Goal: Task Accomplishment & Management: Use online tool/utility

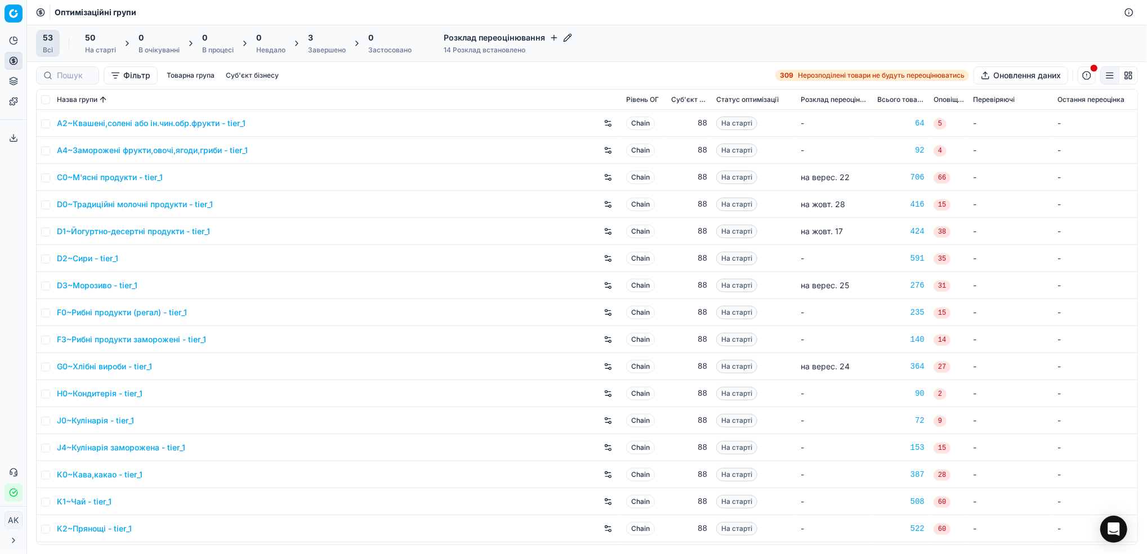
click at [311, 52] on div "Завершено" at bounding box center [327, 50] width 38 height 9
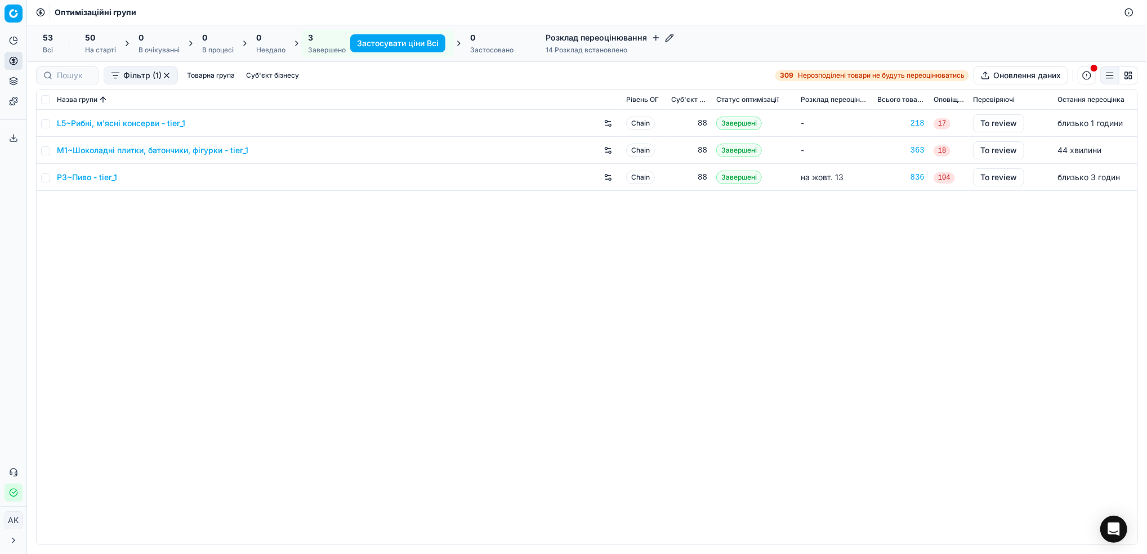
click at [92, 176] on link "P3~Пиво - tier_1" at bounding box center [87, 177] width 60 height 11
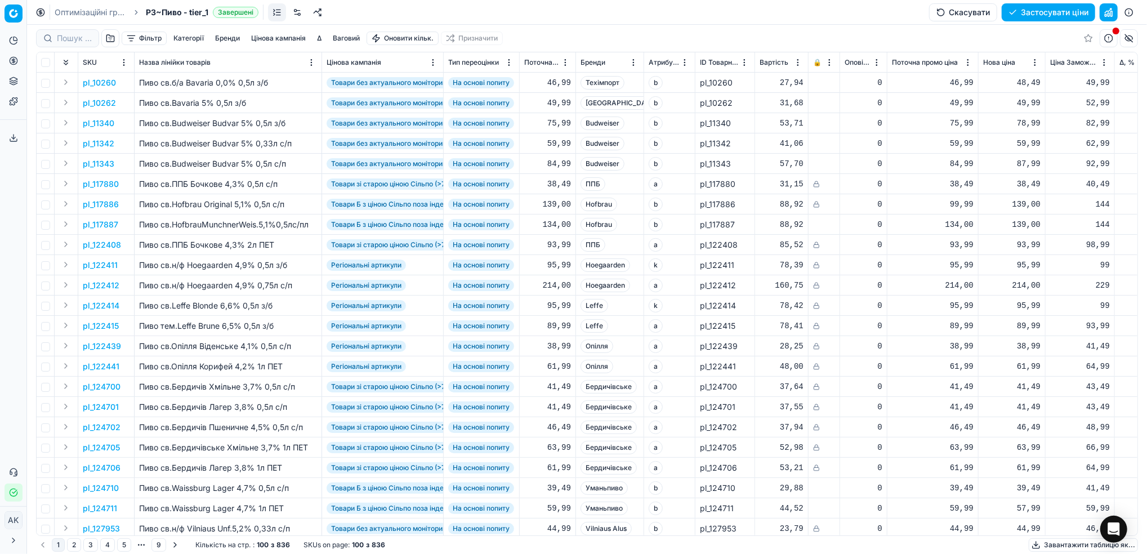
click at [139, 38] on button "Фільтр" at bounding box center [144, 39] width 45 height 14
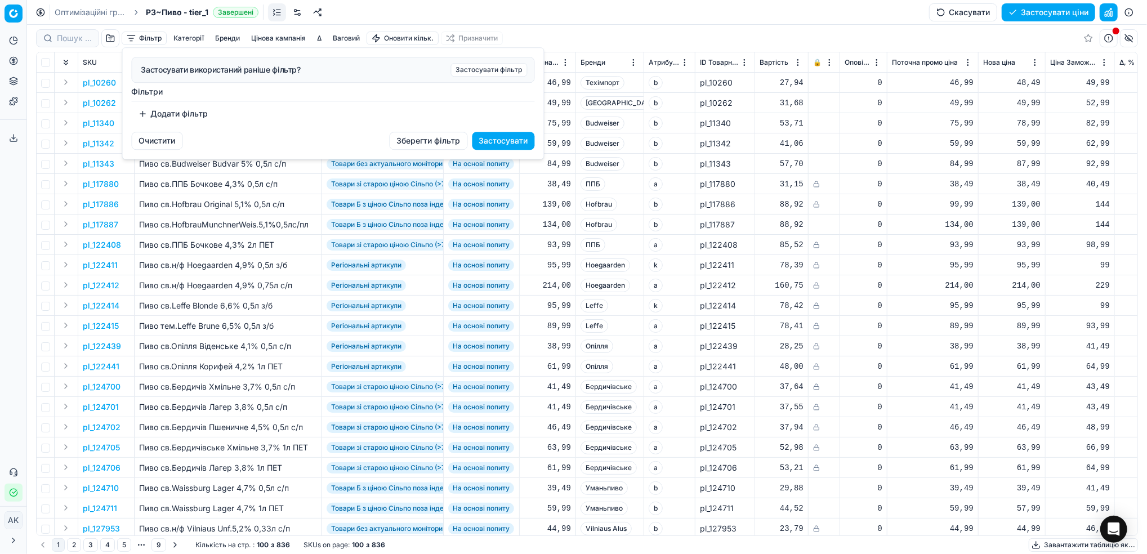
click at [154, 105] on button "Додати фільтр" at bounding box center [173, 114] width 83 height 18
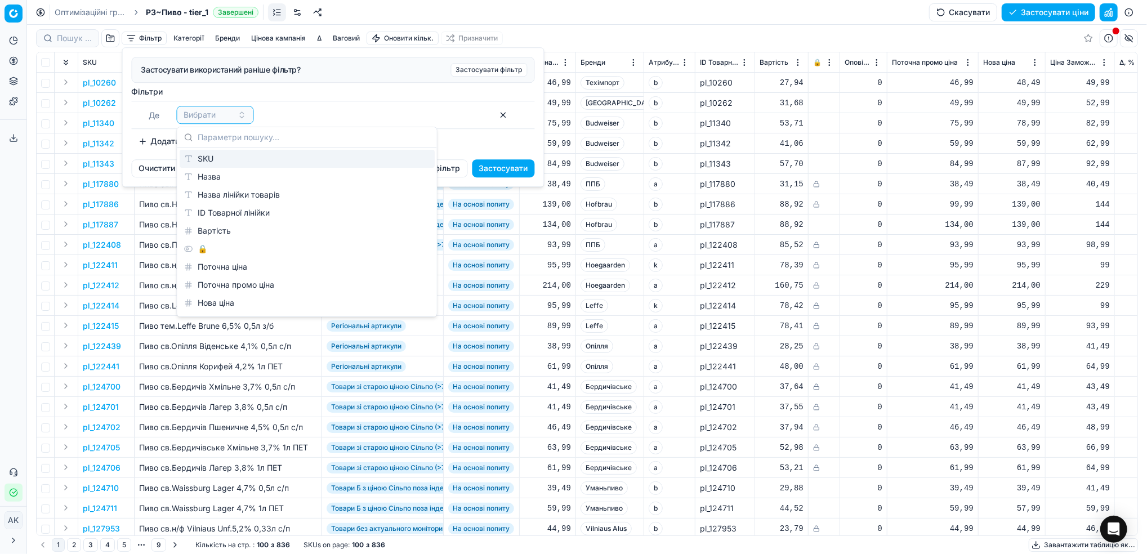
click at [202, 162] on div "SKU" at bounding box center [307, 159] width 255 height 18
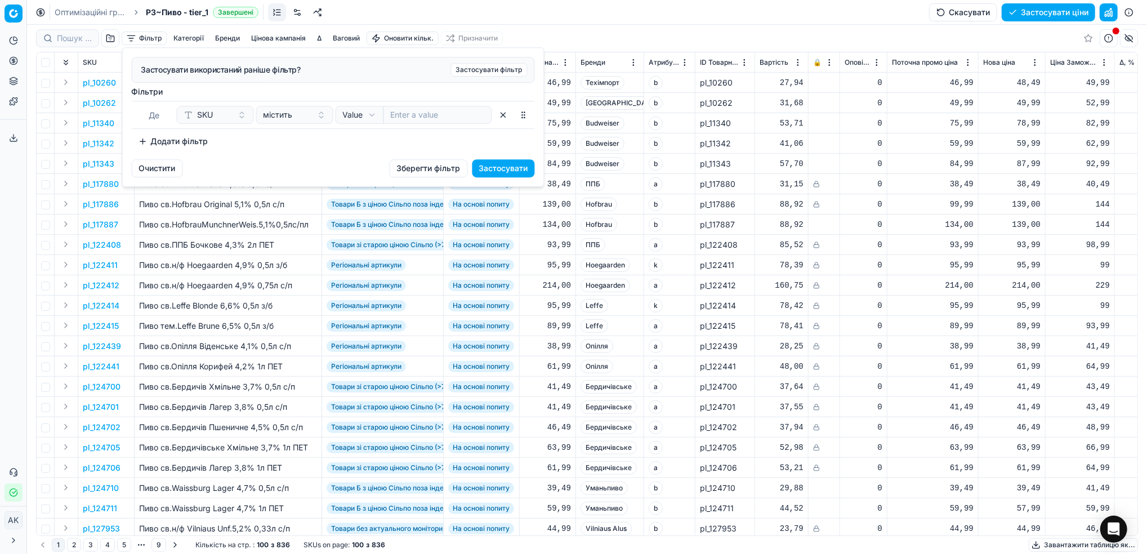
click at [422, 120] on div at bounding box center [437, 115] width 109 height 18
type input "329002"
click at [491, 172] on button "Застосувати" at bounding box center [503, 168] width 63 height 18
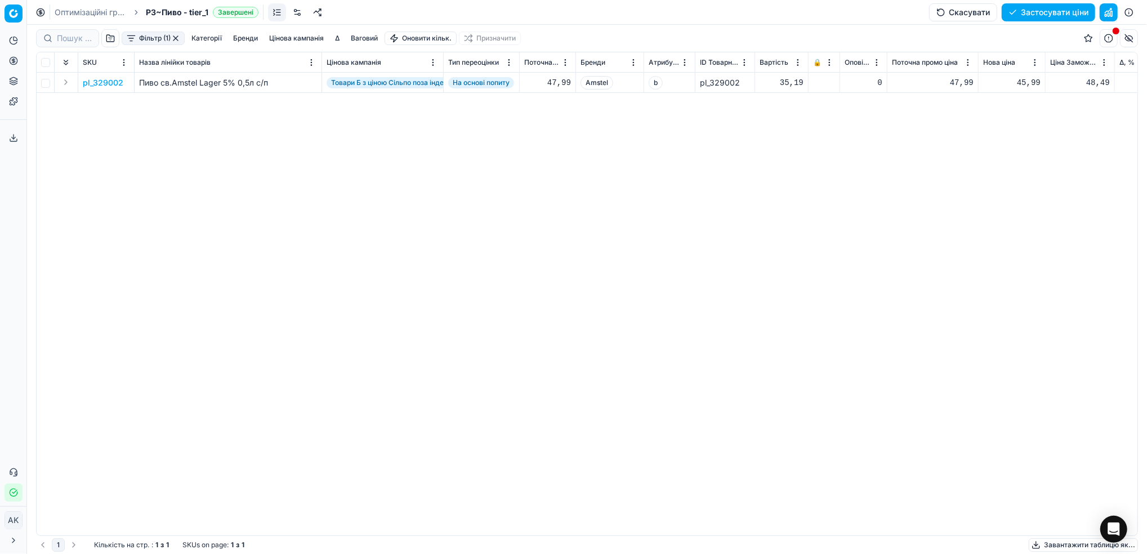
click at [105, 81] on p "pl_329002" at bounding box center [103, 82] width 41 height 11
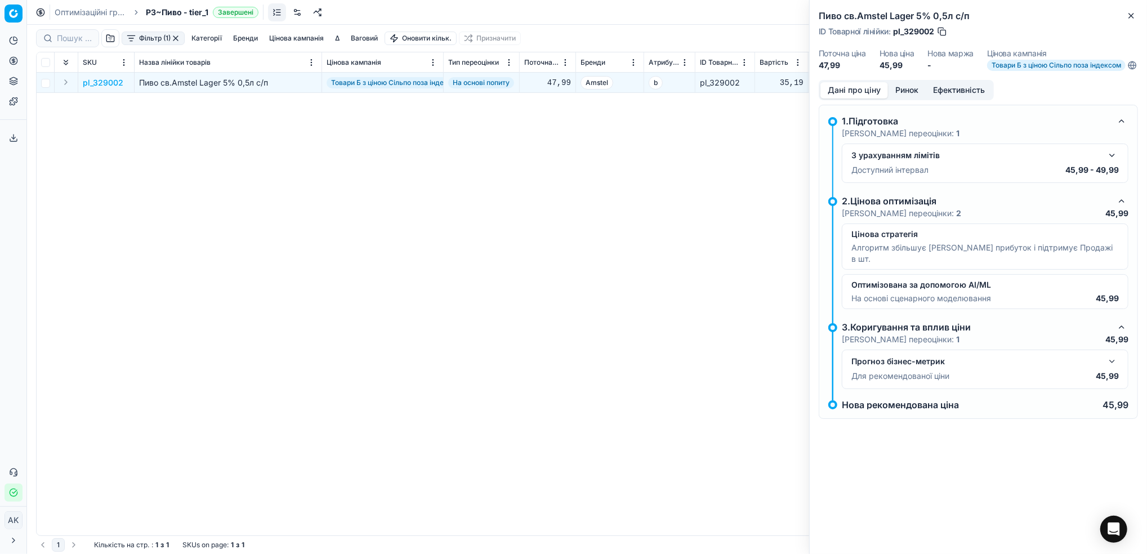
click at [1110, 162] on button "button" at bounding box center [1112, 156] width 14 height 14
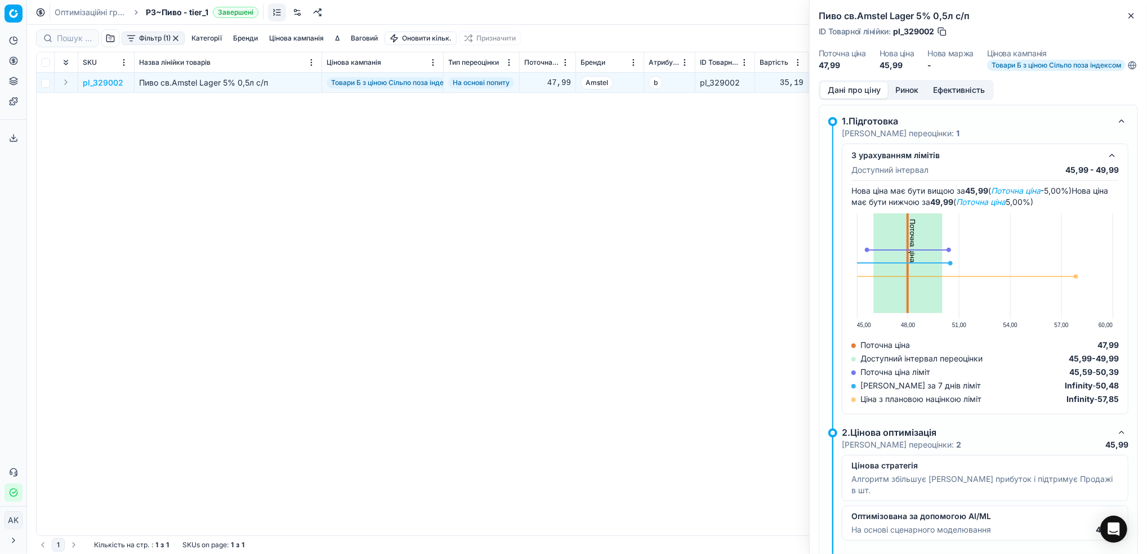
drag, startPoint x: 908, startPoint y: 97, endPoint x: 906, endPoint y: 109, distance: 11.9
click at [907, 97] on button "Ринок" at bounding box center [907, 90] width 38 height 16
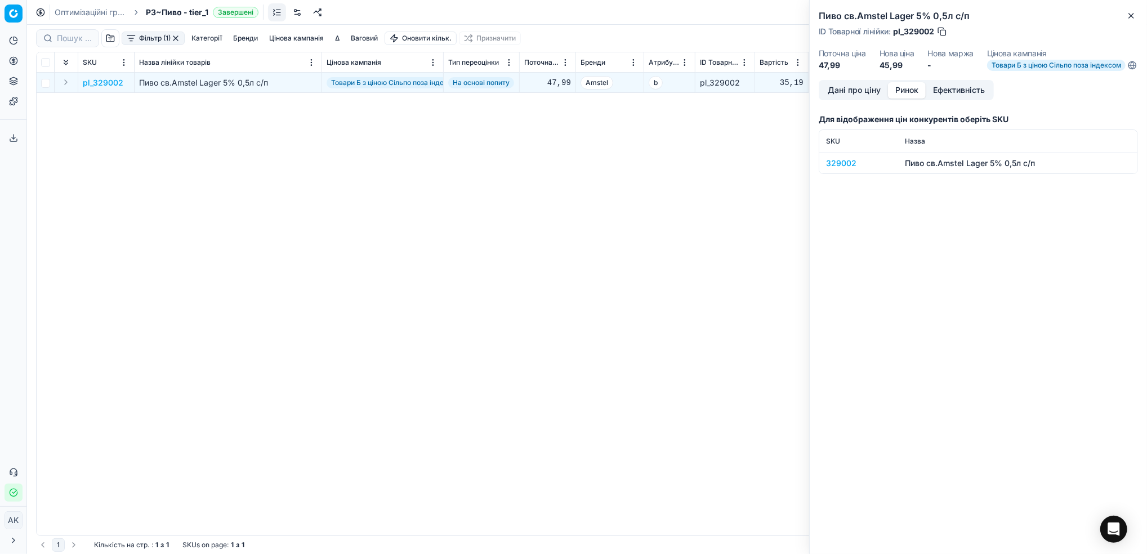
click at [842, 168] on div "329002" at bounding box center [858, 163] width 65 height 11
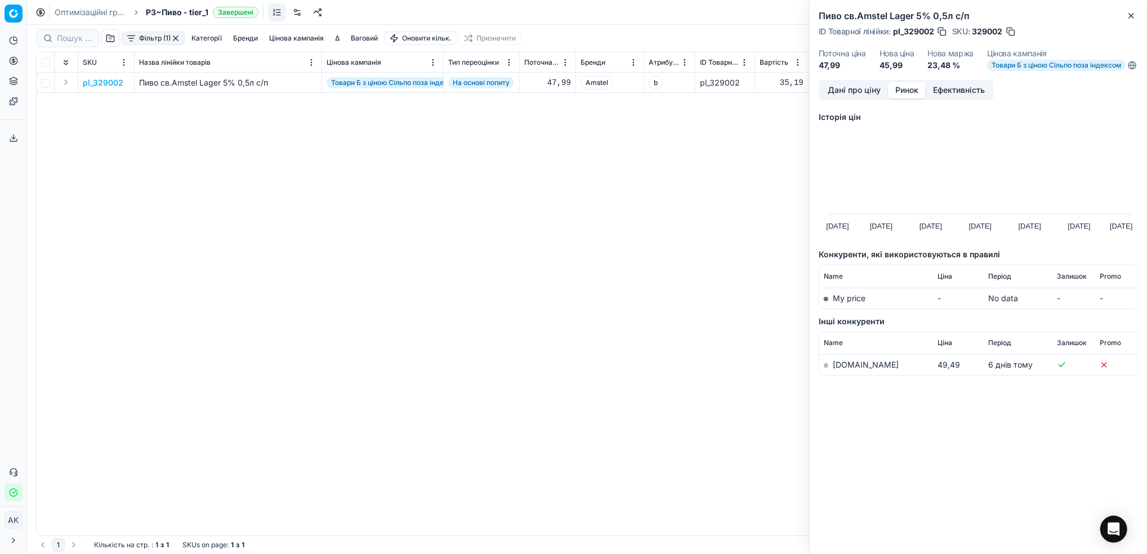
click at [847, 369] on link "silpo.ua" at bounding box center [866, 365] width 66 height 10
click at [1133, 15] on icon "button" at bounding box center [1131, 15] width 9 height 9
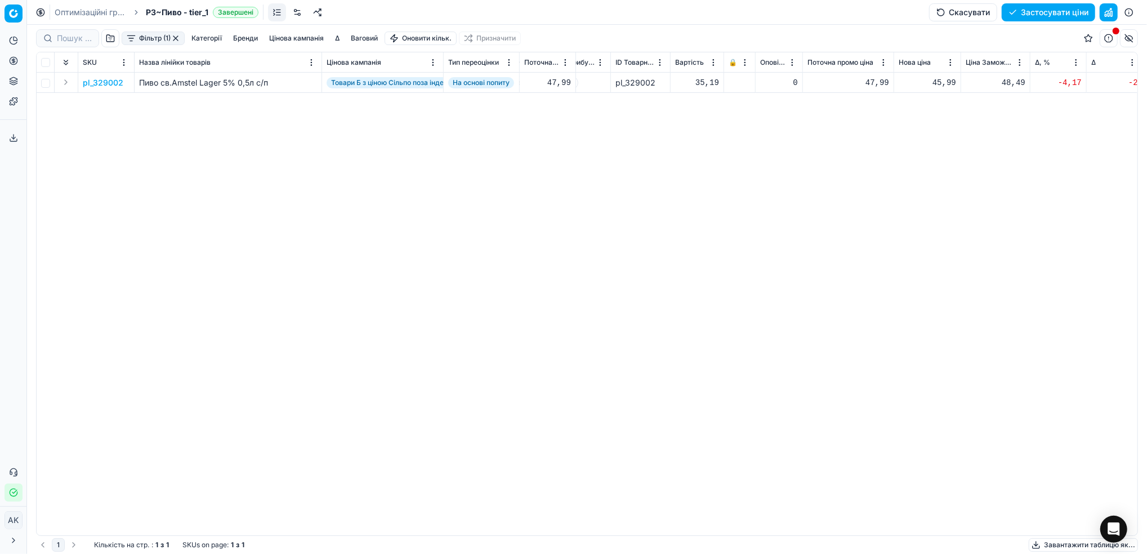
scroll to position [0, 165]
click at [101, 83] on p "pl_329002" at bounding box center [103, 82] width 41 height 11
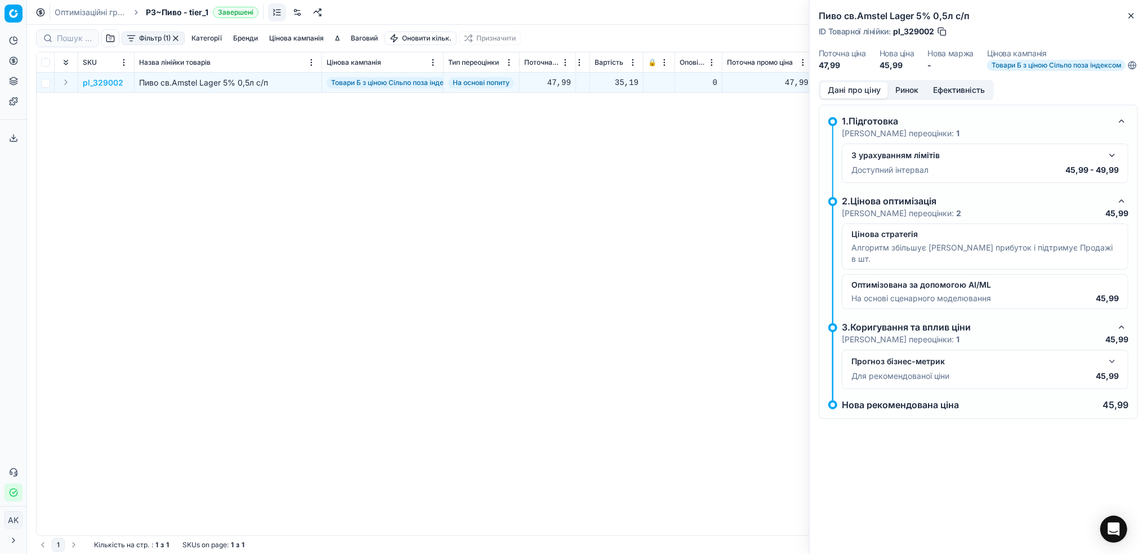
click at [98, 82] on p "pl_329002" at bounding box center [103, 82] width 41 height 11
click at [97, 81] on p "pl_329002" at bounding box center [103, 82] width 41 height 11
click at [721, 306] on div "pl_329002 Пиво св.Amstel Lager 5% 0,5л с/п Товари Б з ціною Сільпо поза індексо…" at bounding box center [422, 304] width 1101 height 463
click at [1111, 162] on button "button" at bounding box center [1112, 156] width 14 height 14
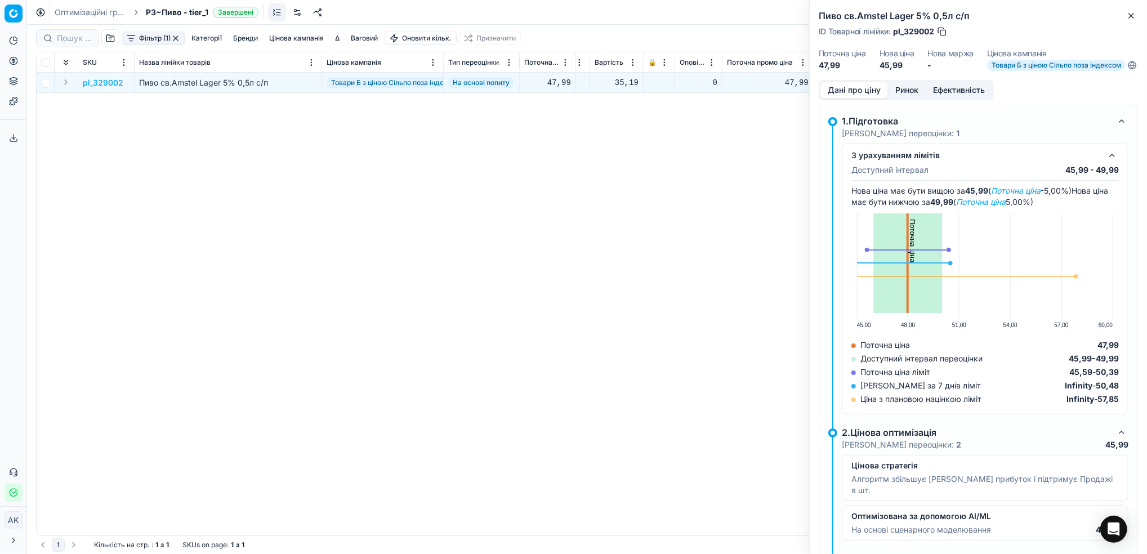
click at [1022, 68] on span "Товари Б з ціною Сільпо поза індексом" at bounding box center [1056, 65] width 139 height 11
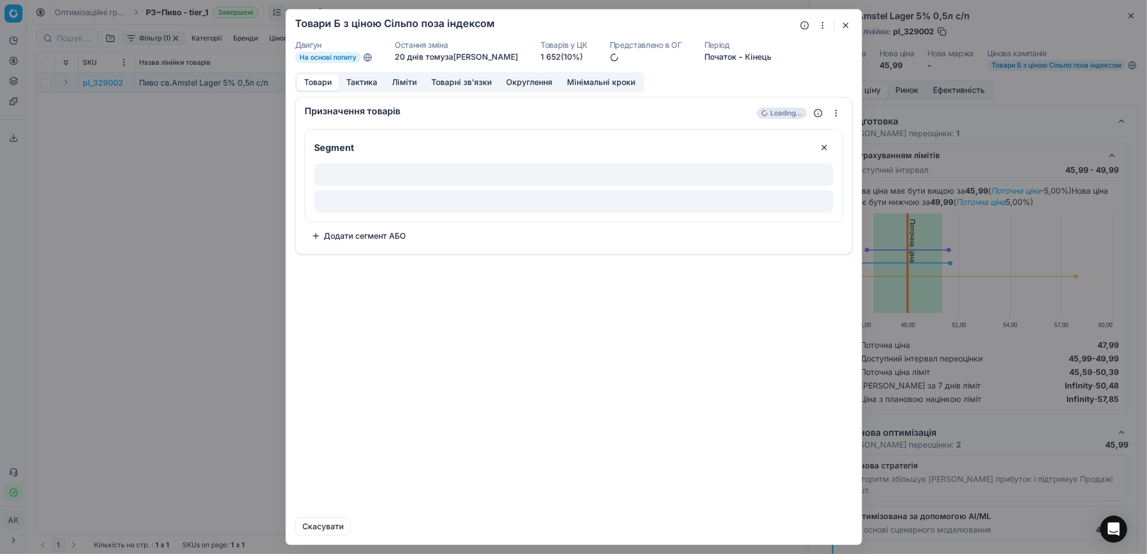
click at [408, 79] on button "Ліміти" at bounding box center [404, 82] width 39 height 16
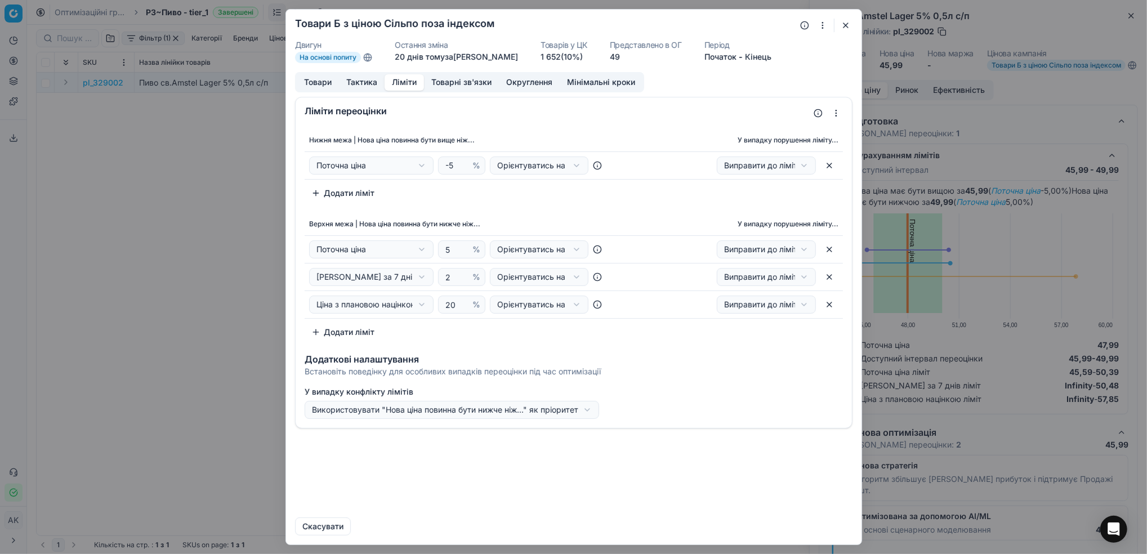
drag, startPoint x: 842, startPoint y: 27, endPoint x: 1013, endPoint y: 66, distance: 175.0
click at [842, 27] on button "button" at bounding box center [846, 26] width 14 height 14
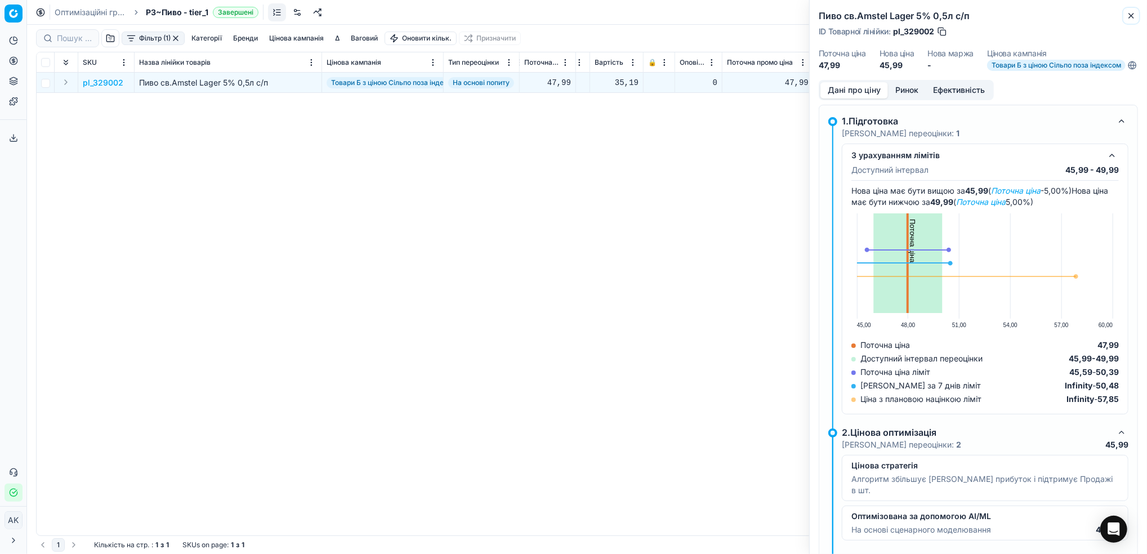
click at [1132, 16] on icon "button" at bounding box center [1131, 15] width 9 height 9
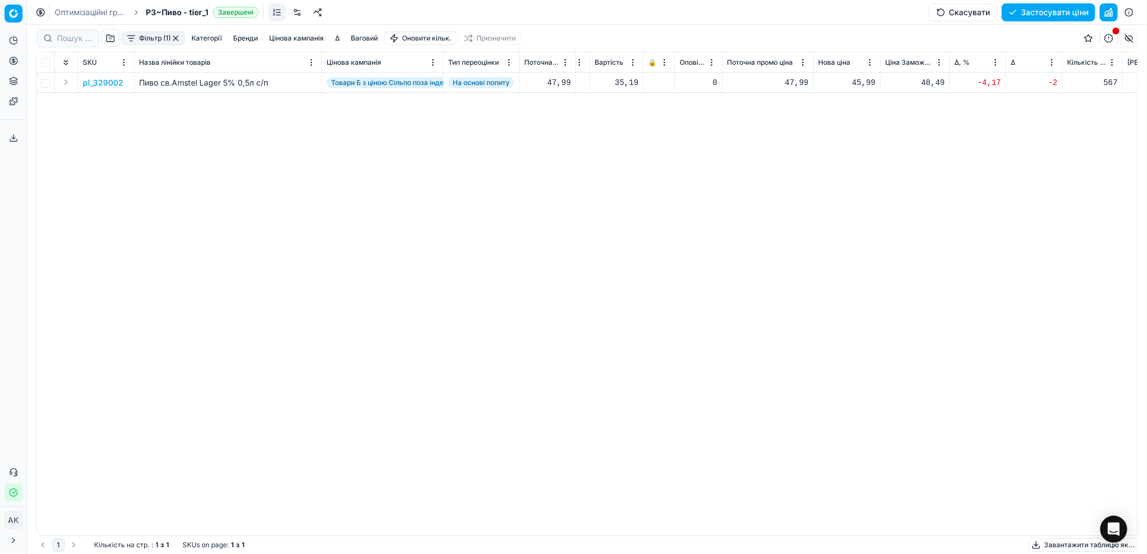
click at [110, 83] on p "pl_329002" at bounding box center [103, 82] width 41 height 11
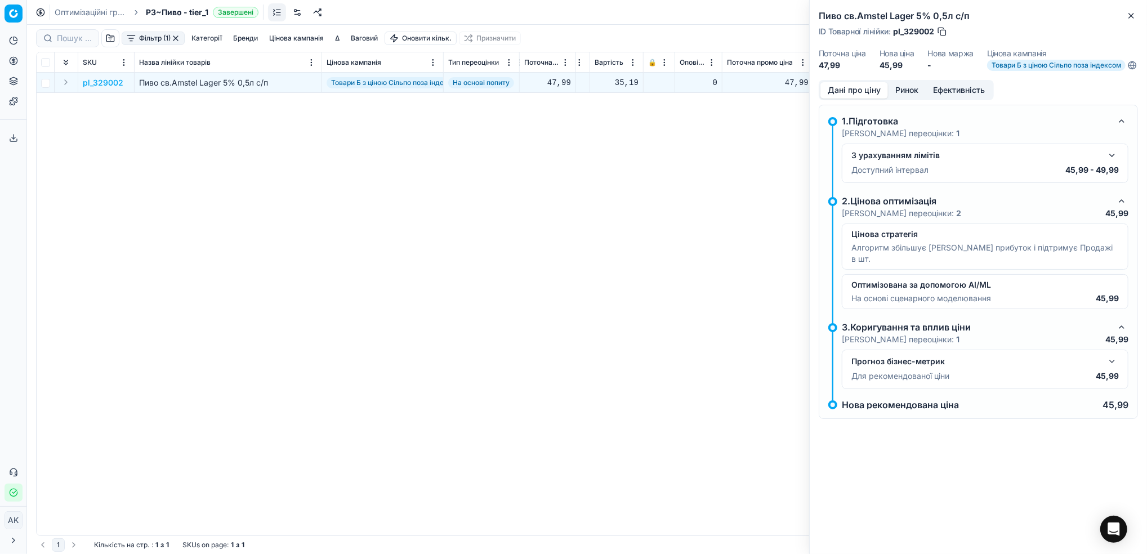
click at [95, 82] on p "pl_329002" at bounding box center [103, 82] width 41 height 11
click at [111, 82] on p "pl_329002" at bounding box center [103, 82] width 41 height 11
click at [110, 81] on p "pl_329002" at bounding box center [103, 82] width 41 height 11
click at [204, 242] on div "pl_329002 Пиво св.Amstel Lager 5% 0,5л с/п Товари Б з ціною Сільпо поза індексо…" at bounding box center [422, 304] width 1101 height 463
click at [109, 81] on p "pl_329002" at bounding box center [103, 82] width 41 height 11
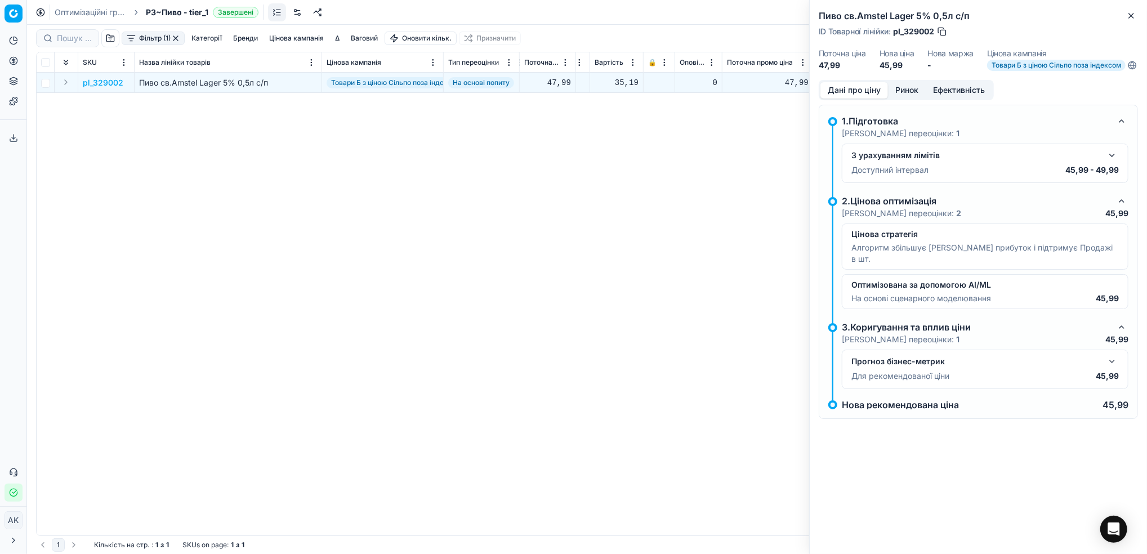
click at [109, 80] on p "pl_329002" at bounding box center [103, 82] width 41 height 11
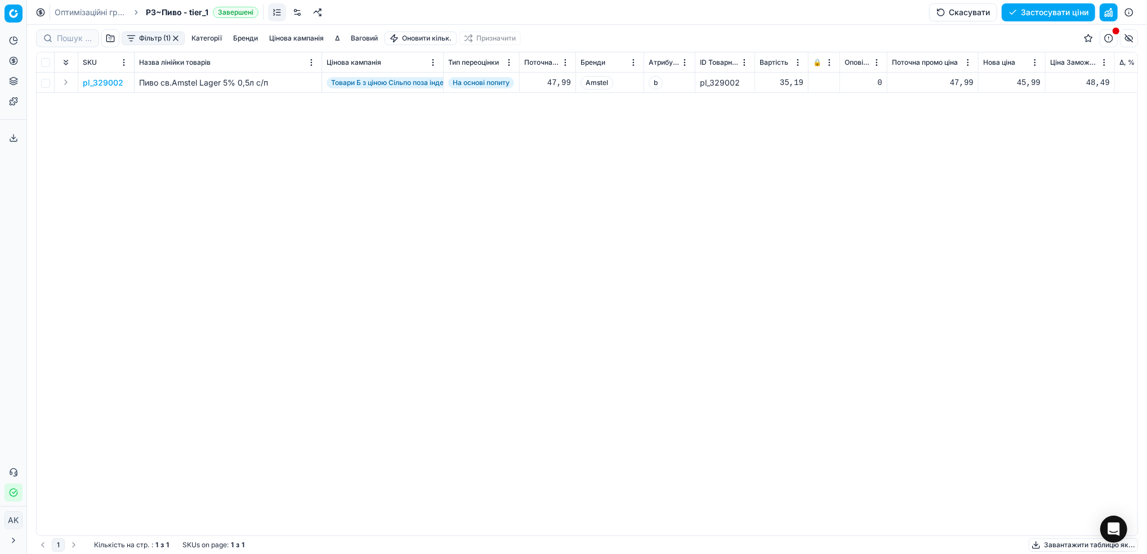
click at [101, 81] on p "pl_329002" at bounding box center [103, 82] width 41 height 11
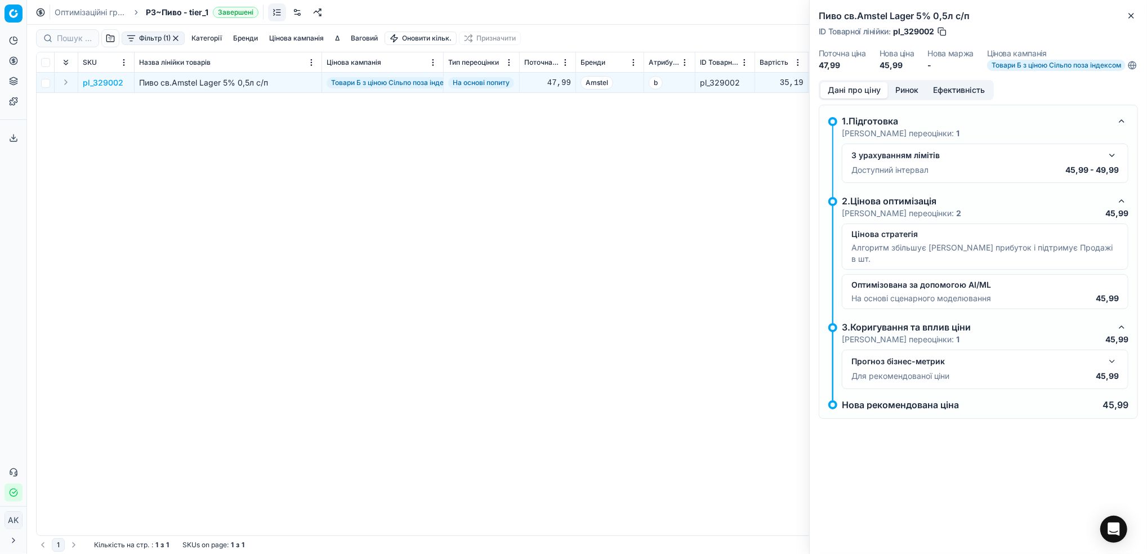
click at [1115, 162] on button "button" at bounding box center [1112, 156] width 14 height 14
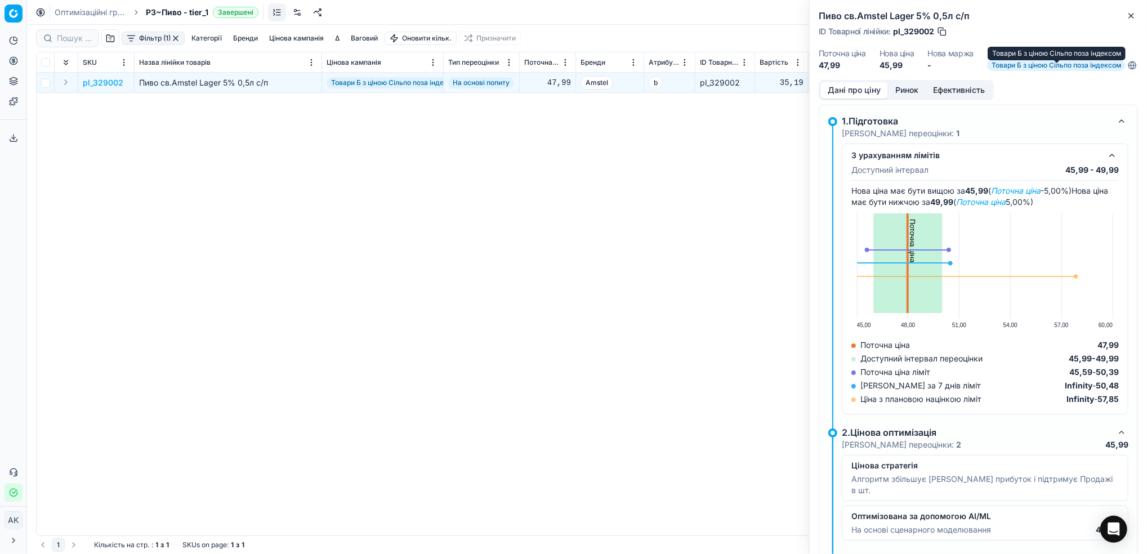
click at [1059, 70] on span "Товари Б з ціною Сільпо поза індексом" at bounding box center [1056, 65] width 139 height 11
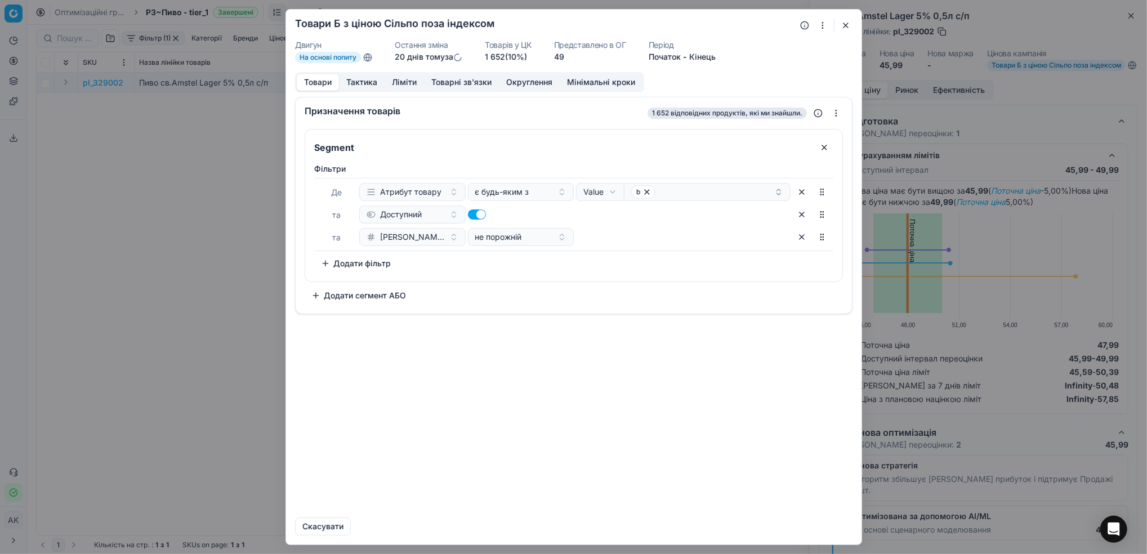
click at [398, 83] on button "Ліміти" at bounding box center [404, 82] width 39 height 16
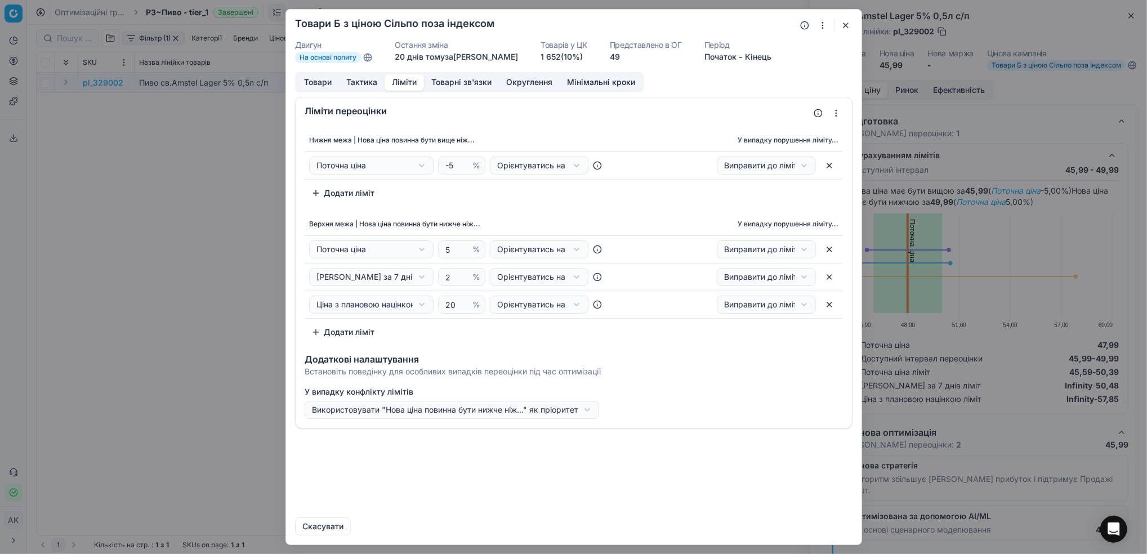
click at [845, 26] on button "button" at bounding box center [846, 26] width 14 height 14
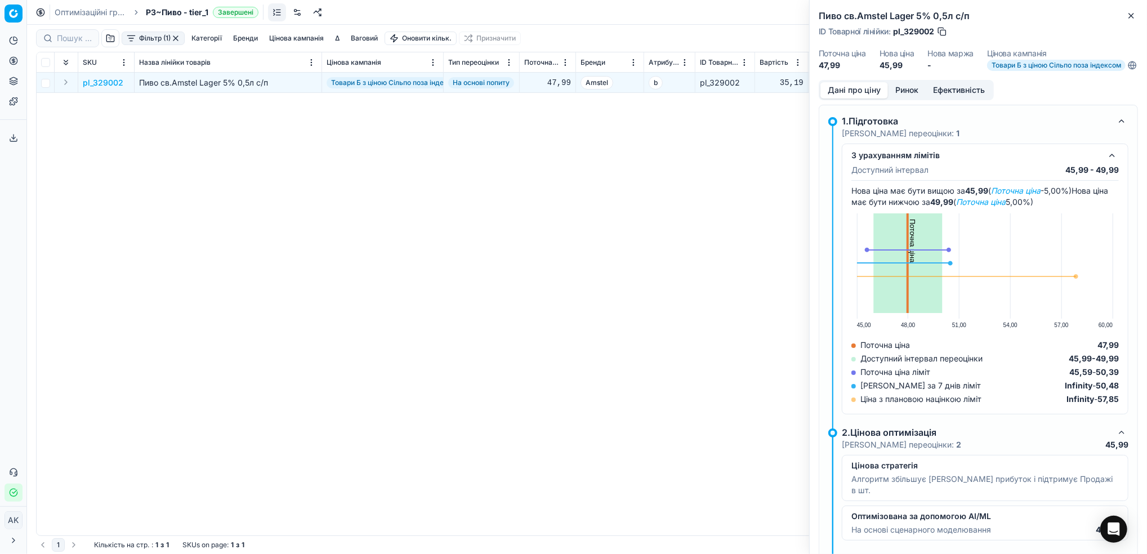
click at [950, 99] on button "Ефективність" at bounding box center [959, 90] width 66 height 16
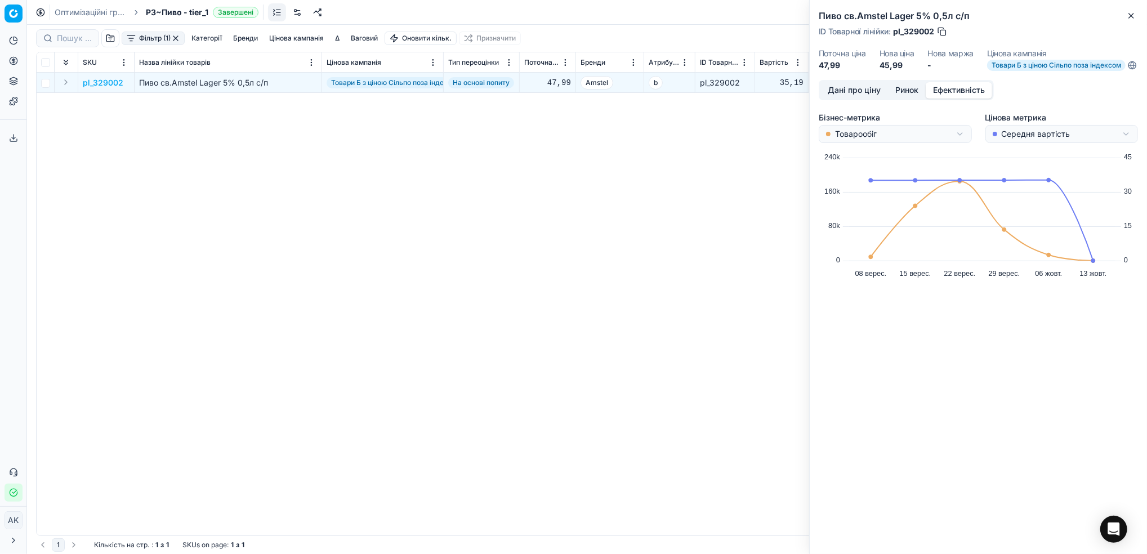
click at [953, 151] on div "Бізнес-метрика Товарообіг Цінова метрика Середня вартість Created with Highchar…" at bounding box center [978, 214] width 319 height 218
click at [949, 141] on html "Pricing platform Аналітика Цінова оптимізація Асортимент продукції Шаблони Серв…" at bounding box center [573, 277] width 1147 height 554
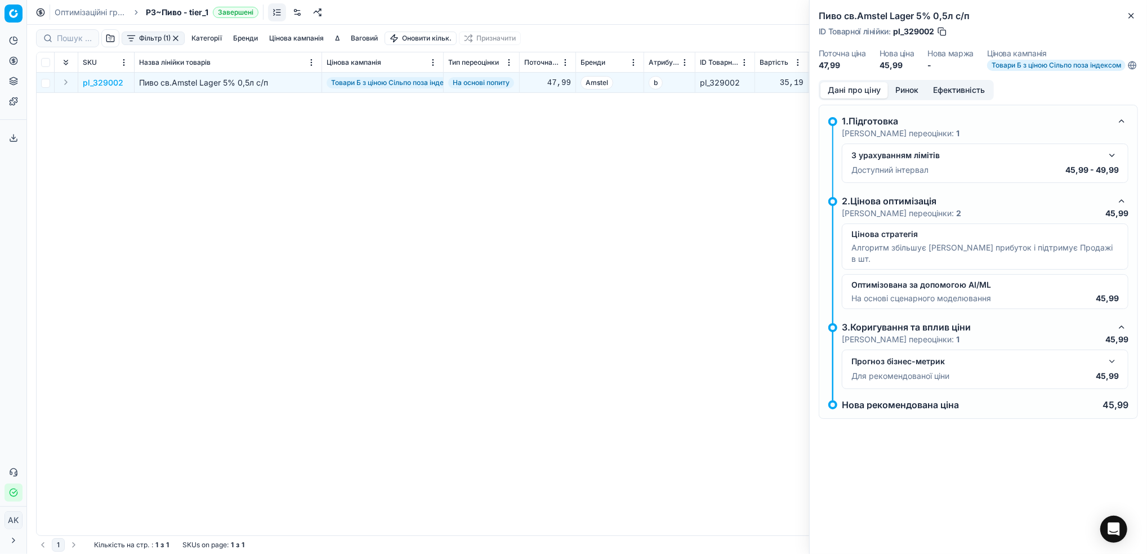
drag, startPoint x: 842, startPoint y: 98, endPoint x: 843, endPoint y: 90, distance: 8.5
click at [842, 97] on button "Дані про ціну" at bounding box center [854, 90] width 68 height 16
click at [959, 95] on button "Ефективність" at bounding box center [959, 90] width 66 height 16
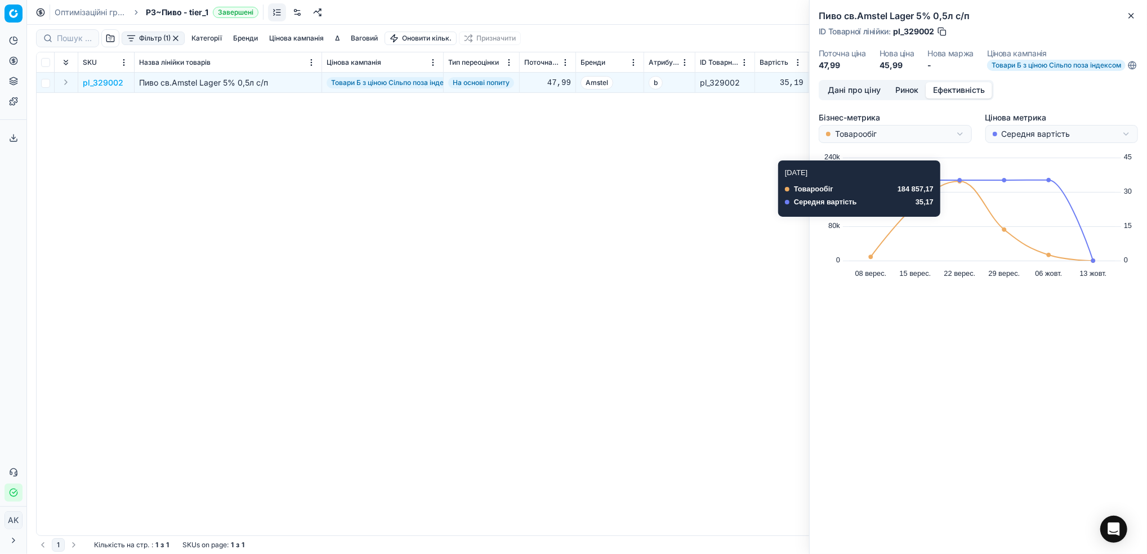
click at [960, 141] on html "Pricing platform Аналітика Цінова оптимізація Асортимент продукції Шаблони Серв…" at bounding box center [573, 277] width 1147 height 554
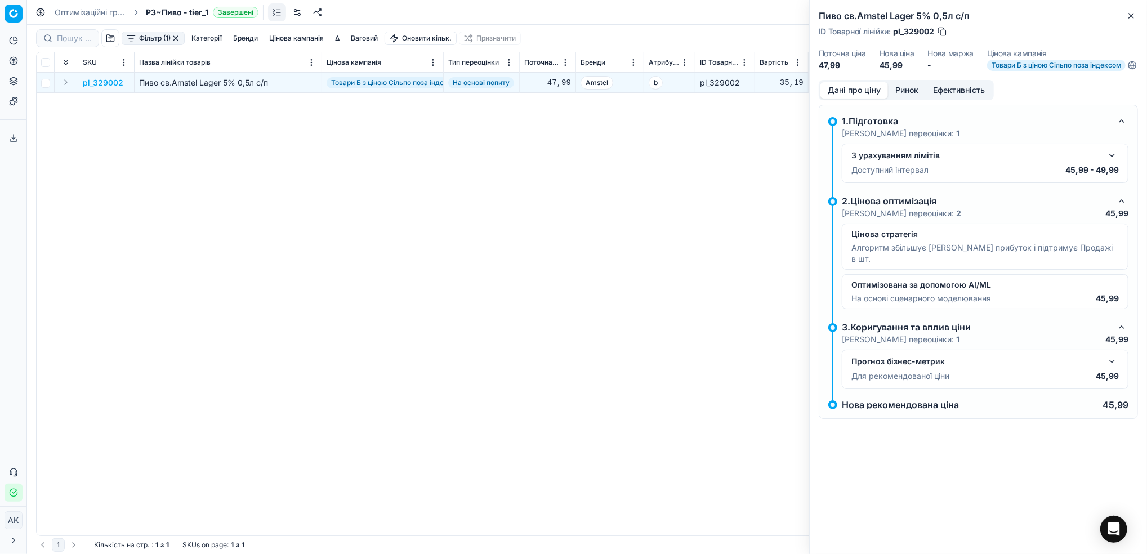
click at [843, 99] on button "Дані про ціну" at bounding box center [854, 90] width 68 height 16
click at [1133, 16] on icon "button" at bounding box center [1131, 15] width 9 height 9
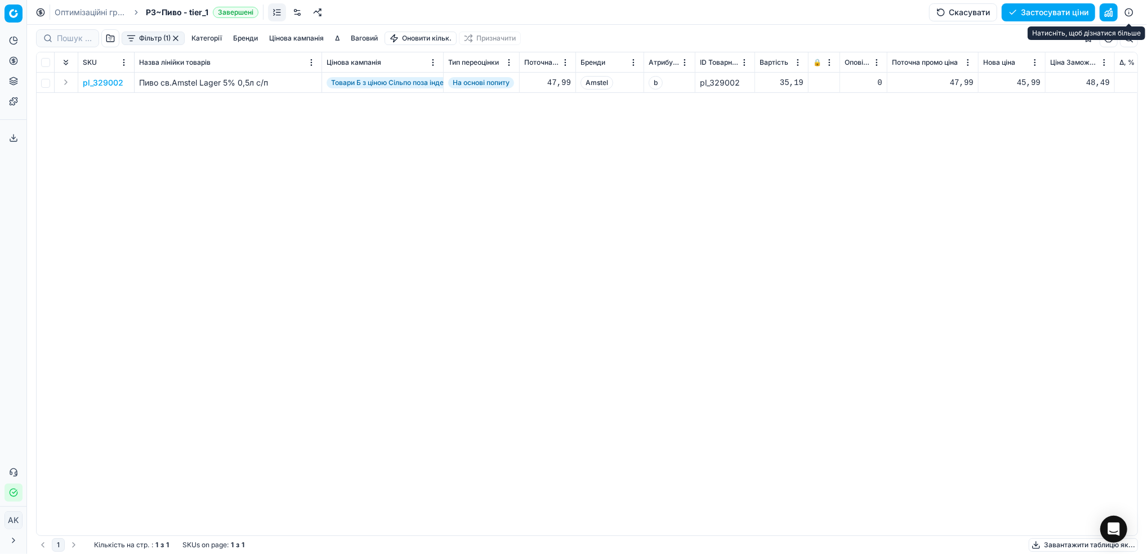
click at [1136, 9] on button "button" at bounding box center [1129, 12] width 18 height 18
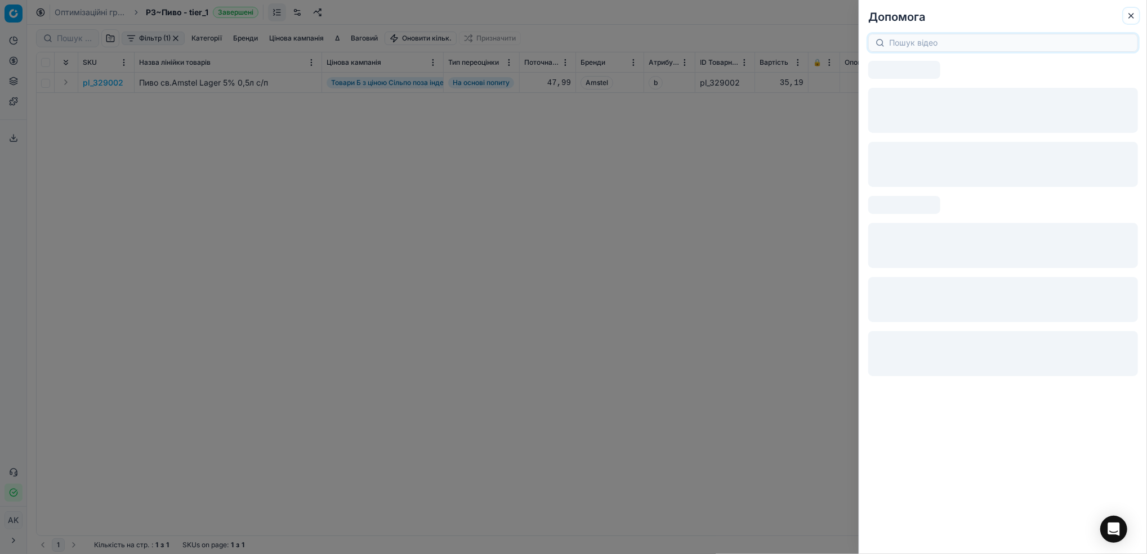
click at [1131, 16] on icon "button" at bounding box center [1131, 15] width 9 height 9
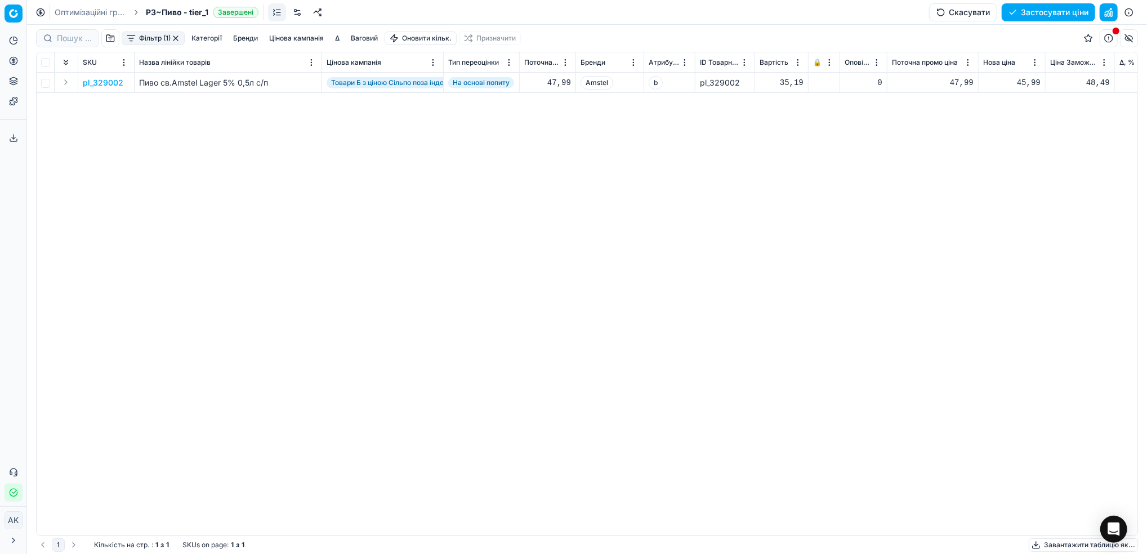
click at [1131, 16] on button "button" at bounding box center [1129, 12] width 18 height 18
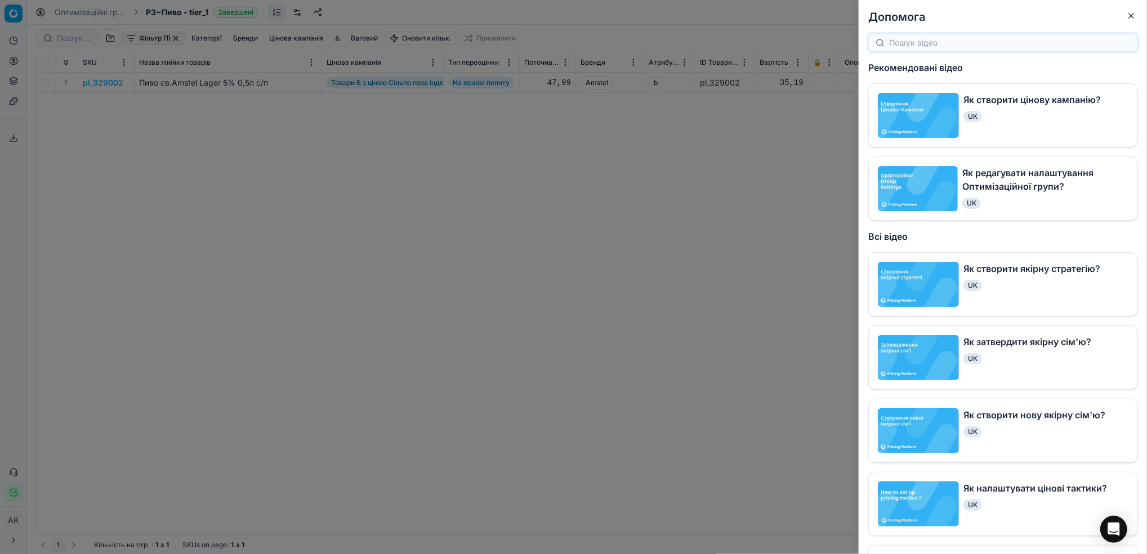
click at [1131, 16] on div "Допомога Є кілька відео, які допоможуть вам зрозуміти, як користуватися Ціновою…" at bounding box center [1003, 277] width 288 height 554
click at [1131, 15] on icon "button" at bounding box center [1131, 15] width 9 height 9
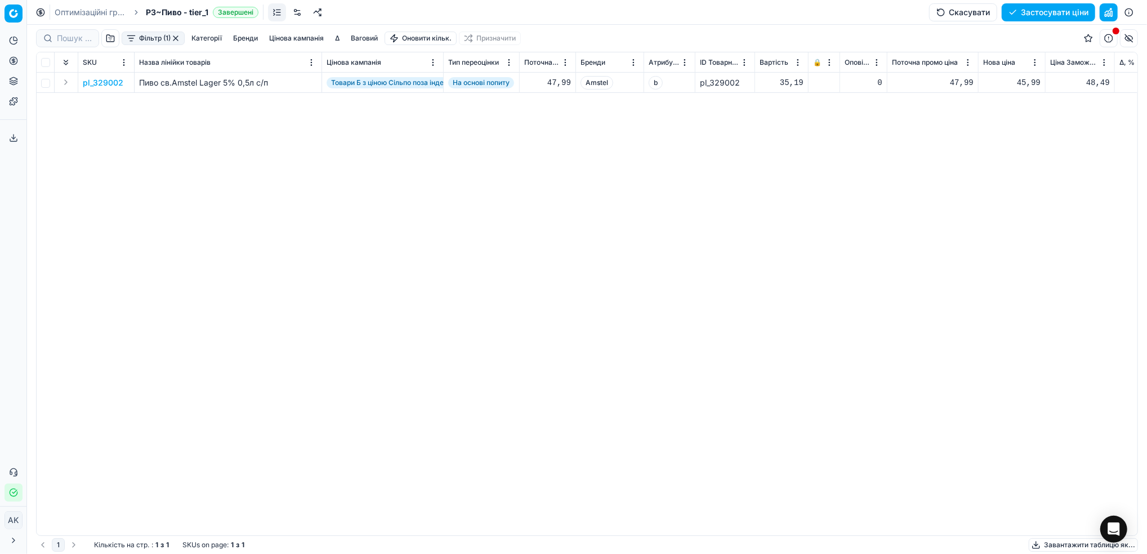
click at [510, 243] on div "pl_329002 Пиво св.Amstel Lager 5% 0,5л с/п Товари Б з ціною Сільпо поза індексо…" at bounding box center [587, 304] width 1101 height 463
click at [556, 236] on div "pl_329002 Пиво св.Amstel Lager 5% 0,5л с/п Товари Б з ціною Сільпо поза індексо…" at bounding box center [587, 304] width 1101 height 463
click at [1132, 10] on button "button" at bounding box center [1129, 12] width 18 height 18
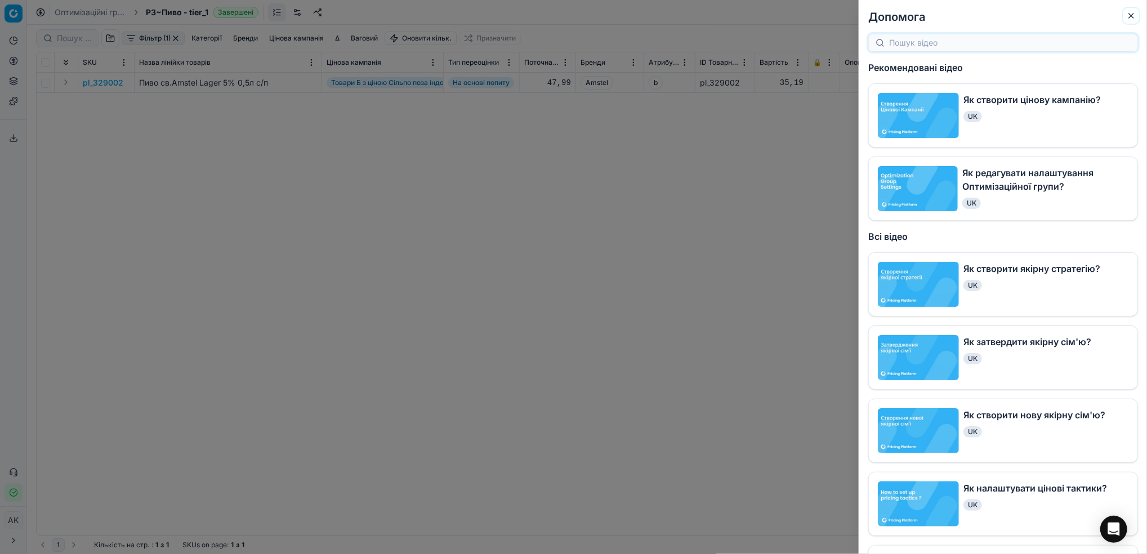
click at [1131, 12] on icon "button" at bounding box center [1131, 15] width 9 height 9
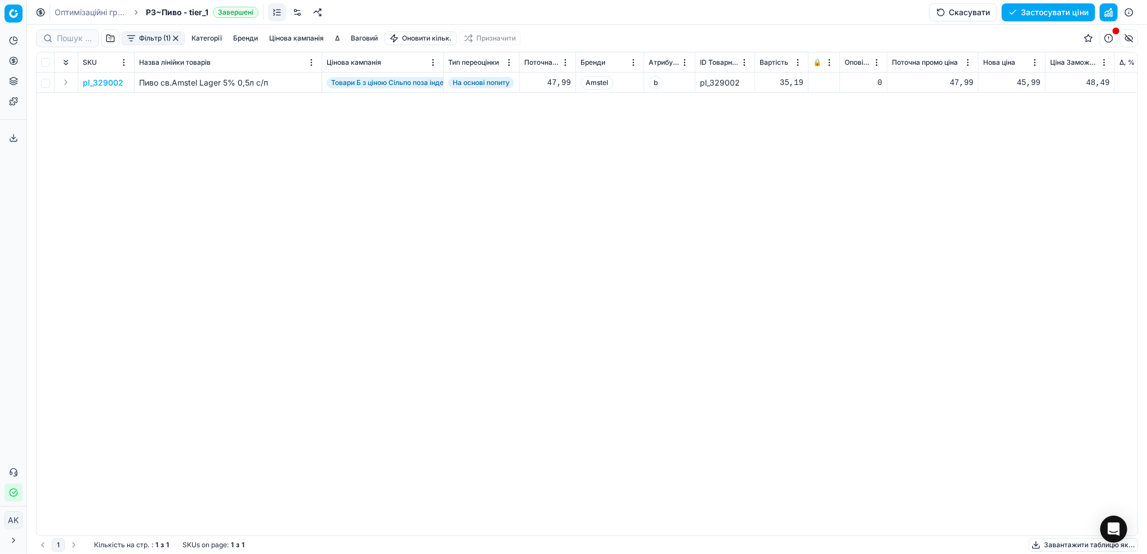
click at [789, 245] on div "pl_329002 Пиво св.Amstel Lager 5% 0,5л с/п Товари Б з ціною Сільпо поза індексо…" at bounding box center [587, 304] width 1101 height 463
click at [106, 81] on p "pl_329002" at bounding box center [103, 82] width 41 height 11
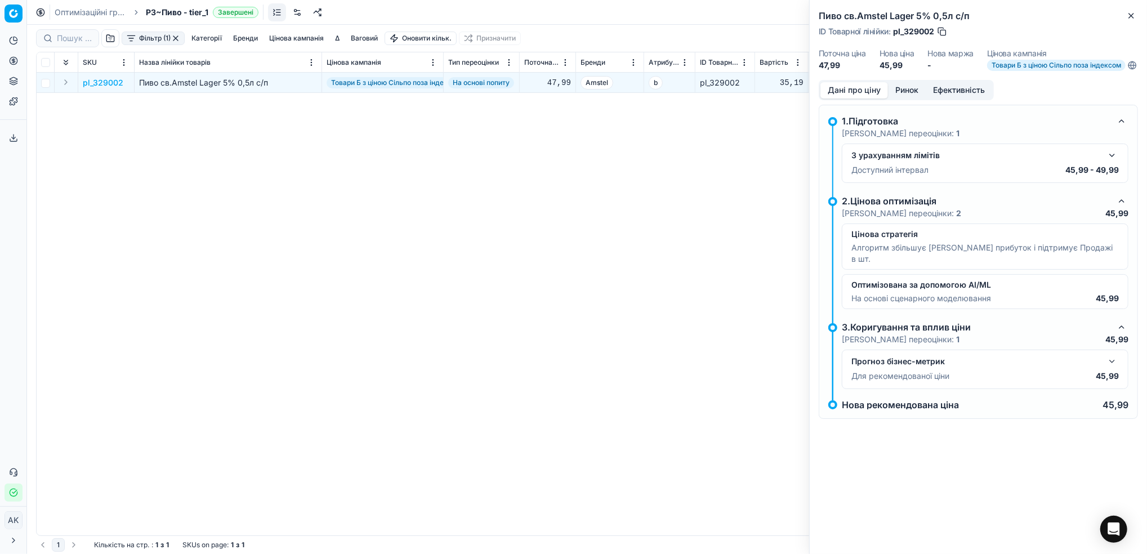
click at [948, 99] on button "Ефективність" at bounding box center [959, 90] width 66 height 16
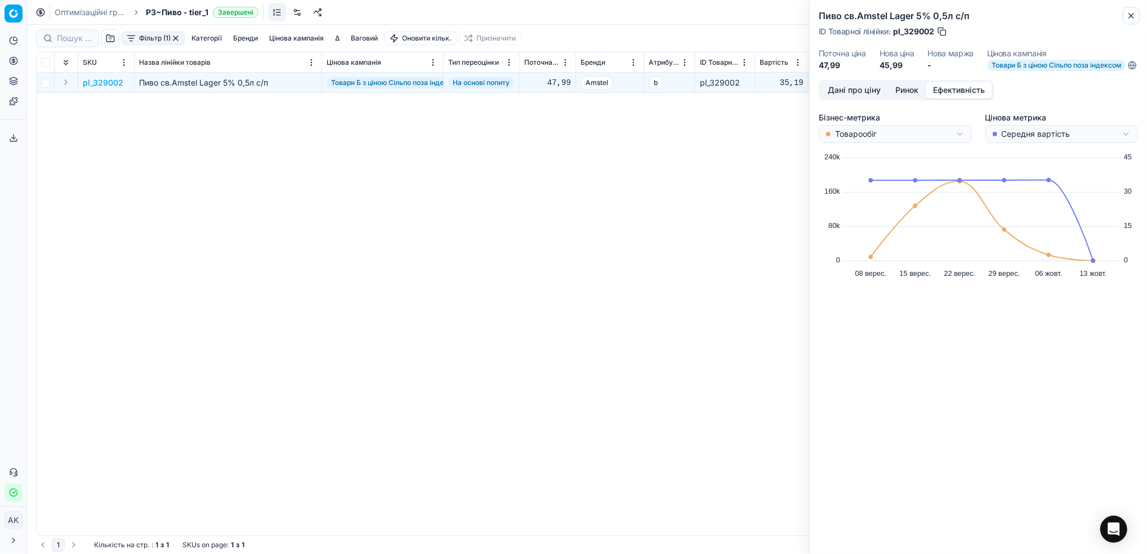
click at [1128, 12] on icon "button" at bounding box center [1131, 15] width 9 height 9
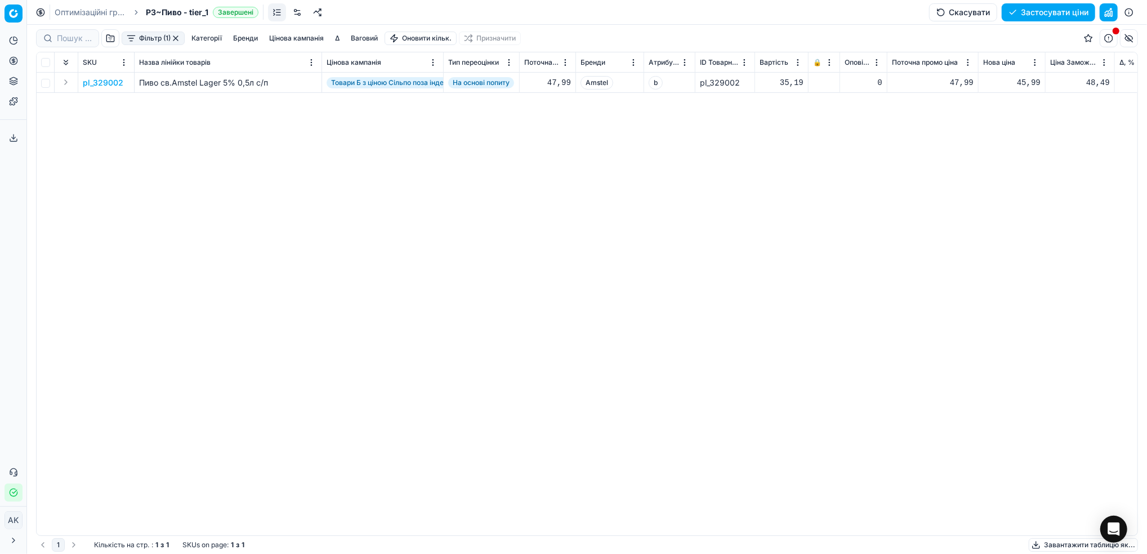
click at [176, 42] on button "button" at bounding box center [175, 38] width 9 height 9
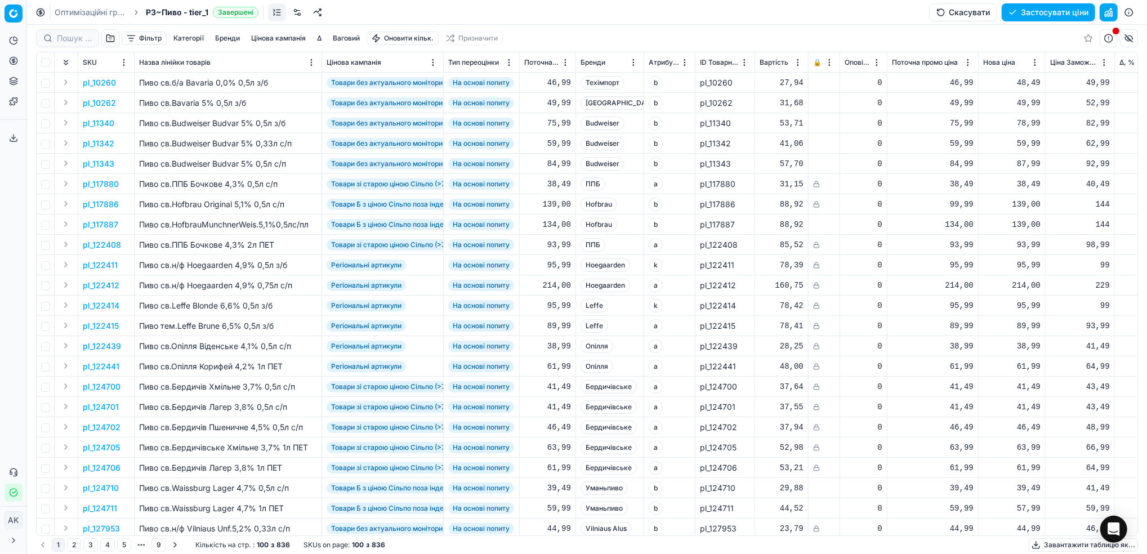
click at [69, 14] on link "Оптимізаційні групи" at bounding box center [91, 12] width 72 height 11
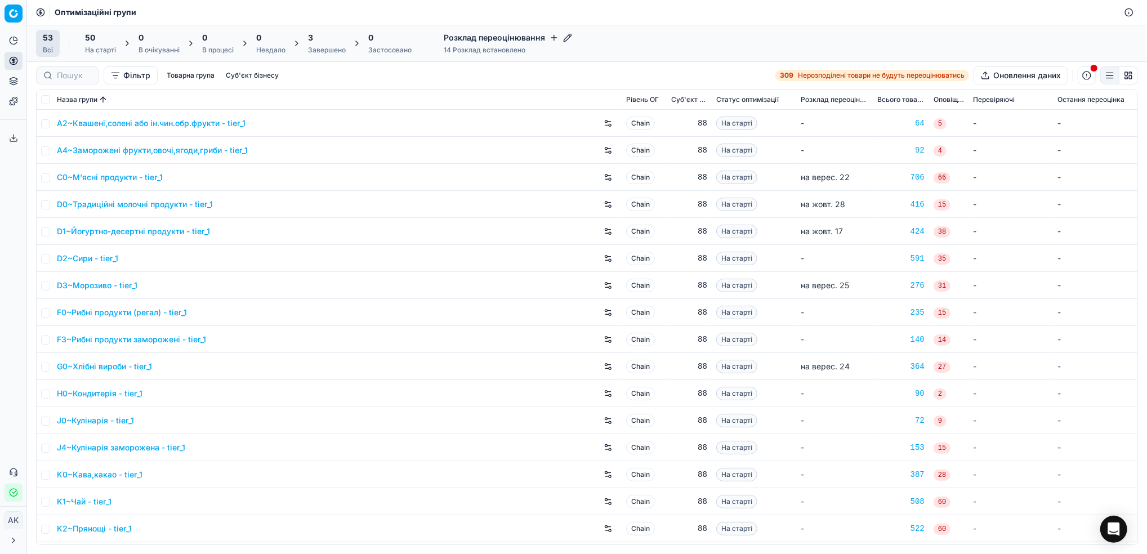
click at [333, 46] on div "Завершено" at bounding box center [327, 50] width 38 height 9
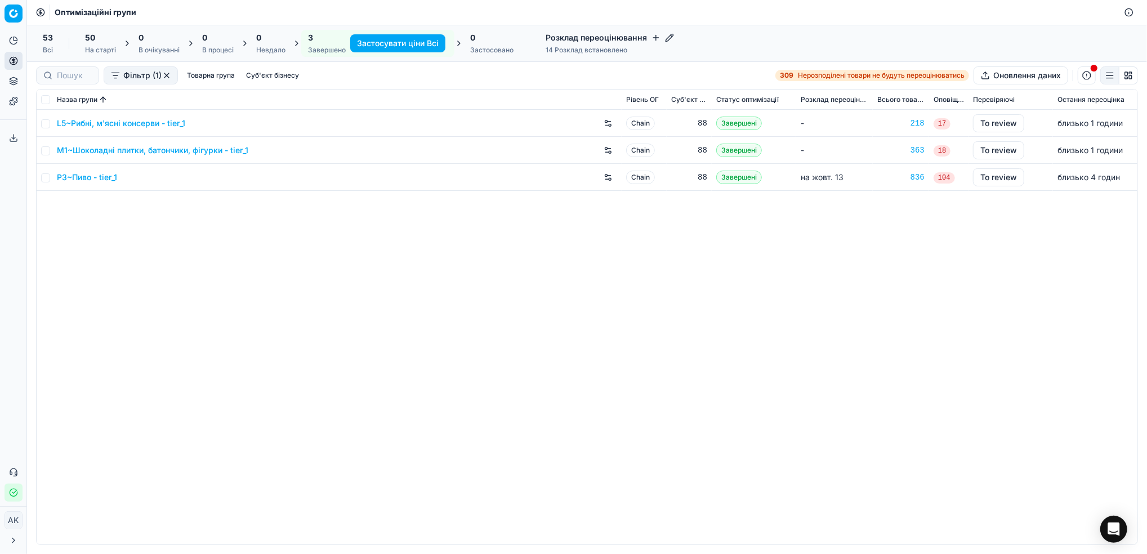
click at [112, 126] on link "L5~Рибні, м'ясні консерви - tier_1" at bounding box center [121, 123] width 128 height 11
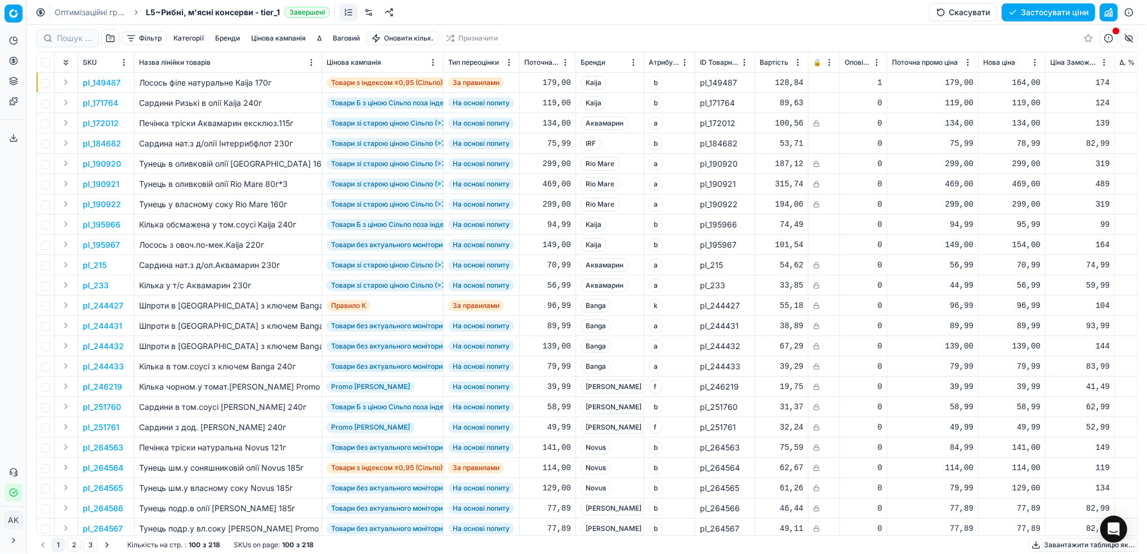
click at [272, 39] on button "Цінова кампанія" at bounding box center [279, 39] width 64 height 14
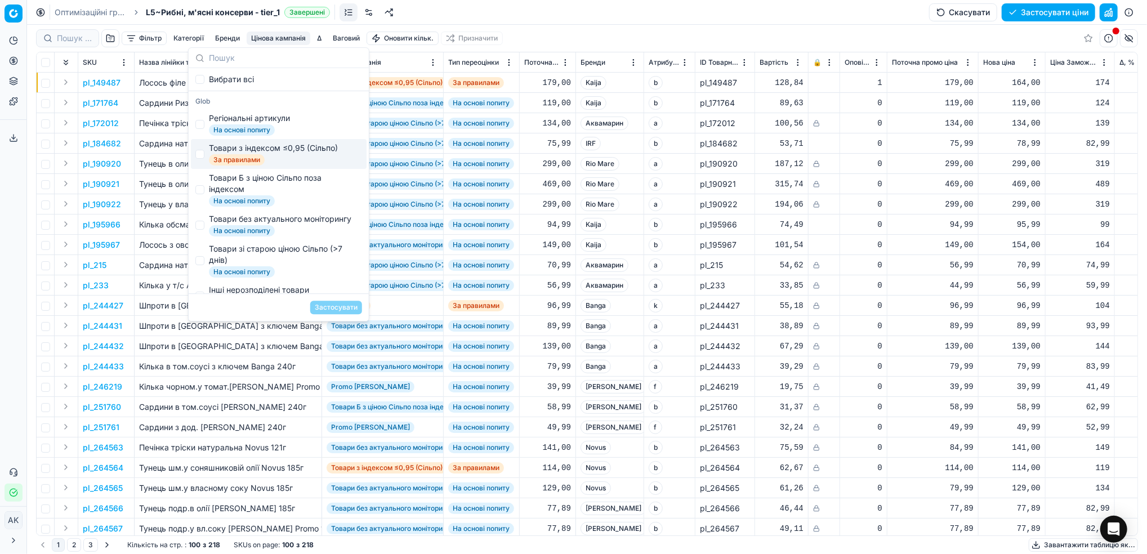
click at [230, 147] on div "Товари з індексом ≤0,95 (Сільпо)" at bounding box center [273, 147] width 129 height 11
checkbox input "true"
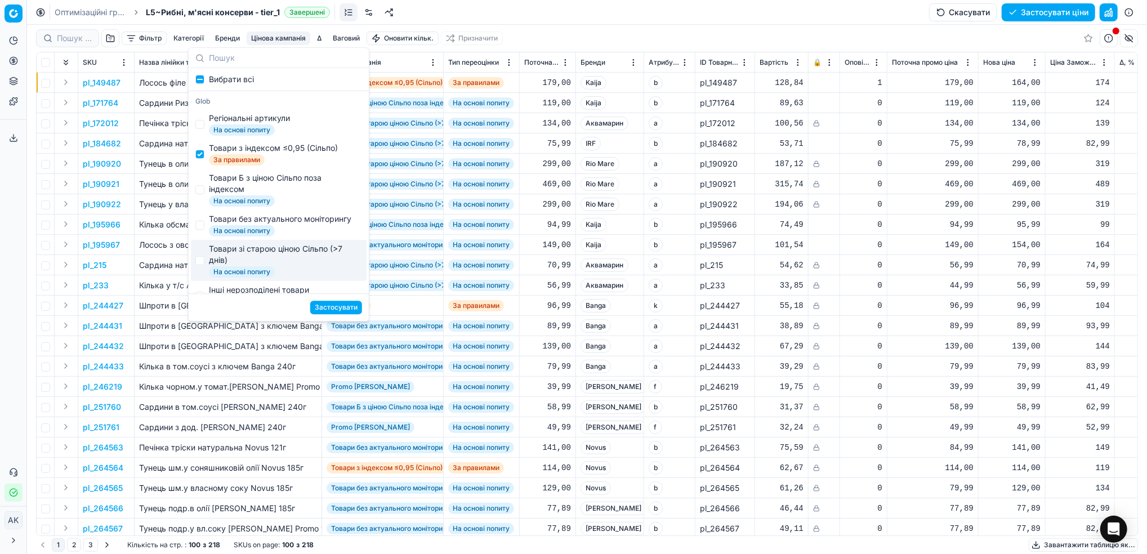
click at [332, 306] on button "Застосувати" at bounding box center [336, 308] width 52 height 14
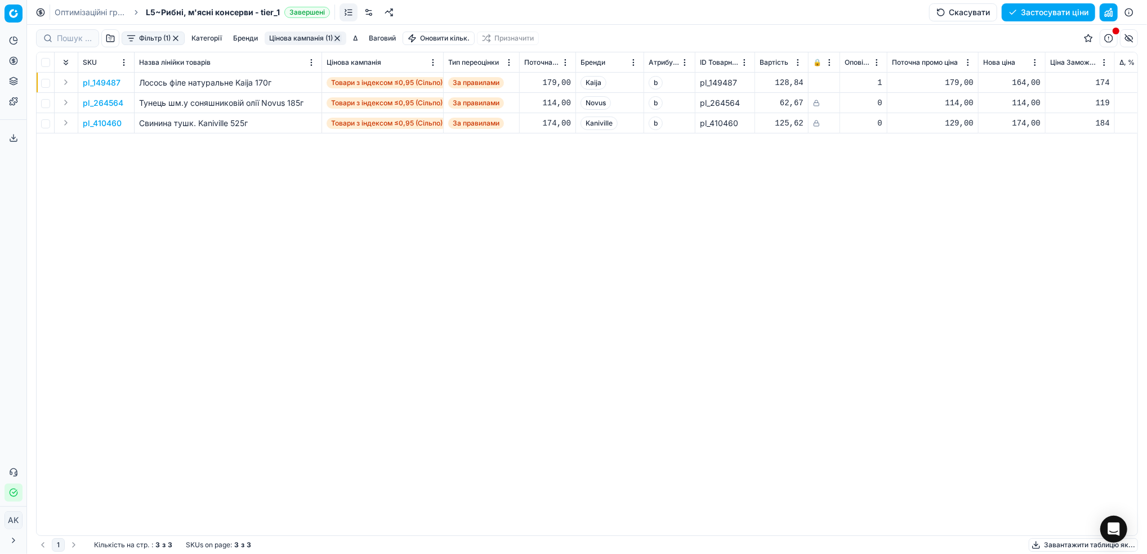
click at [152, 37] on button "Фільтр (1)" at bounding box center [153, 39] width 63 height 14
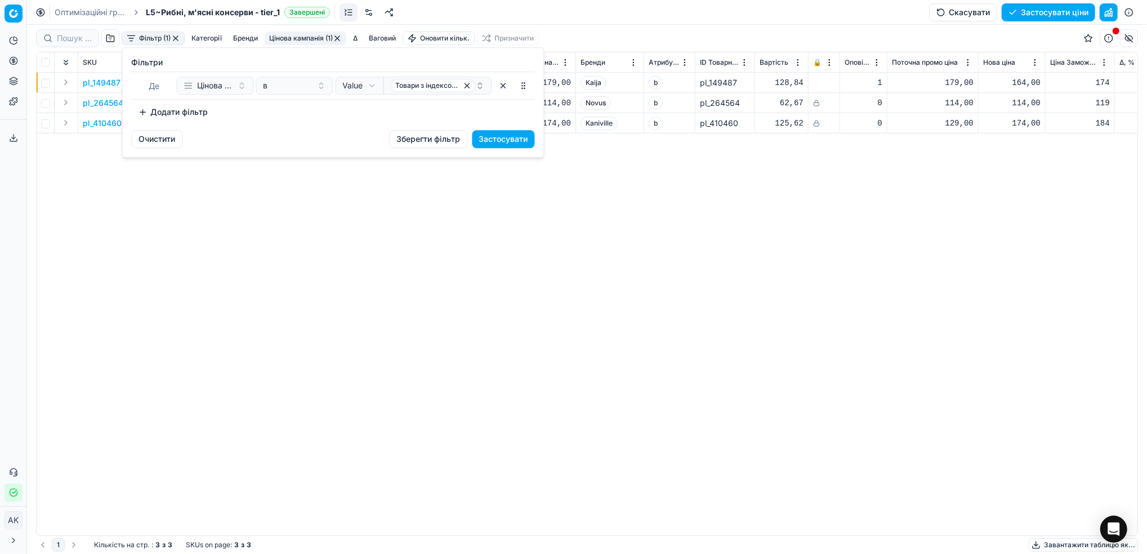
click at [190, 113] on button "Додати фільтр" at bounding box center [173, 112] width 83 height 18
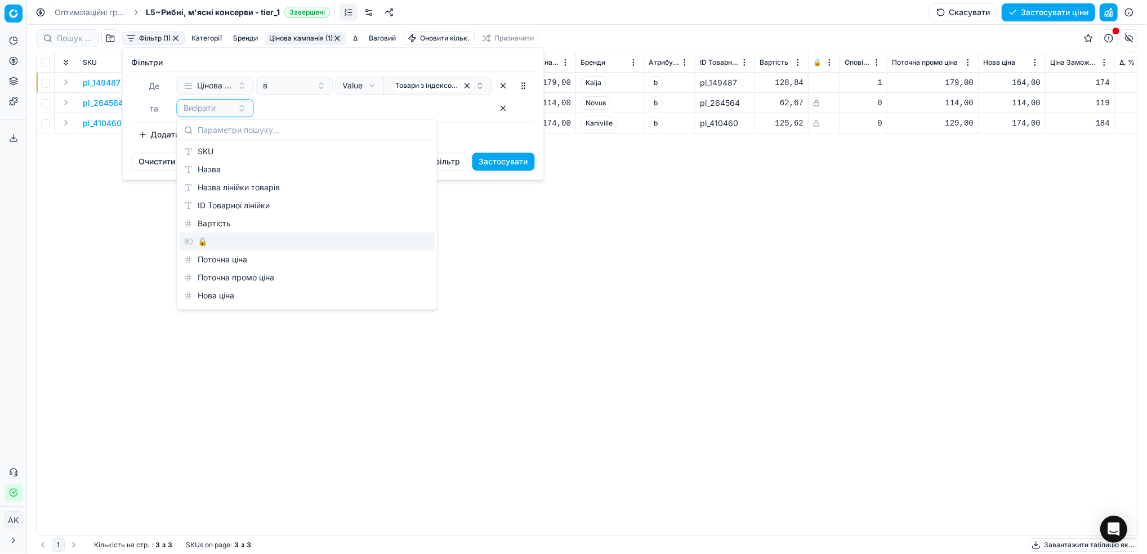
click at [226, 247] on div "🔒" at bounding box center [307, 242] width 255 height 18
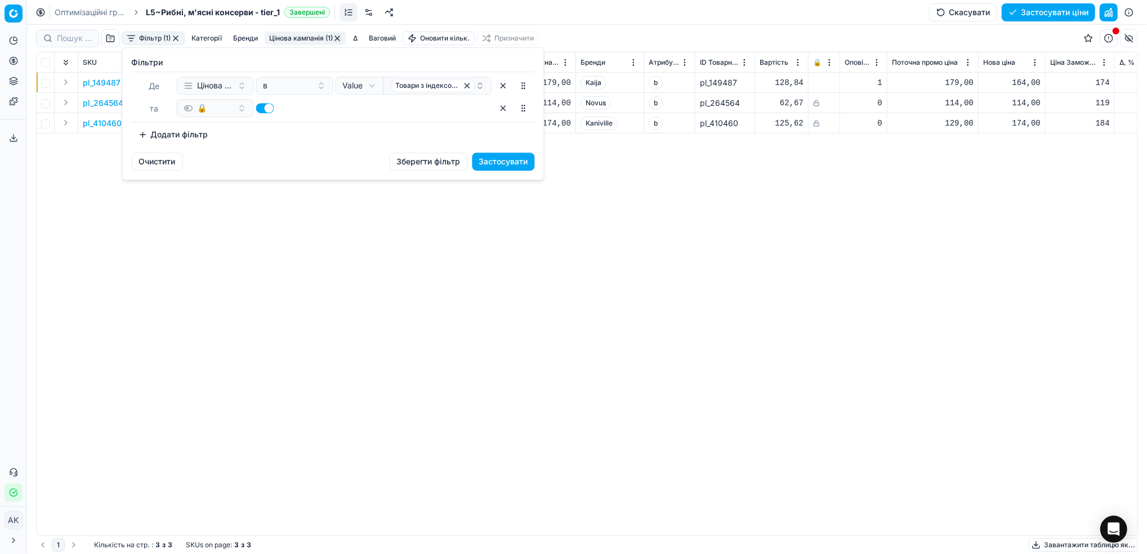
click at [266, 105] on button "button" at bounding box center [265, 108] width 18 height 10
checkbox input "false"
click at [508, 164] on button "Застосувати" at bounding box center [503, 162] width 63 height 18
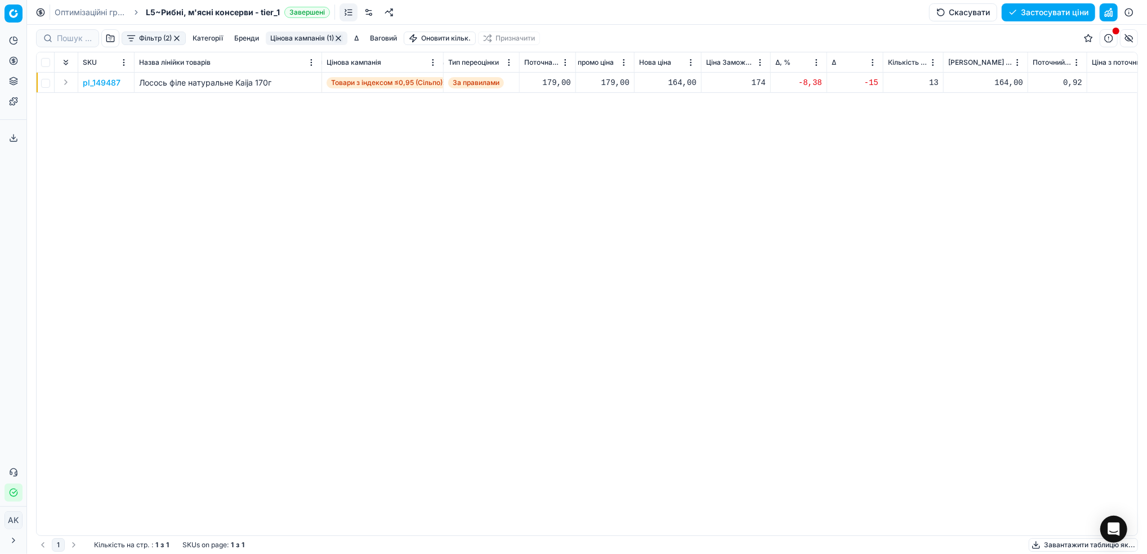
scroll to position [0, 354]
click at [94, 83] on p "pl_149487" at bounding box center [102, 82] width 38 height 11
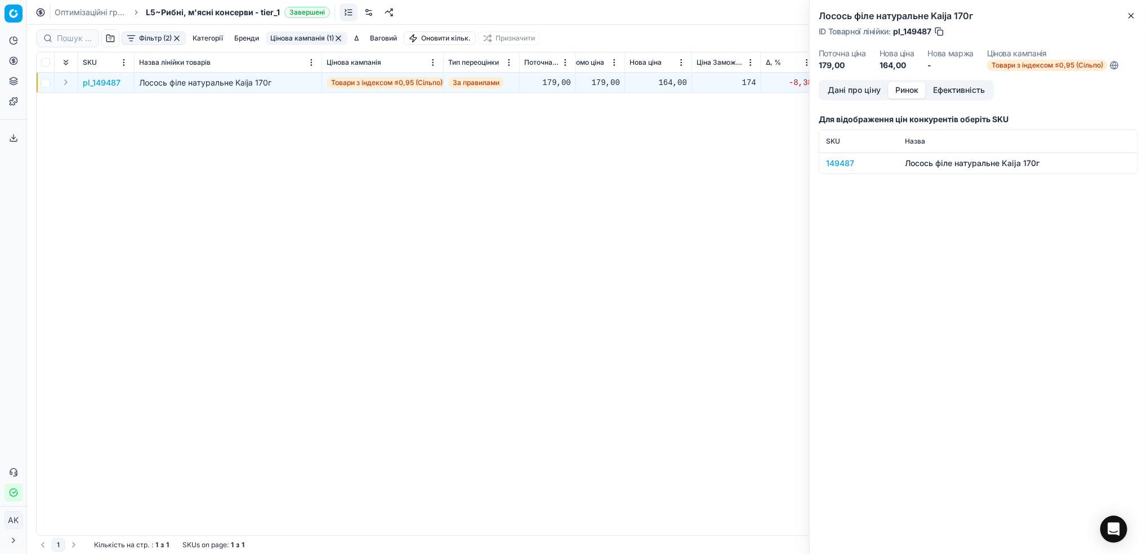
click at [899, 91] on button "Ринок" at bounding box center [907, 90] width 38 height 16
click at [831, 162] on div "149487" at bounding box center [858, 163] width 65 height 11
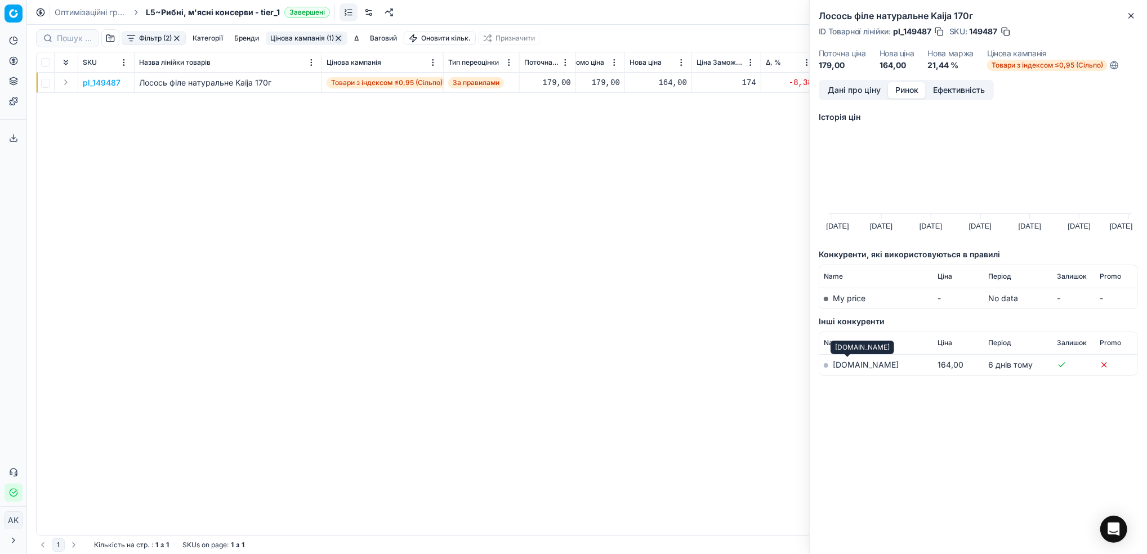
click at [836, 363] on link "silpo.ua" at bounding box center [866, 365] width 66 height 10
click at [1133, 10] on button "Close" at bounding box center [1131, 16] width 14 height 14
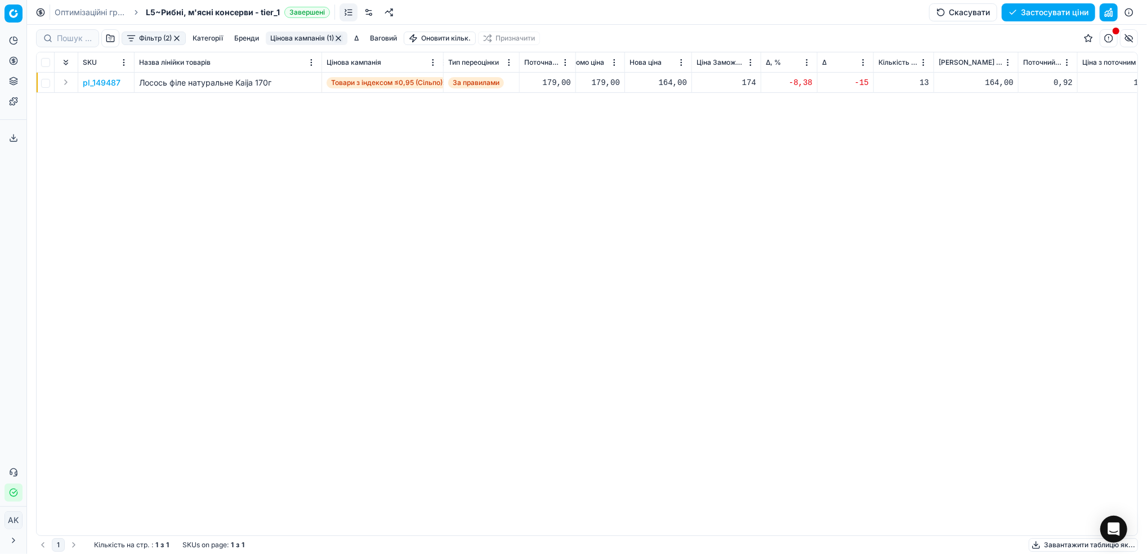
click at [631, 342] on div "pl_149487 Лосось філе натуральне Kaija 170г Товари з індексом ≤0,95 (Сільпо) За…" at bounding box center [233, 304] width 1101 height 463
click at [94, 82] on p "pl_149487" at bounding box center [102, 82] width 38 height 11
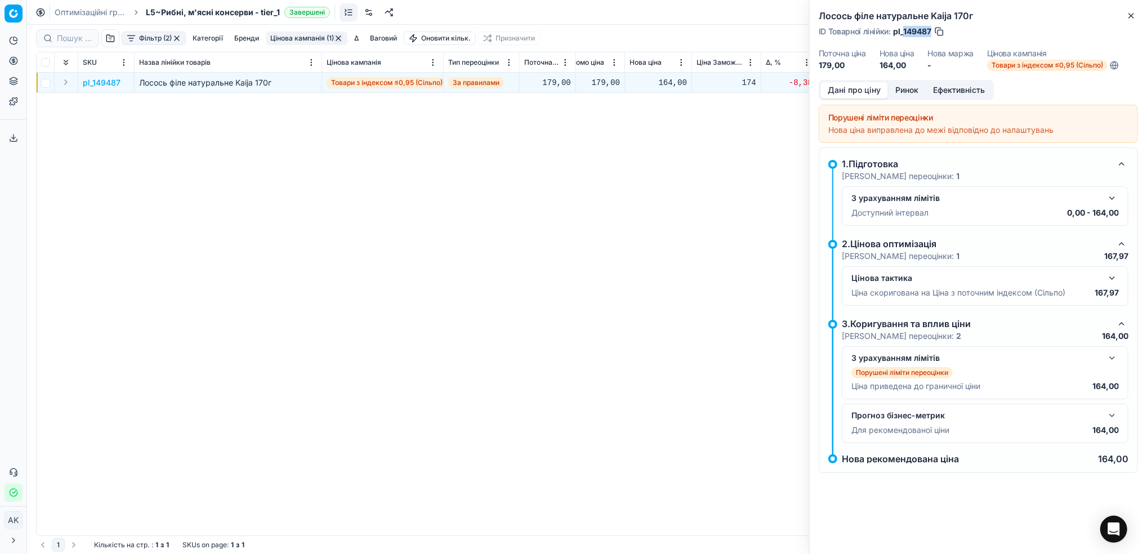
drag, startPoint x: 932, startPoint y: 29, endPoint x: 904, endPoint y: 28, distance: 28.2
click at [904, 28] on span "pl_149487" at bounding box center [912, 31] width 38 height 11
copy span "149487"
click at [755, 196] on div "pl_149487 Лосось філе натуральне Kaija 170г Товари з індексом ≤0,95 (Сільпо) За…" at bounding box center [233, 304] width 1101 height 463
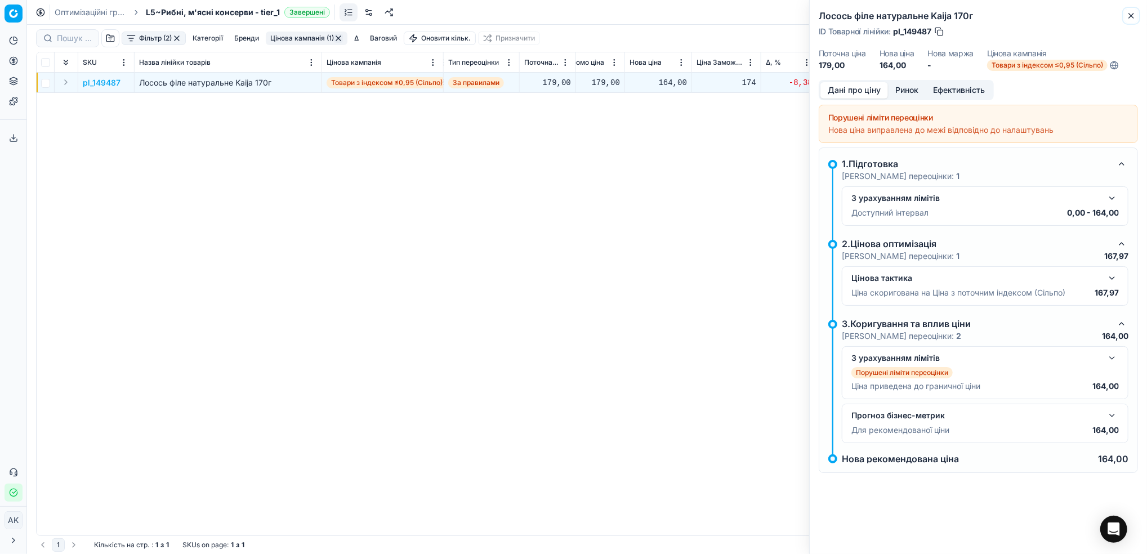
click at [1136, 15] on icon "button" at bounding box center [1131, 15] width 9 height 9
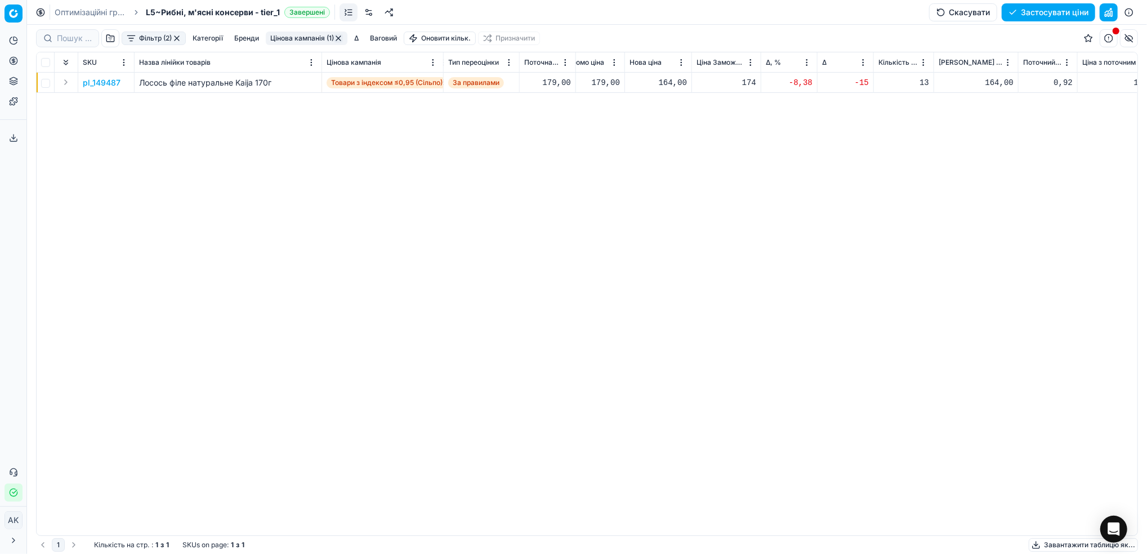
click at [327, 38] on button "Цінова кампанія (1)" at bounding box center [307, 39] width 82 height 14
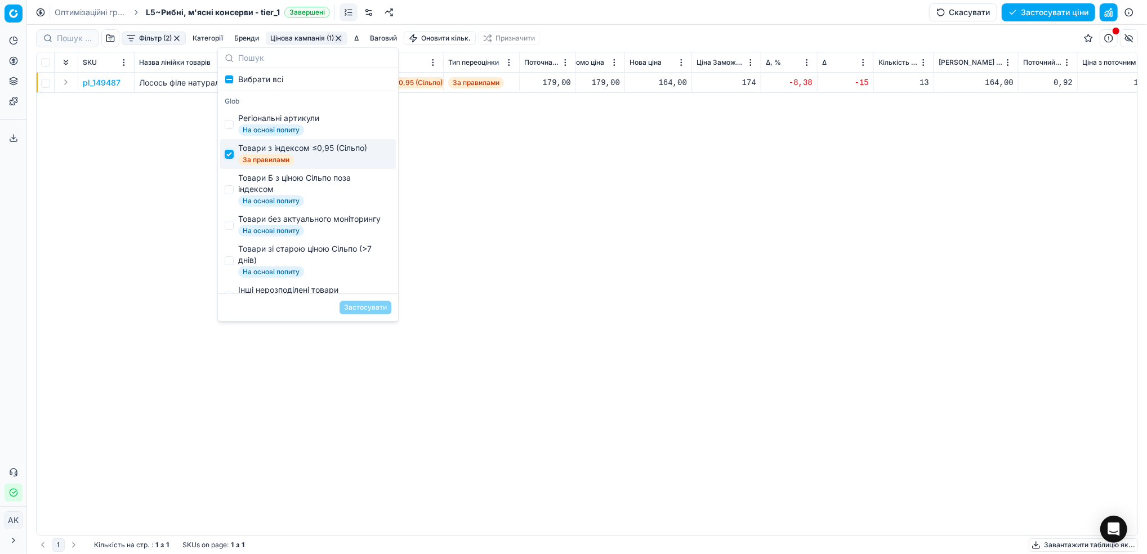
click at [230, 151] on input "Suggestions" at bounding box center [229, 154] width 9 height 9
checkbox input "false"
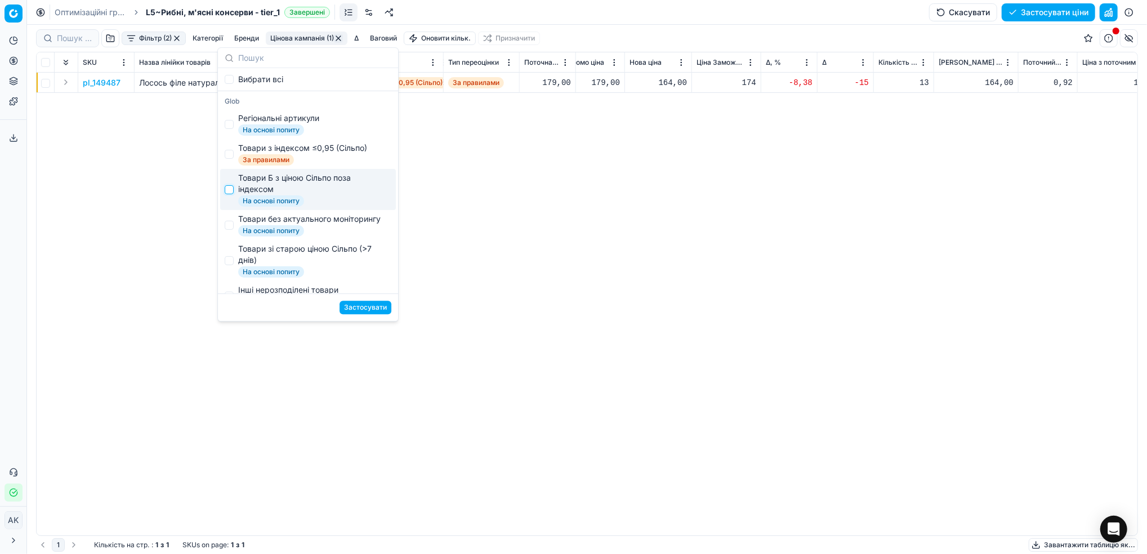
click at [227, 191] on input "Suggestions" at bounding box center [229, 189] width 9 height 9
checkbox input "true"
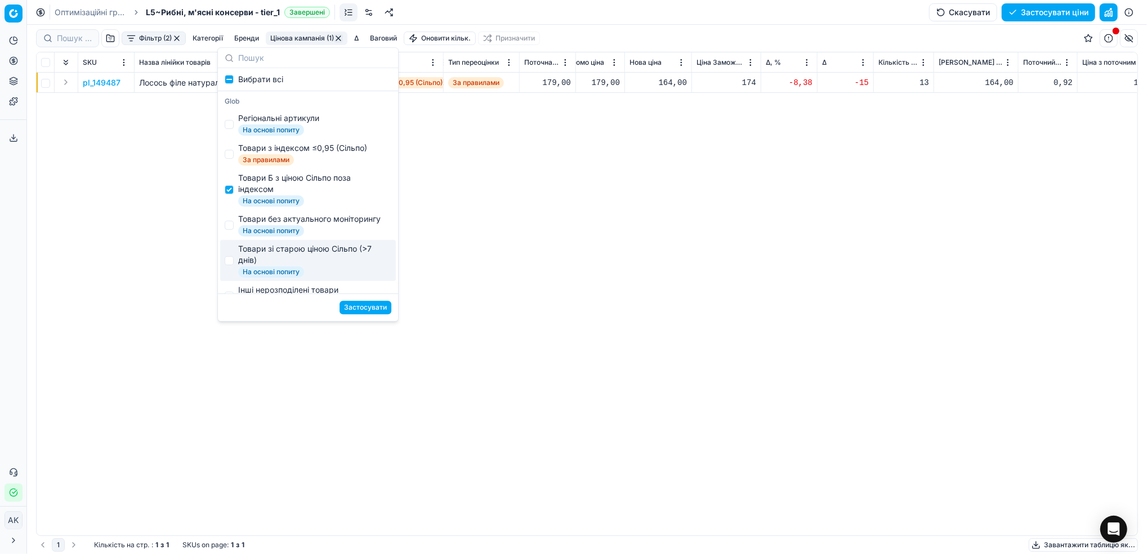
click at [349, 309] on button "Застосувати" at bounding box center [366, 308] width 52 height 14
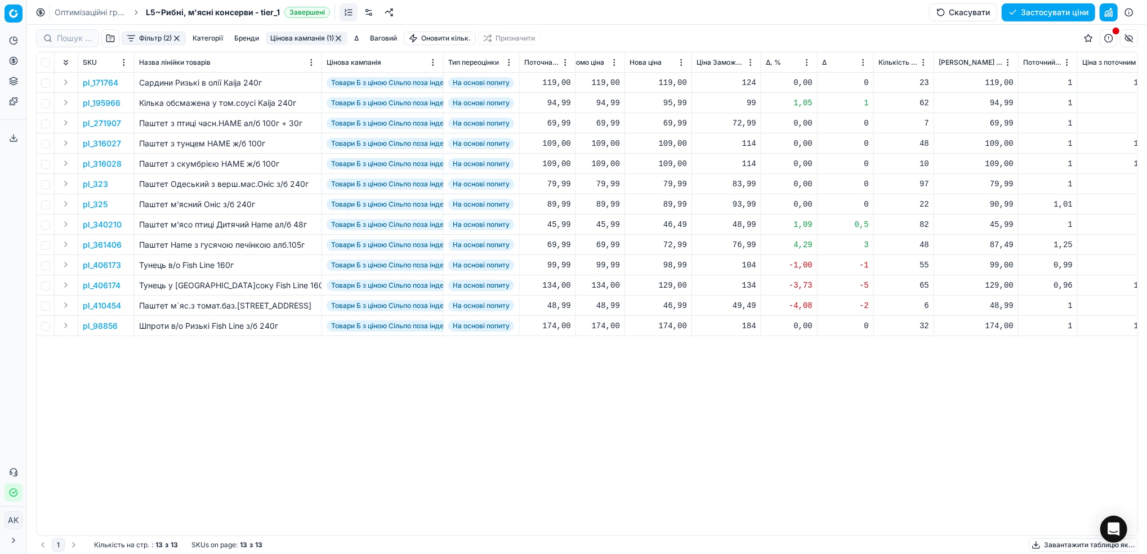
click at [803, 64] on html "Pricing platform Аналітика Цінова оптимізація Асортимент продукції Шаблони Серв…" at bounding box center [573, 277] width 1147 height 554
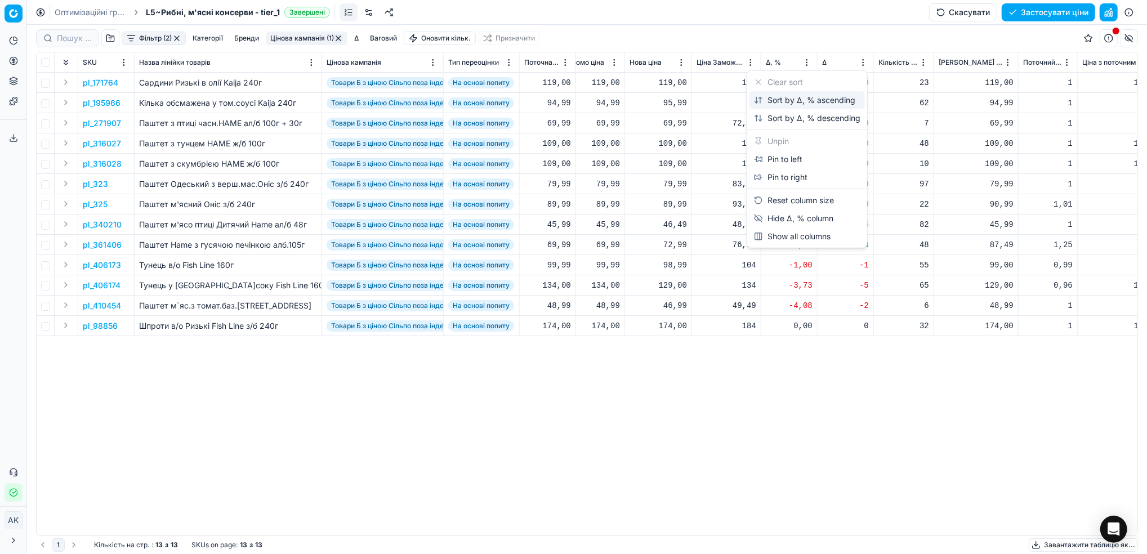
click at [782, 99] on div "Sort by Δ, % ascending" at bounding box center [804, 100] width 101 height 11
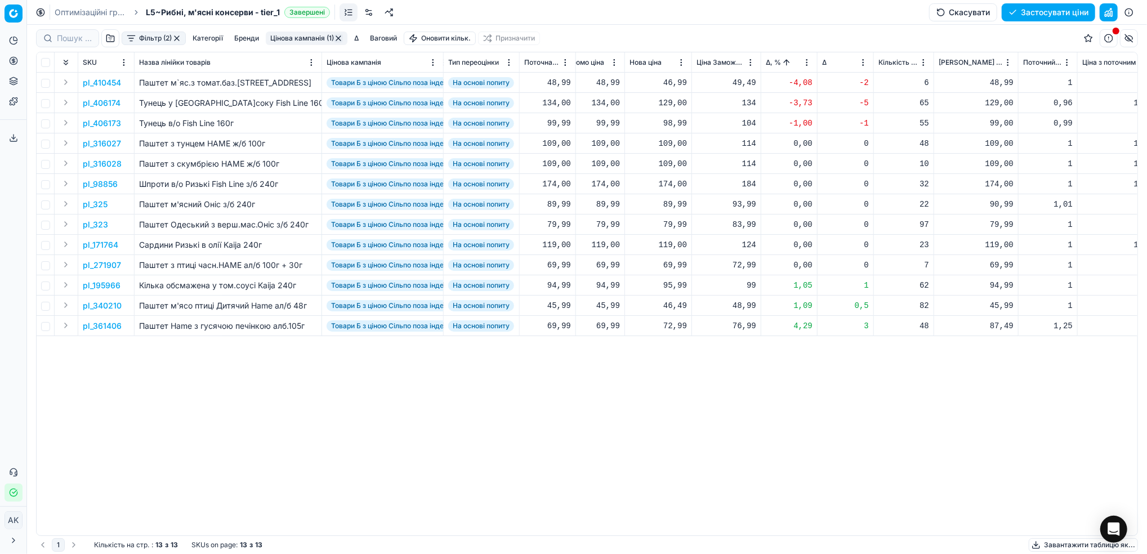
click at [102, 84] on p "pl_410454" at bounding box center [102, 82] width 38 height 11
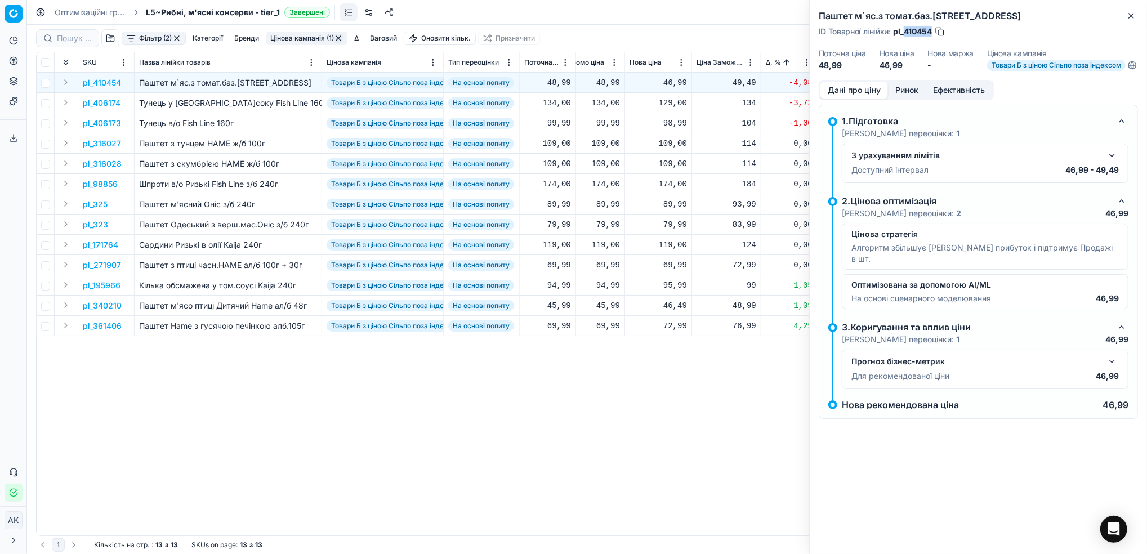
drag, startPoint x: 932, startPoint y: 33, endPoint x: 905, endPoint y: 33, distance: 27.0
click at [905, 33] on span "pl_410454" at bounding box center [912, 31] width 39 height 11
copy span "410454"
click at [1108, 162] on button "button" at bounding box center [1112, 156] width 14 height 14
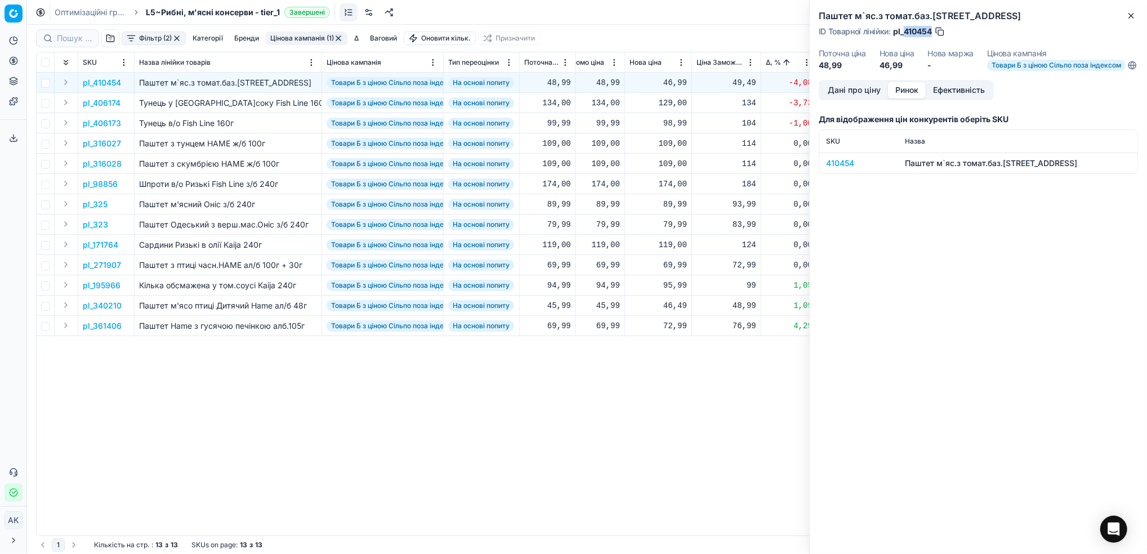
click at [902, 99] on button "Ринок" at bounding box center [907, 90] width 38 height 16
click at [840, 169] on div "410454" at bounding box center [858, 163] width 65 height 11
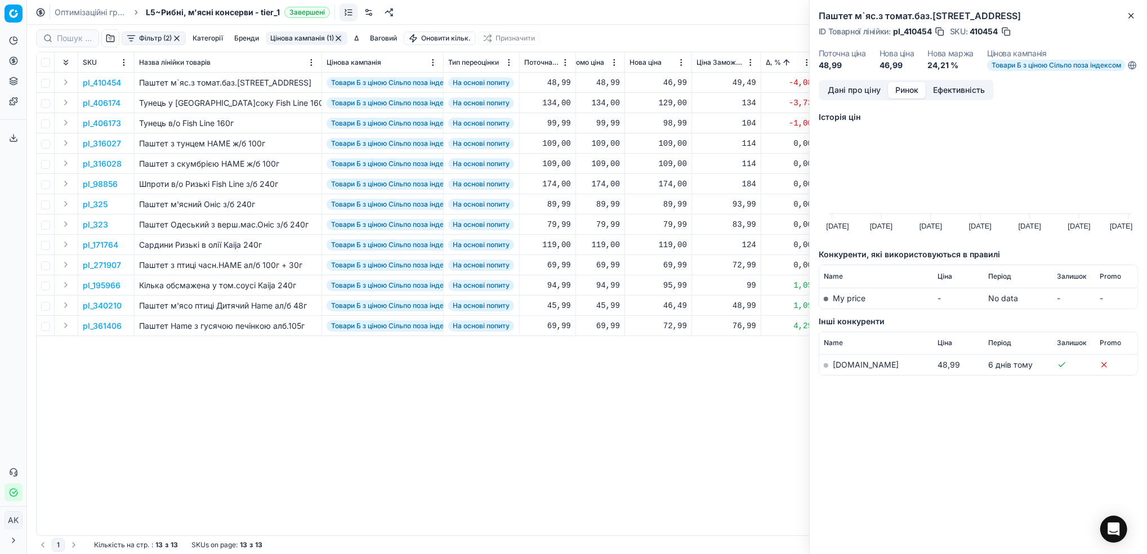
click at [846, 369] on link "silpo.ua" at bounding box center [866, 365] width 66 height 10
click at [852, 96] on button "Дані про ціну" at bounding box center [854, 90] width 68 height 16
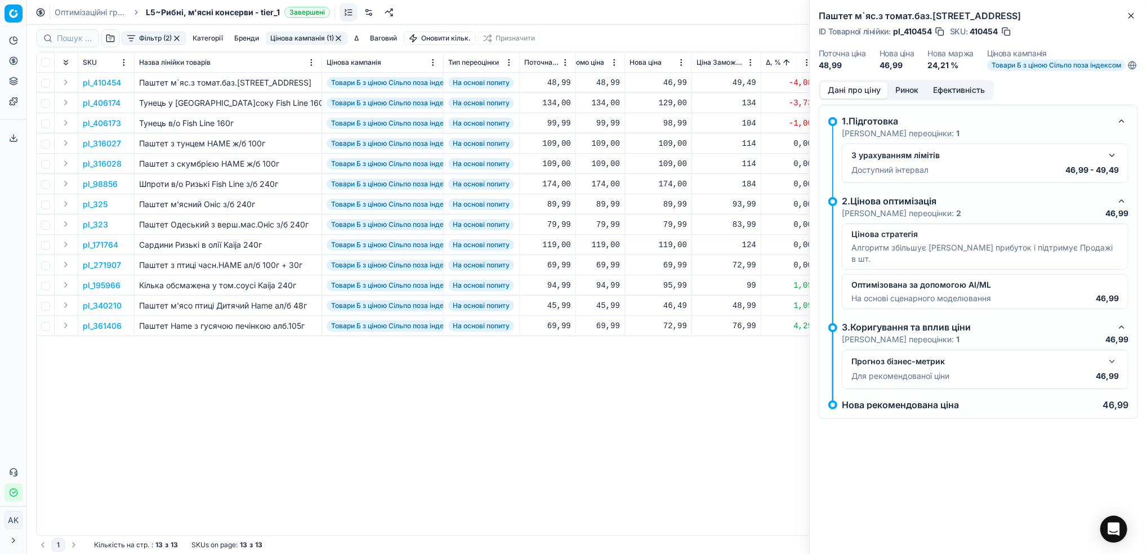
click at [1113, 162] on button "button" at bounding box center [1112, 156] width 14 height 14
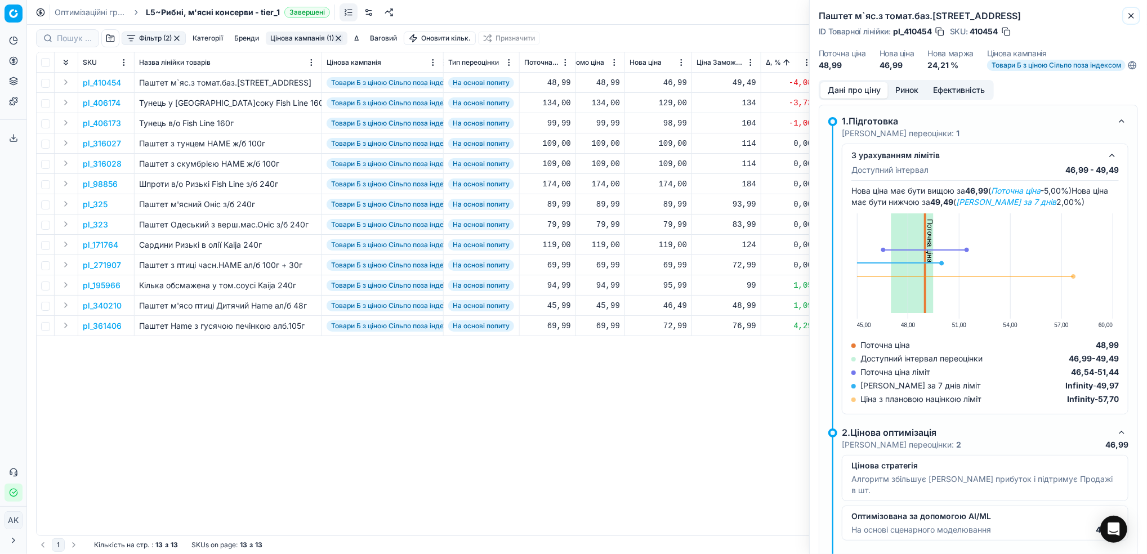
click at [1127, 16] on icon "button" at bounding box center [1131, 15] width 9 height 9
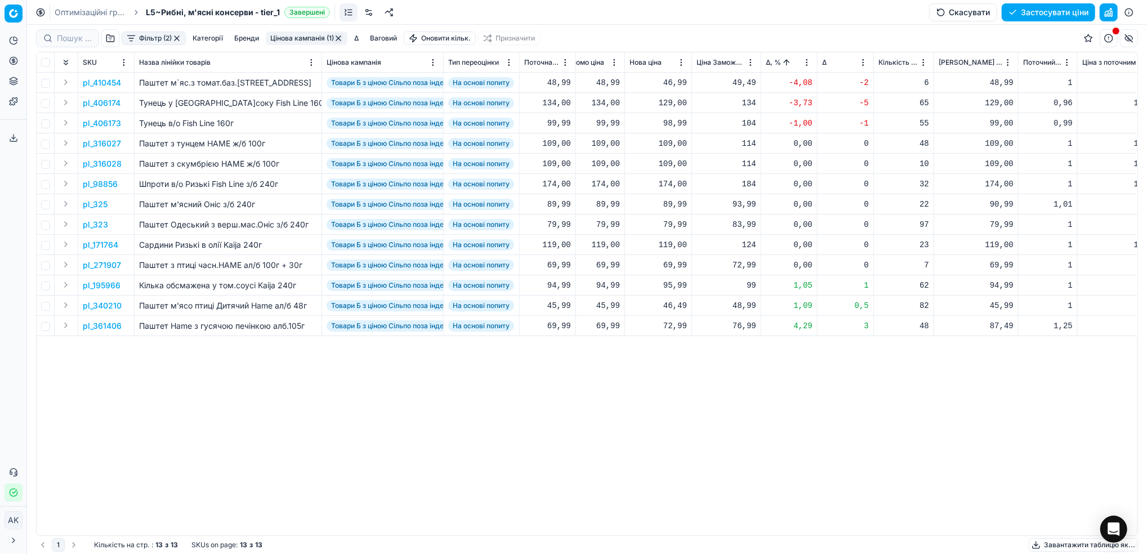
click at [667, 88] on div "46,99" at bounding box center [658, 82] width 57 height 11
click at [671, 182] on input "46.99" at bounding box center [698, 182] width 81 height 18
type input "48.99"
click at [109, 104] on p "pl_406174" at bounding box center [102, 102] width 38 height 11
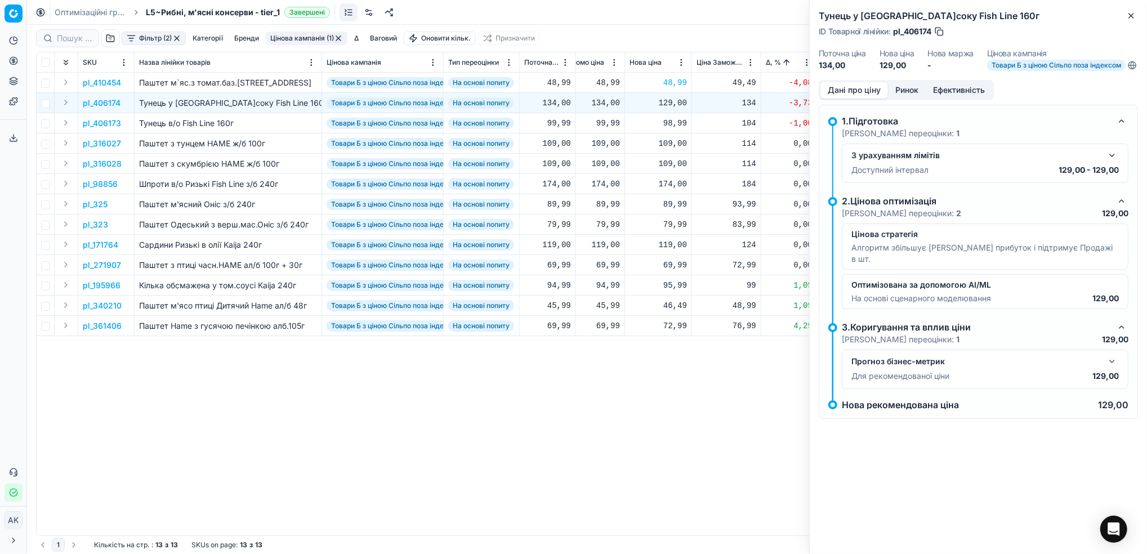
click at [897, 97] on button "Ринок" at bounding box center [907, 90] width 38 height 16
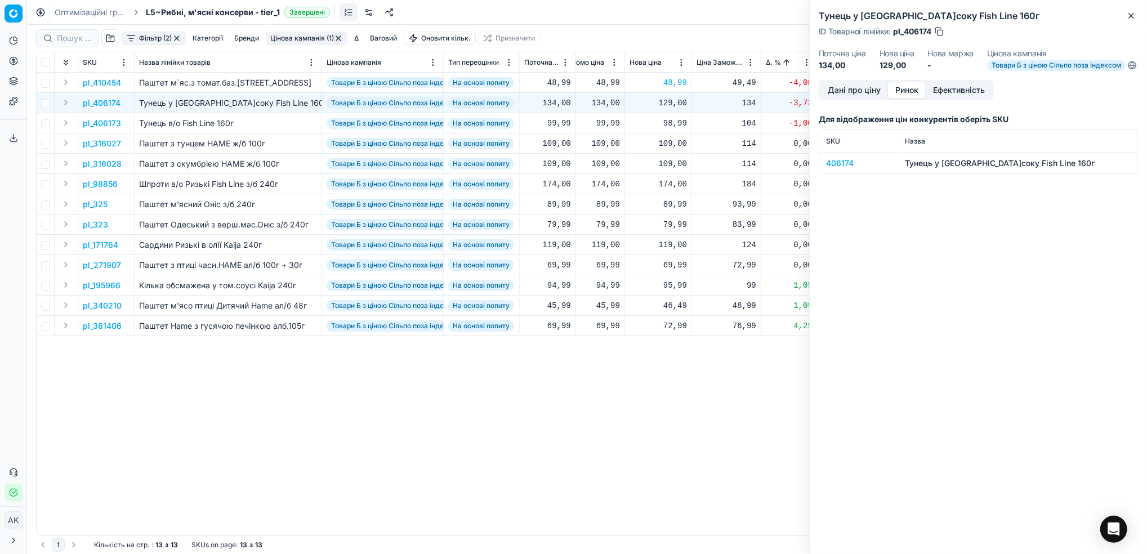
click at [841, 169] on div "406174" at bounding box center [858, 163] width 65 height 11
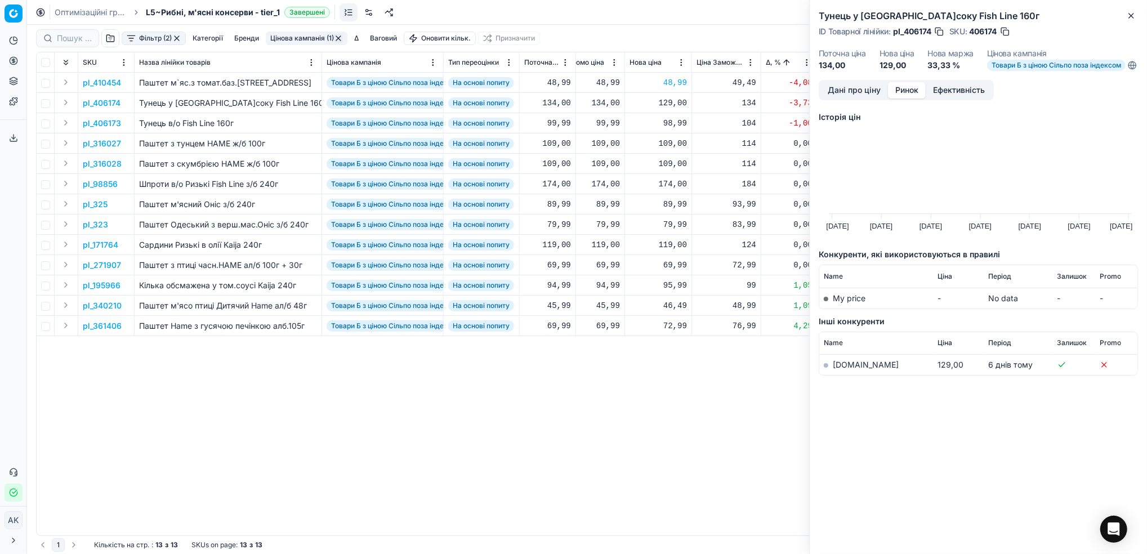
click at [843, 369] on link "silpo.ua" at bounding box center [866, 365] width 66 height 10
click at [1131, 14] on icon "button" at bounding box center [1131, 15] width 9 height 9
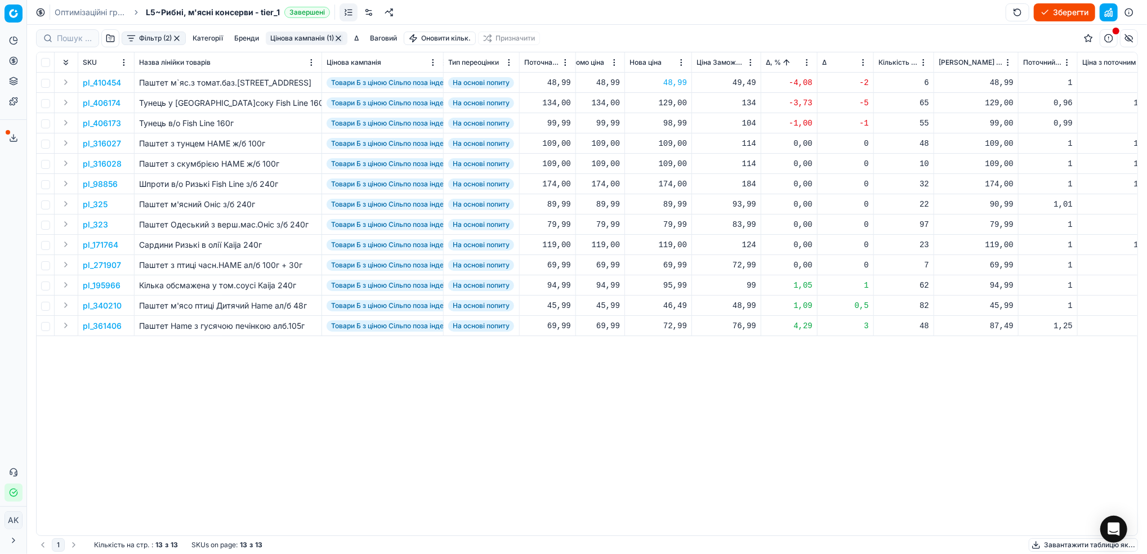
click at [667, 102] on div "129,00" at bounding box center [658, 102] width 57 height 11
click at [671, 203] on input "129.00" at bounding box center [698, 202] width 81 height 18
type input "139.00"
click at [105, 124] on p "pl_406173" at bounding box center [102, 123] width 38 height 11
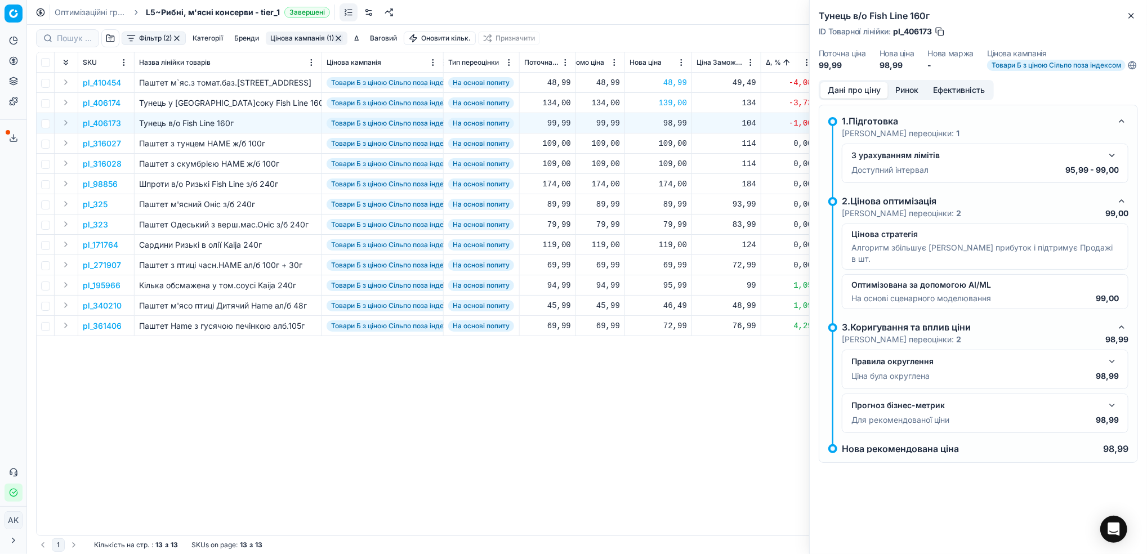
click at [904, 99] on button "Ринок" at bounding box center [907, 90] width 38 height 16
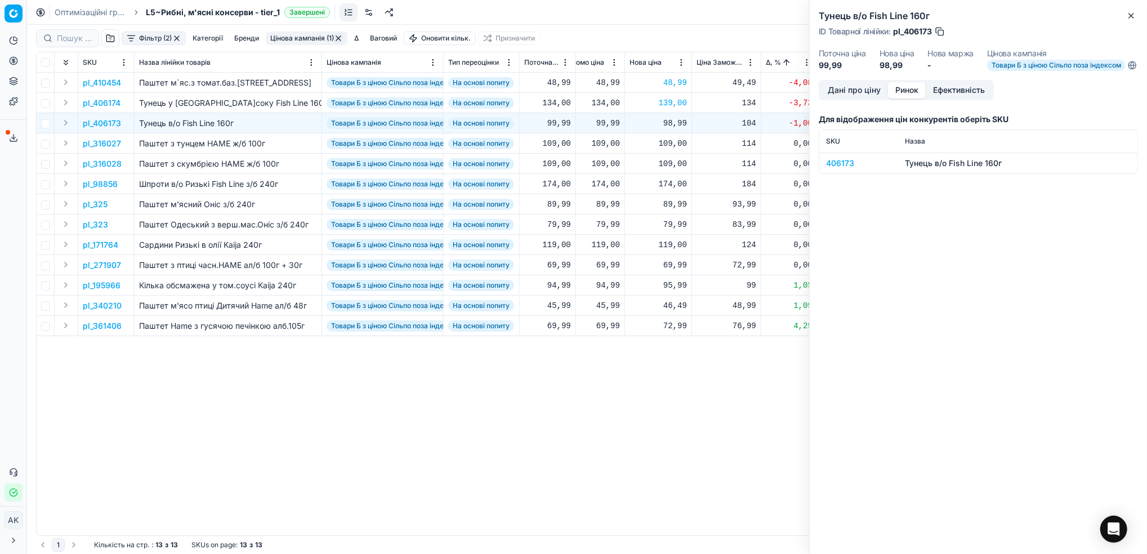
click at [836, 169] on div "406173" at bounding box center [858, 163] width 65 height 11
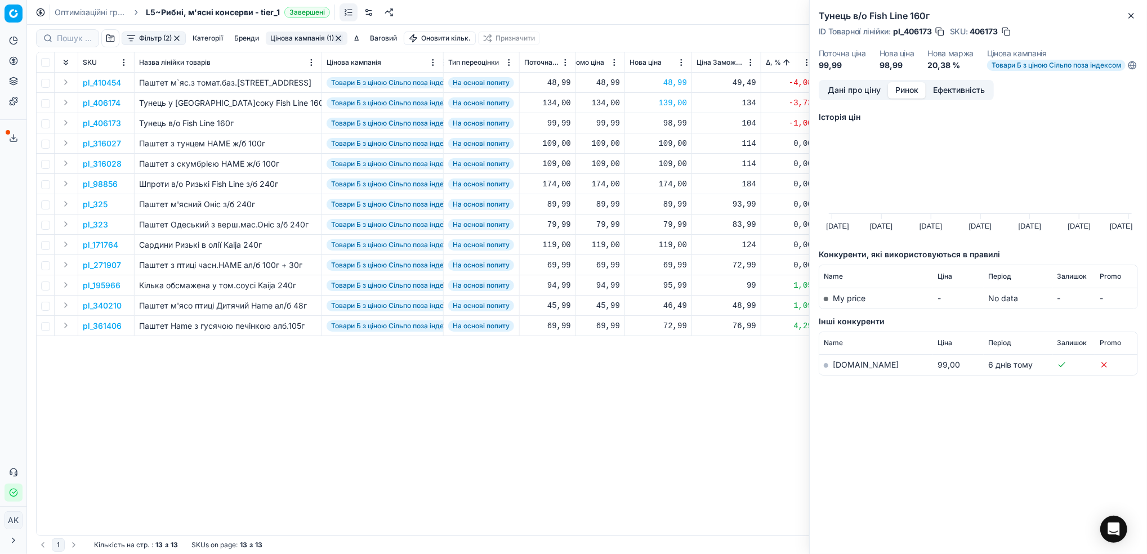
click at [846, 369] on link "silpo.ua" at bounding box center [866, 365] width 66 height 10
click at [1134, 14] on icon "button" at bounding box center [1131, 15] width 9 height 9
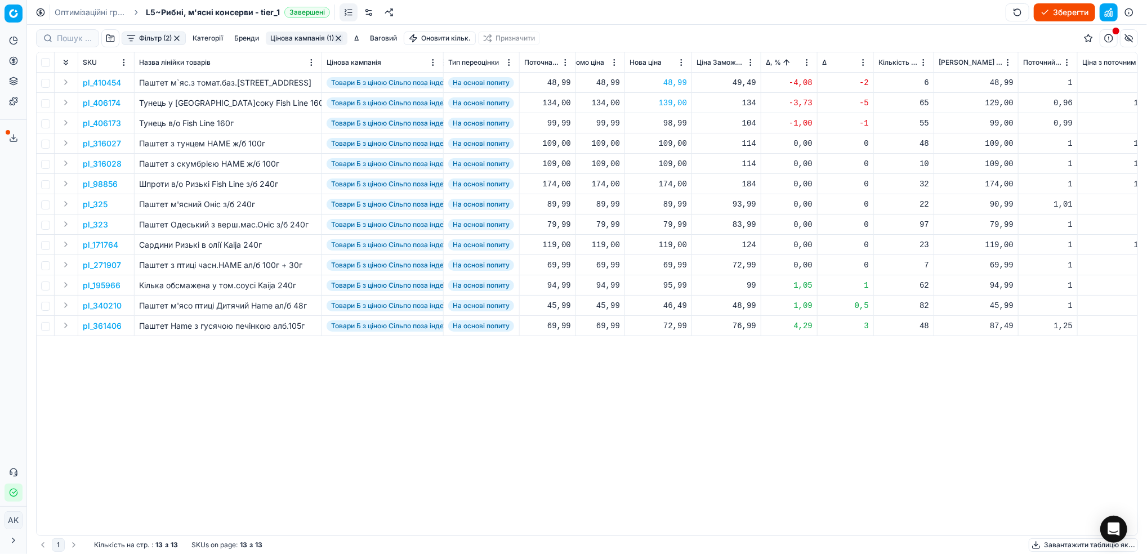
click at [671, 127] on div "98,99" at bounding box center [658, 123] width 57 height 11
click at [669, 224] on input "98.99" at bounding box center [698, 222] width 81 height 18
type input "99.99"
click at [805, 61] on html "Pricing platform Аналітика Цінова оптимізація Асортимент продукції Шаблони Серв…" at bounding box center [573, 277] width 1147 height 554
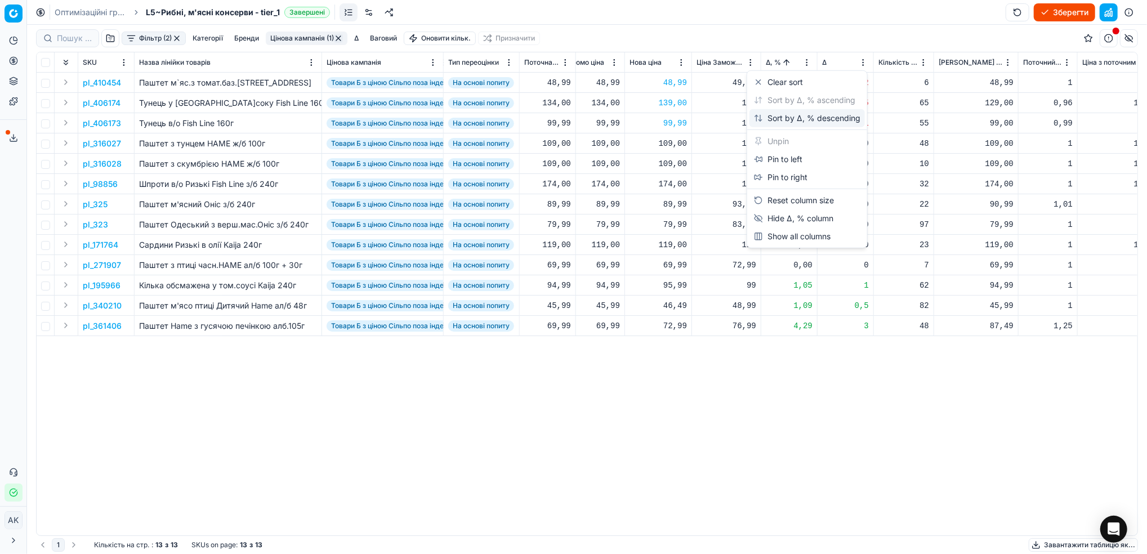
click at [802, 117] on div "Sort by Δ, % descending" at bounding box center [807, 118] width 106 height 11
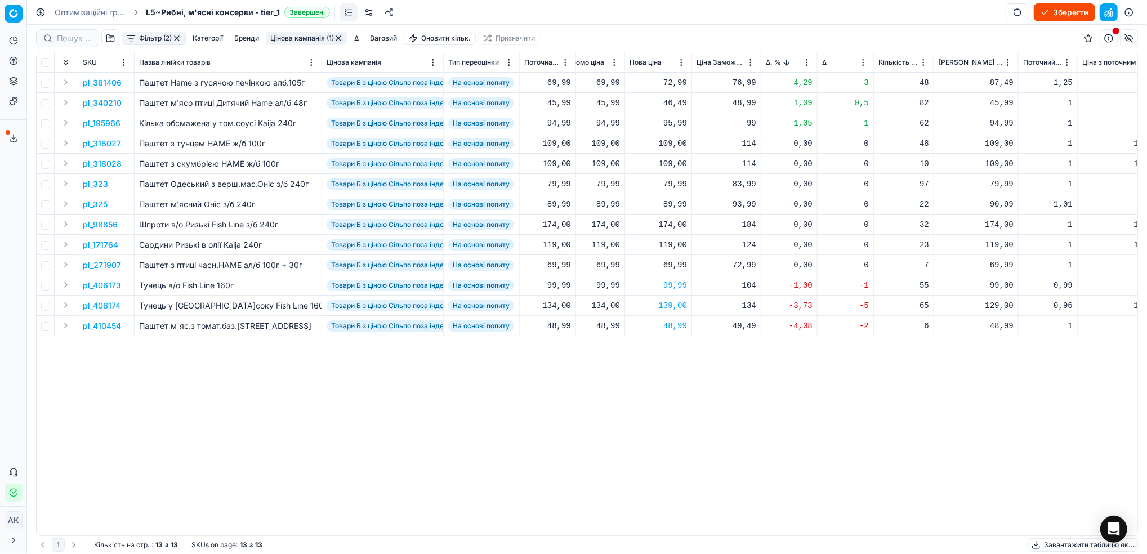
click at [109, 86] on p "pl_361406" at bounding box center [102, 82] width 39 height 11
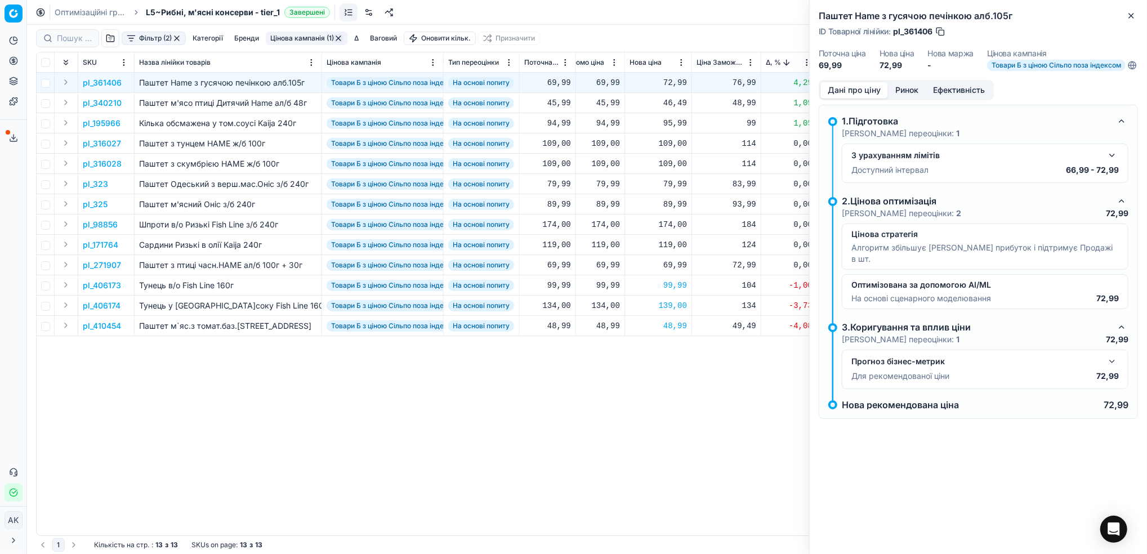
click at [910, 98] on button "Ринок" at bounding box center [907, 90] width 38 height 16
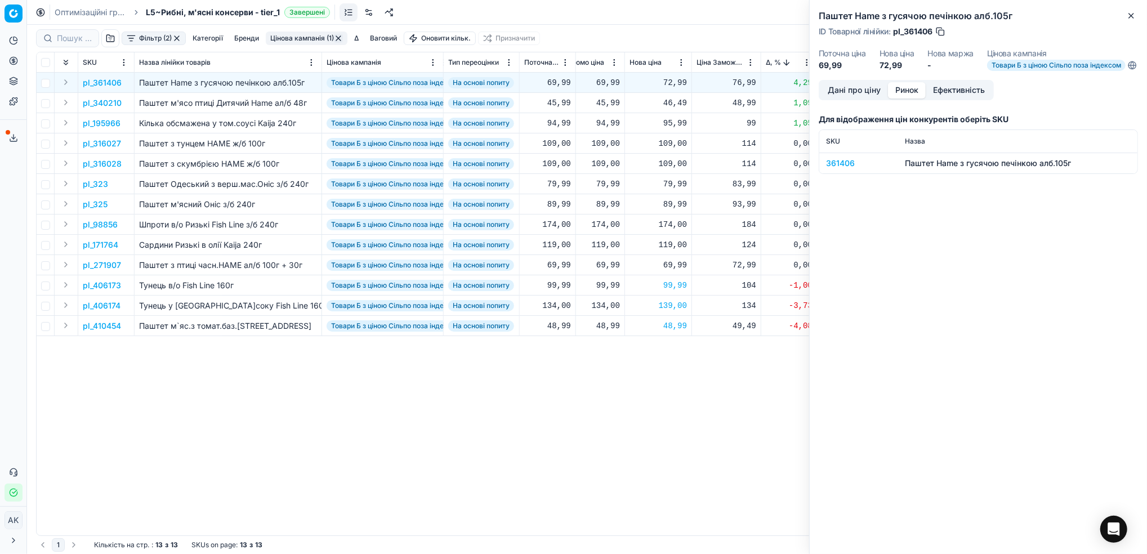
click at [847, 169] on div "361406" at bounding box center [858, 163] width 65 height 11
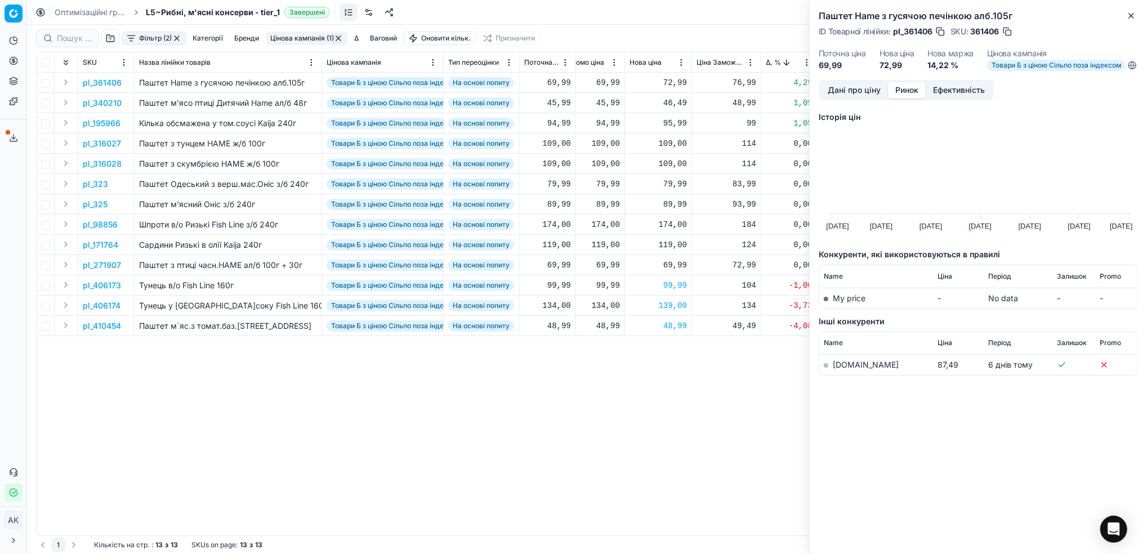
click at [843, 369] on link "silpo.ua" at bounding box center [866, 365] width 66 height 10
click at [1006, 26] on button "button" at bounding box center [1007, 31] width 11 height 11
click at [1130, 17] on icon "button" at bounding box center [1131, 16] width 5 height 5
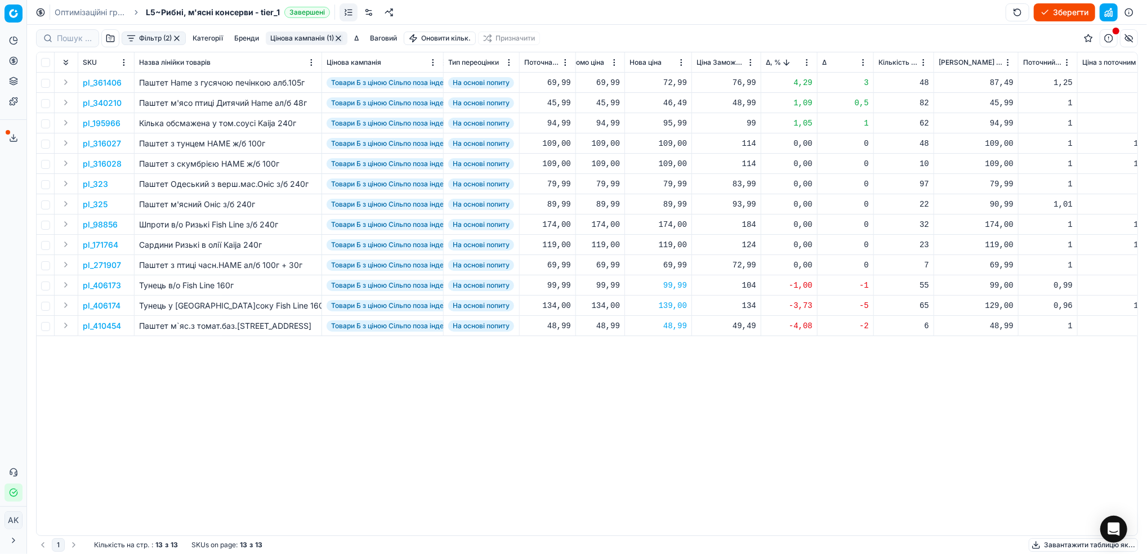
click at [671, 86] on div "72,99" at bounding box center [658, 82] width 57 height 11
drag, startPoint x: 676, startPoint y: 181, endPoint x: 659, endPoint y: 181, distance: 16.3
click at [659, 181] on input "72.99" at bounding box center [698, 182] width 81 height 18
type input "87.99"
click at [107, 101] on p "pl_340210" at bounding box center [102, 102] width 39 height 11
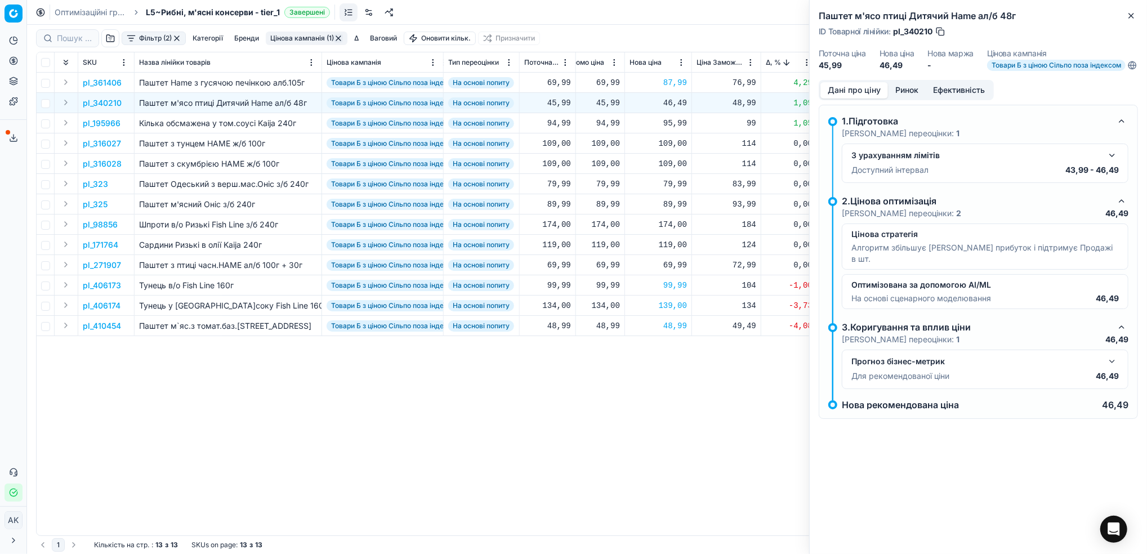
click at [907, 97] on button "Ринок" at bounding box center [907, 90] width 38 height 16
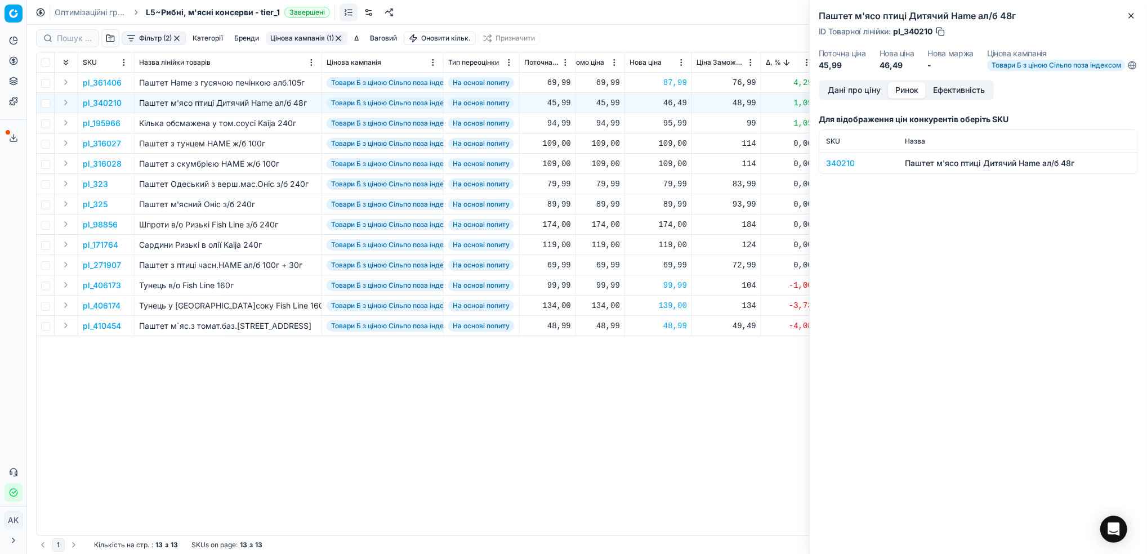
click at [841, 169] on div "340210" at bounding box center [858, 163] width 65 height 11
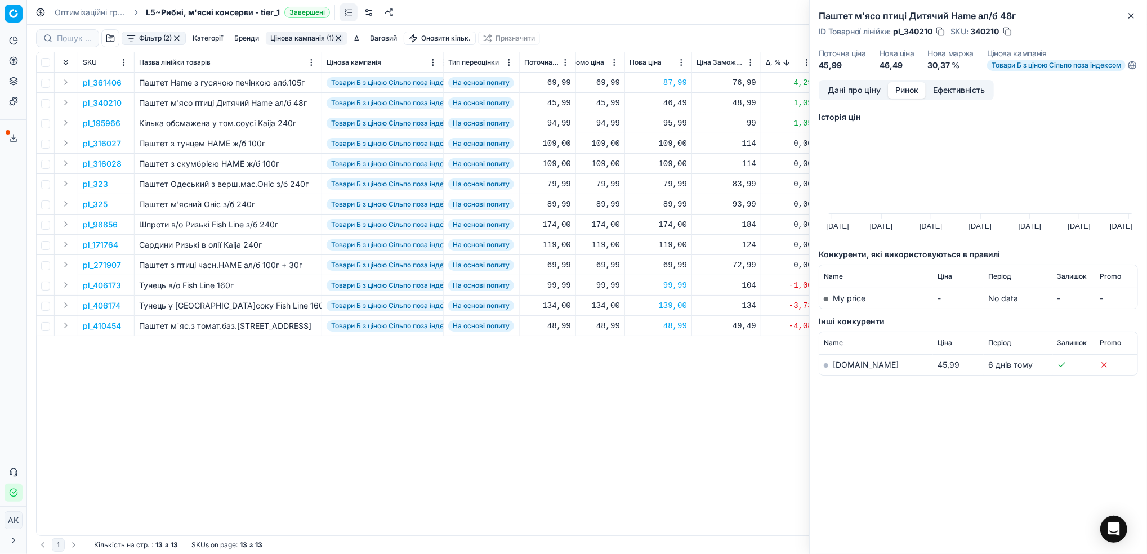
click at [841, 369] on link "silpo.ua" at bounding box center [866, 365] width 66 height 10
click at [861, 99] on button "Дані про ціну" at bounding box center [854, 90] width 68 height 16
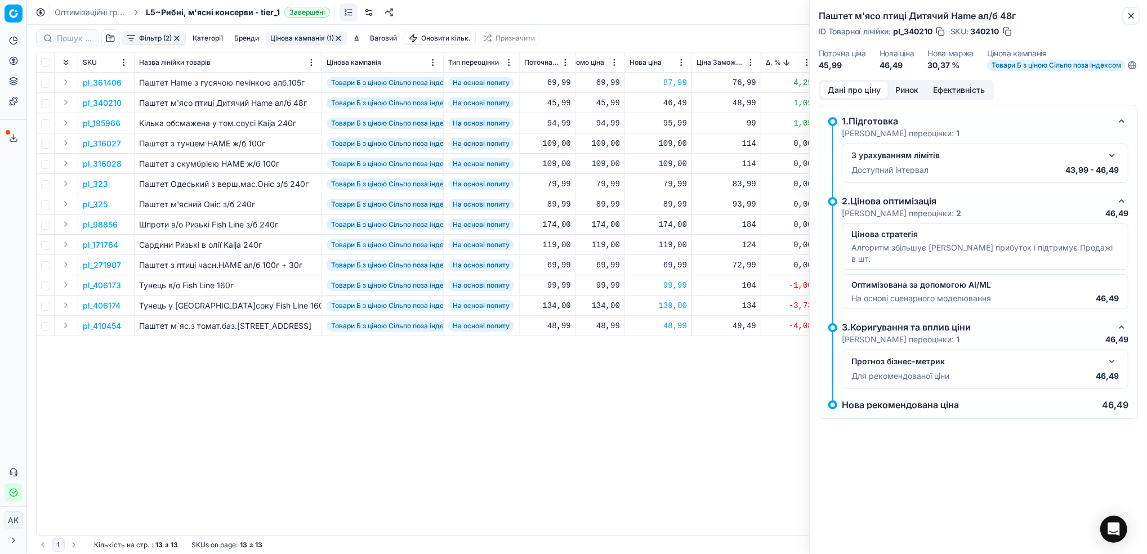
click at [1133, 14] on icon "button" at bounding box center [1131, 15] width 9 height 9
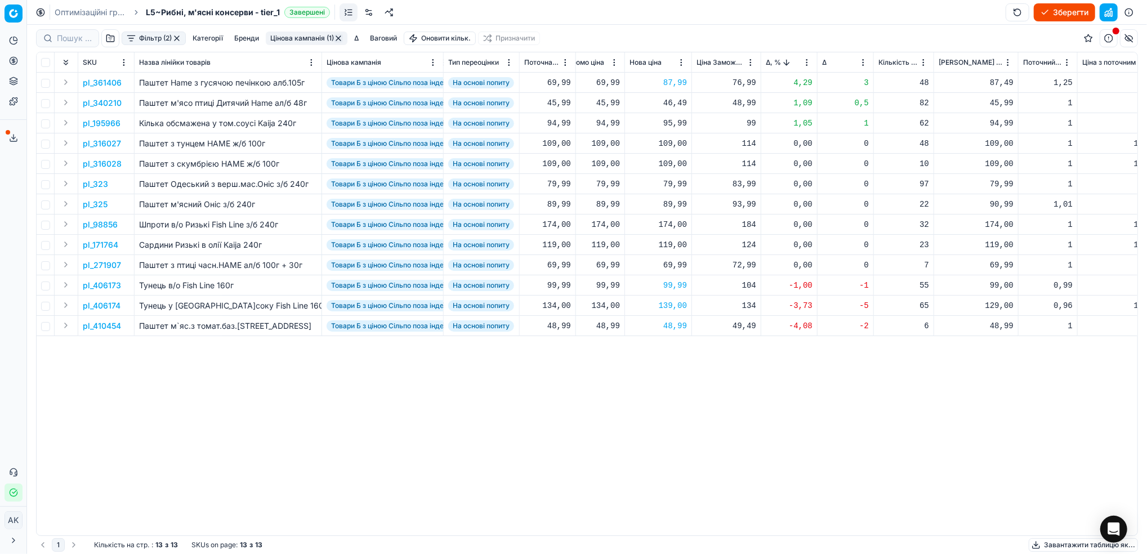
click at [101, 123] on p "pl_195966" at bounding box center [102, 123] width 38 height 11
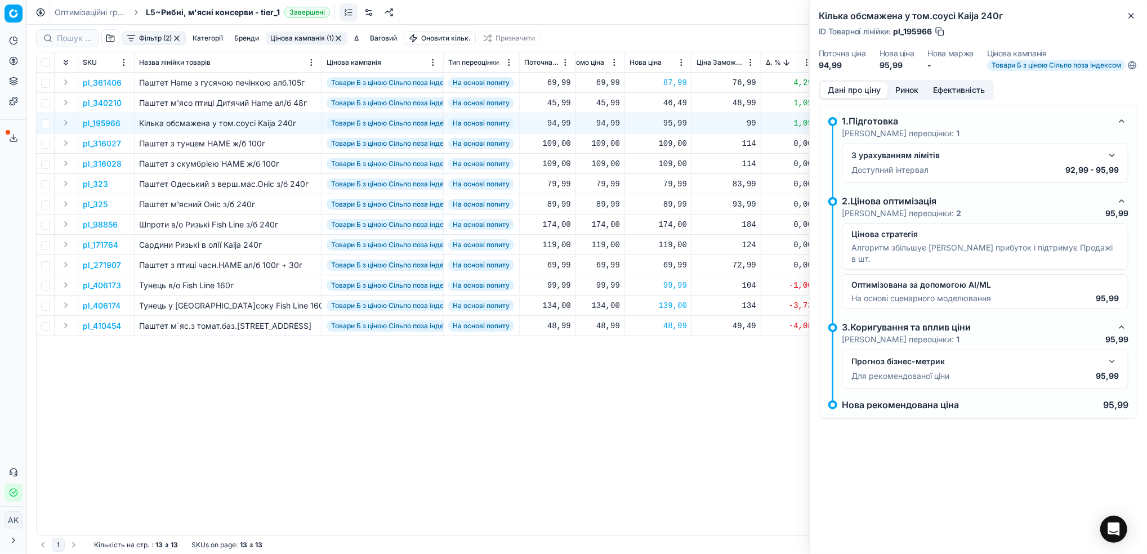
click at [906, 99] on button "Ринок" at bounding box center [907, 90] width 38 height 16
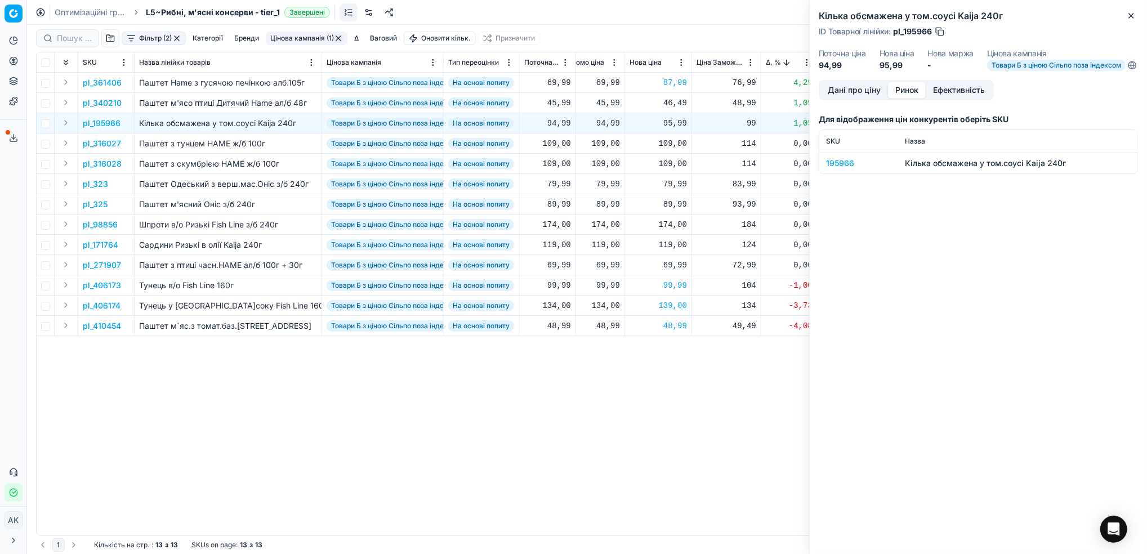
click at [843, 169] on div "195966" at bounding box center [858, 163] width 65 height 11
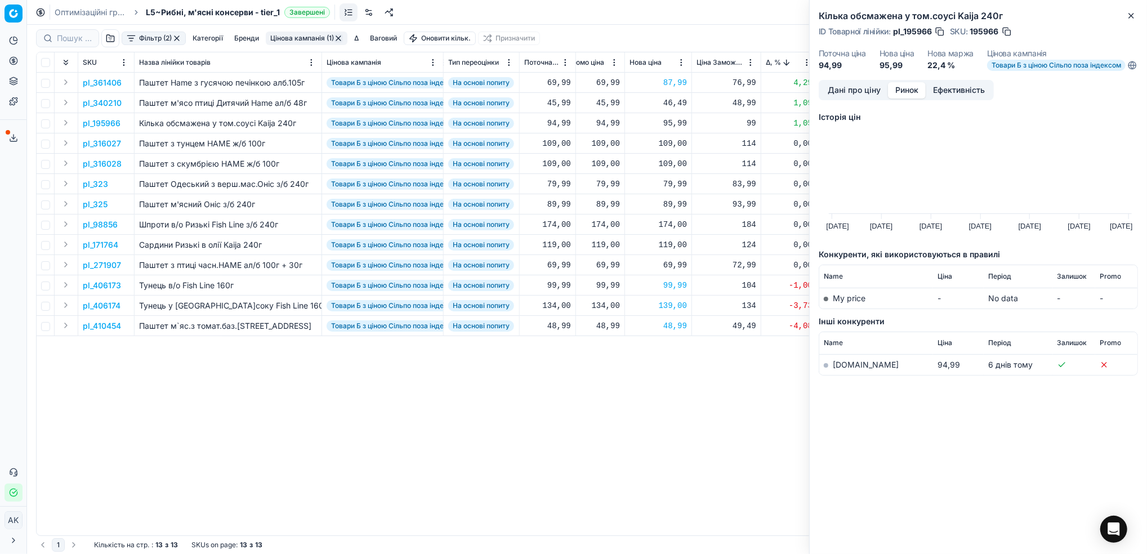
click at [845, 369] on link "silpo.ua" at bounding box center [866, 365] width 66 height 10
click at [1133, 18] on icon "button" at bounding box center [1131, 15] width 9 height 9
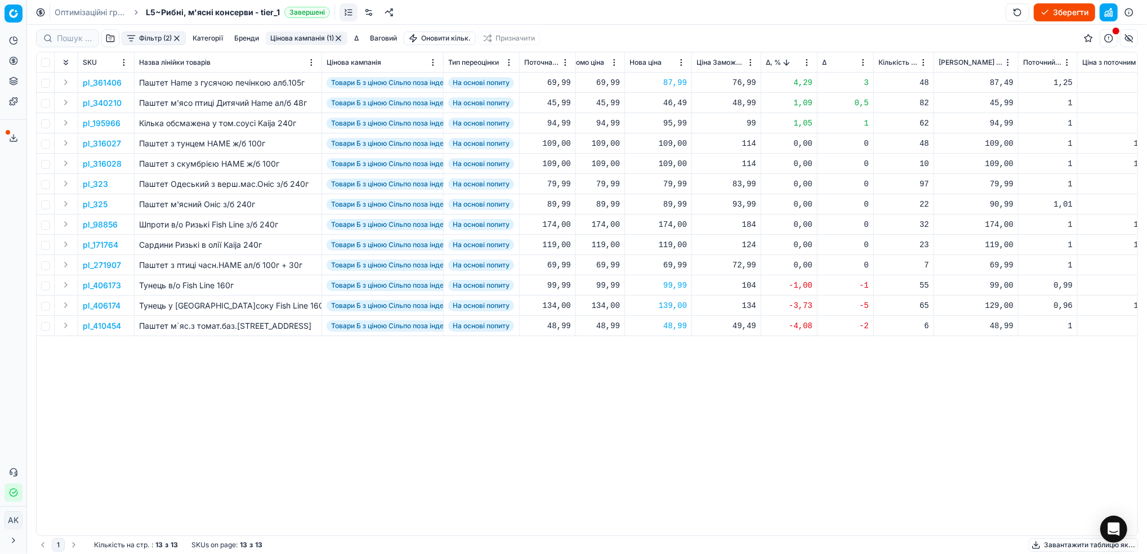
click at [670, 105] on div "46,49" at bounding box center [658, 102] width 57 height 11
click at [671, 201] on input "46.49" at bounding box center [698, 202] width 81 height 18
click at [679, 200] on input "45.49" at bounding box center [698, 202] width 81 height 18
type input "45.99"
click at [675, 127] on div "95,99" at bounding box center [658, 123] width 57 height 11
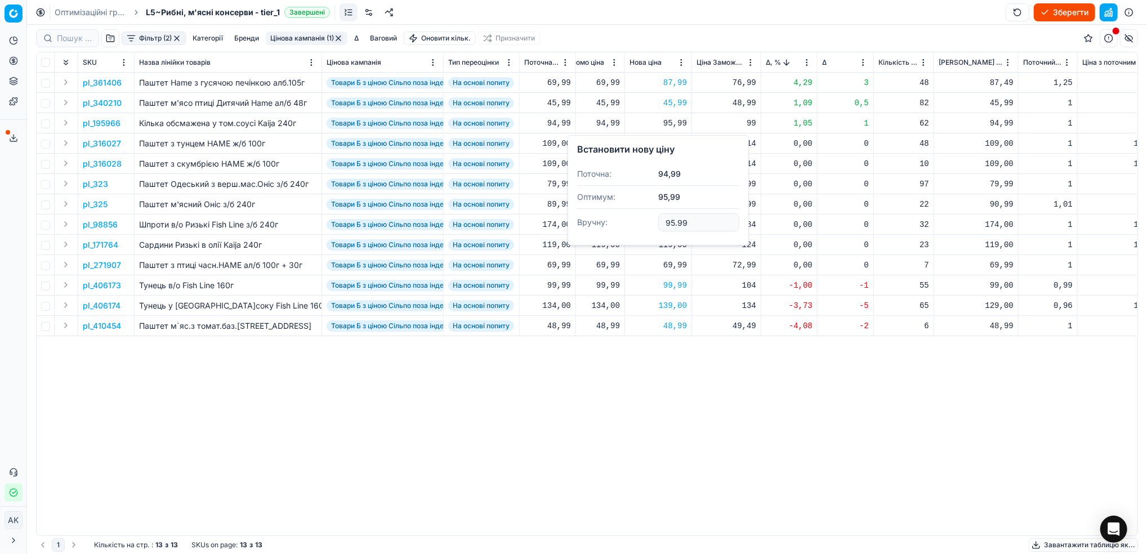
click at [672, 224] on input "95.99" at bounding box center [698, 222] width 81 height 18
type input "94.99"
click at [310, 33] on button "Цінова кампанія (1)" at bounding box center [307, 39] width 82 height 14
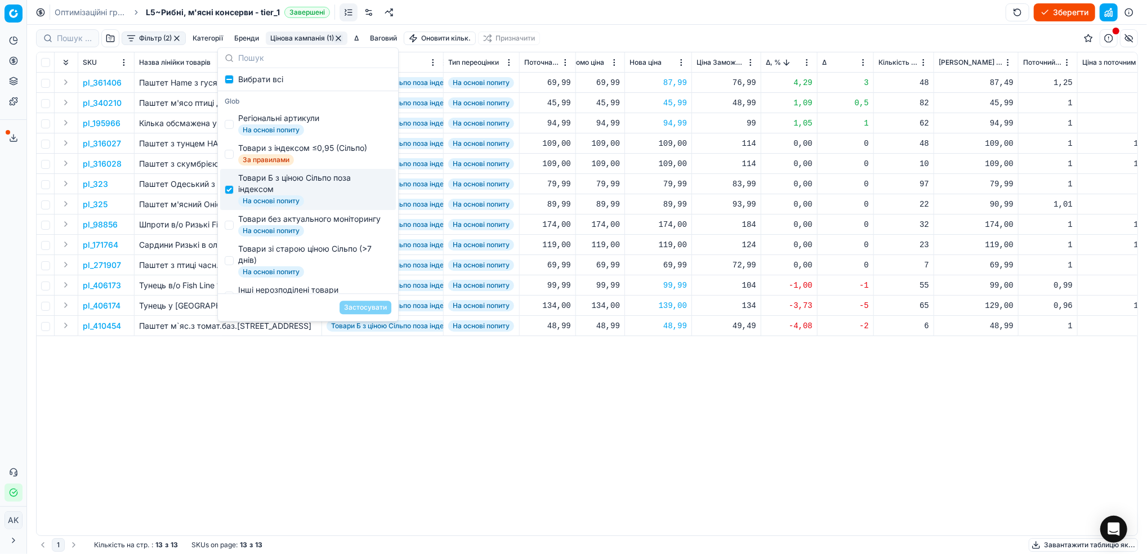
click at [227, 184] on div "Товари Б з ціною Сільпо поза індексом На основі попиту" at bounding box center [308, 189] width 176 height 41
checkbox input "false"
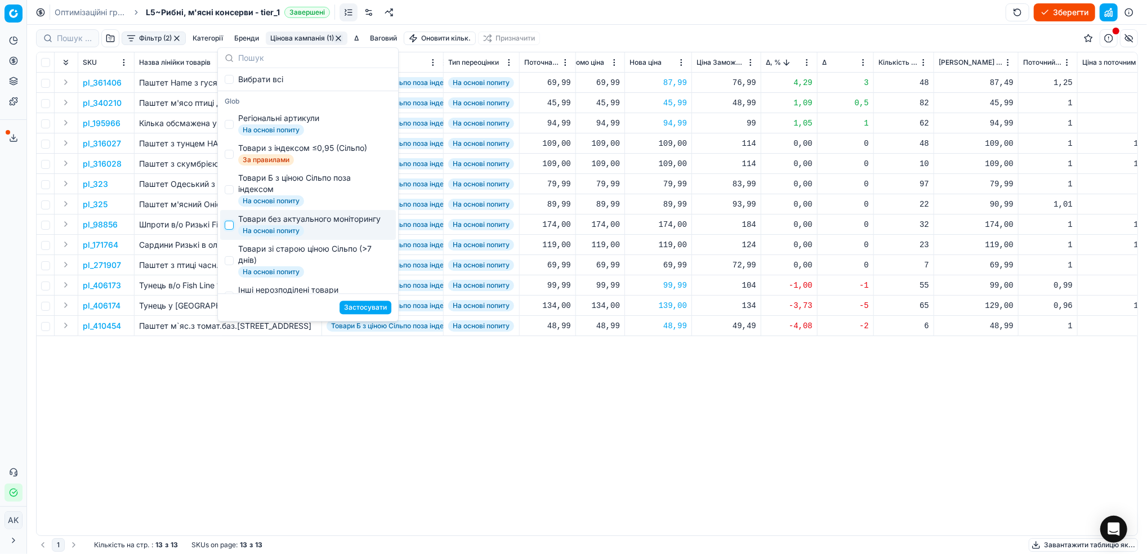
click at [233, 230] on input "Suggestions" at bounding box center [229, 225] width 9 height 9
checkbox input "true"
click at [373, 305] on button "Застосувати" at bounding box center [366, 308] width 52 height 14
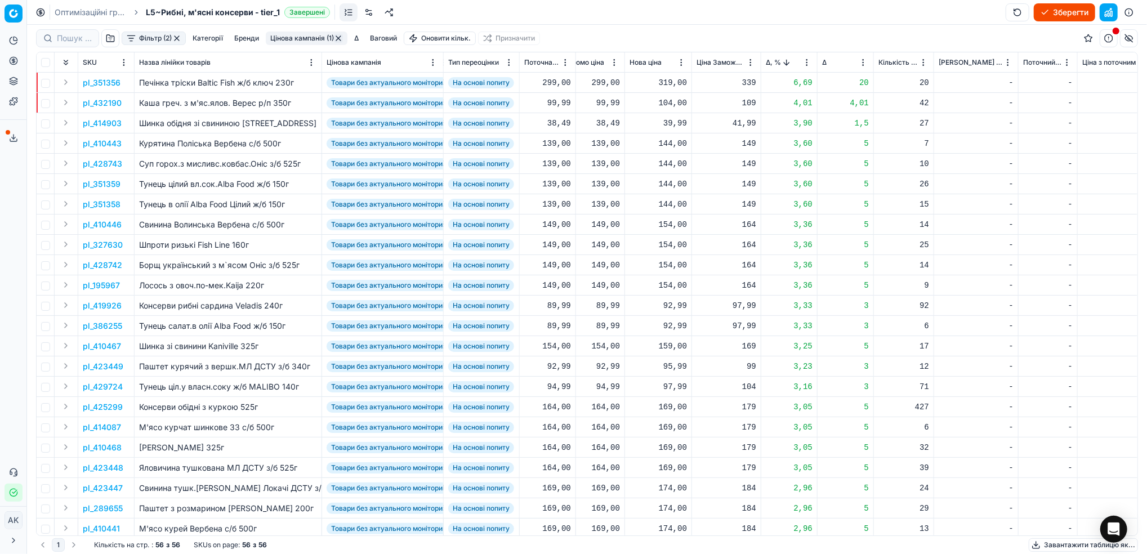
click at [98, 84] on p "pl_351356" at bounding box center [102, 82] width 38 height 11
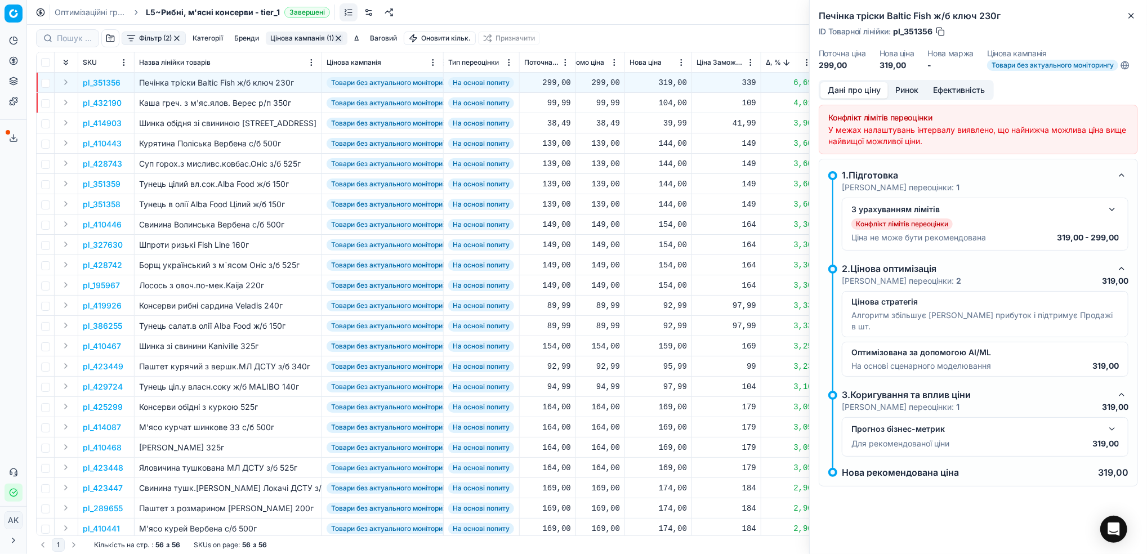
click at [914, 86] on button "Ринок" at bounding box center [907, 90] width 38 height 16
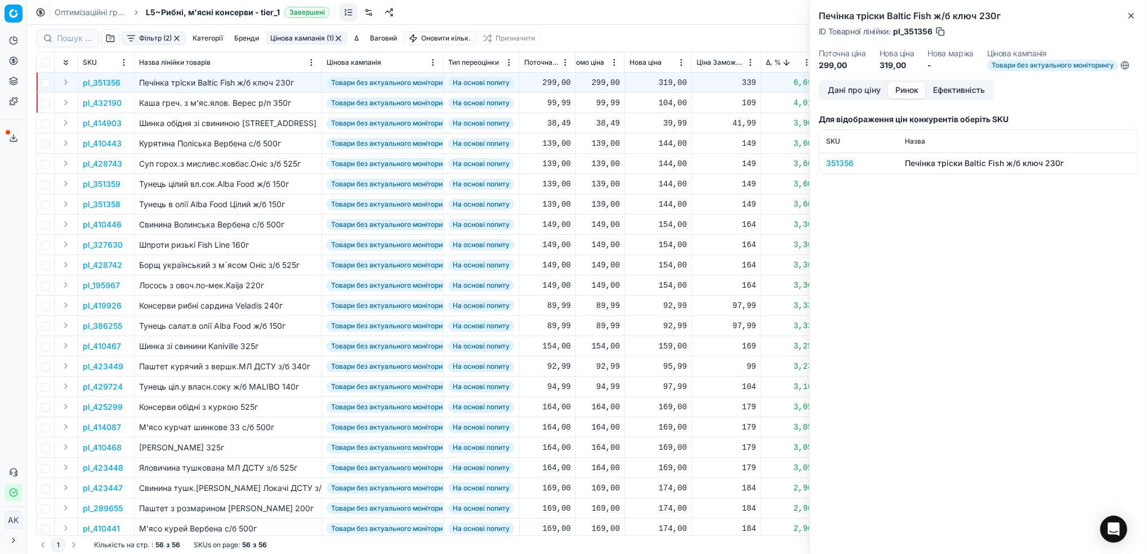
click at [841, 163] on div "351356" at bounding box center [858, 163] width 65 height 11
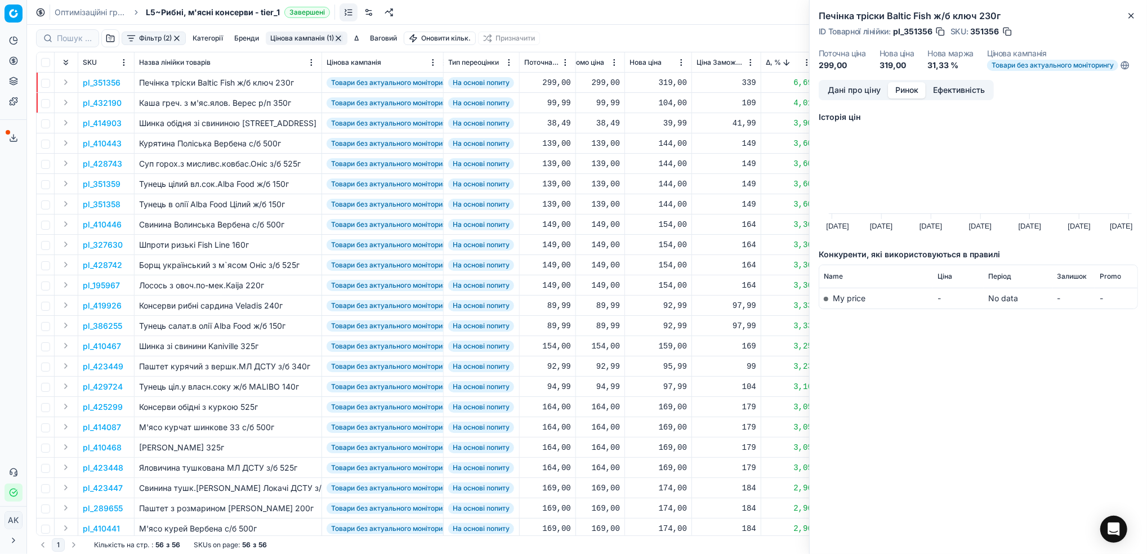
click at [853, 86] on button "Дані про ціну" at bounding box center [854, 90] width 68 height 16
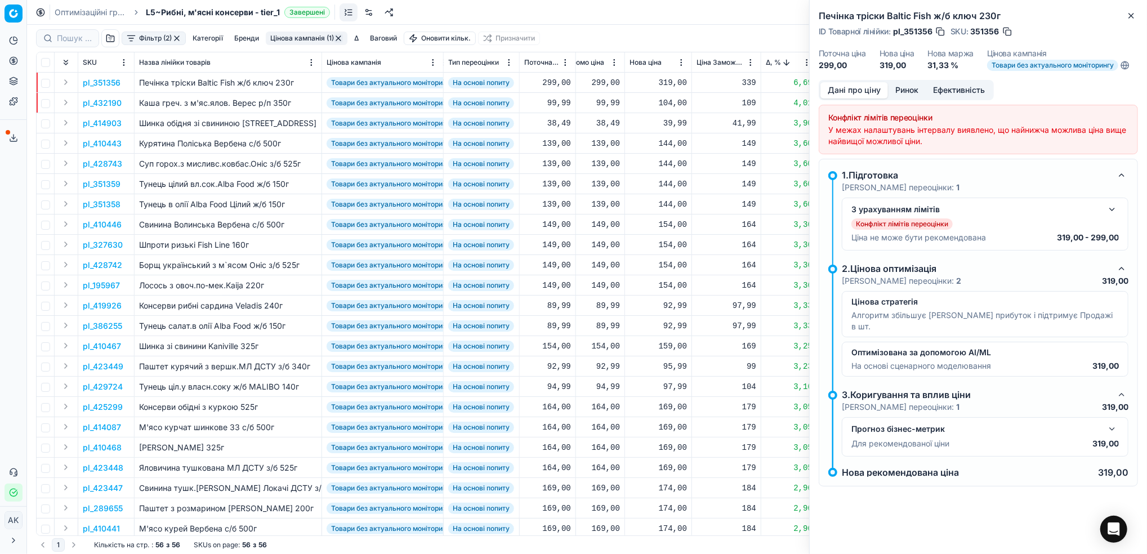
click at [1110, 214] on button "button" at bounding box center [1112, 210] width 14 height 14
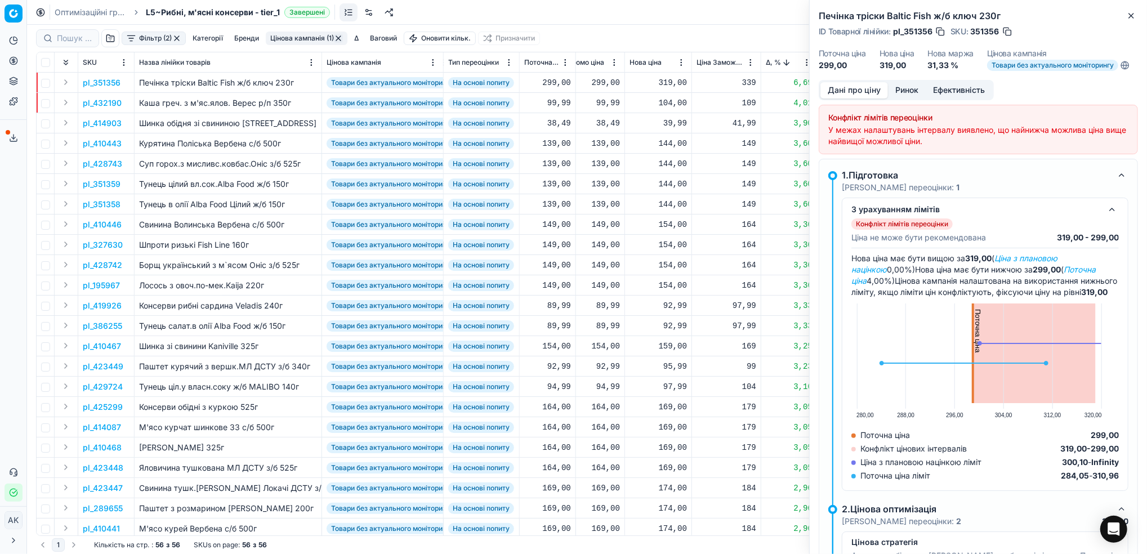
click at [905, 84] on button "Ринок" at bounding box center [907, 90] width 38 height 16
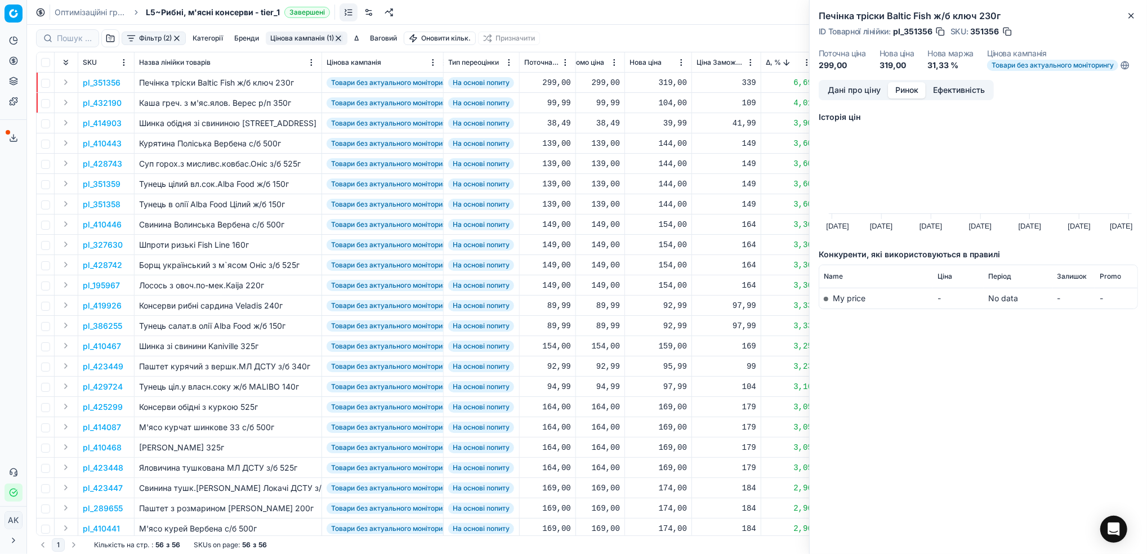
click at [846, 95] on button "Дані про ціну" at bounding box center [854, 90] width 68 height 16
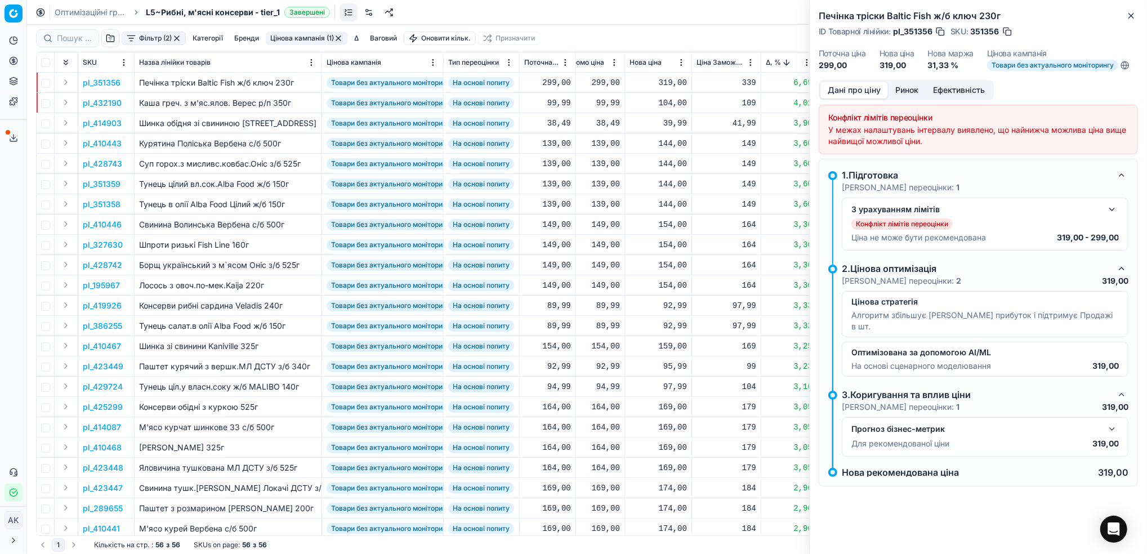
click at [1006, 33] on button "button" at bounding box center [1007, 31] width 11 height 11
click at [1128, 15] on icon "button" at bounding box center [1131, 15] width 9 height 9
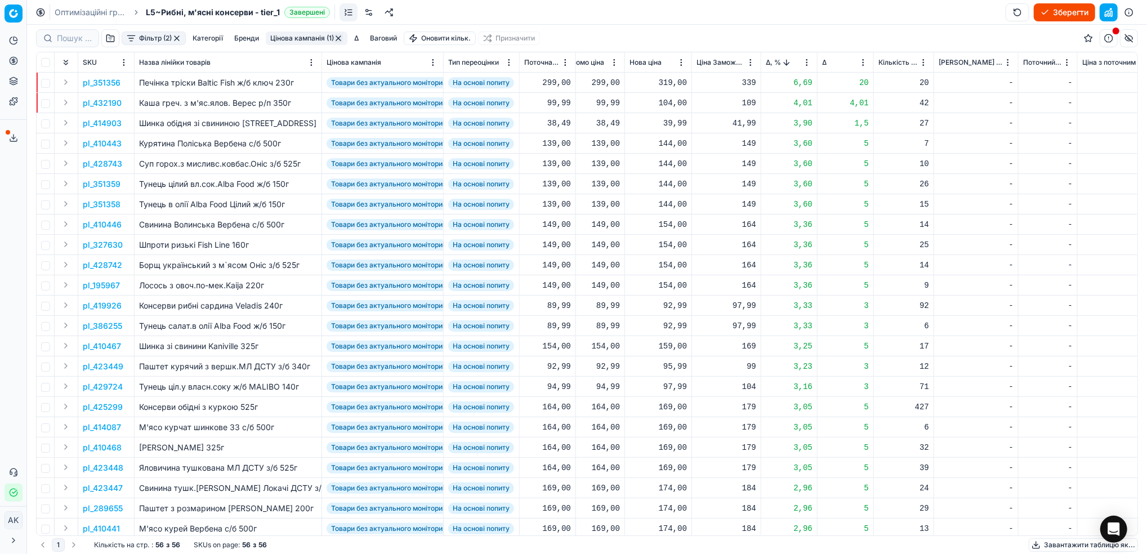
click at [104, 105] on p "pl_432190" at bounding box center [102, 102] width 39 height 11
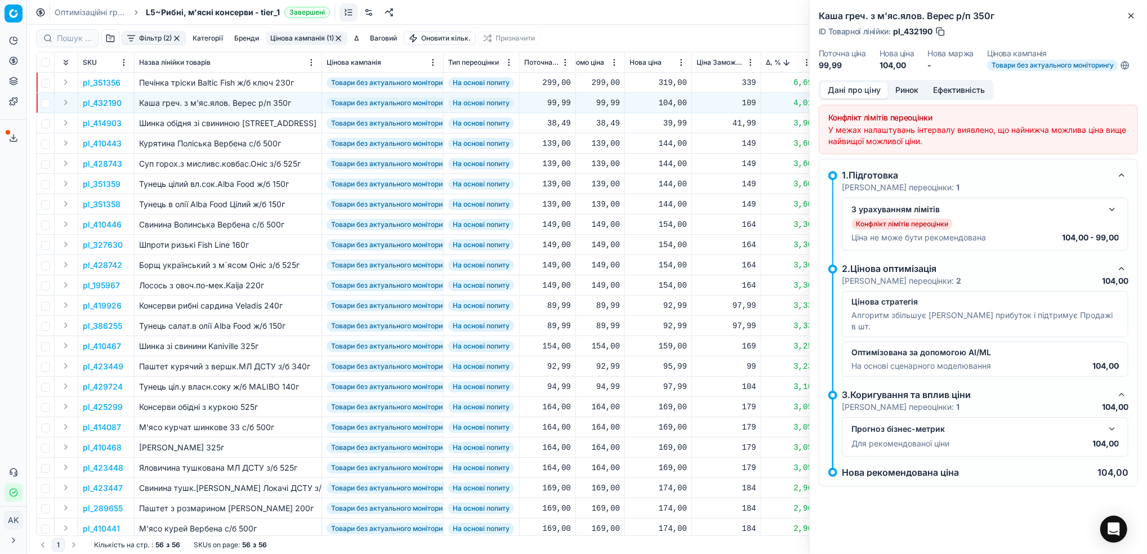
click at [910, 93] on button "Ринок" at bounding box center [907, 90] width 38 height 16
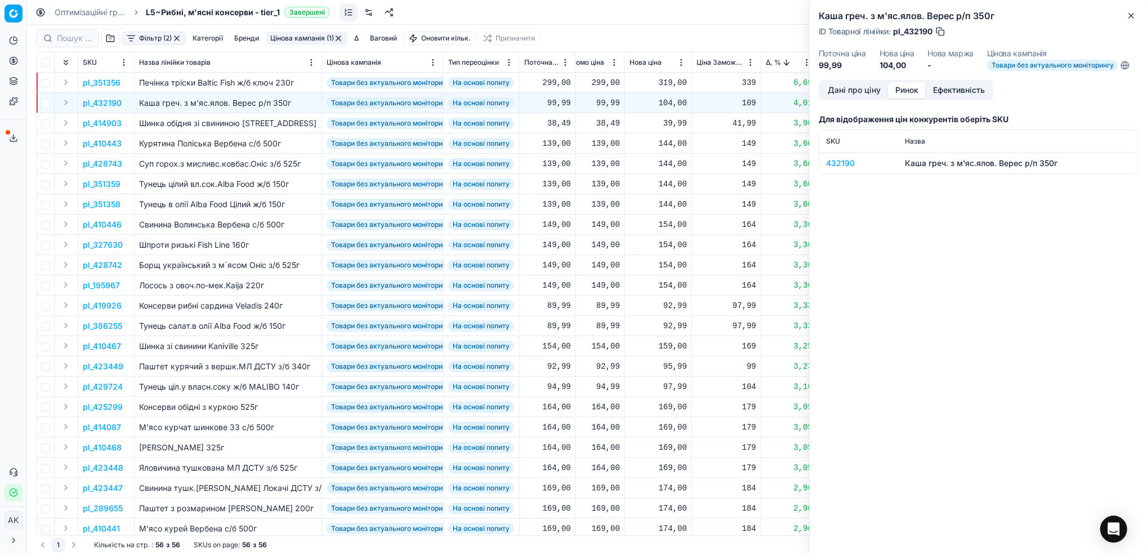
click at [836, 165] on div "432190" at bounding box center [858, 163] width 65 height 11
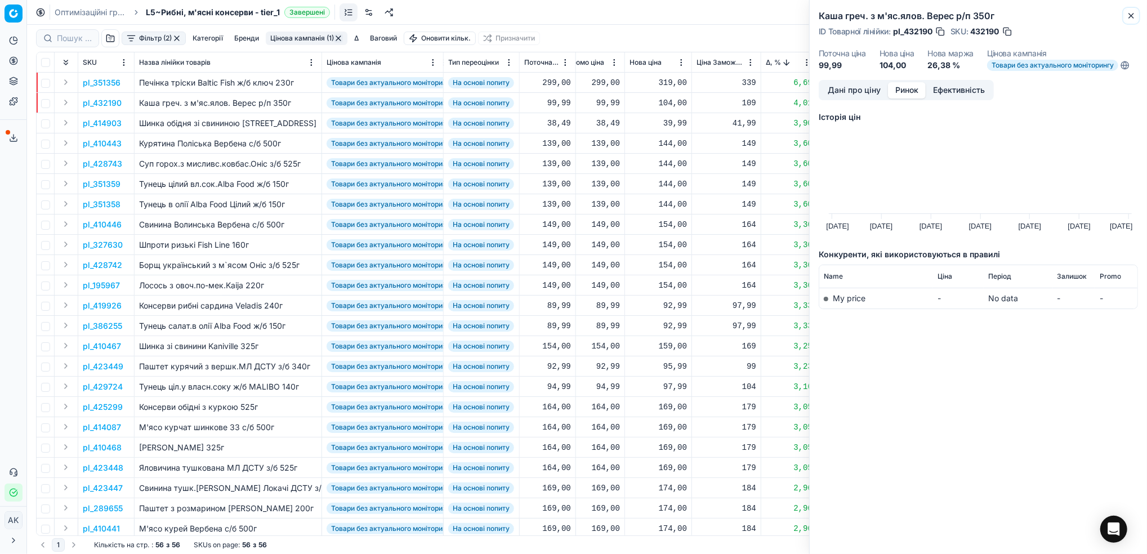
click at [1127, 14] on icon "button" at bounding box center [1131, 15] width 9 height 9
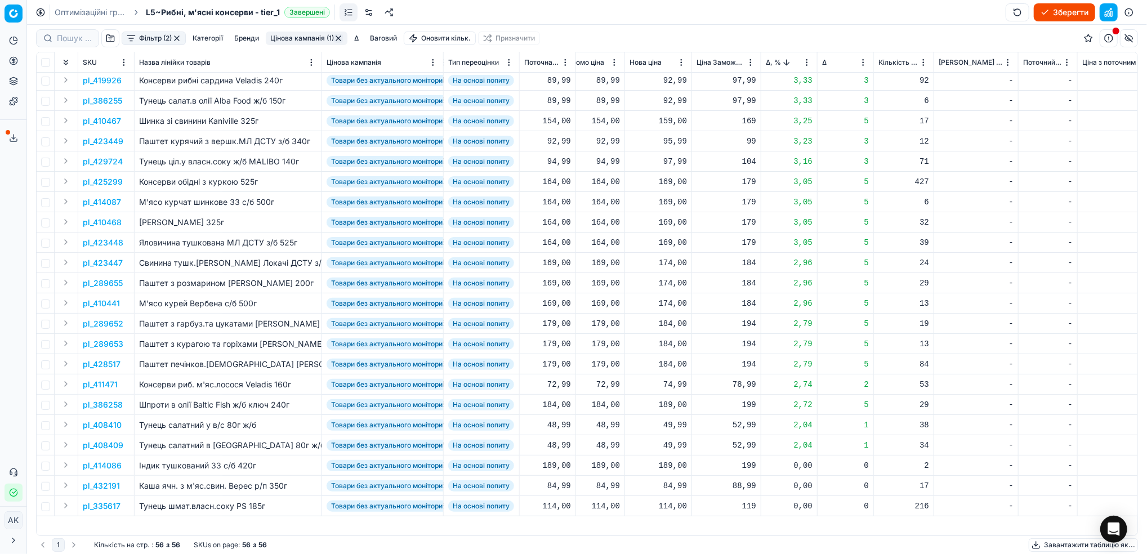
scroll to position [0, 354]
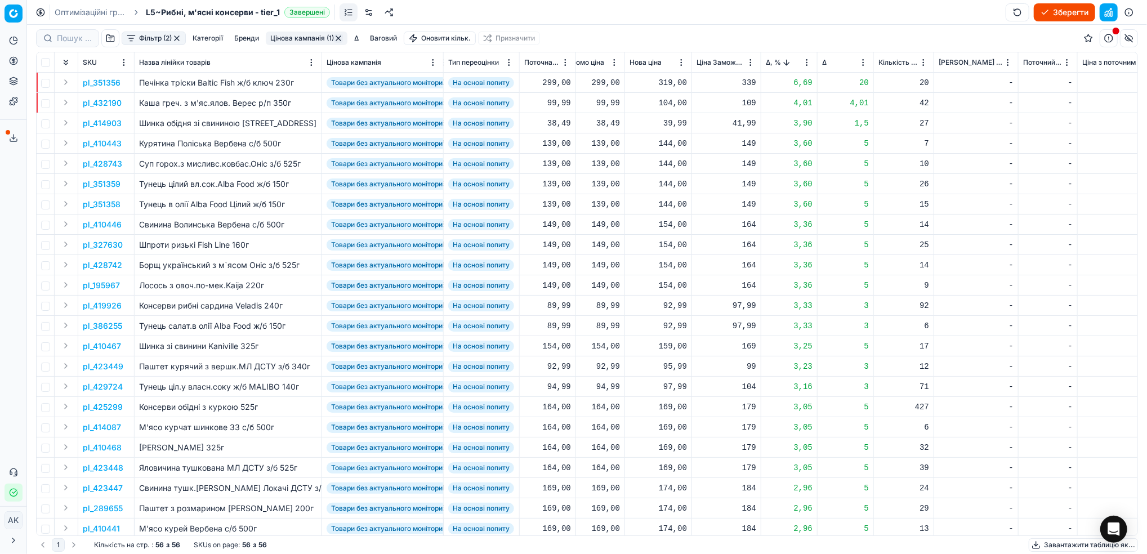
click at [805, 66] on html "Pricing platform Аналітика Цінова оптимізація Асортимент продукції Шаблони Серв…" at bounding box center [573, 277] width 1147 height 554
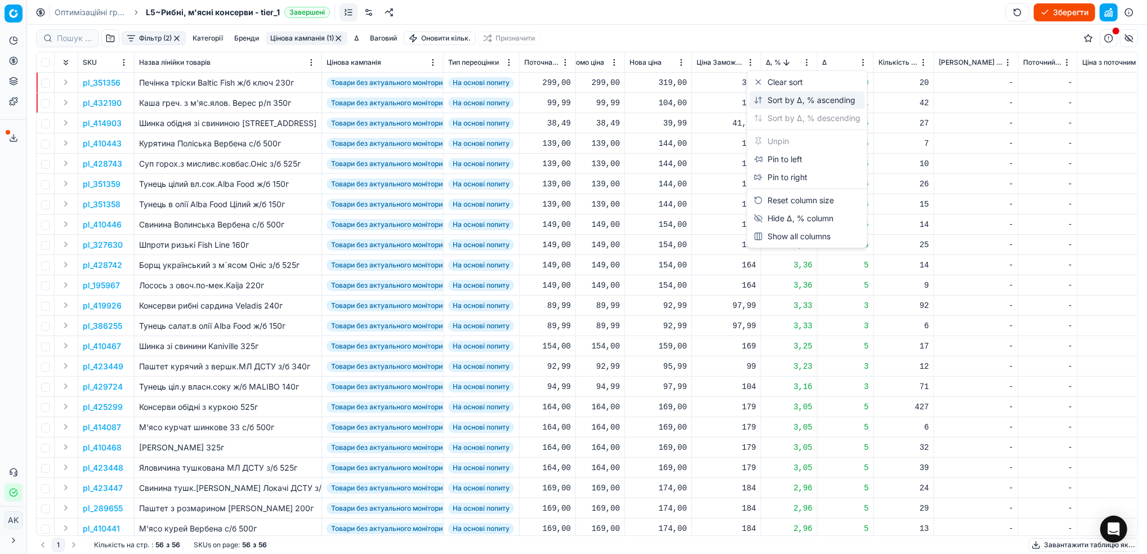
click at [789, 101] on div "Sort by Δ, % ascending" at bounding box center [804, 100] width 101 height 11
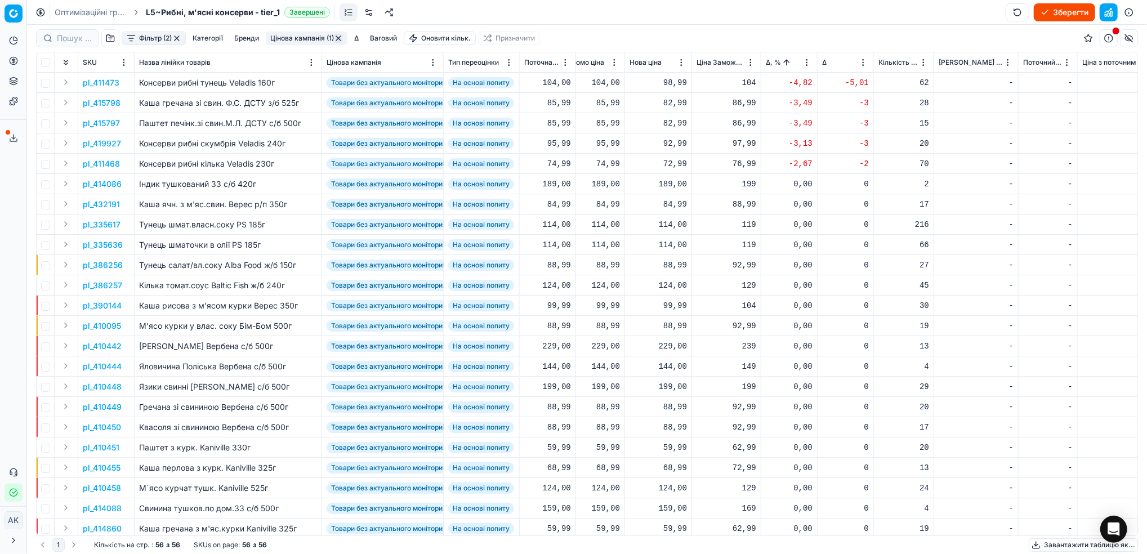
click at [91, 123] on p "pl_415797" at bounding box center [101, 123] width 37 height 11
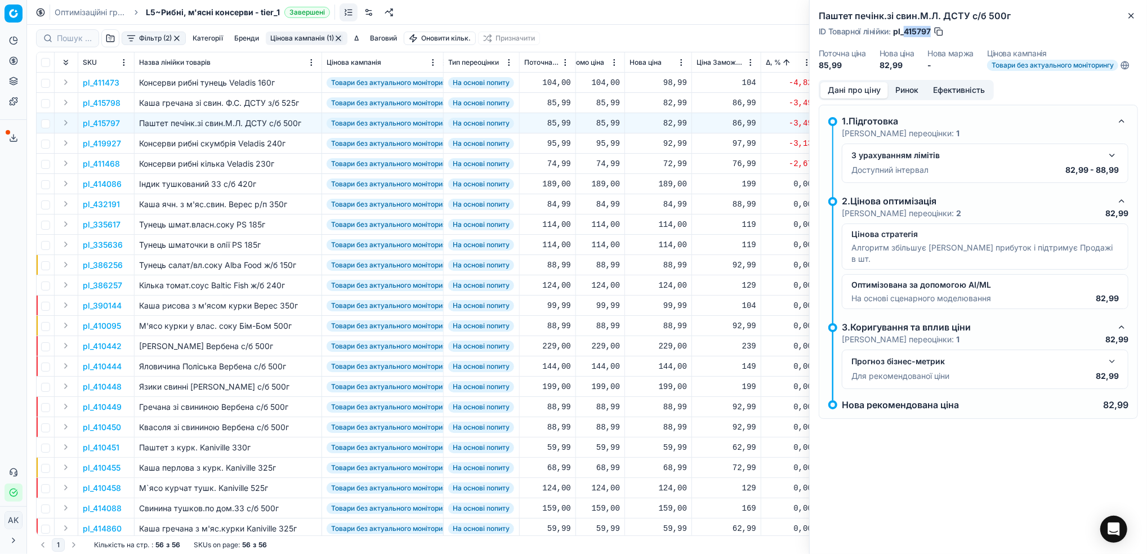
drag, startPoint x: 932, startPoint y: 28, endPoint x: 906, endPoint y: 29, distance: 25.9
click at [906, 29] on div "ID Товарної лінійки : pl_415797" at bounding box center [882, 31] width 126 height 11
copy span "415797"
click at [669, 123] on div "82,99" at bounding box center [658, 123] width 57 height 11
click at [672, 224] on input "82.99" at bounding box center [698, 222] width 81 height 18
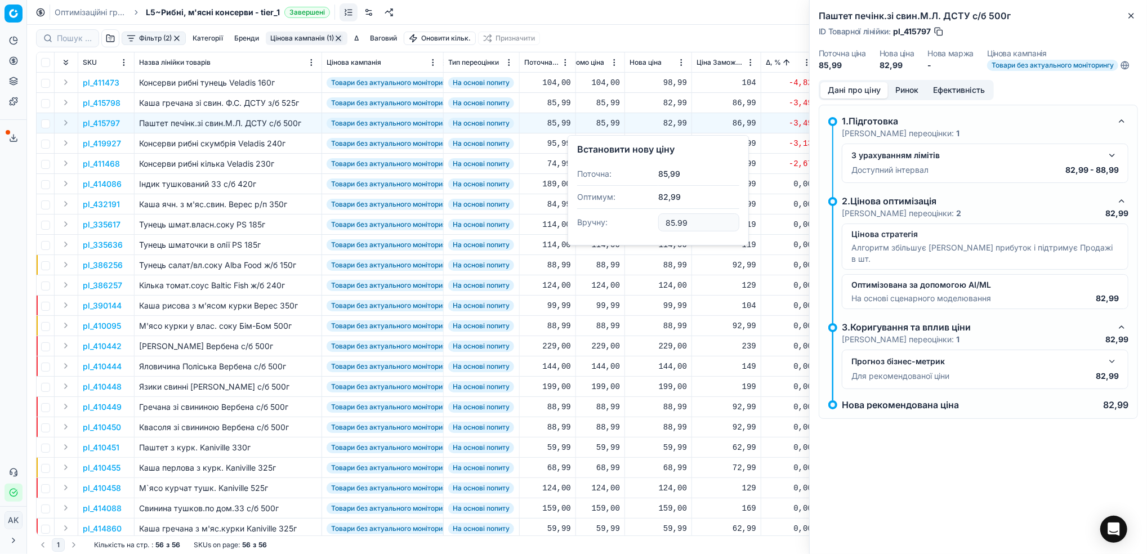
type input "85.99"
click at [1130, 14] on icon "button" at bounding box center [1131, 15] width 9 height 9
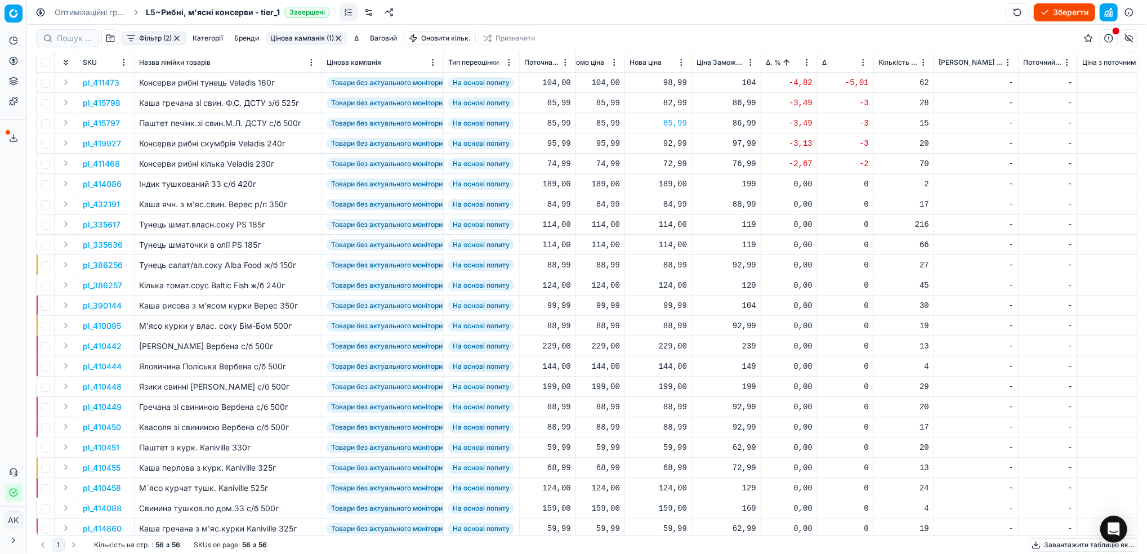
click at [108, 143] on p "pl_419927" at bounding box center [102, 143] width 38 height 11
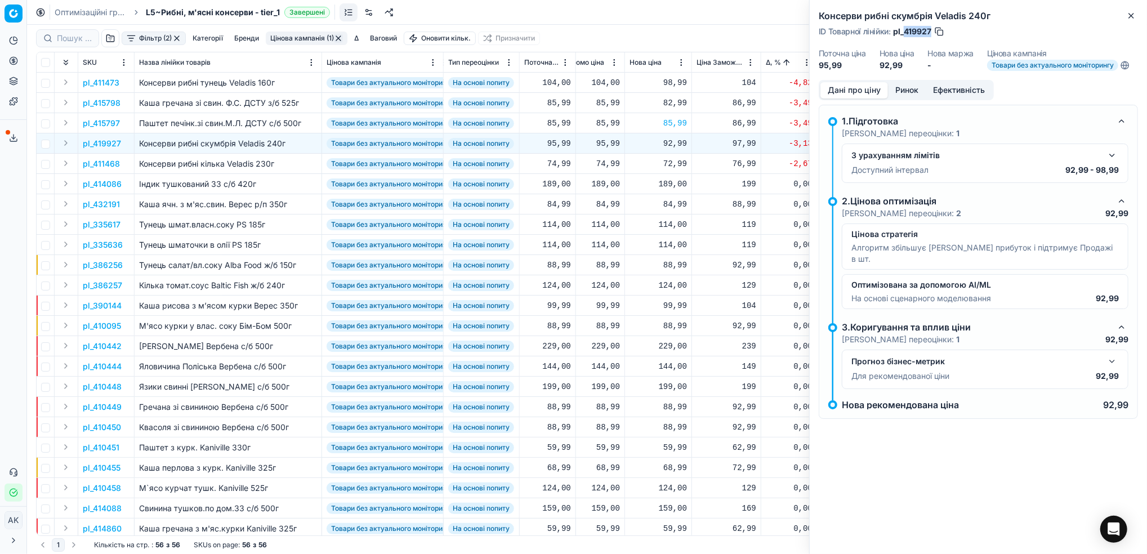
drag, startPoint x: 930, startPoint y: 29, endPoint x: 907, endPoint y: 29, distance: 23.6
click at [907, 29] on span "pl_419927" at bounding box center [912, 31] width 38 height 11
click at [908, 26] on span "pl_419927" at bounding box center [912, 31] width 38 height 11
click at [929, 32] on span "pl_419927" at bounding box center [912, 31] width 38 height 11
drag, startPoint x: 930, startPoint y: 28, endPoint x: 905, endPoint y: 29, distance: 25.4
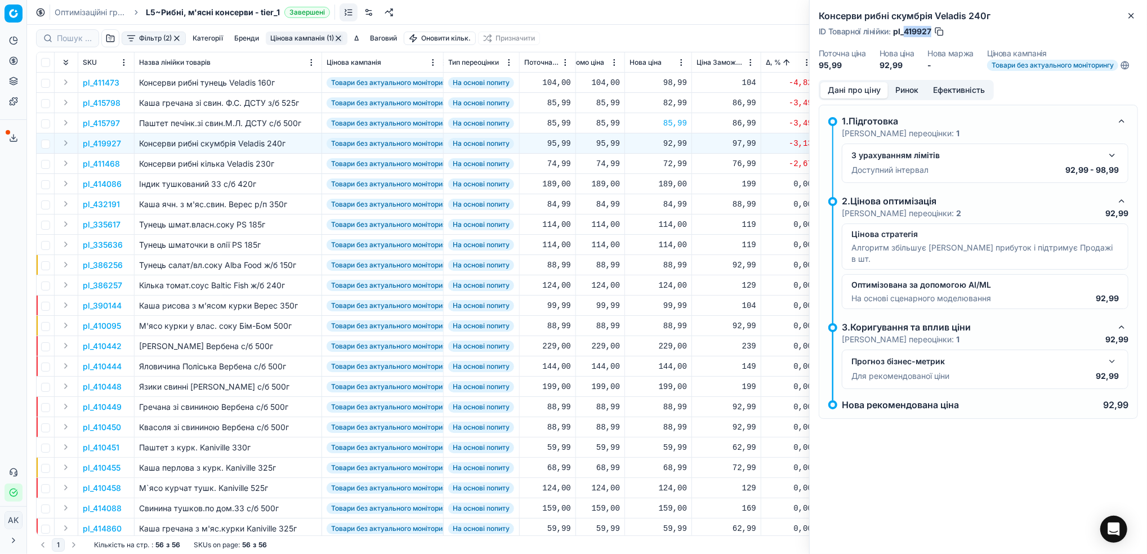
click at [905, 29] on span "pl_419927" at bounding box center [912, 31] width 38 height 11
copy span "419927"
click at [1129, 16] on icon "button" at bounding box center [1131, 15] width 9 height 9
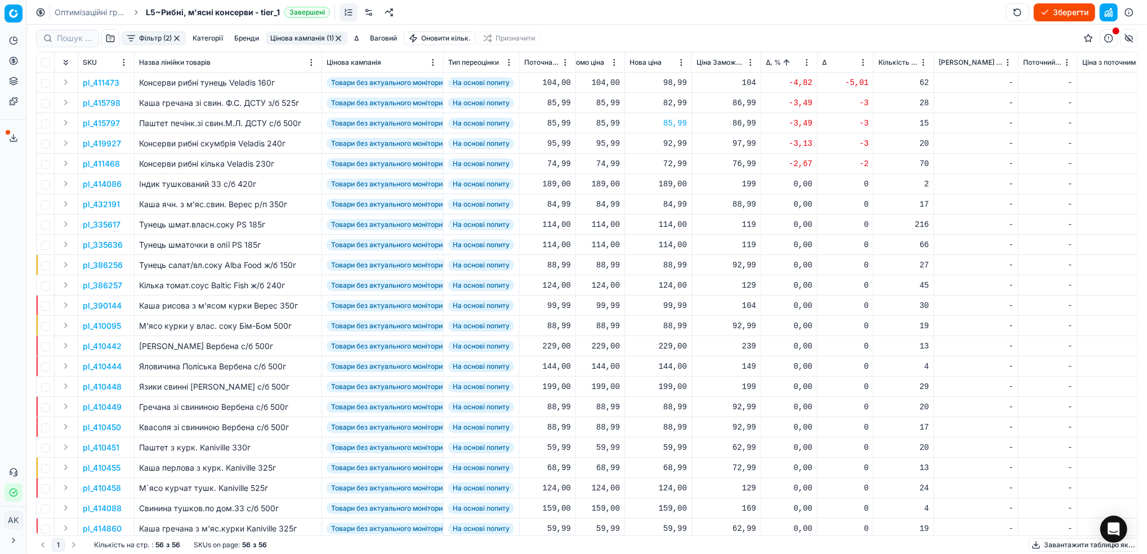
click at [672, 149] on div "92,99" at bounding box center [658, 143] width 57 height 20
click at [671, 241] on input "92.99" at bounding box center [698, 243] width 81 height 18
type input "99.99"
click at [109, 163] on p "pl_411468" at bounding box center [101, 163] width 37 height 11
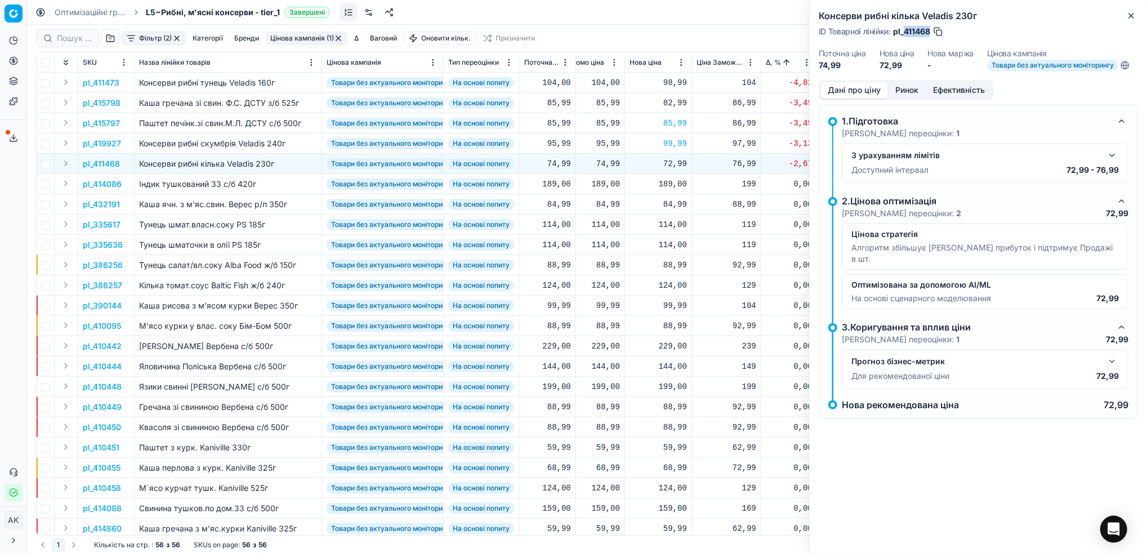
drag, startPoint x: 930, startPoint y: 34, endPoint x: 905, endPoint y: 33, distance: 24.8
click at [905, 33] on span "pl_411468" at bounding box center [911, 31] width 37 height 11
copy span "411468"
click at [1130, 17] on icon "button" at bounding box center [1131, 16] width 5 height 5
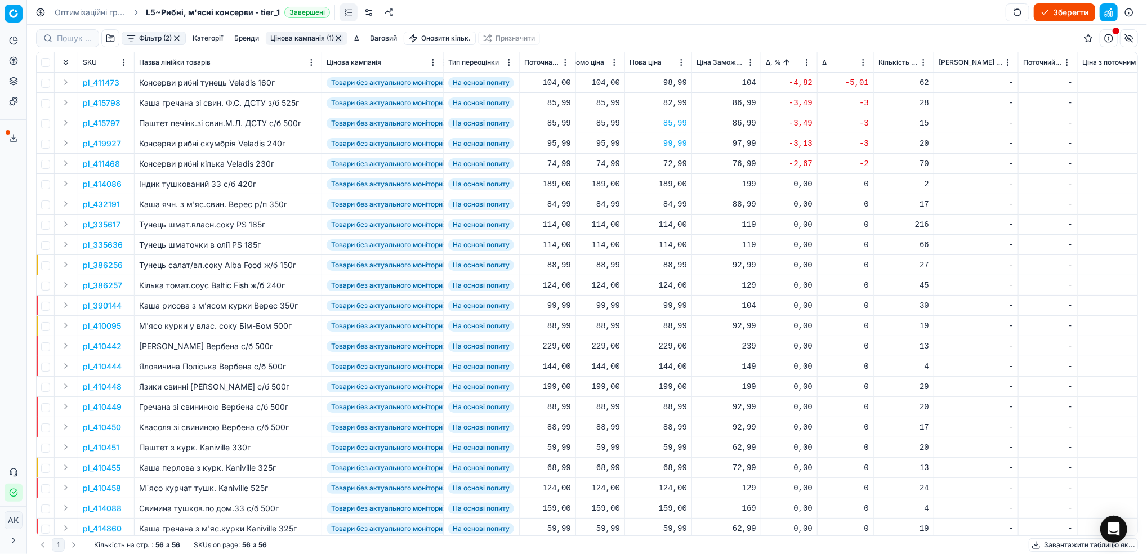
click at [97, 84] on p "pl_411473" at bounding box center [101, 82] width 37 height 11
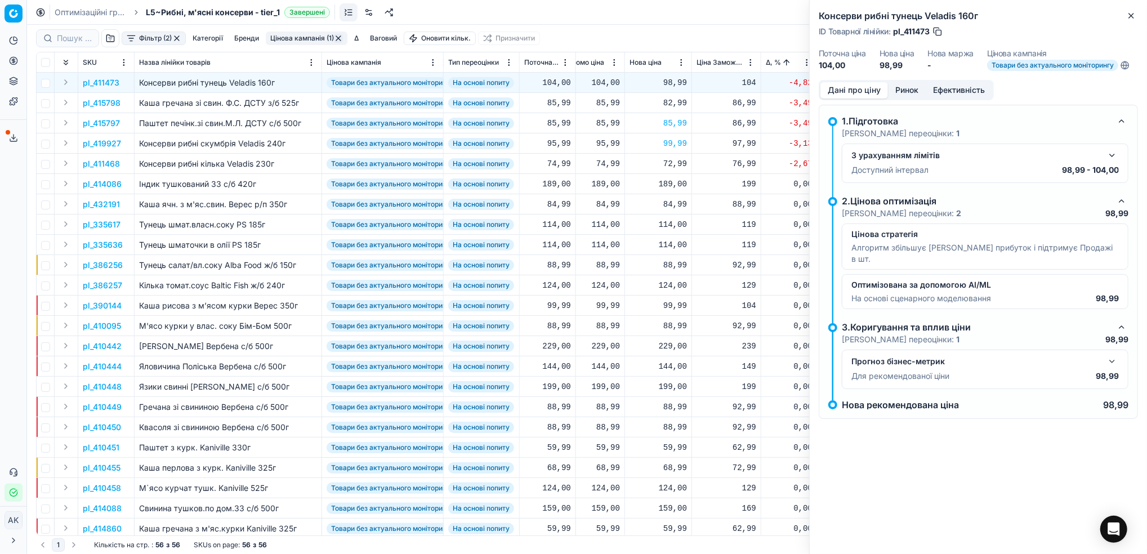
drag, startPoint x: 932, startPoint y: 29, endPoint x: 909, endPoint y: 30, distance: 23.7
click at [909, 30] on div "ID Товарної лінійки : pl_411473" at bounding box center [881, 31] width 124 height 11
drag, startPoint x: 931, startPoint y: 34, endPoint x: 904, endPoint y: 32, distance: 26.5
click at [904, 32] on div "ID Товарної лінійки : pl_411473" at bounding box center [881, 31] width 124 height 11
copy span "411473"
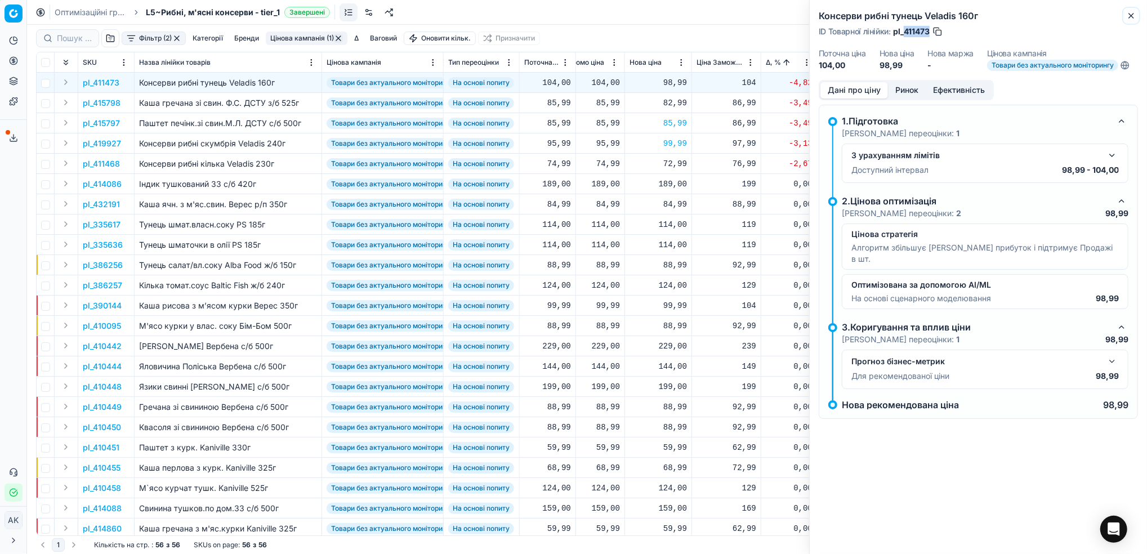
click at [1129, 14] on icon "button" at bounding box center [1131, 15] width 9 height 9
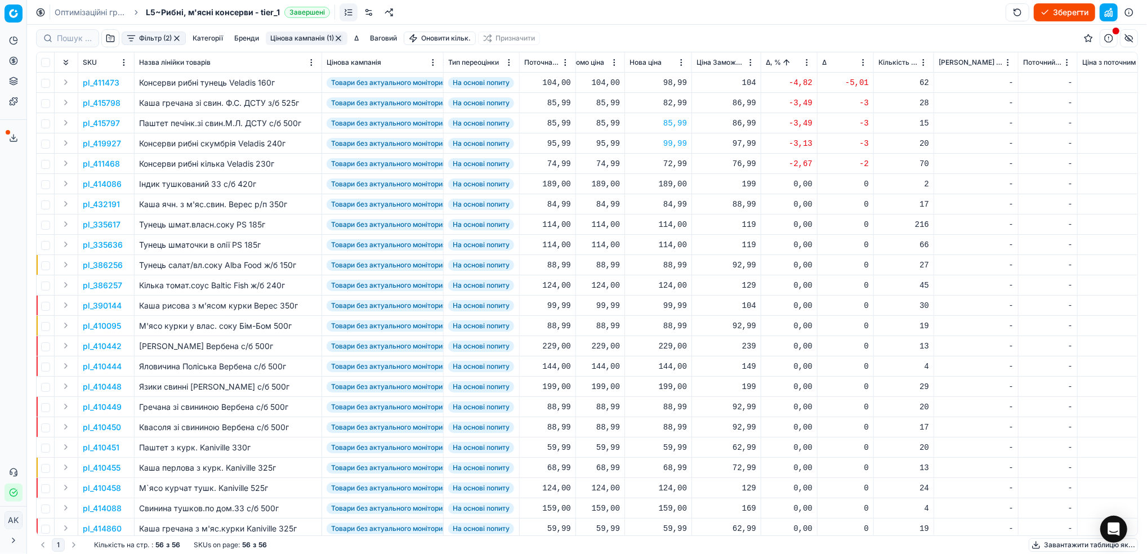
click at [110, 82] on p "pl_411473" at bounding box center [101, 82] width 37 height 11
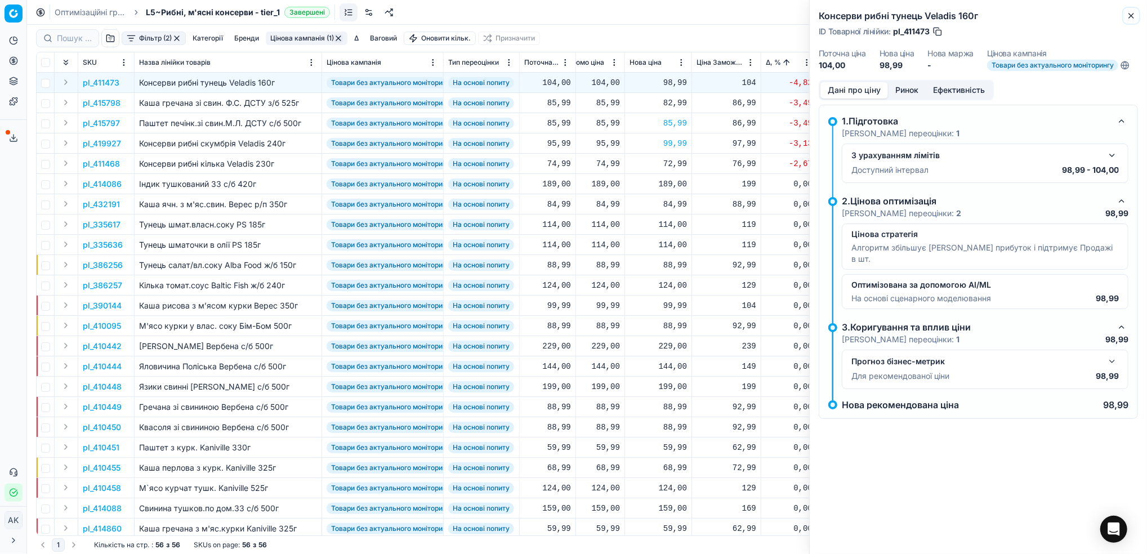
click at [1131, 17] on icon "button" at bounding box center [1131, 15] width 9 height 9
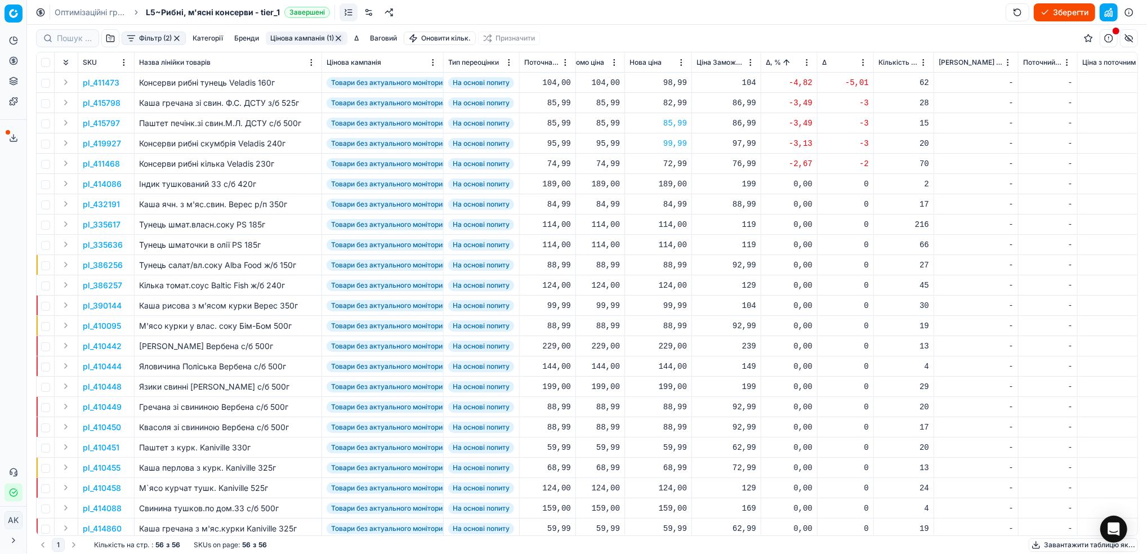
click at [672, 83] on div "98,99" at bounding box center [658, 82] width 57 height 11
drag, startPoint x: 679, startPoint y: 184, endPoint x: 634, endPoint y: 184, distance: 45.0
click at [634, 184] on dl "Поточна: 104,00 Оптимум: 98,99 Вручну: 98.99" at bounding box center [658, 159] width 162 height 73
type input "109.00"
click at [313, 41] on button "Цінова кампанія (1)" at bounding box center [307, 39] width 82 height 14
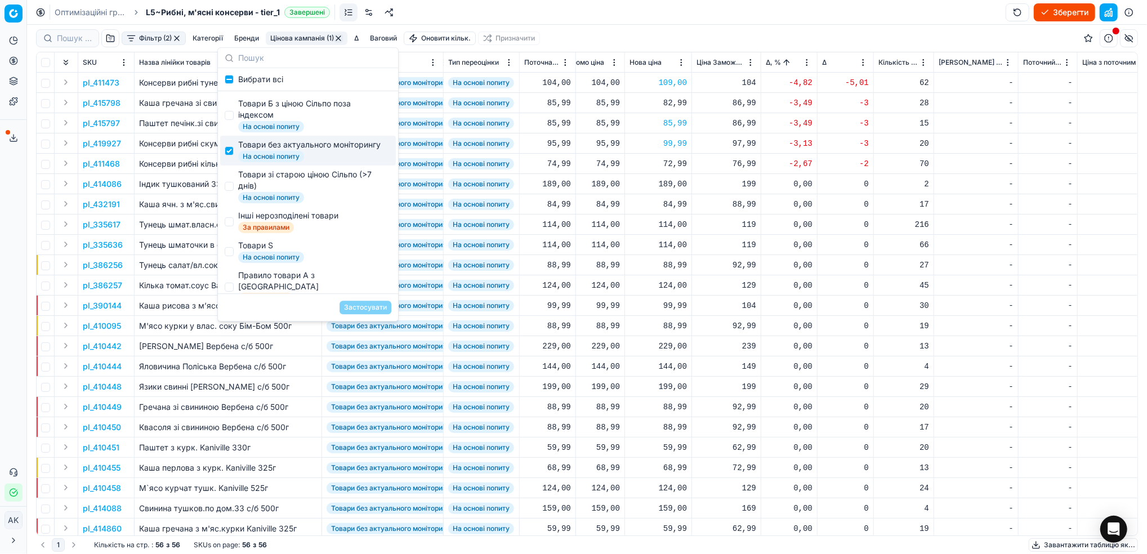
scroll to position [75, 0]
click at [229, 155] on input "Suggestions" at bounding box center [229, 150] width 9 height 9
checkbox input "false"
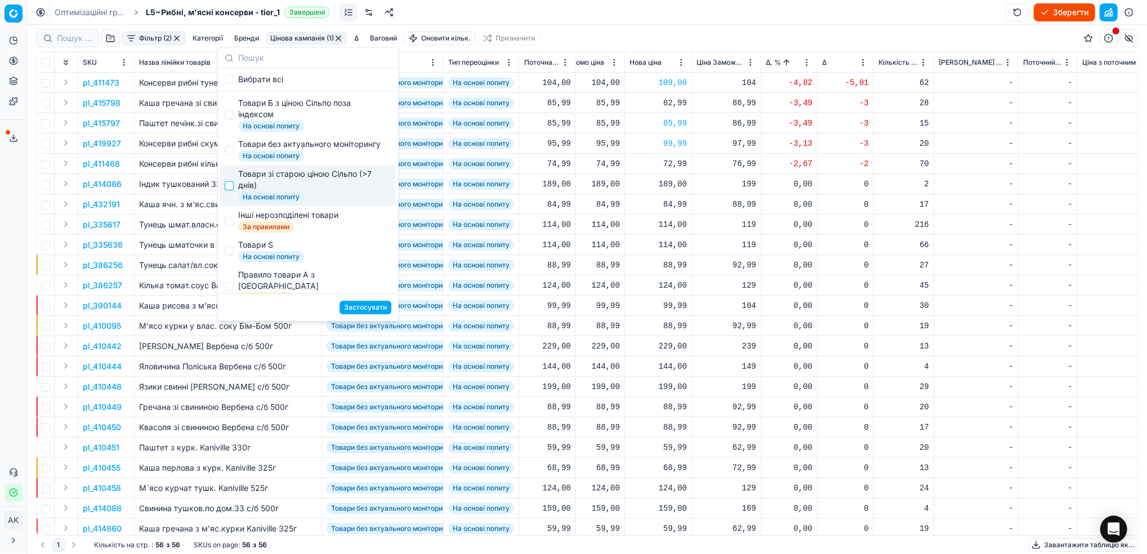
click at [225, 190] on input "Suggestions" at bounding box center [229, 185] width 9 height 9
checkbox input "true"
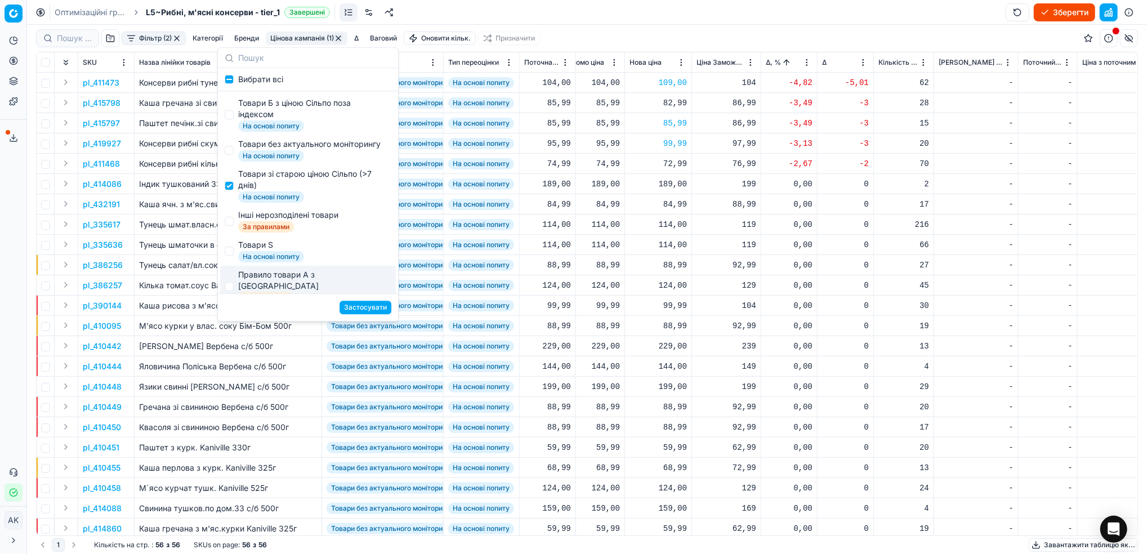
click at [372, 313] on button "Застосувати" at bounding box center [366, 308] width 52 height 14
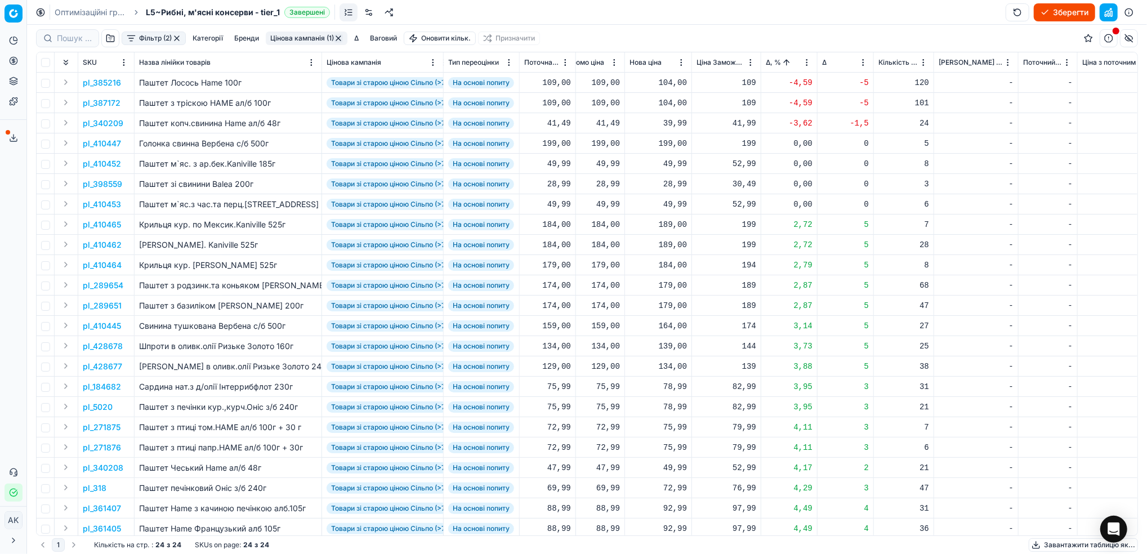
click at [109, 83] on p "pl_385216" at bounding box center [102, 82] width 38 height 11
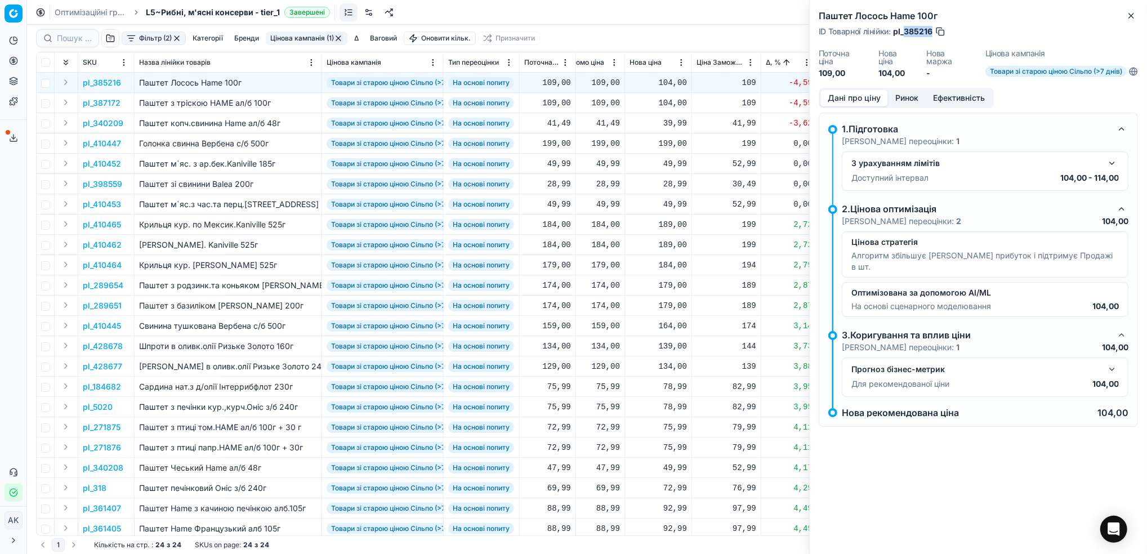
drag, startPoint x: 932, startPoint y: 28, endPoint x: 905, endPoint y: 36, distance: 27.6
click at [905, 36] on span "pl_385216" at bounding box center [912, 31] width 39 height 11
copy span "385216"
click at [1126, 19] on button "Close" at bounding box center [1131, 16] width 14 height 14
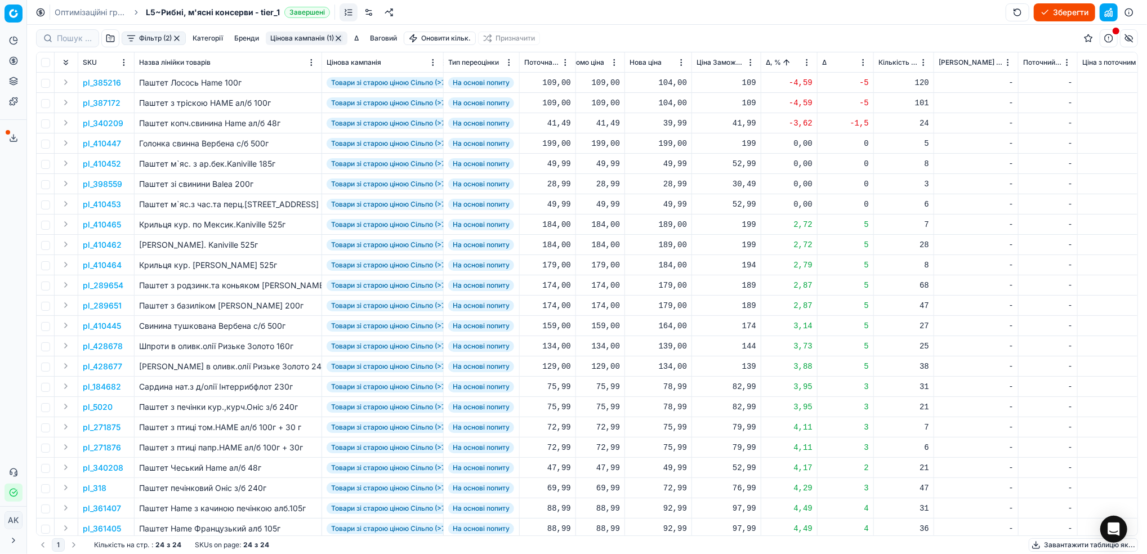
click at [97, 125] on p "pl_340209" at bounding box center [103, 123] width 41 height 11
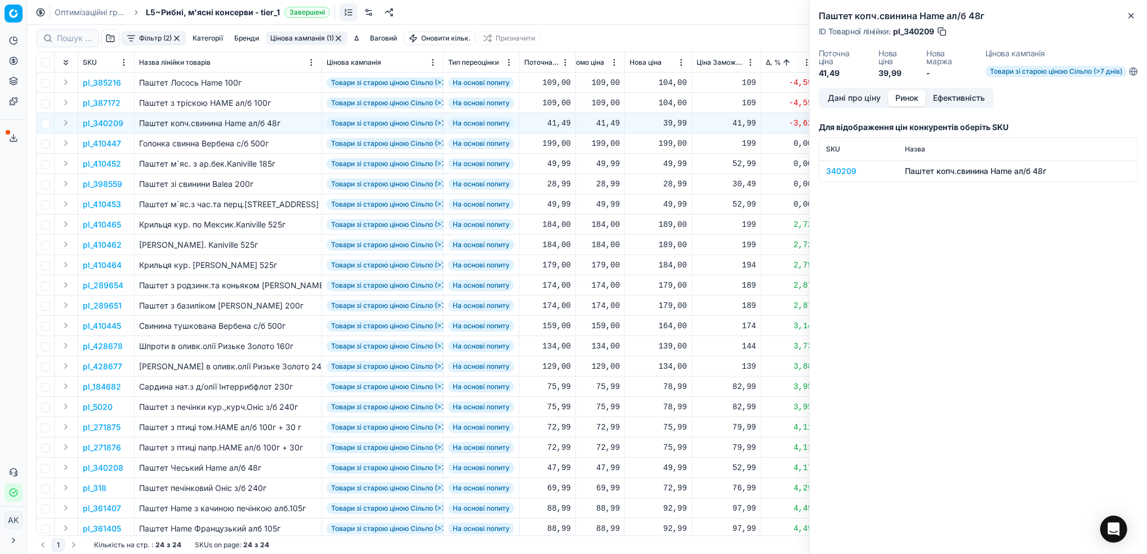
click at [903, 102] on button "Ринок" at bounding box center [907, 98] width 38 height 16
click at [834, 174] on div "340209" at bounding box center [858, 171] width 65 height 11
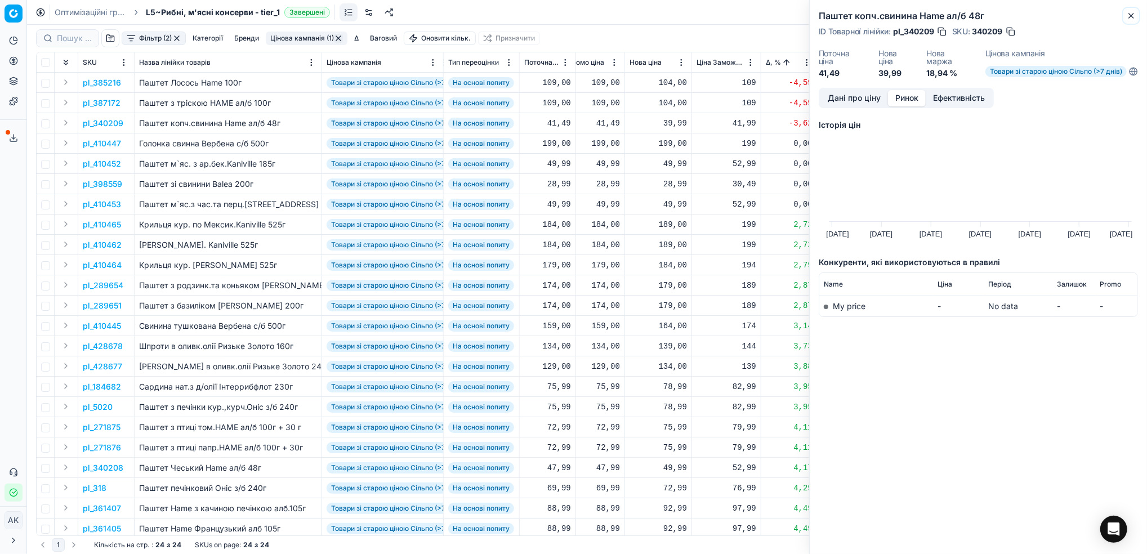
click at [1132, 11] on icon "button" at bounding box center [1131, 15] width 9 height 9
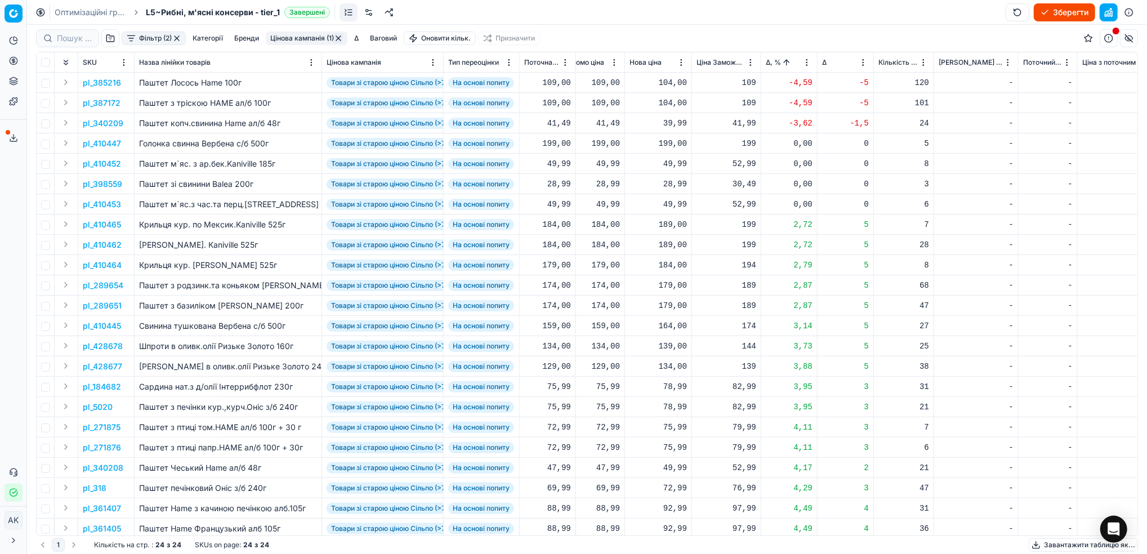
click at [807, 64] on html "Pricing platform Аналітика Цінова оптимізація Асортимент продукції Шаблони Серв…" at bounding box center [573, 277] width 1147 height 554
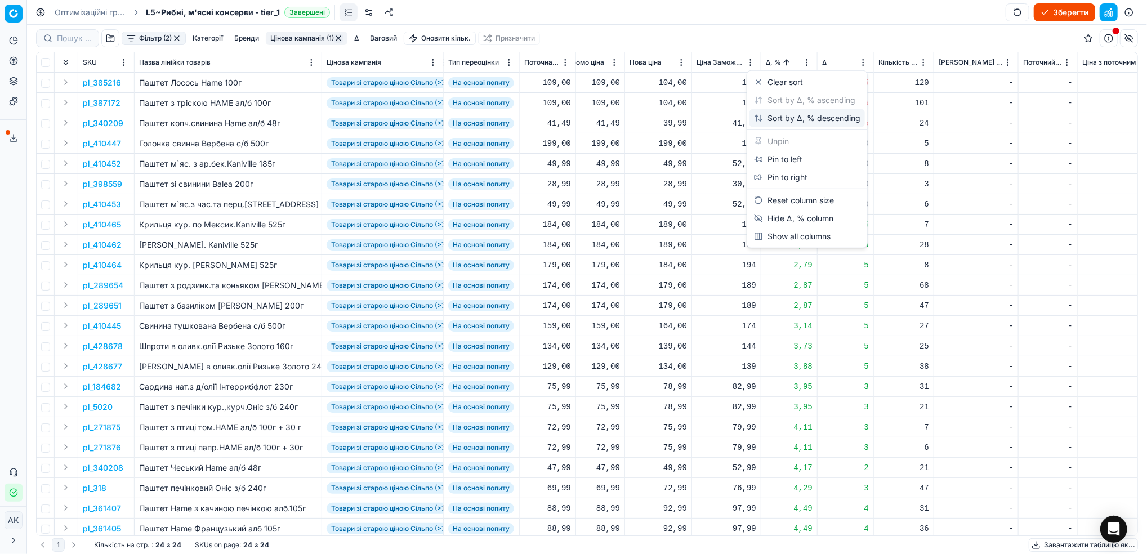
click at [791, 118] on div "Sort by Δ, % descending" at bounding box center [807, 118] width 106 height 11
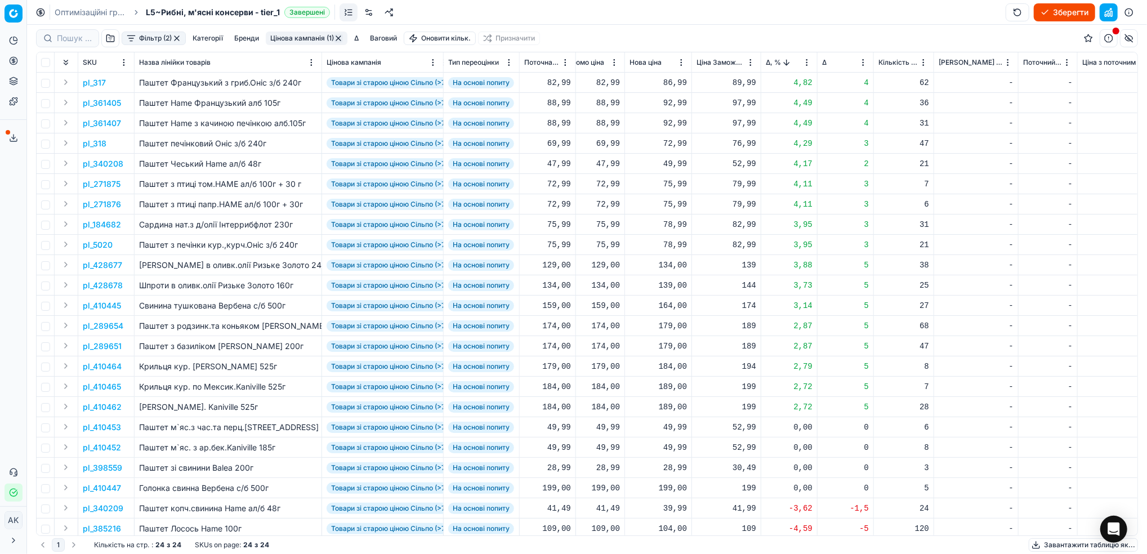
click at [103, 188] on p "pl_271875" at bounding box center [102, 183] width 38 height 11
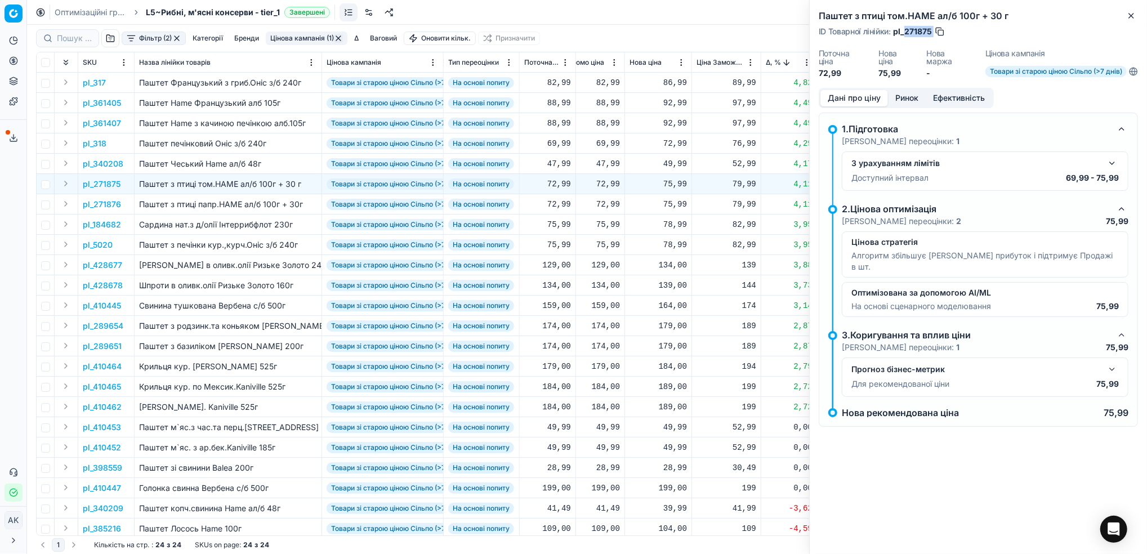
drag, startPoint x: 932, startPoint y: 33, endPoint x: 906, endPoint y: 35, distance: 26.6
click at [906, 35] on div "ID Товарної лінійки : pl_271875" at bounding box center [882, 31] width 127 height 11
copy div "271875"
click at [1129, 17] on icon "button" at bounding box center [1131, 16] width 5 height 5
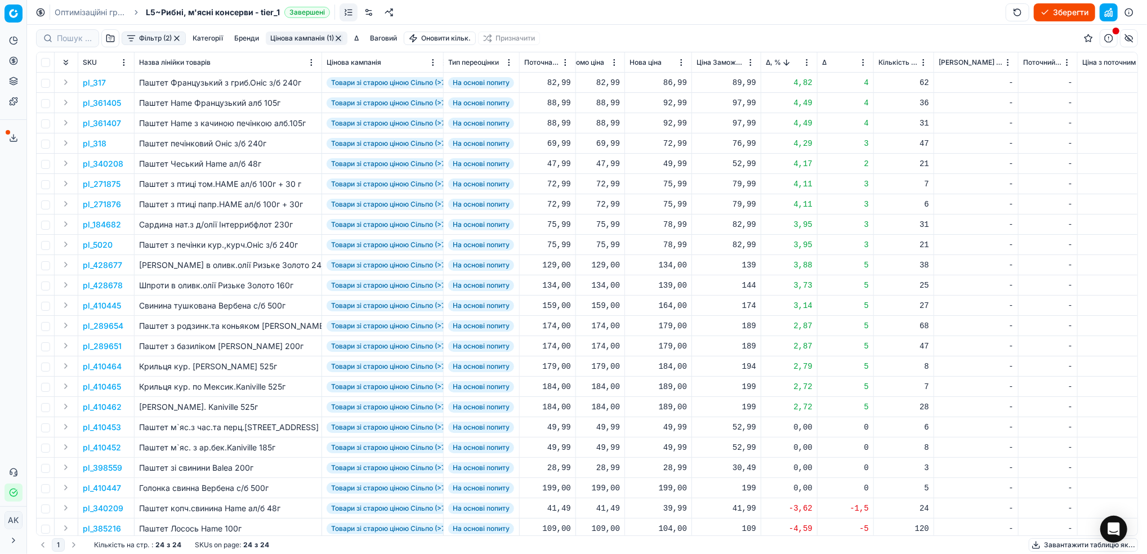
click at [298, 39] on button "Цінова кампанія (1)" at bounding box center [307, 39] width 82 height 14
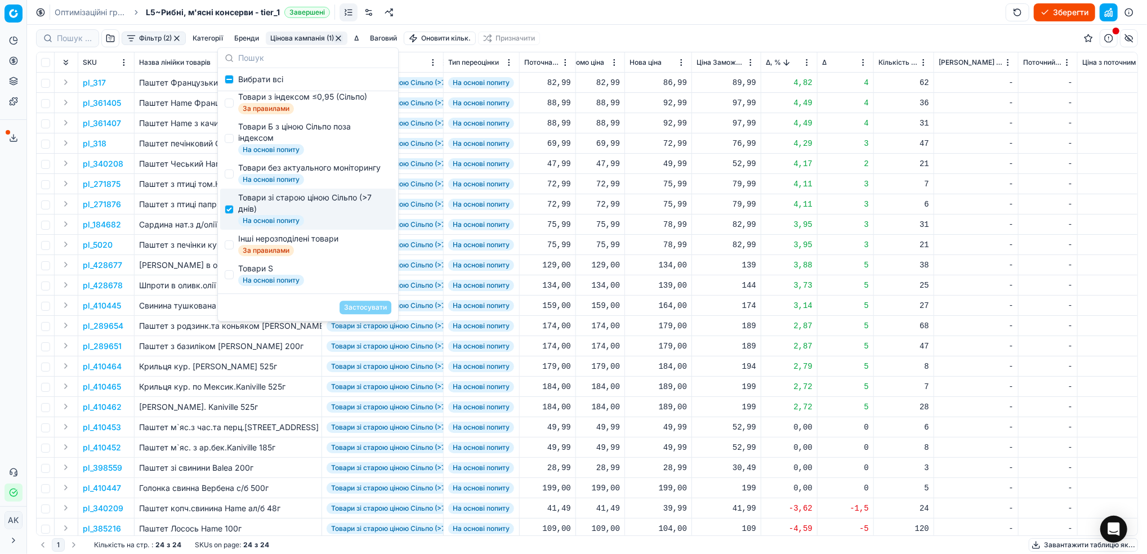
scroll to position [75, 0]
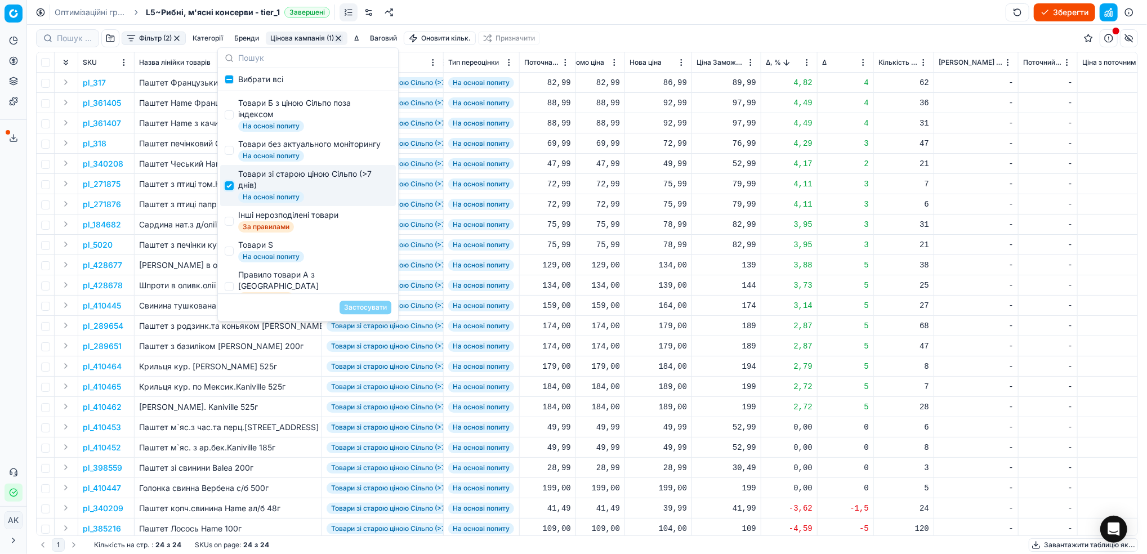
click at [229, 190] on input "Suggestions" at bounding box center [229, 185] width 9 height 9
checkbox input "false"
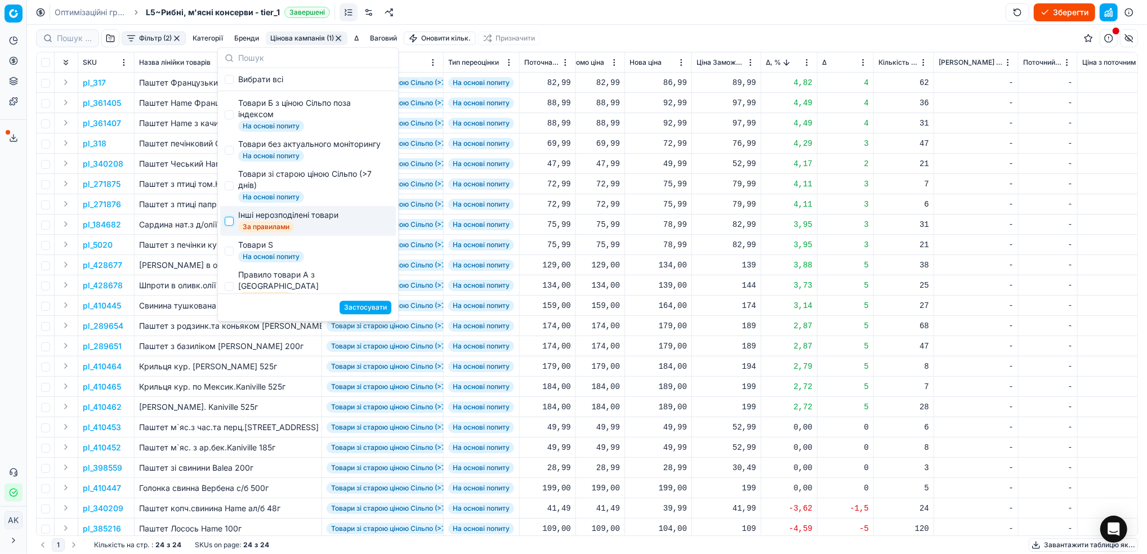
click at [228, 226] on input "Suggestions" at bounding box center [229, 221] width 9 height 9
checkbox input "true"
click at [382, 305] on button "Застосувати" at bounding box center [366, 308] width 52 height 14
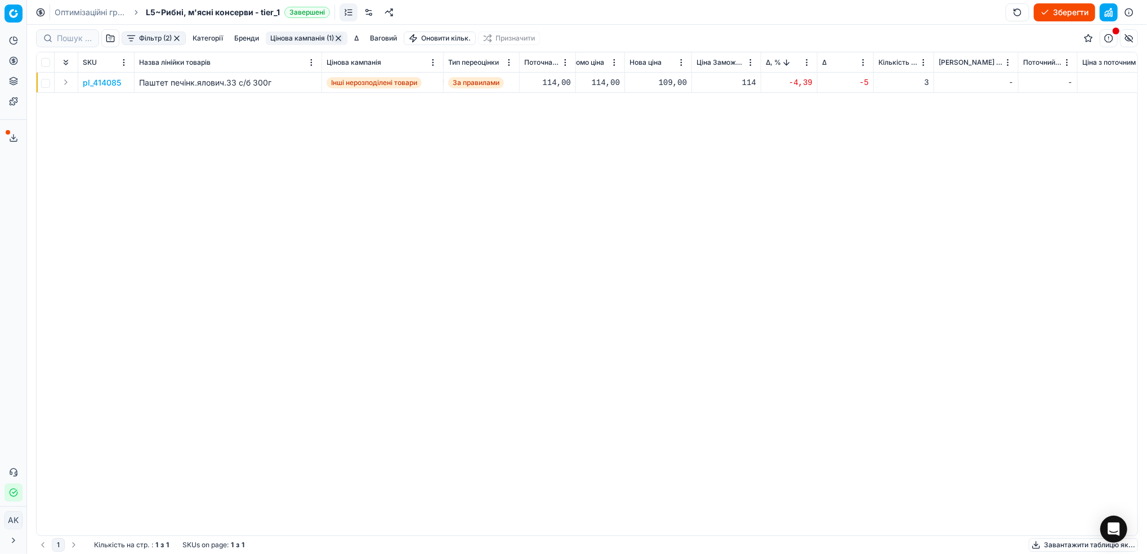
click at [96, 83] on p "pl_414085" at bounding box center [102, 82] width 38 height 11
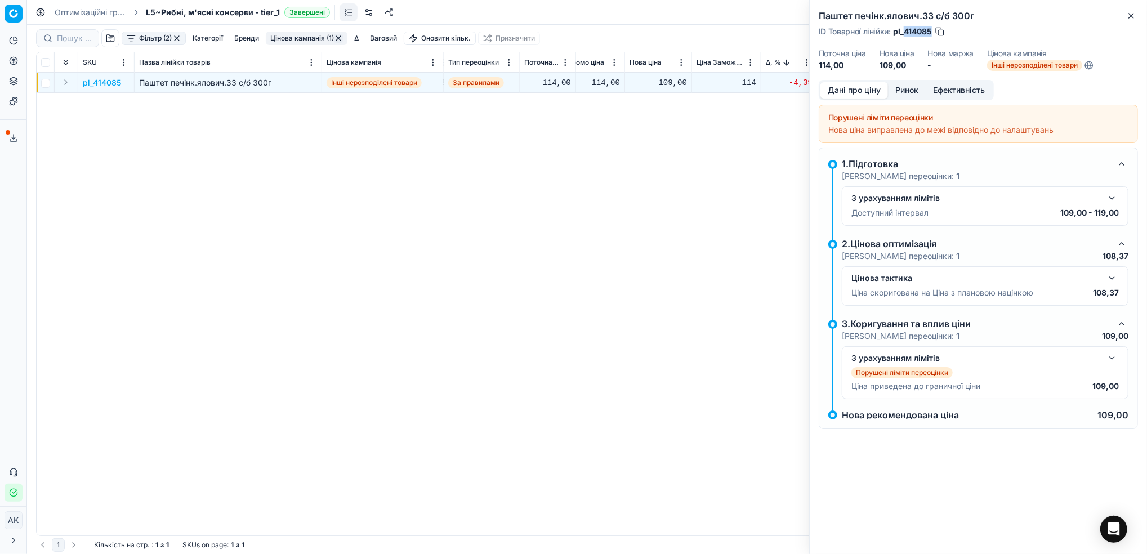
drag, startPoint x: 932, startPoint y: 30, endPoint x: 905, endPoint y: 30, distance: 27.6
click at [905, 30] on span "pl_414085" at bounding box center [912, 31] width 39 height 11
copy span "414085"
click at [1122, 19] on h2 "Паштет печінк.ялович.ЗЗ с/б 300г" at bounding box center [978, 16] width 319 height 14
click at [1132, 15] on icon "button" at bounding box center [1131, 16] width 5 height 5
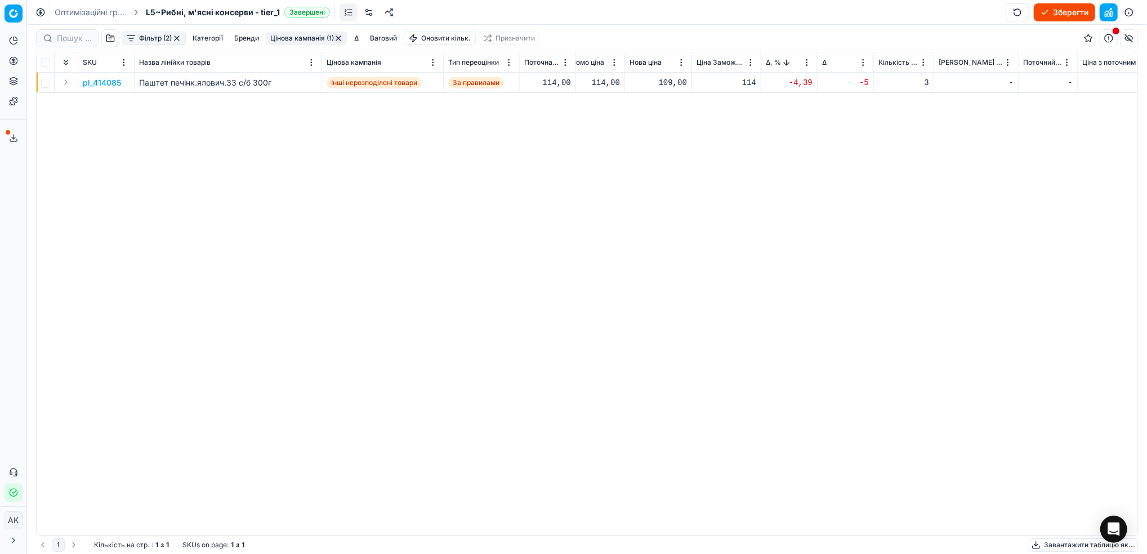
click at [664, 84] on div "109,00" at bounding box center [658, 82] width 57 height 11
drag, startPoint x: 678, startPoint y: 183, endPoint x: 650, endPoint y: 184, distance: 28.2
click at [650, 184] on dl "Поточна: 114,00 Оптимум: 109,00 Вручну: 109.00" at bounding box center [658, 159] width 162 height 73
type input "114.00"
click at [343, 34] on button "button" at bounding box center [338, 38] width 9 height 9
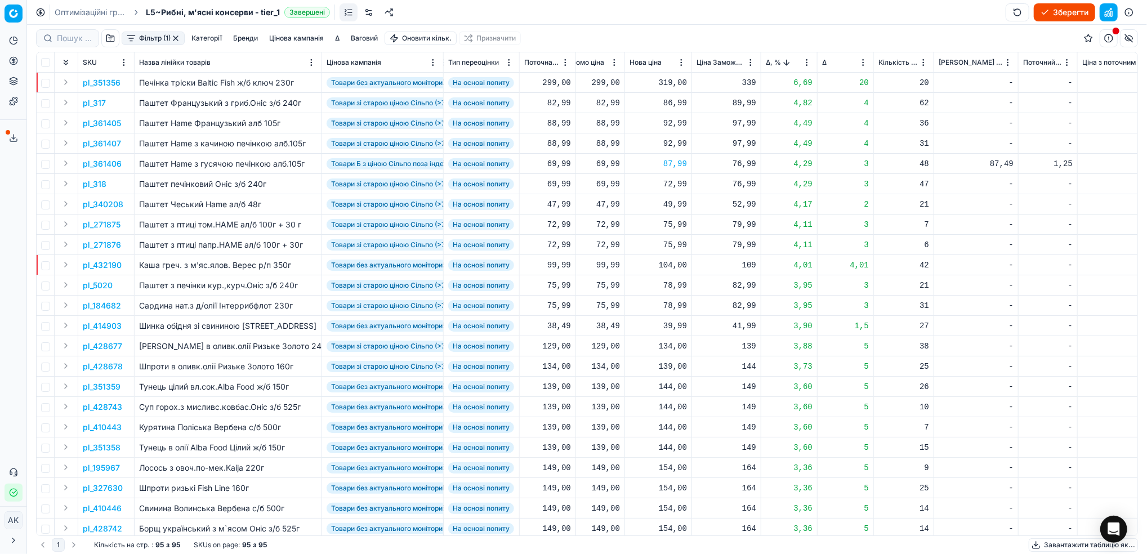
click at [1069, 11] on button "Зберегти" at bounding box center [1064, 12] width 61 height 18
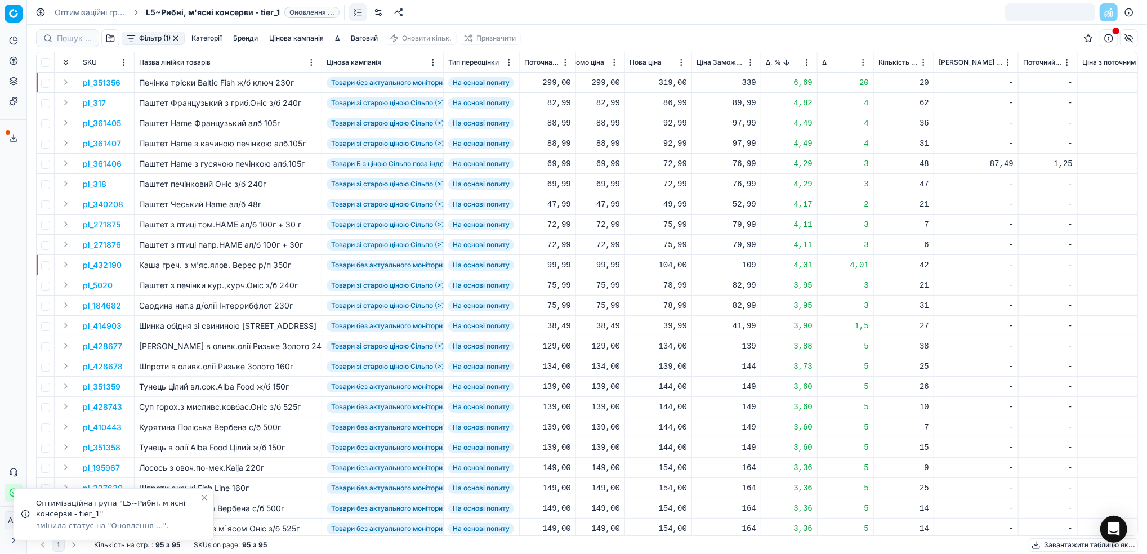
drag, startPoint x: 73, startPoint y: 12, endPoint x: 373, endPoint y: 111, distance: 316.6
click at [73, 12] on link "Оптимізаційні групи" at bounding box center [91, 12] width 72 height 11
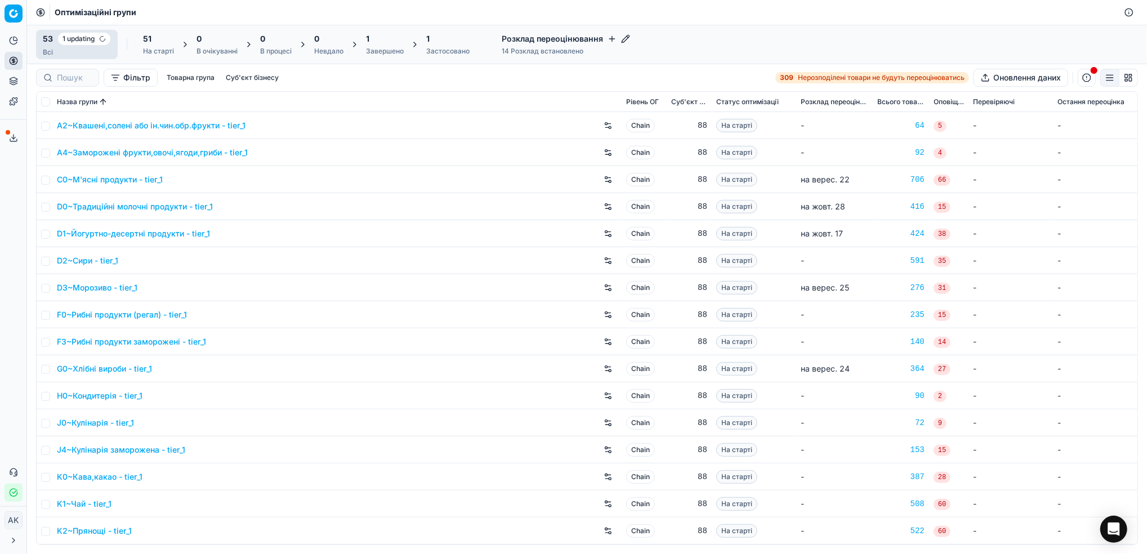
click at [376, 42] on div "1" at bounding box center [385, 38] width 38 height 11
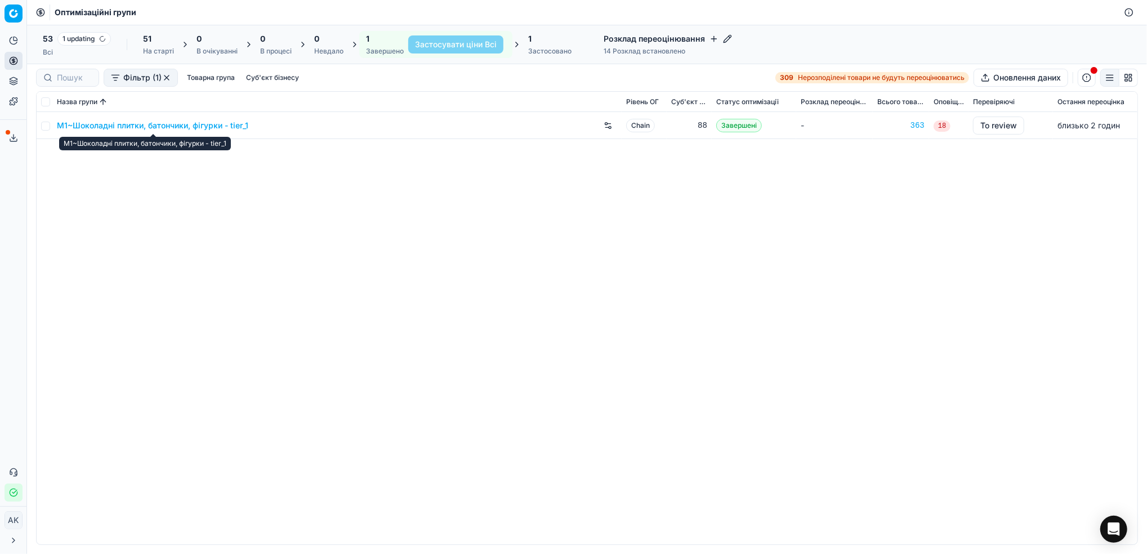
click at [121, 126] on link "M1~Шоколадні плитки, батончики, фігурки - tier_1" at bounding box center [152, 125] width 191 height 11
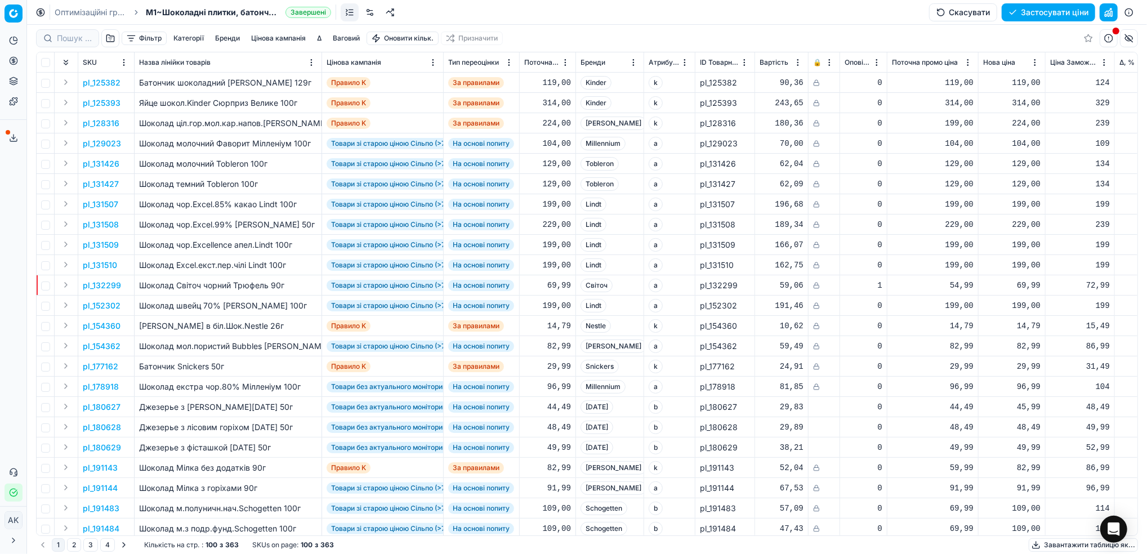
click at [282, 42] on button "Цінова кампанія" at bounding box center [279, 39] width 64 height 14
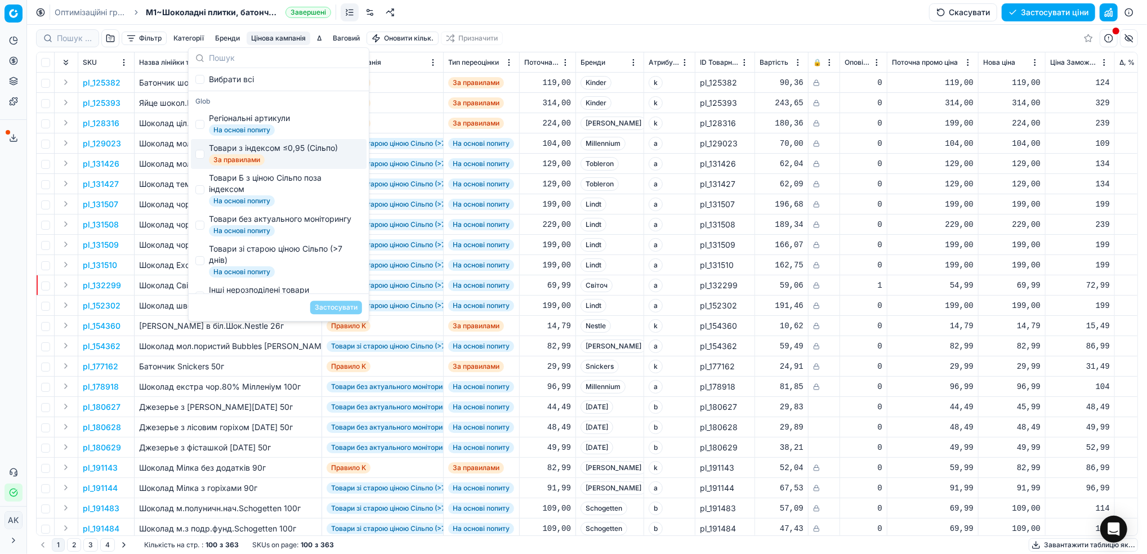
click at [219, 155] on span "За правилами" at bounding box center [237, 159] width 56 height 11
checkbox input "true"
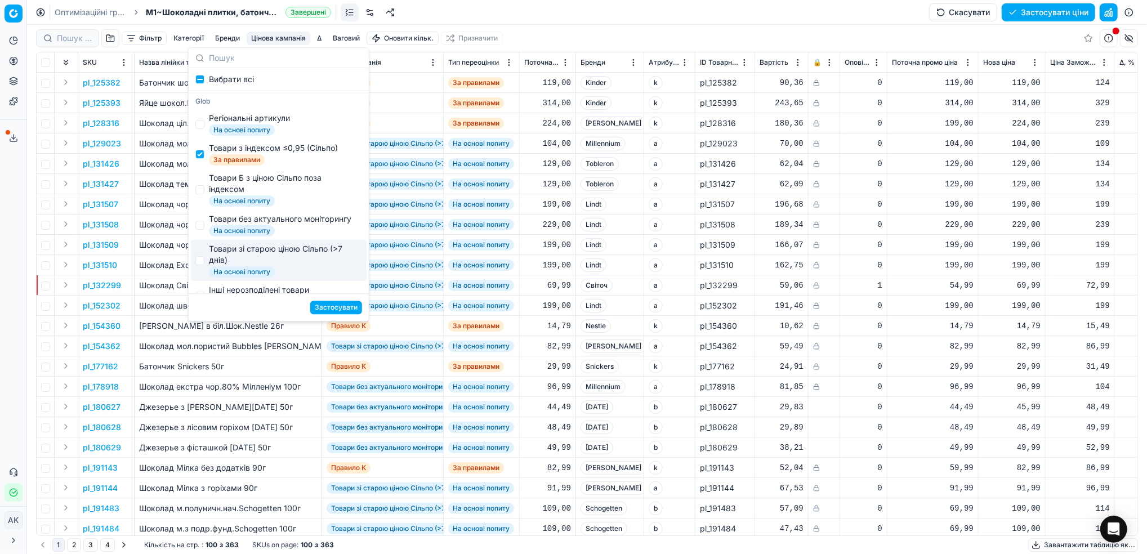
click at [325, 305] on button "Застосувати" at bounding box center [336, 308] width 52 height 14
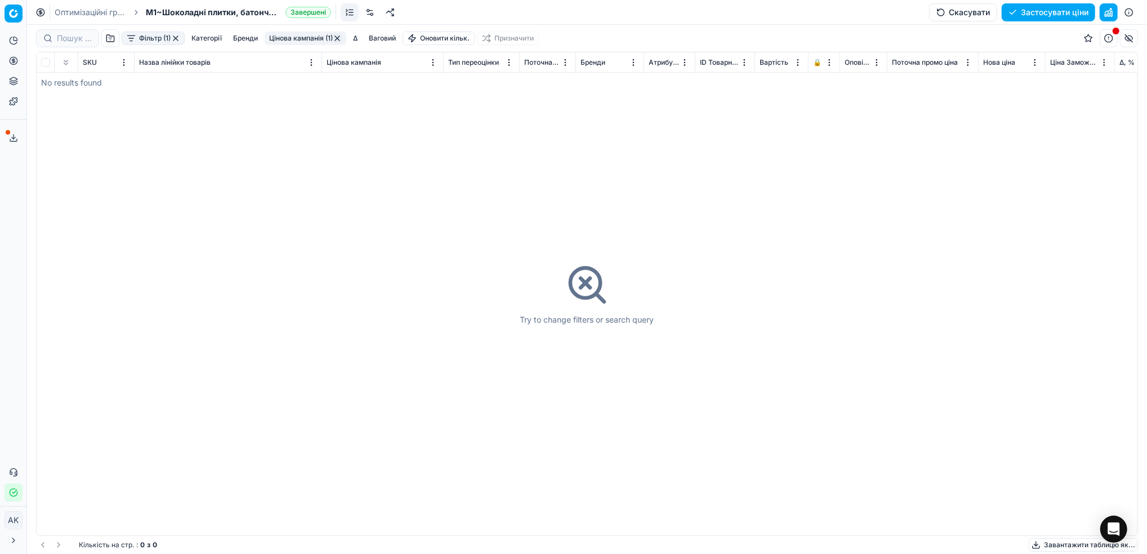
click at [310, 38] on button "Цінова кампанія (1)" at bounding box center [306, 39] width 82 height 14
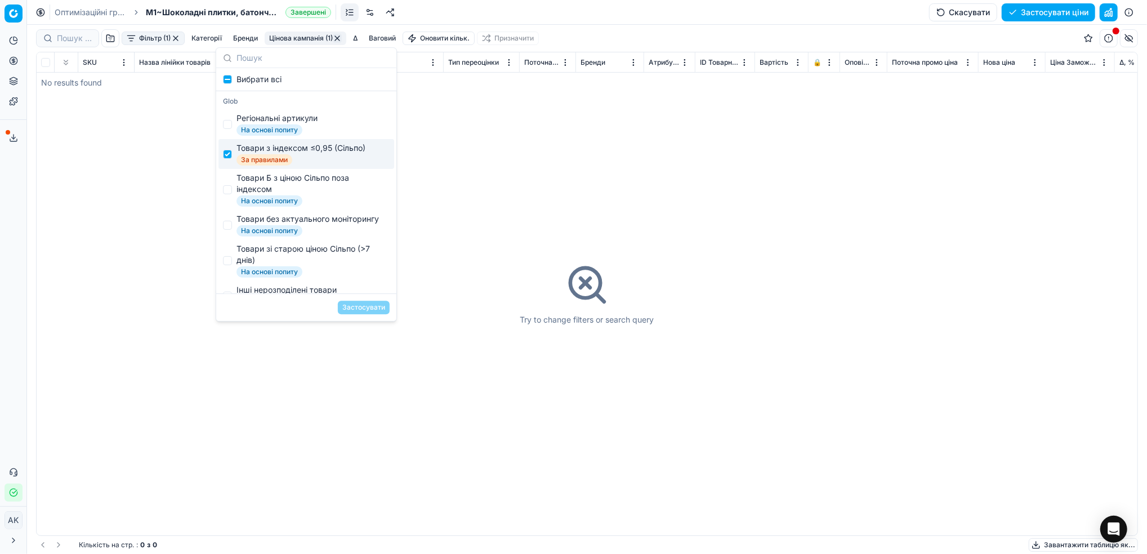
click at [266, 158] on span "За правилами" at bounding box center [264, 159] width 56 height 11
checkbox input "false"
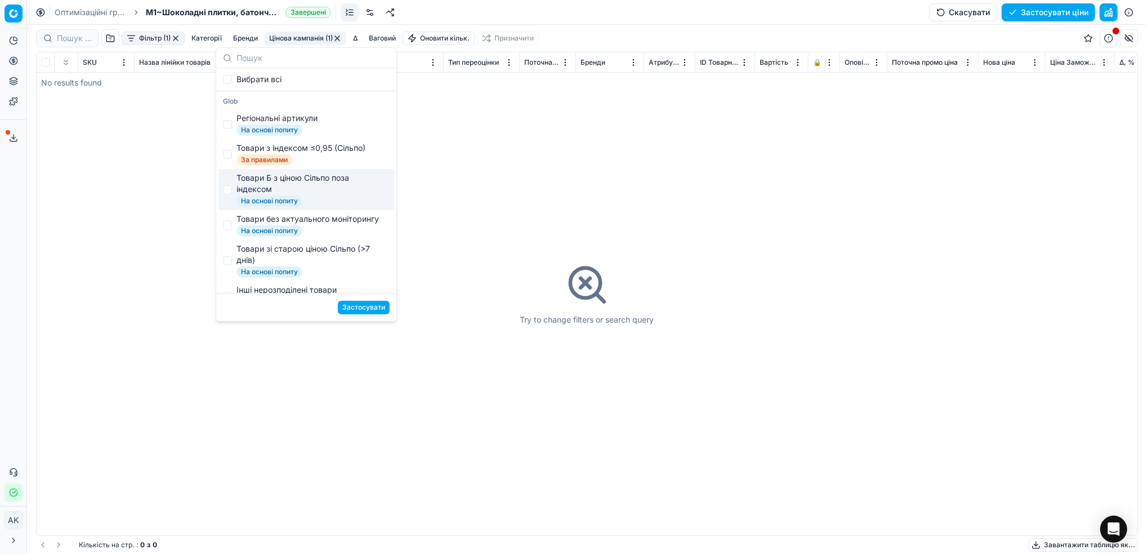
click at [260, 185] on div "Товари Б з ціною Сільпо поза індексом" at bounding box center [310, 183] width 149 height 23
checkbox input "true"
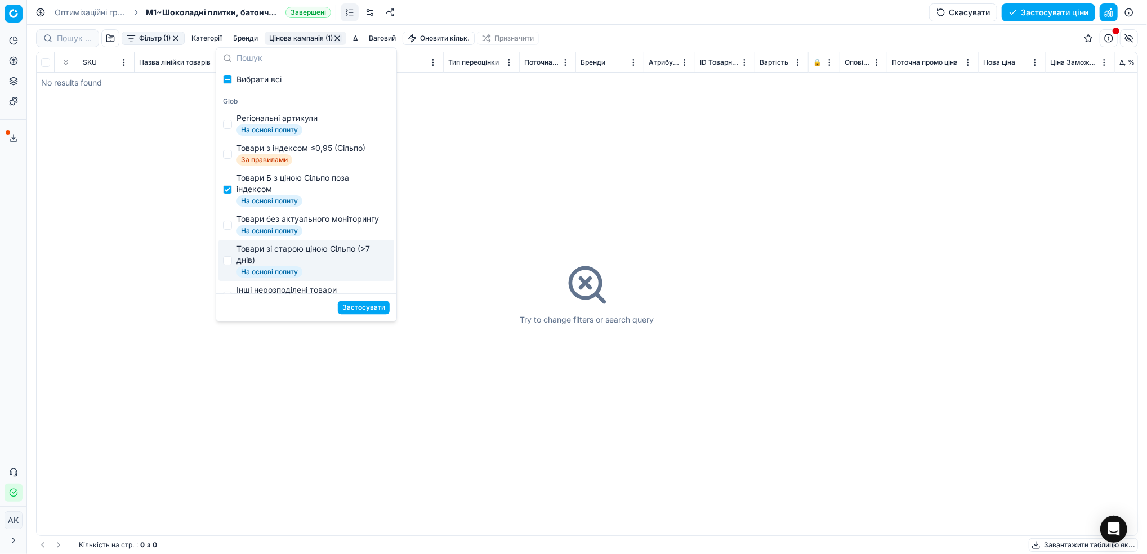
click at [351, 307] on button "Застосувати" at bounding box center [364, 308] width 52 height 14
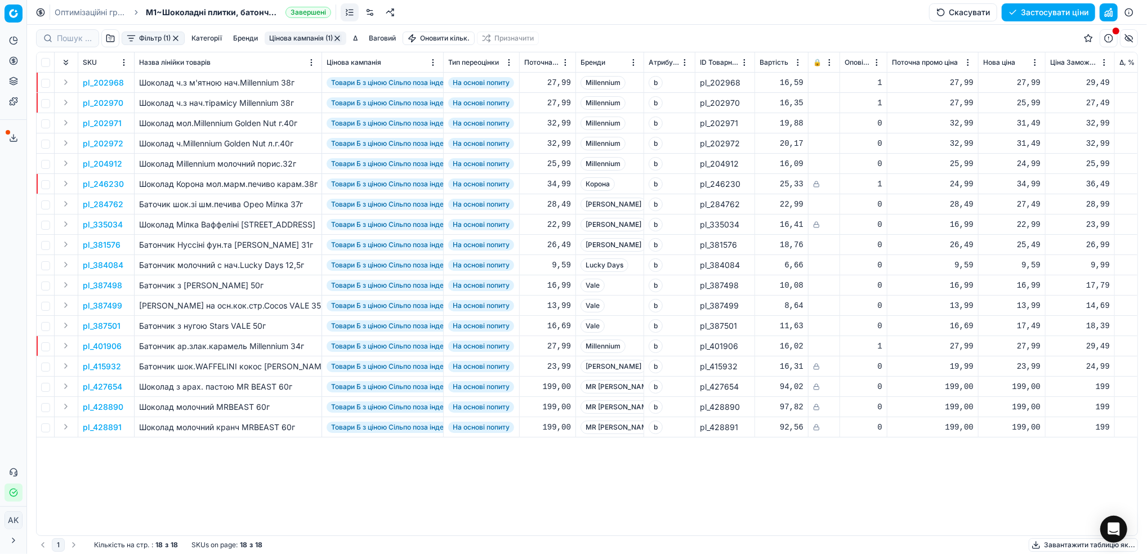
click at [143, 39] on button "Фільтр (1)" at bounding box center [153, 39] width 63 height 14
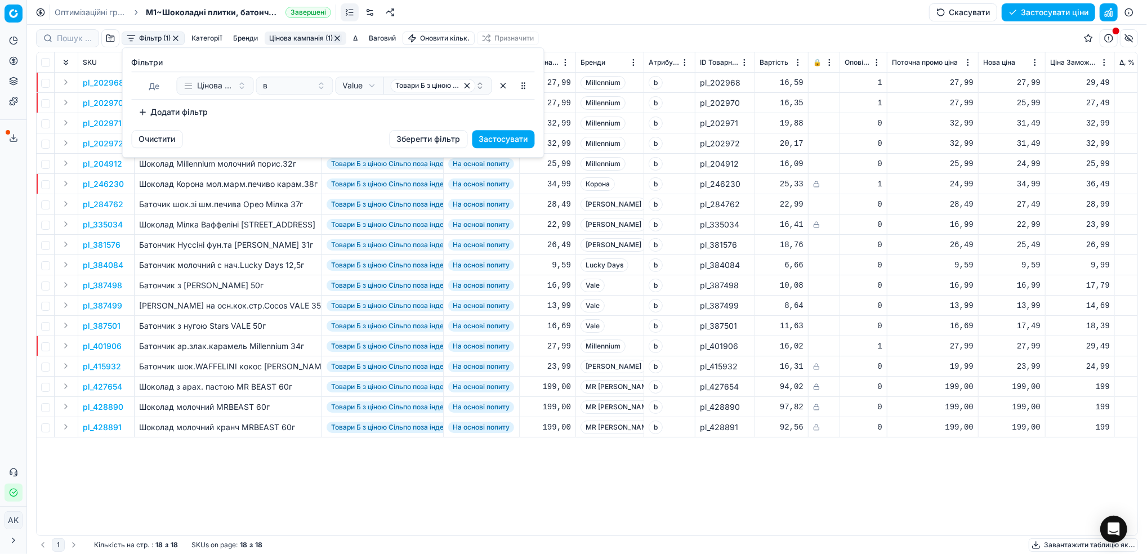
click at [170, 111] on button "Додати фільтр" at bounding box center [173, 112] width 83 height 18
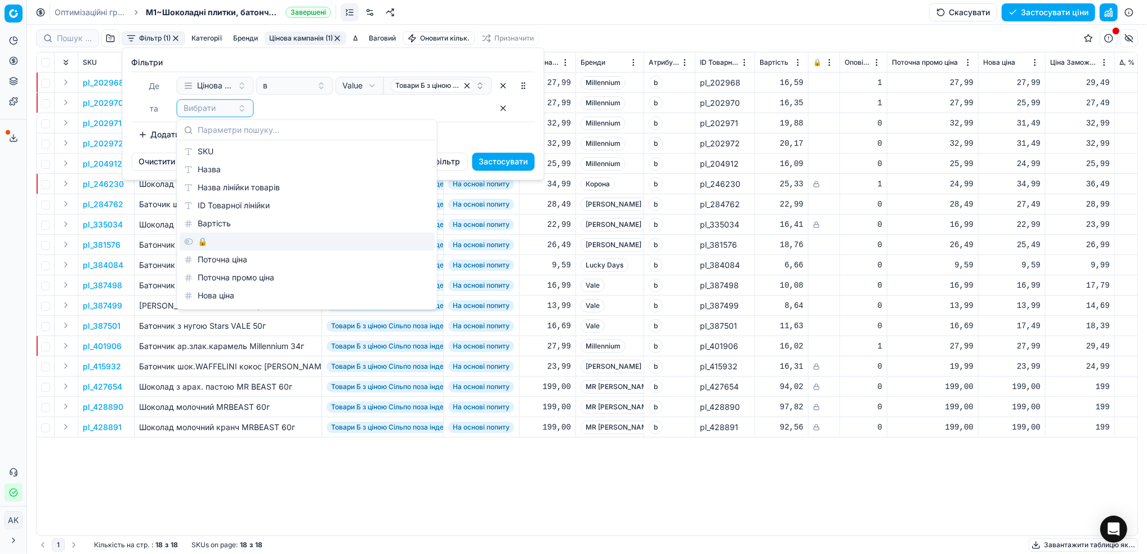
click at [227, 235] on div "🔒" at bounding box center [307, 242] width 255 height 18
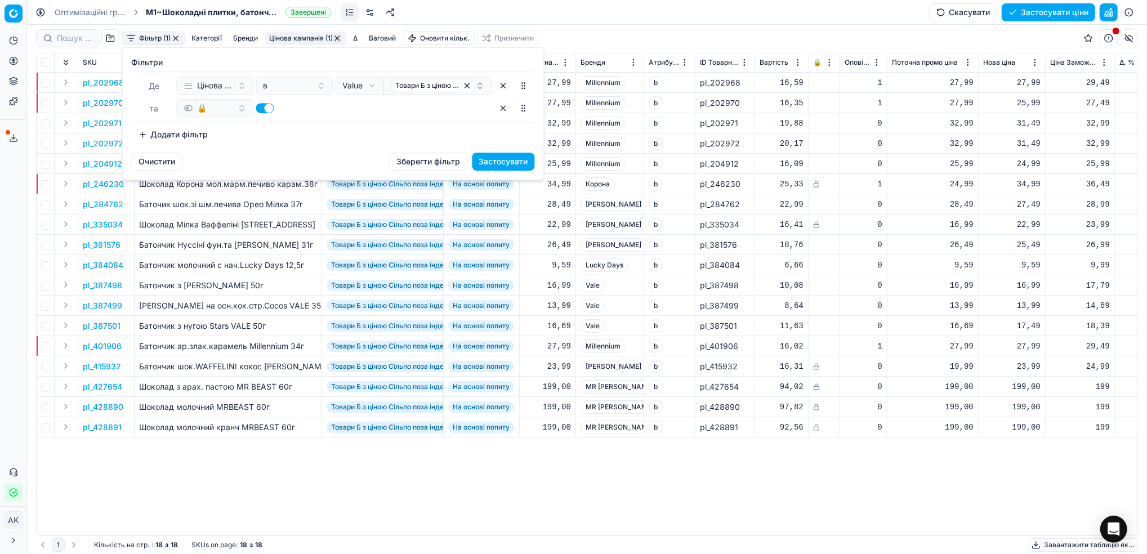
click at [255, 111] on div "🔒" at bounding box center [334, 108] width 315 height 18
click at [266, 110] on button "button" at bounding box center [265, 108] width 18 height 10
checkbox input "false"
click at [489, 168] on button "Застосувати" at bounding box center [503, 162] width 63 height 18
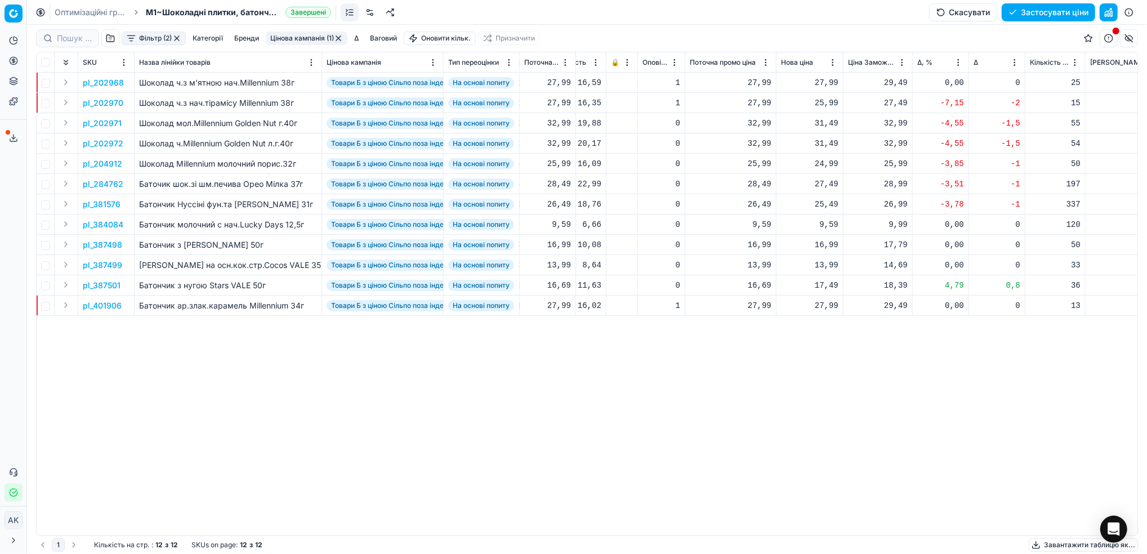
scroll to position [0, 316]
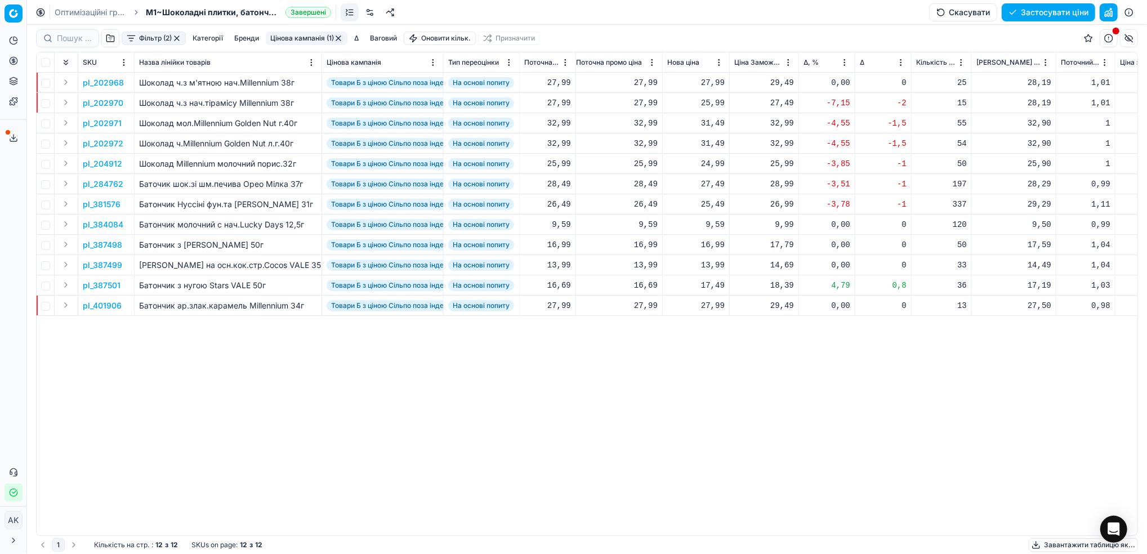
click at [844, 64] on html "Pricing platform Аналітика Цінова оптимізація Асортимент продукції Шаблони Серв…" at bounding box center [573, 277] width 1147 height 554
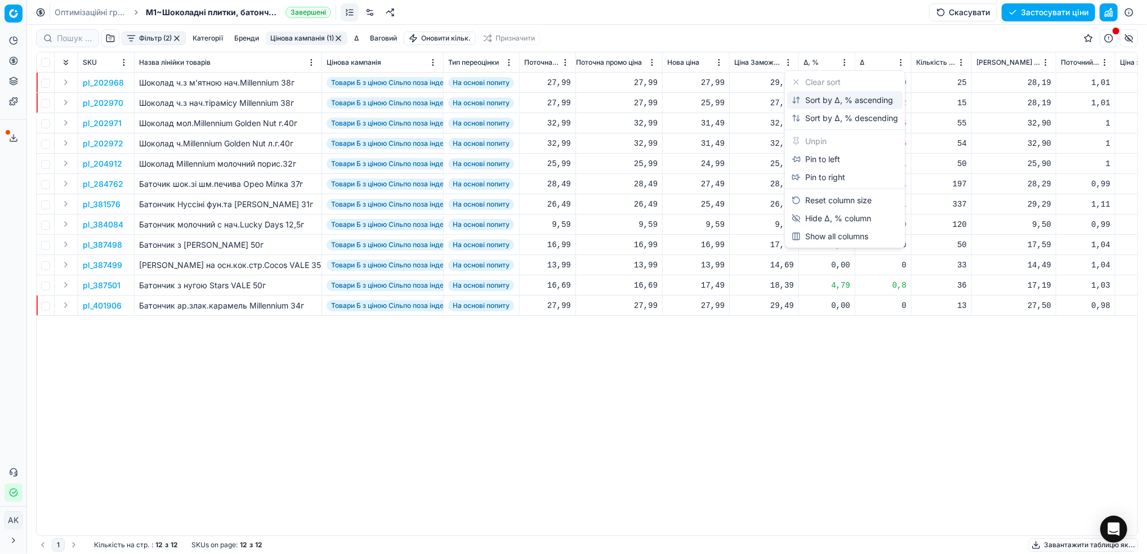
click at [812, 104] on div "Sort by Δ, % ascending" at bounding box center [842, 100] width 101 height 11
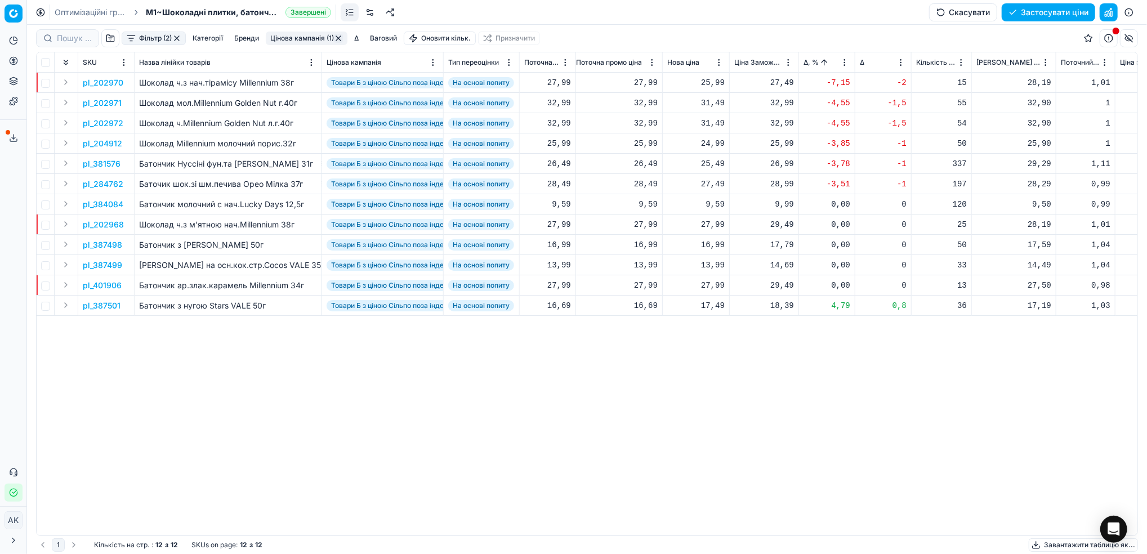
click at [97, 81] on p "pl_202970" at bounding box center [103, 82] width 41 height 11
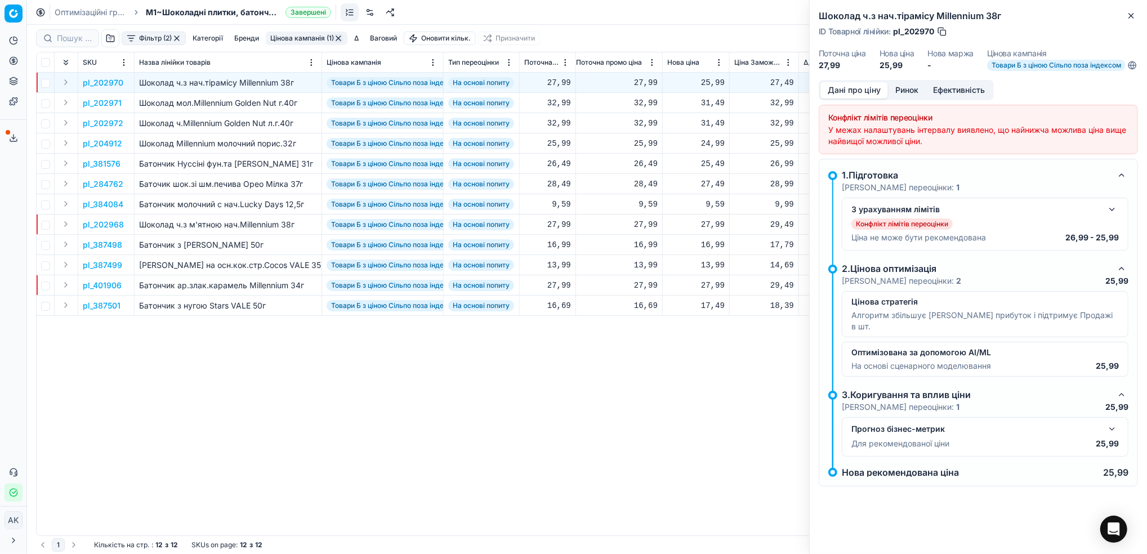
click at [908, 97] on button "Ринок" at bounding box center [907, 90] width 38 height 16
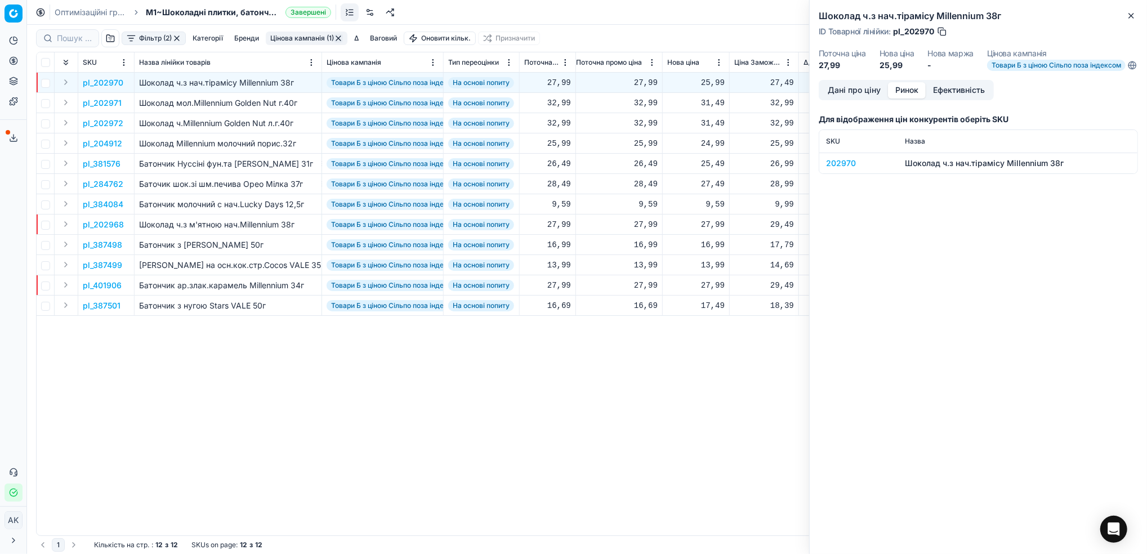
click at [841, 169] on div "202970" at bounding box center [858, 163] width 65 height 11
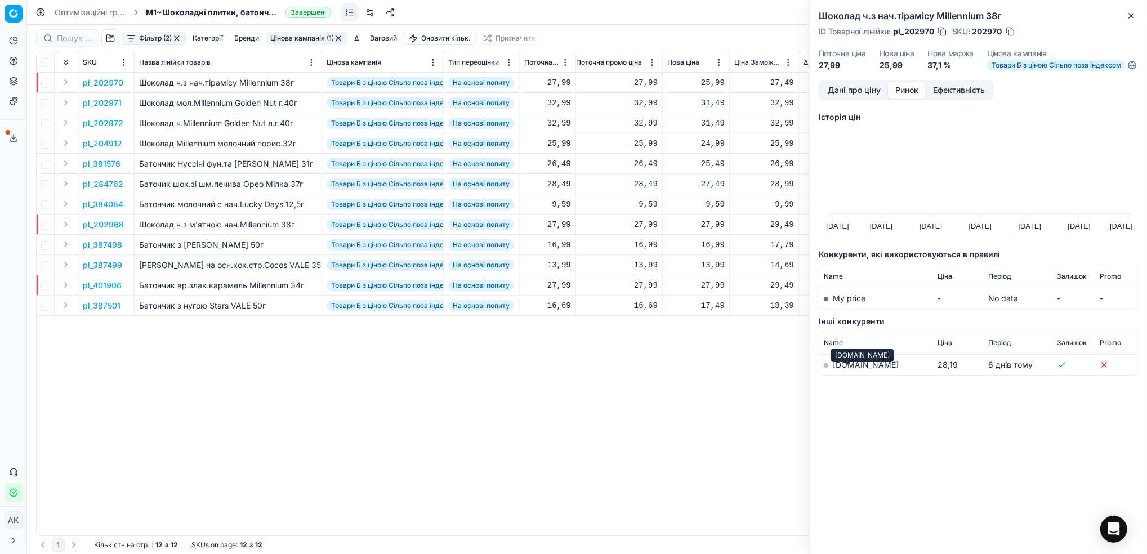
click at [847, 369] on link "silpo.ua" at bounding box center [866, 365] width 66 height 10
click at [835, 99] on button "Дані про ціну" at bounding box center [854, 90] width 68 height 16
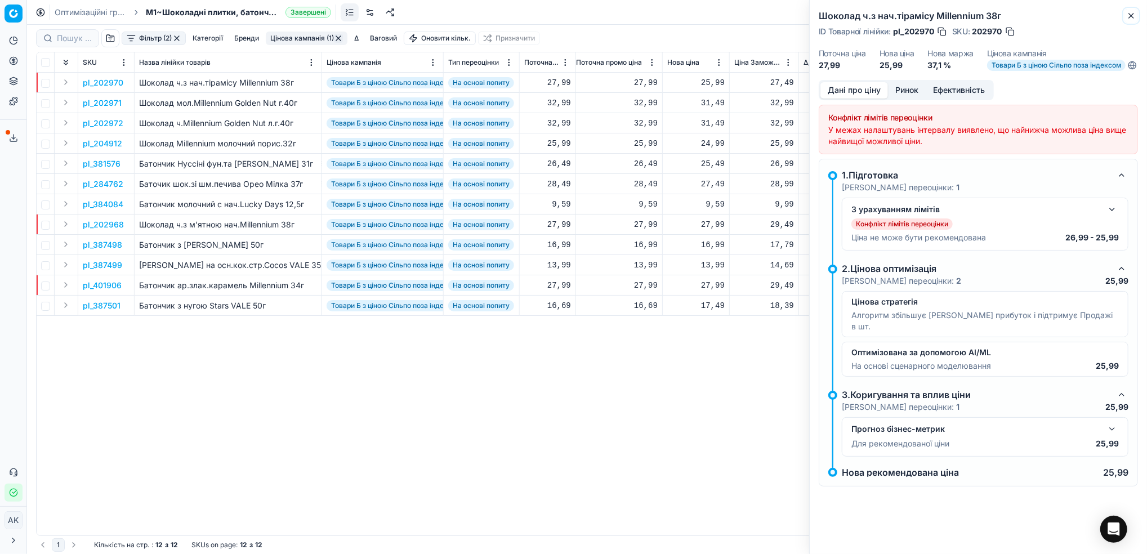
click at [1128, 19] on icon "button" at bounding box center [1131, 15] width 9 height 9
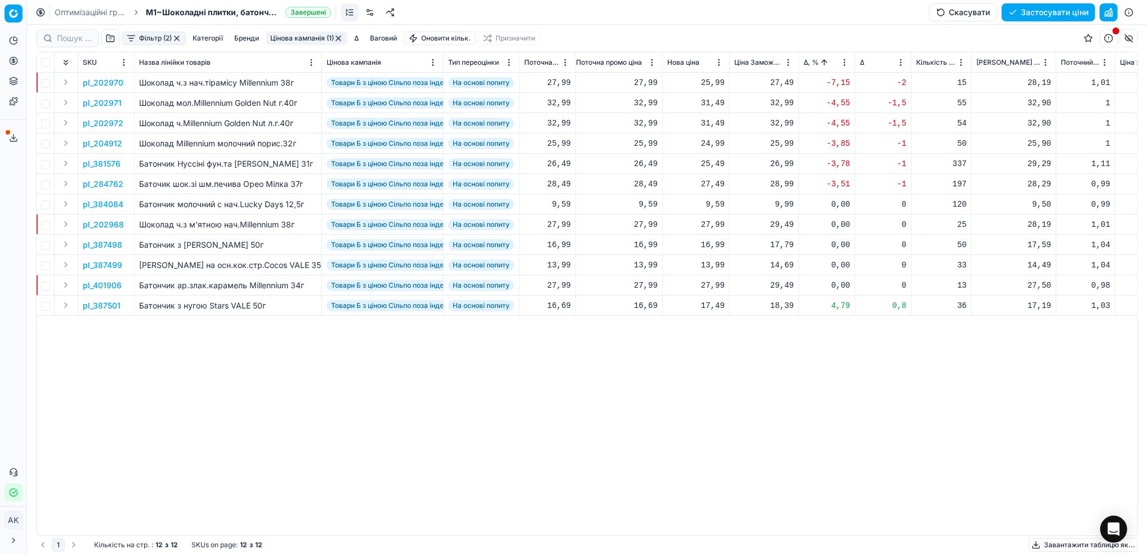
click at [716, 86] on div "25,99" at bounding box center [695, 82] width 57 height 11
click at [707, 181] on input "25.99" at bounding box center [736, 182] width 81 height 18
type input "26.99"
click at [101, 105] on p "pl_202971" at bounding box center [102, 102] width 39 height 11
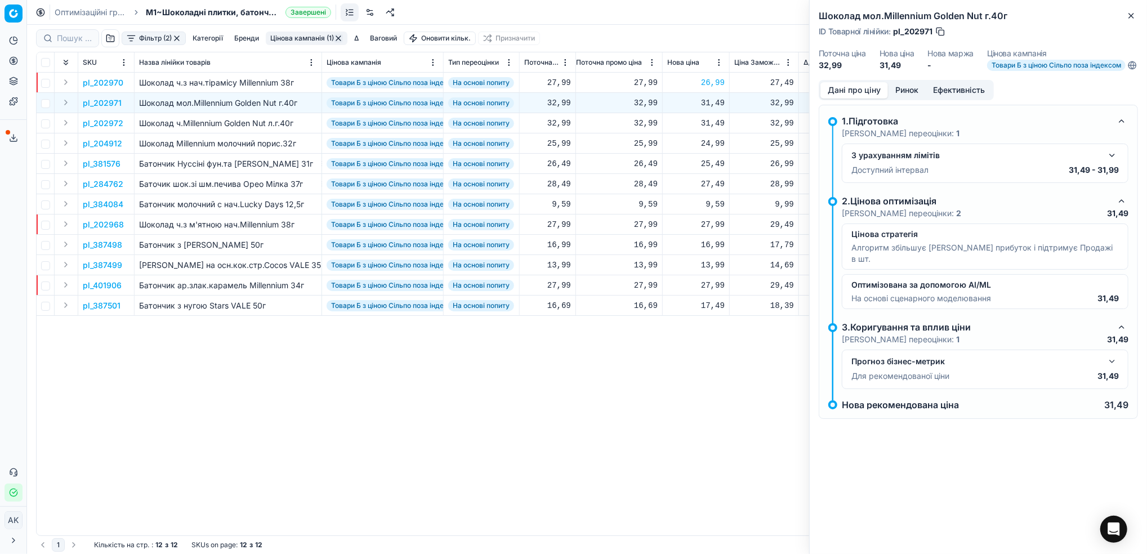
click at [913, 92] on button "Ринок" at bounding box center [907, 90] width 38 height 16
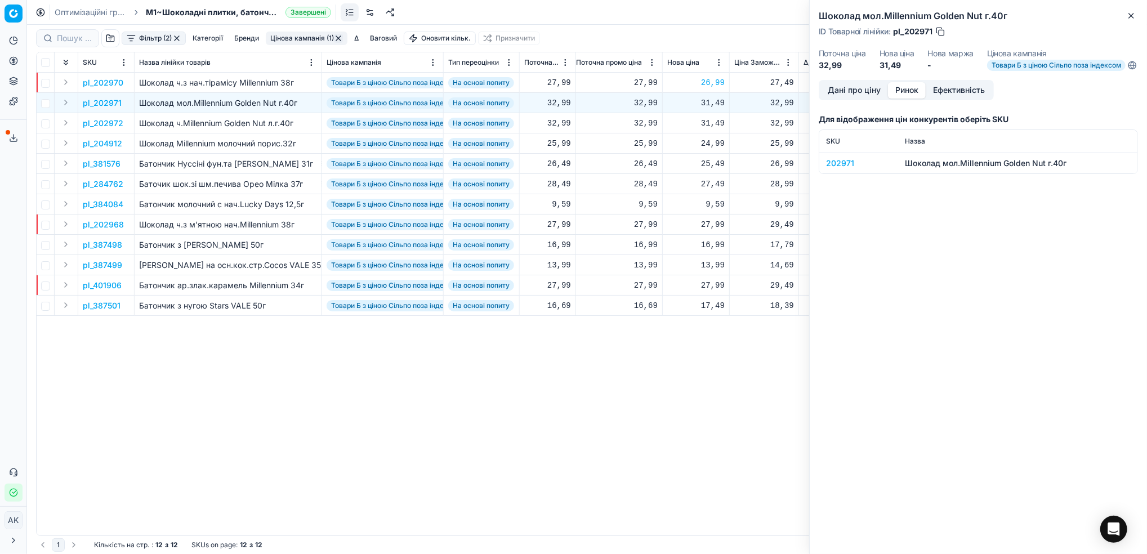
click at [835, 169] on div "202971" at bounding box center [858, 163] width 65 height 11
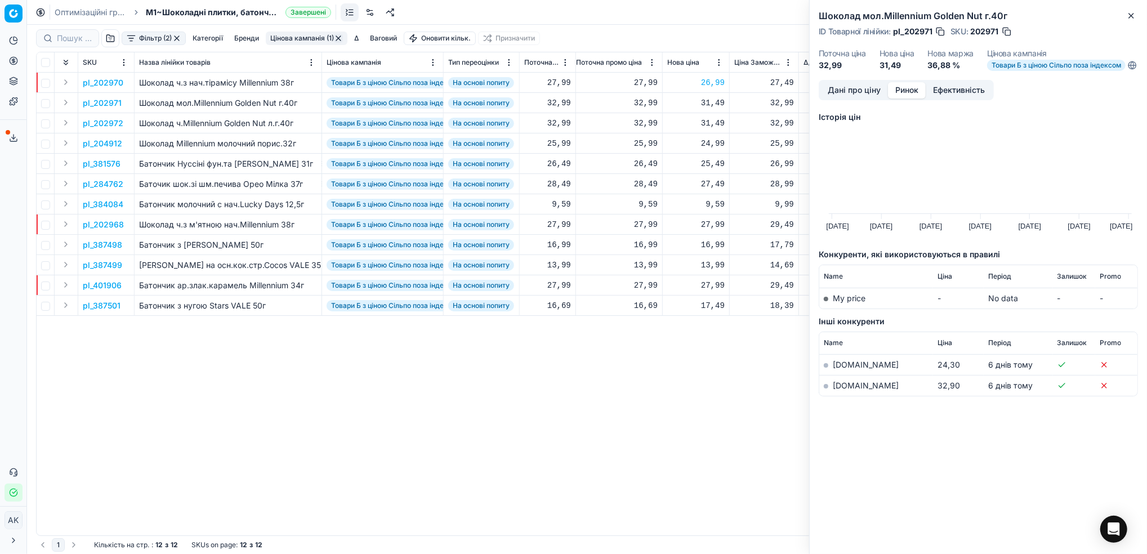
click at [841, 396] on td "silpo.ua" at bounding box center [876, 386] width 114 height 21
click at [840, 390] on link "silpo.ua" at bounding box center [866, 386] width 66 height 10
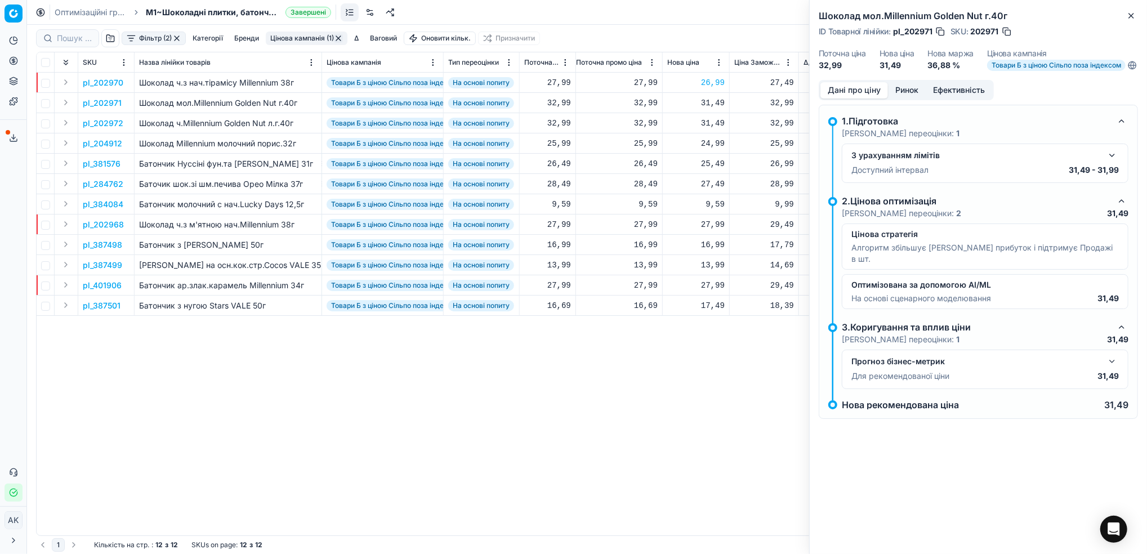
click at [841, 96] on button "Дані про ціну" at bounding box center [854, 90] width 68 height 16
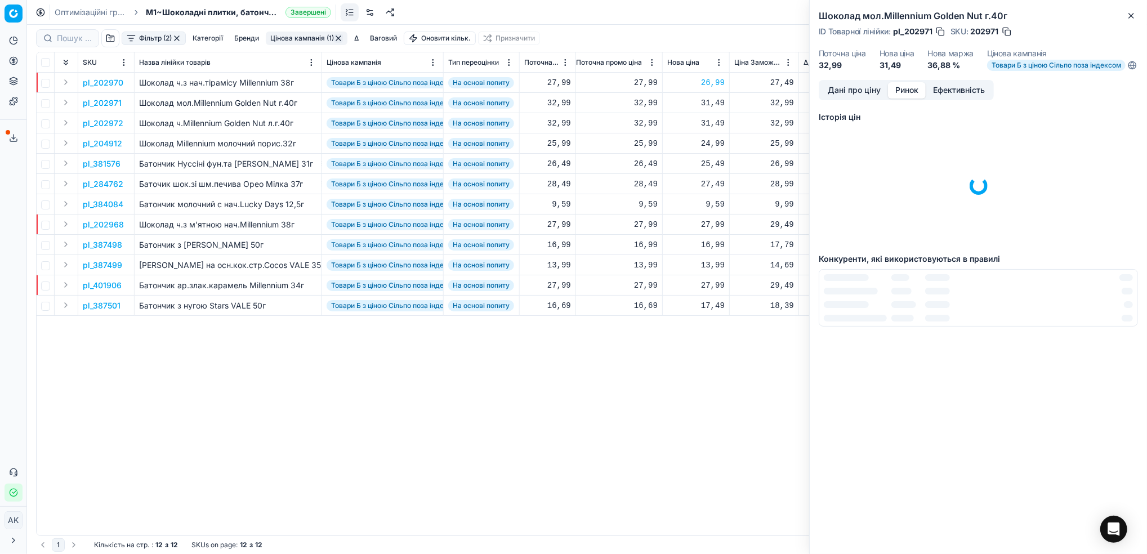
click at [909, 99] on button "Ринок" at bounding box center [907, 90] width 38 height 16
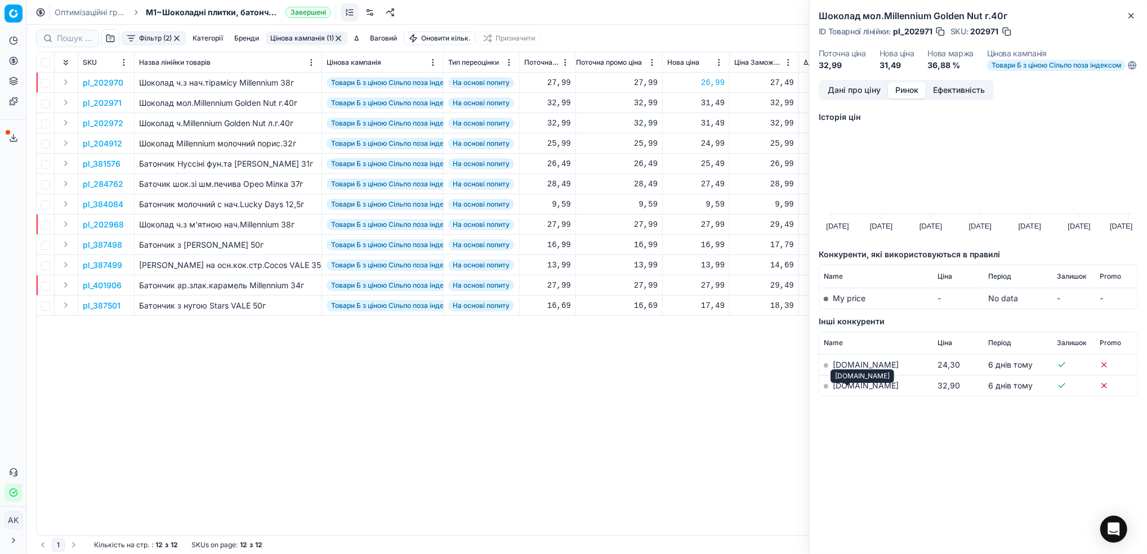
click at [842, 390] on link "silpo.ua" at bounding box center [866, 386] width 66 height 10
click at [1132, 15] on icon "button" at bounding box center [1131, 15] width 9 height 9
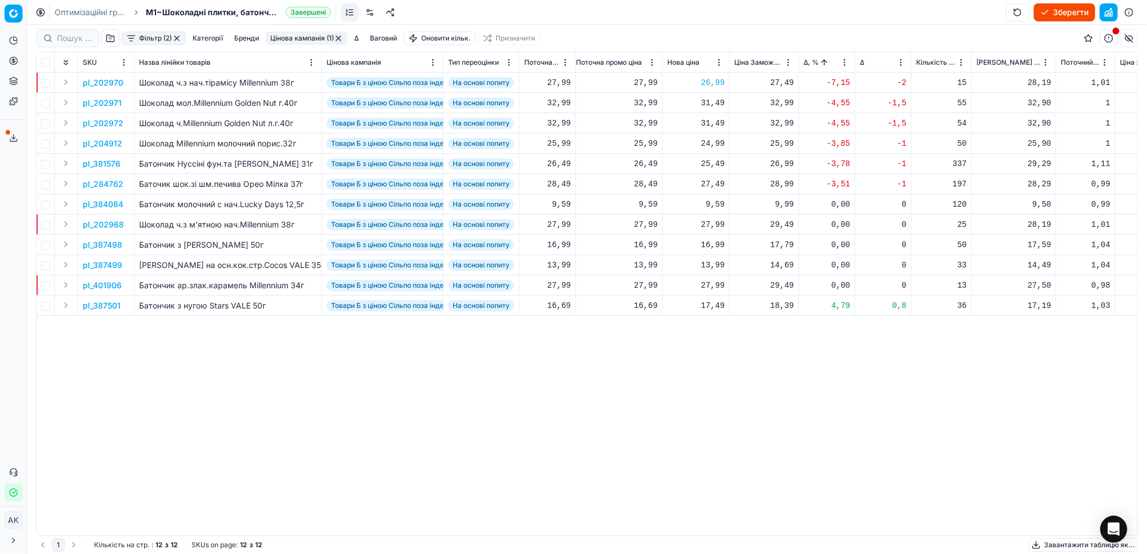
click at [711, 101] on div "31,49" at bounding box center [695, 102] width 57 height 11
click at [709, 201] on input "31.49" at bounding box center [736, 202] width 81 height 18
click at [720, 199] on input "32.49" at bounding box center [736, 202] width 81 height 18
type input "32.99"
click at [712, 126] on div "31,49" at bounding box center [695, 123] width 57 height 11
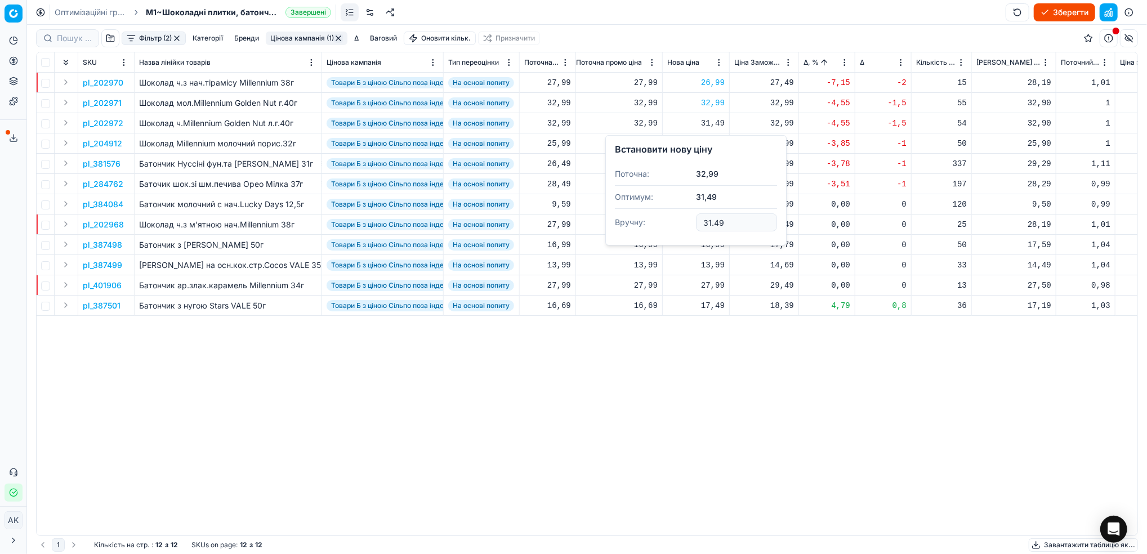
click at [708, 223] on input "31.49" at bounding box center [736, 222] width 81 height 18
click at [716, 222] on input "32.49" at bounding box center [736, 222] width 81 height 18
type input "32.99"
click at [107, 145] on p "pl_204912" at bounding box center [102, 143] width 39 height 11
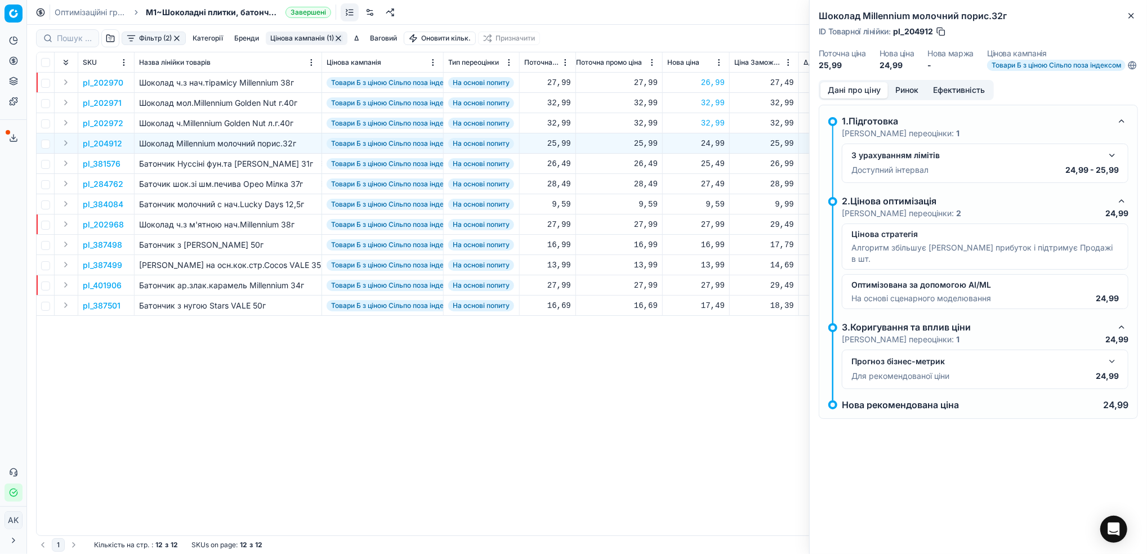
click at [901, 96] on button "Ринок" at bounding box center [907, 90] width 38 height 16
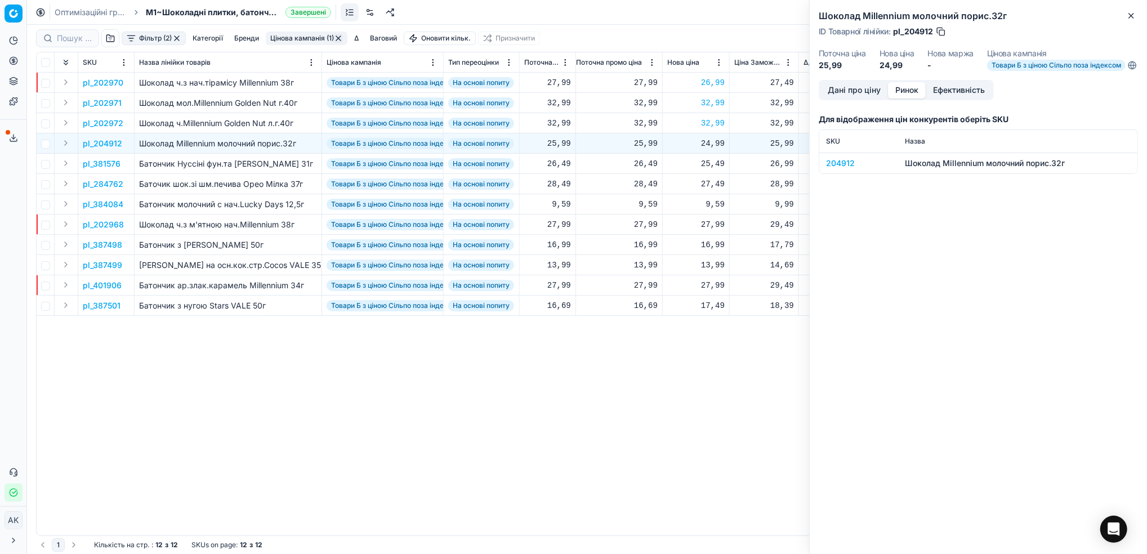
click at [849, 168] on div "204912" at bounding box center [858, 163] width 65 height 11
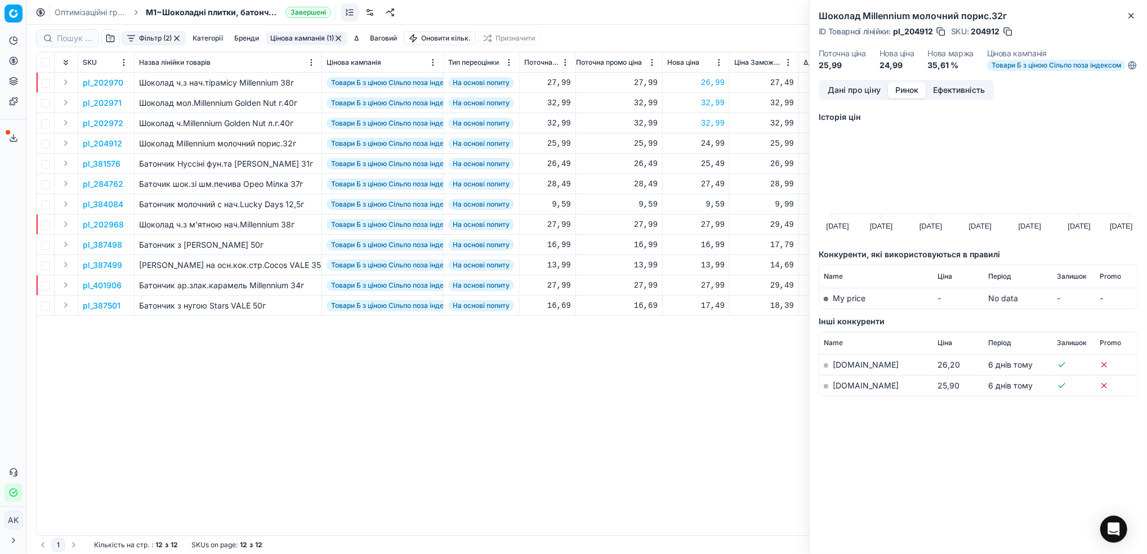
click at [842, 390] on link "silpo.ua" at bounding box center [866, 386] width 66 height 10
click at [1133, 12] on icon "button" at bounding box center [1131, 15] width 9 height 9
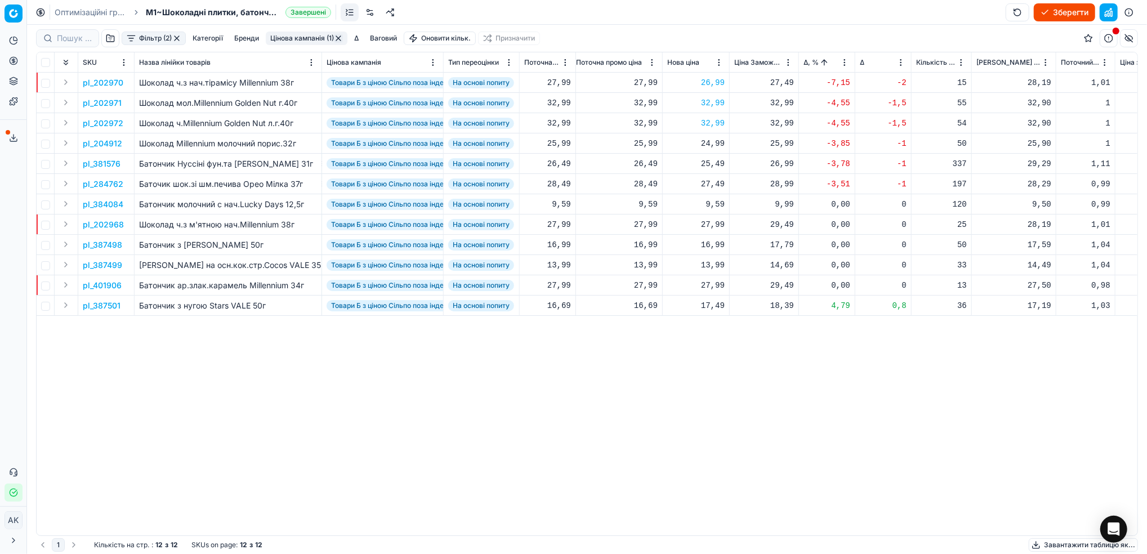
click at [716, 140] on div "24,99" at bounding box center [695, 143] width 57 height 11
click at [710, 246] on input "24.99" at bounding box center [736, 243] width 81 height 18
type input "25.99"
click at [101, 163] on p "pl_381576" at bounding box center [102, 163] width 38 height 11
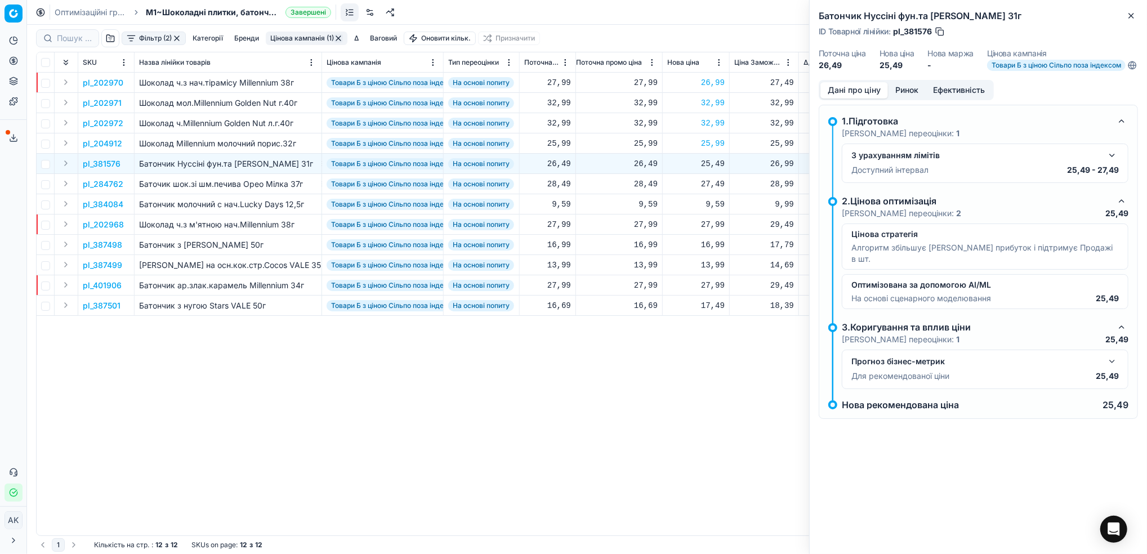
click at [906, 99] on button "Ринок" at bounding box center [907, 90] width 38 height 16
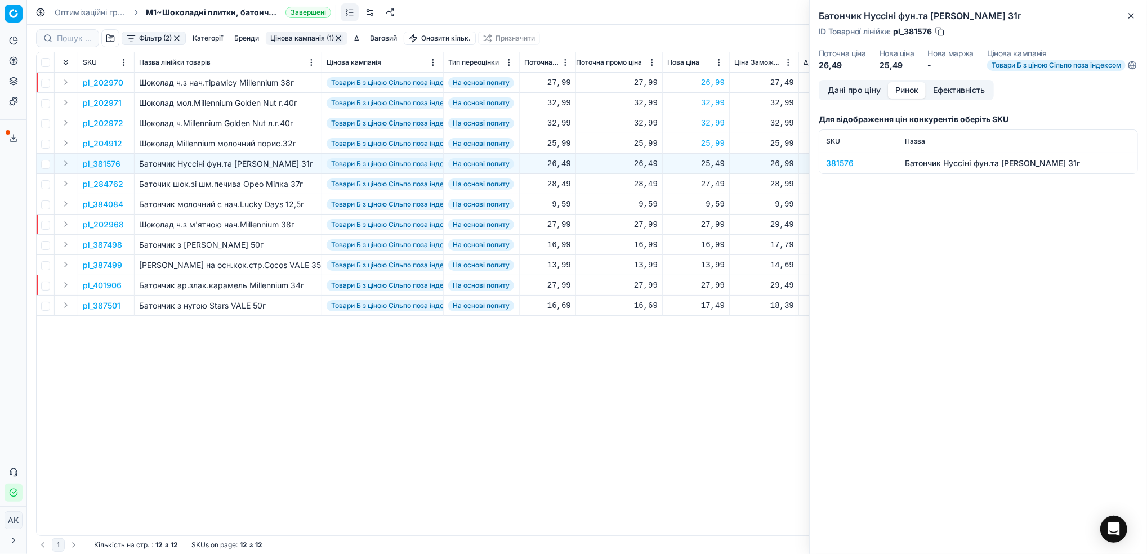
click at [842, 169] on div "381576" at bounding box center [858, 163] width 65 height 11
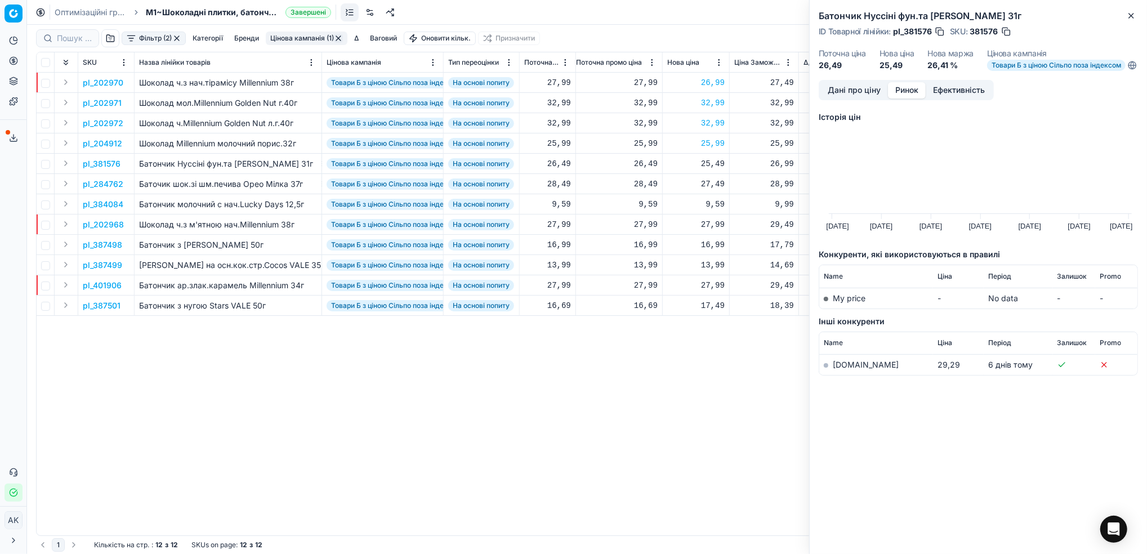
click at [843, 369] on link "silpo.ua" at bounding box center [866, 365] width 66 height 10
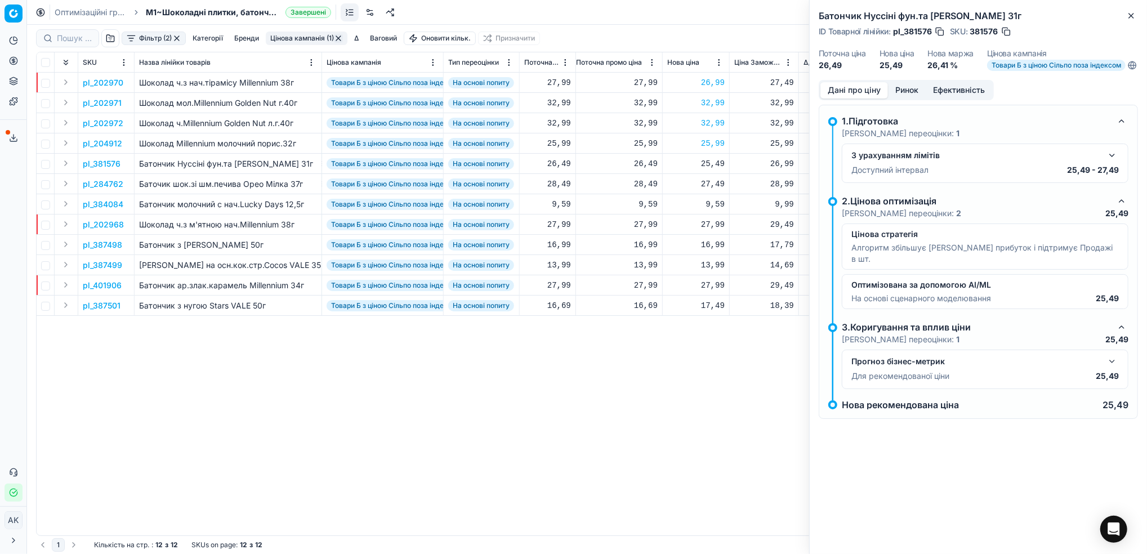
click at [842, 99] on button "Дані про ціну" at bounding box center [854, 90] width 68 height 16
click at [1130, 17] on icon "button" at bounding box center [1131, 16] width 5 height 5
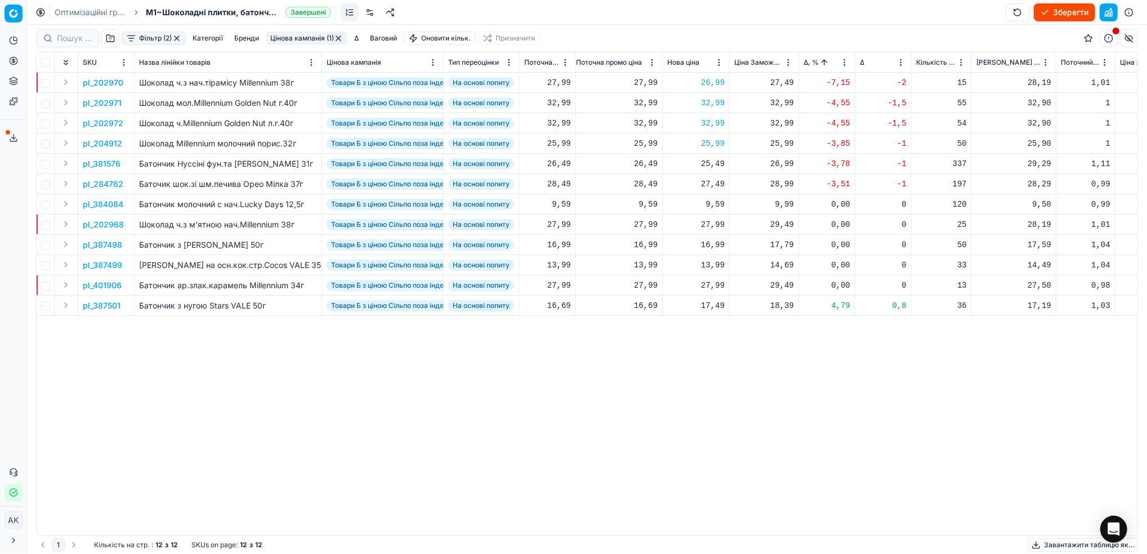
click at [708, 161] on div "25,49" at bounding box center [695, 163] width 57 height 11
click at [709, 262] on input "25.49" at bounding box center [736, 264] width 81 height 18
click at [717, 264] on input "28.49" at bounding box center [736, 264] width 81 height 18
type input "28.99"
click at [106, 186] on p "pl_284762" at bounding box center [103, 183] width 41 height 11
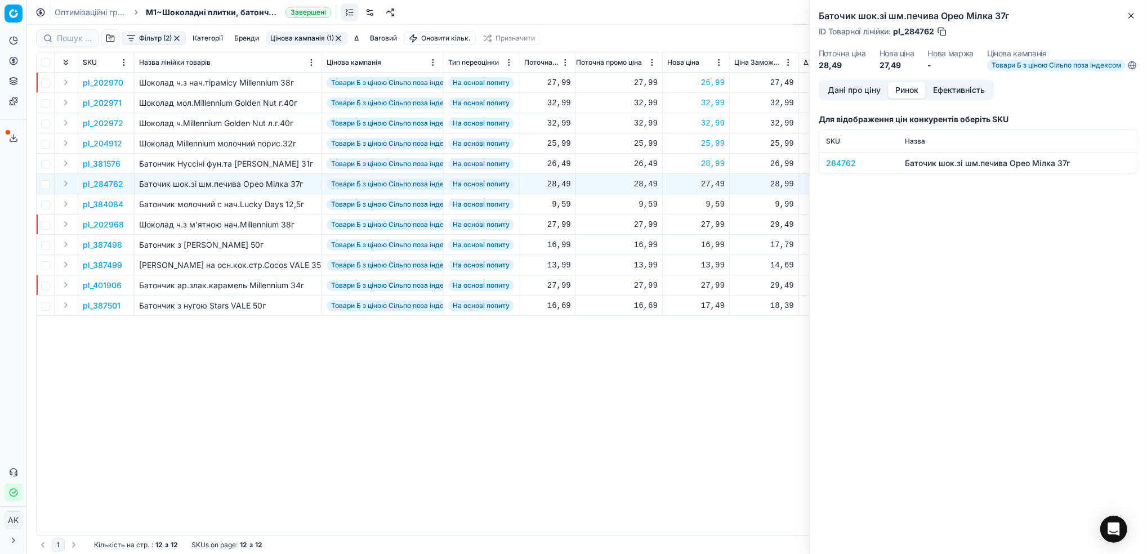
click at [913, 95] on button "Ринок" at bounding box center [907, 90] width 38 height 16
click at [832, 169] on div "284762" at bounding box center [858, 163] width 65 height 11
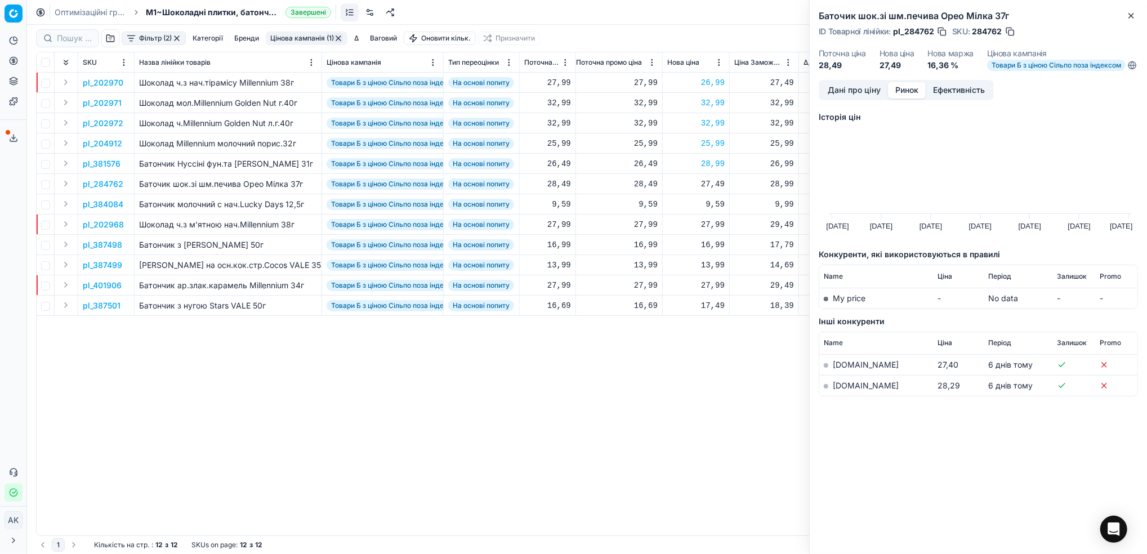
click at [839, 390] on link "silpo.ua" at bounding box center [866, 386] width 66 height 10
click at [1136, 15] on icon "button" at bounding box center [1131, 15] width 9 height 9
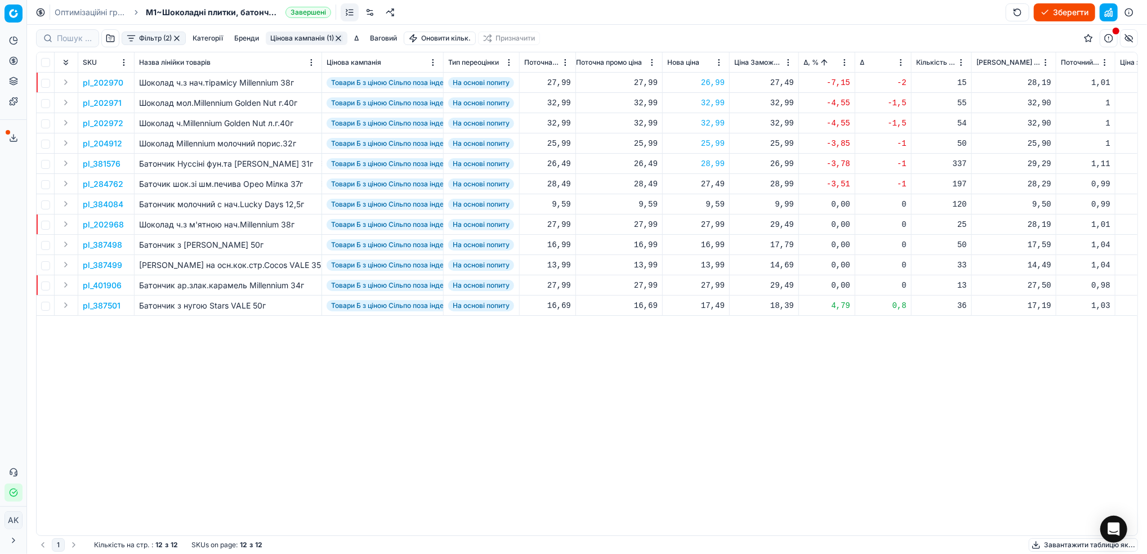
click at [708, 182] on div "27,49" at bounding box center [695, 183] width 57 height 11
click at [707, 282] on input "27.49" at bounding box center [736, 283] width 81 height 18
type input "28.49"
click at [99, 305] on p "pl_387501" at bounding box center [102, 305] width 38 height 11
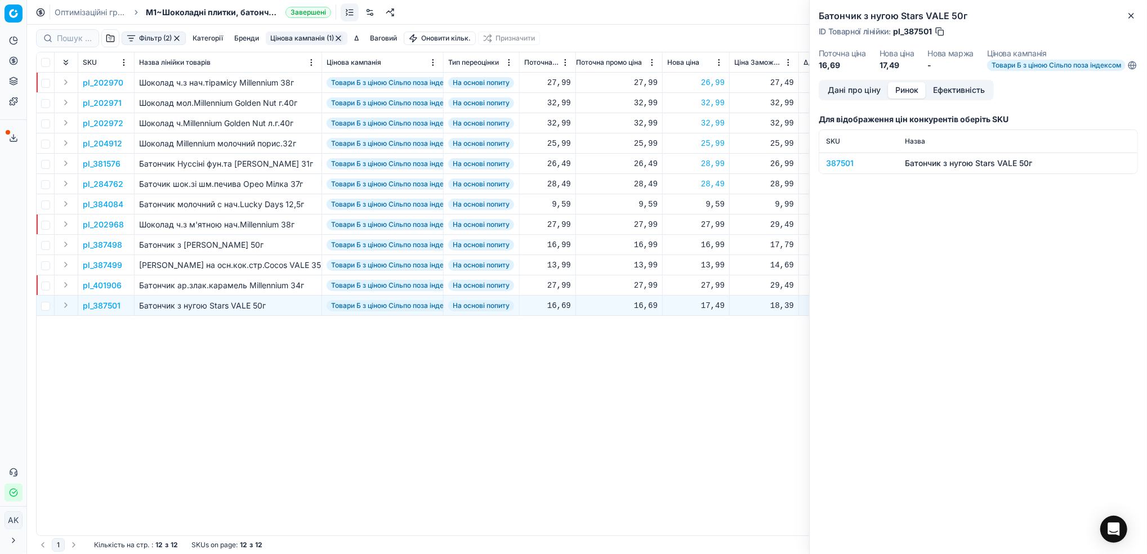
click at [912, 99] on button "Ринок" at bounding box center [907, 90] width 38 height 16
click at [836, 169] on div "387501" at bounding box center [858, 163] width 65 height 11
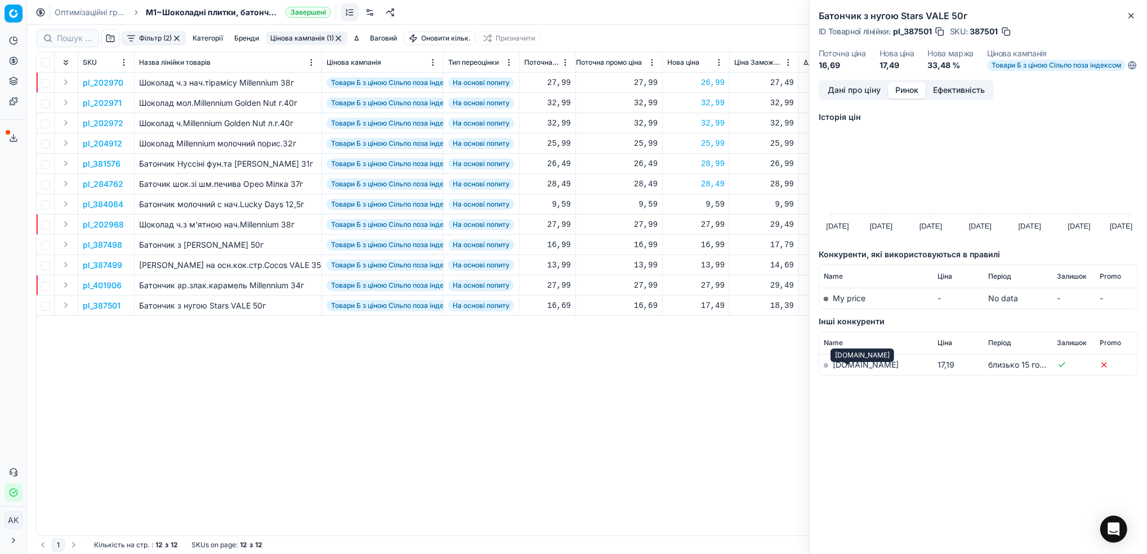
click at [842, 369] on link "silpo.ua" at bounding box center [866, 365] width 66 height 10
click at [1130, 16] on icon "button" at bounding box center [1131, 16] width 5 height 5
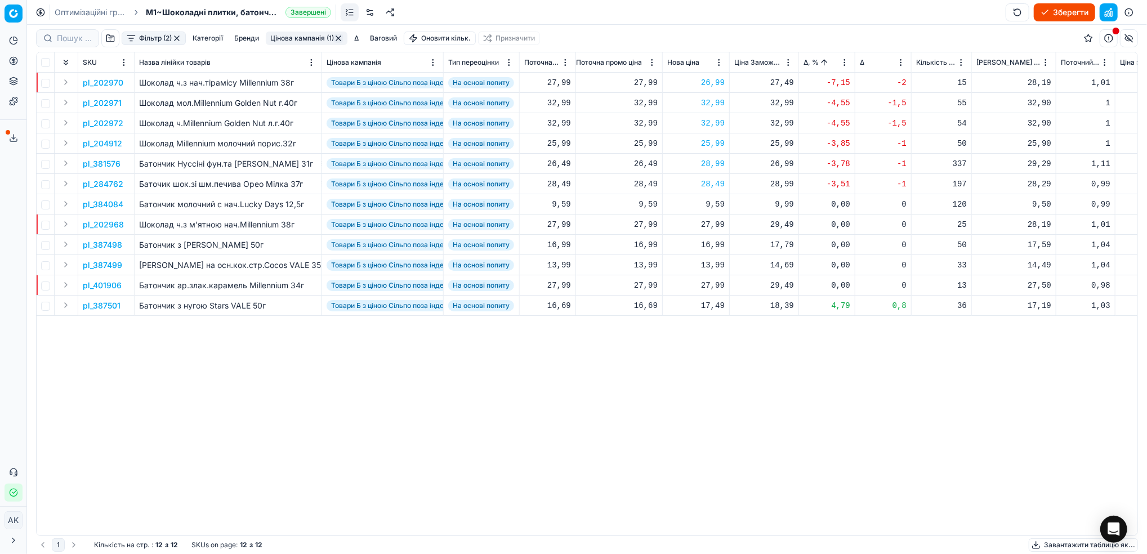
click at [303, 41] on button "Цінова кампанія (1)" at bounding box center [307, 39] width 82 height 14
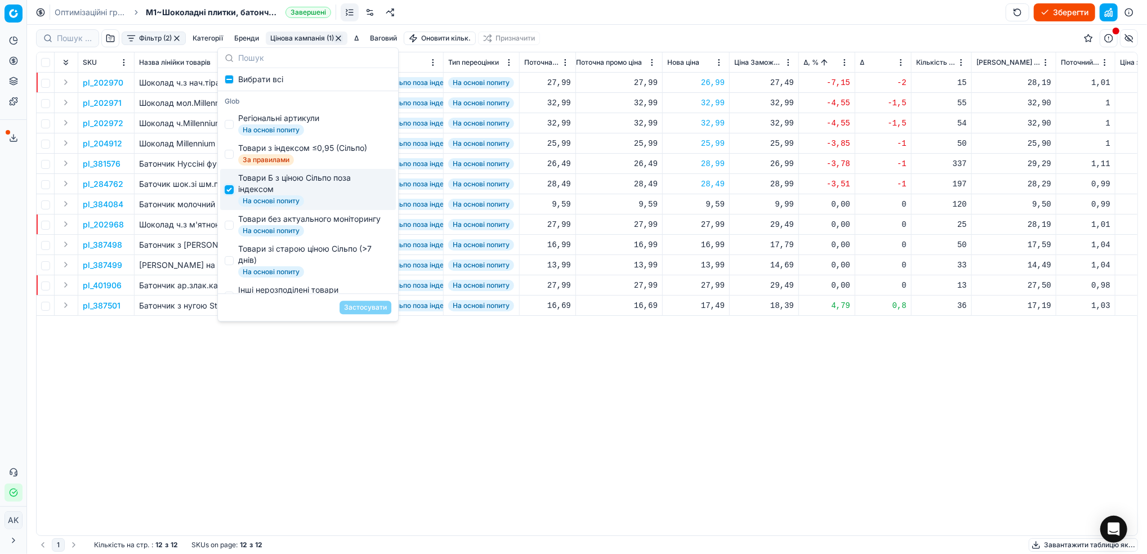
click at [227, 190] on input "Suggestions" at bounding box center [229, 189] width 9 height 9
checkbox input "false"
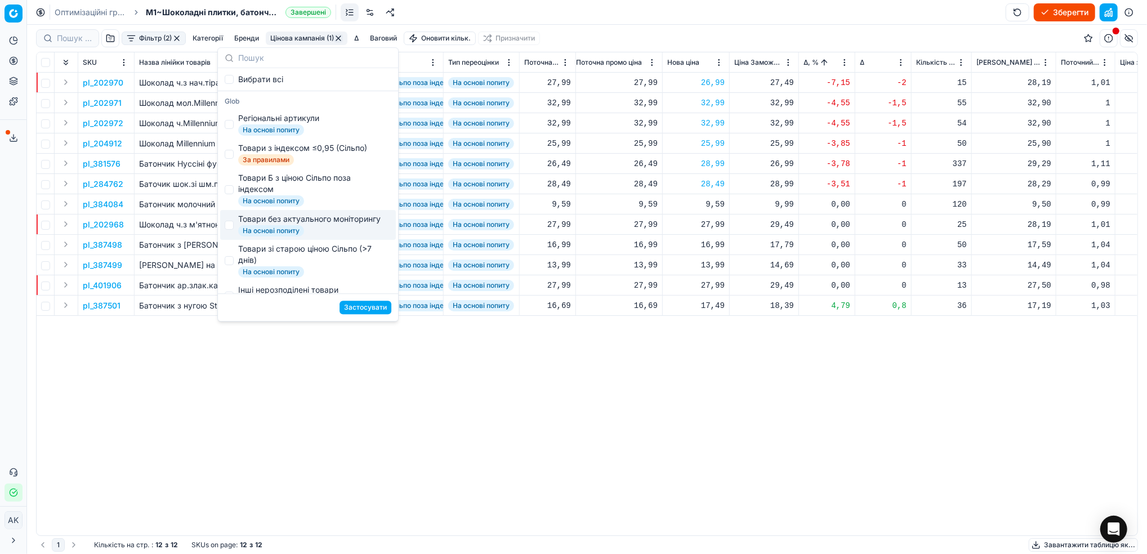
click at [238, 225] on div "Товари без актуального моніторингу" at bounding box center [309, 218] width 142 height 11
checkbox input "true"
click at [366, 307] on button "Застосувати" at bounding box center [366, 308] width 52 height 14
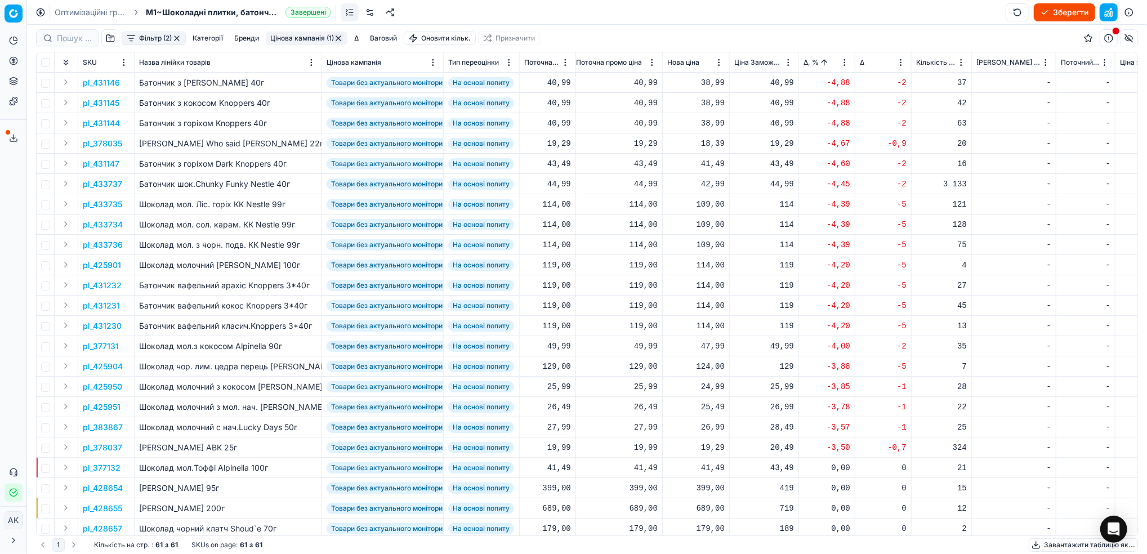
click at [104, 84] on p "pl_431146" at bounding box center [101, 82] width 37 height 11
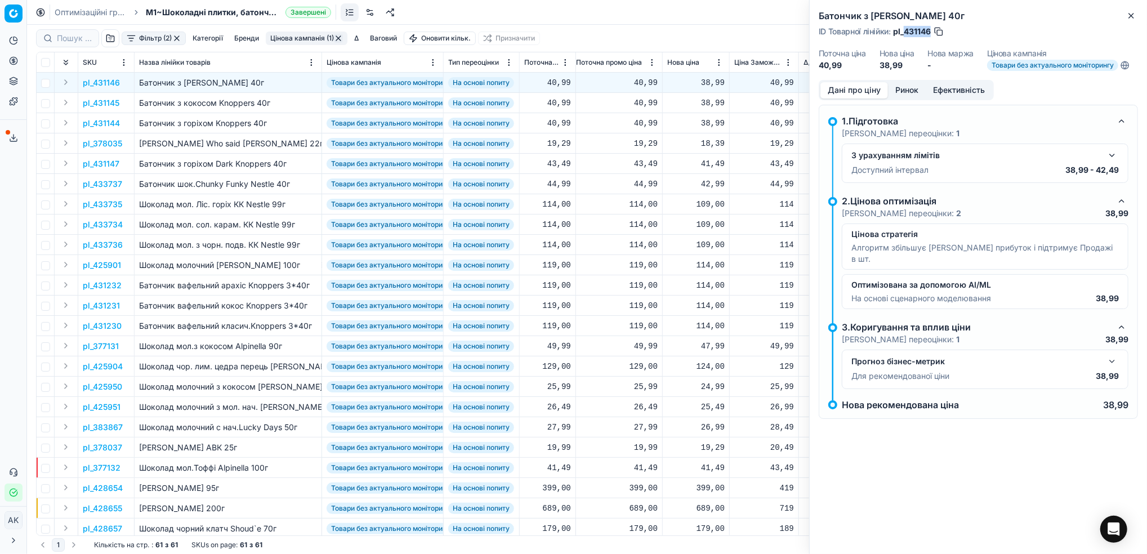
drag, startPoint x: 929, startPoint y: 26, endPoint x: 904, endPoint y: 34, distance: 26.2
click at [904, 34] on span "pl_431146" at bounding box center [912, 31] width 38 height 11
click at [1129, 20] on icon "button" at bounding box center [1131, 15] width 9 height 9
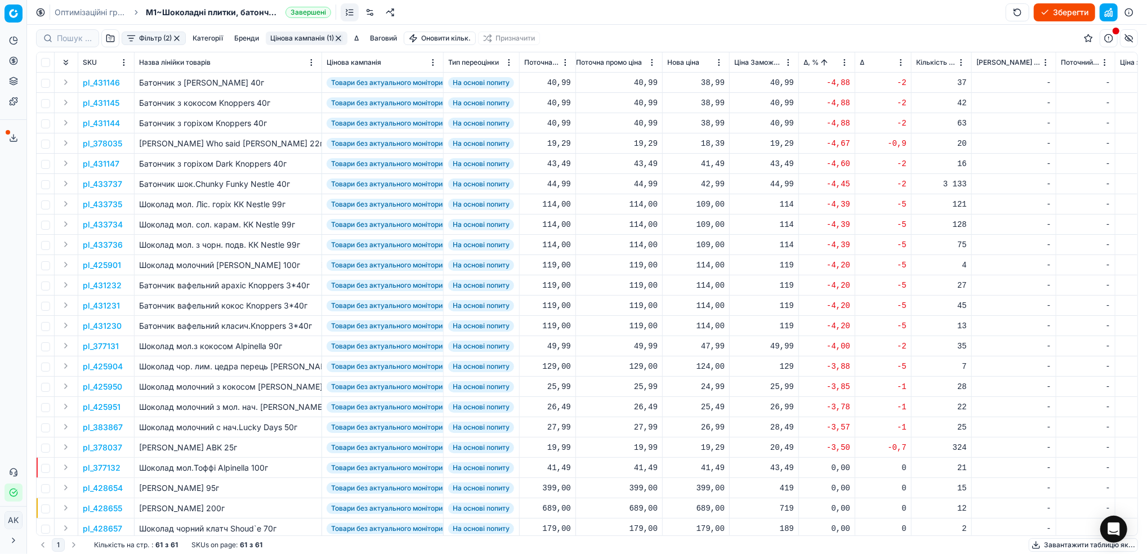
click at [107, 164] on p "pl_431147" at bounding box center [101, 163] width 37 height 11
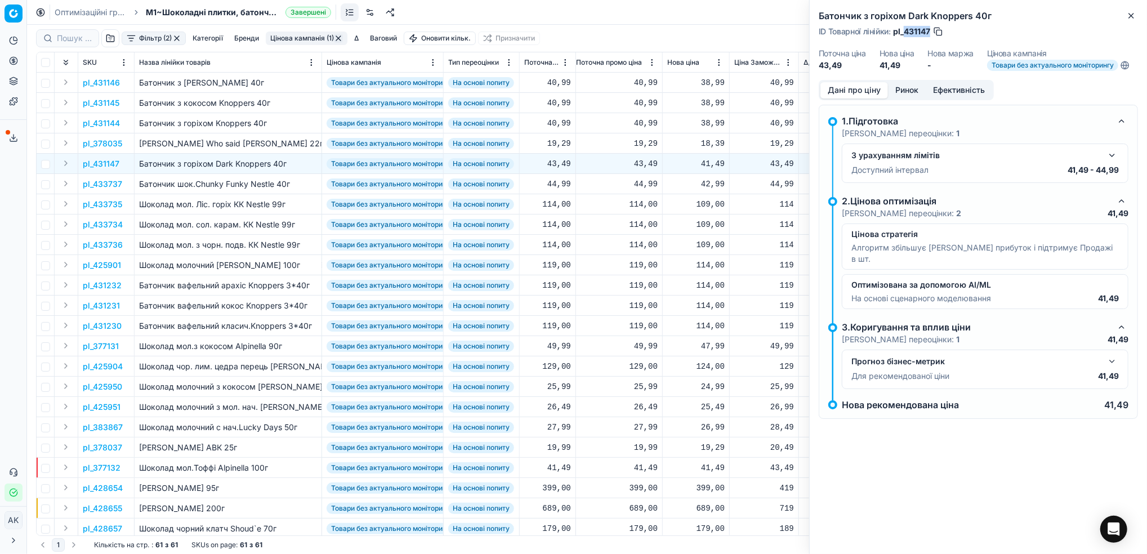
drag, startPoint x: 930, startPoint y: 33, endPoint x: 905, endPoint y: 33, distance: 24.8
click at [905, 33] on span "pl_431147" at bounding box center [911, 31] width 37 height 11
click at [1136, 14] on icon "button" at bounding box center [1131, 15] width 9 height 9
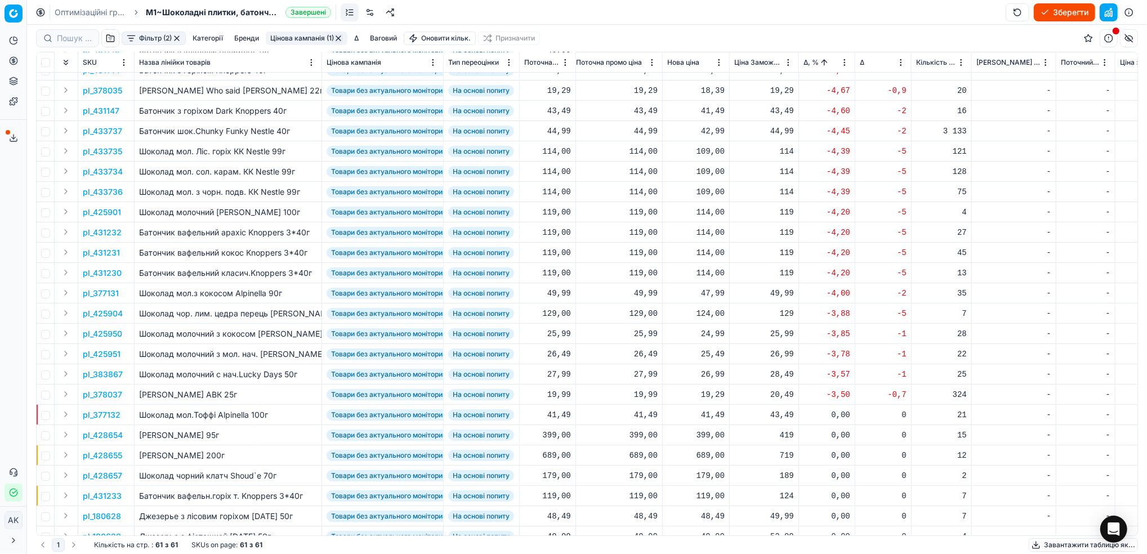
scroll to position [0, 316]
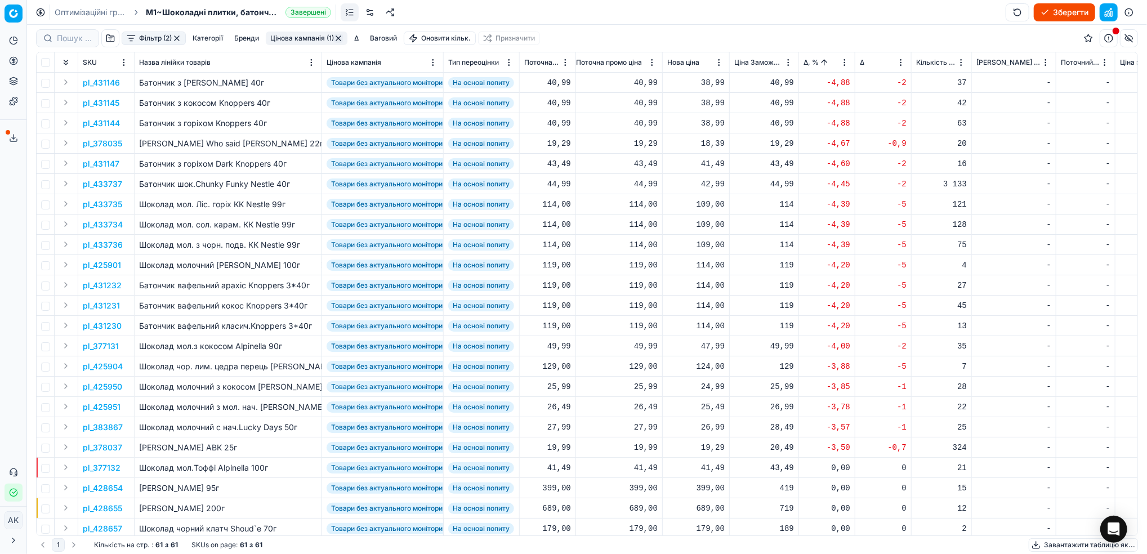
click at [844, 63] on html "Pricing platform Аналітика Цінова оптимізація Асортимент продукції Шаблони Серв…" at bounding box center [573, 277] width 1147 height 554
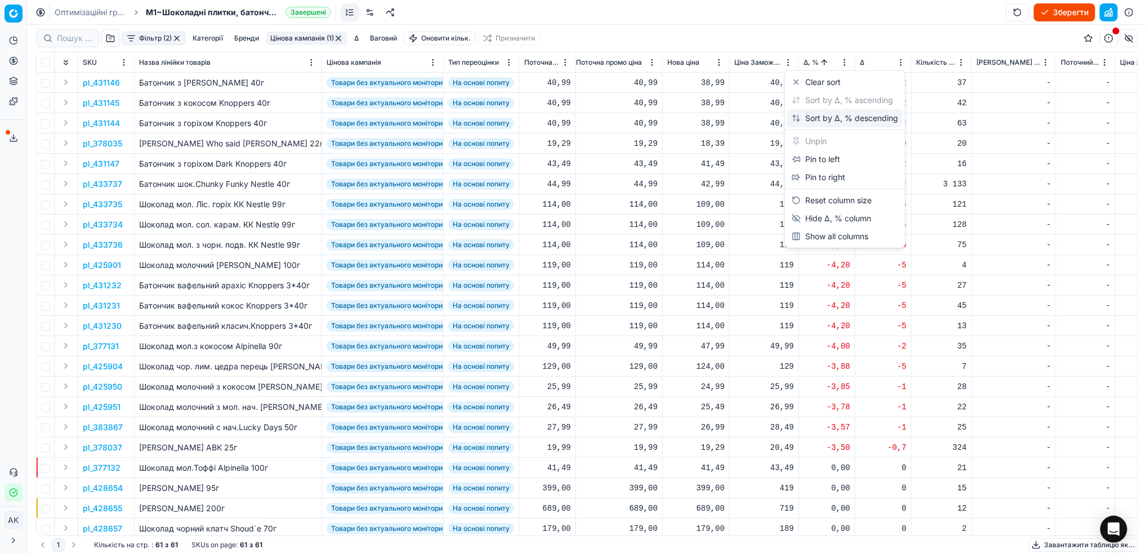
click at [806, 117] on div "Sort by Δ, % descending" at bounding box center [845, 118] width 106 height 11
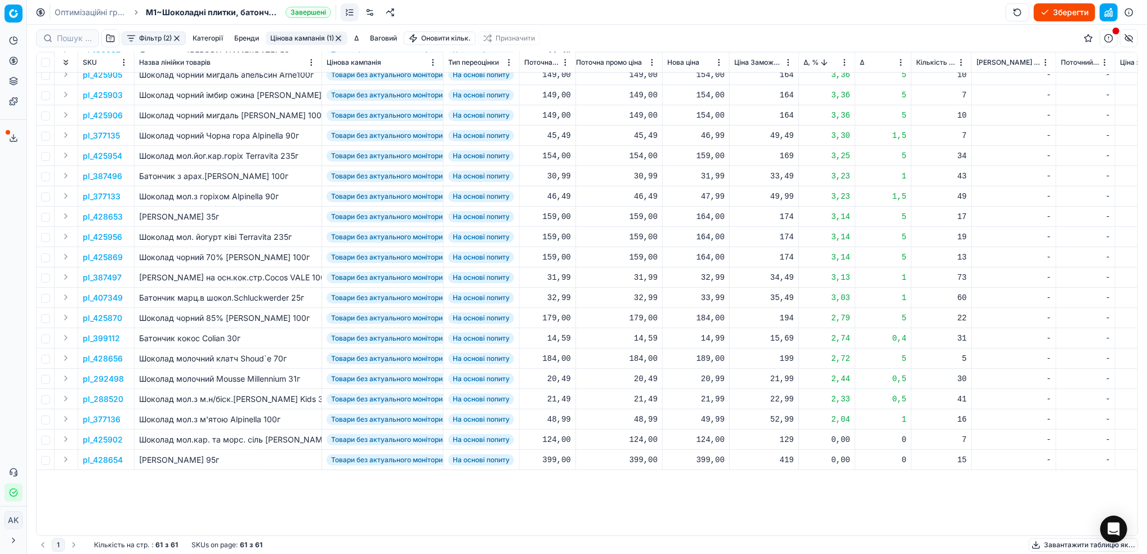
scroll to position [0, 316]
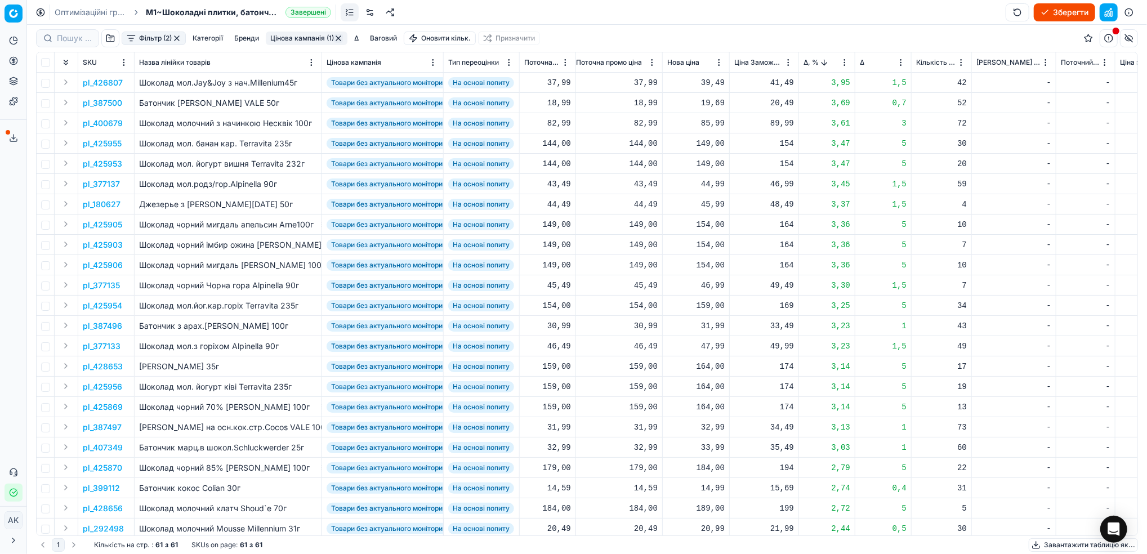
click at [313, 35] on button "Цінова кампанія (1)" at bounding box center [307, 39] width 82 height 14
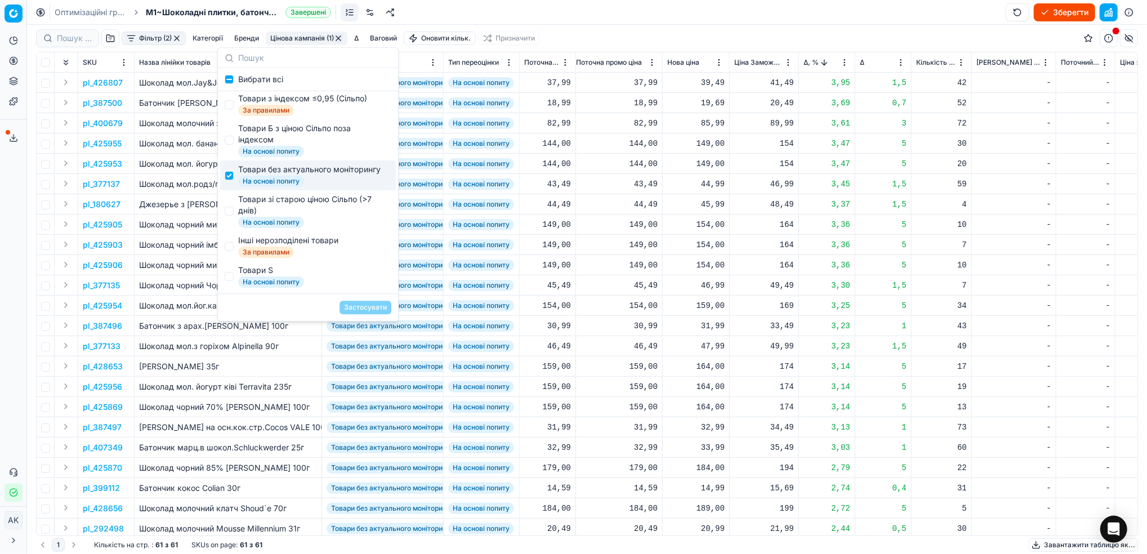
scroll to position [75, 0]
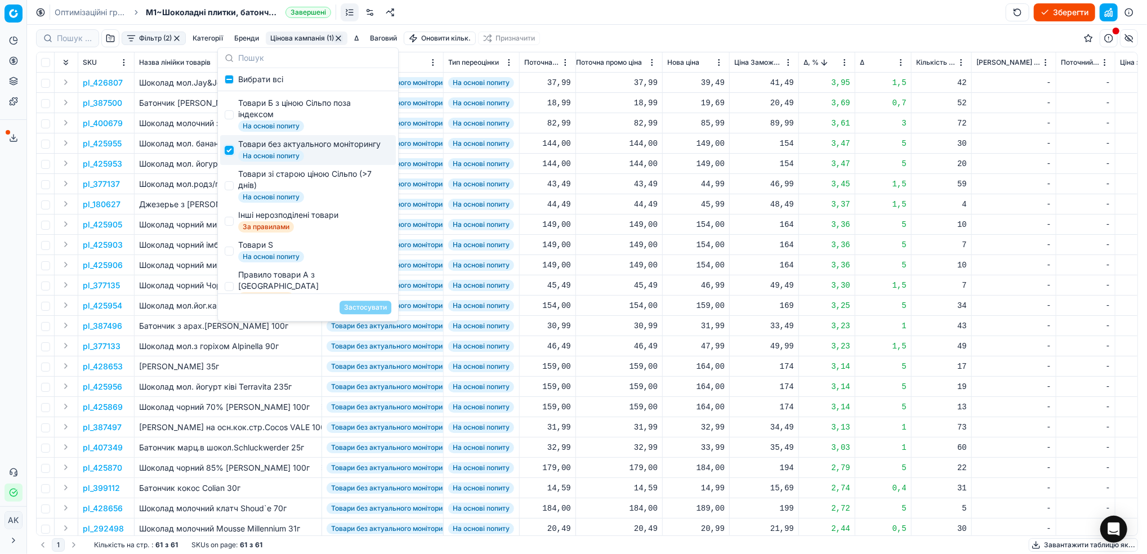
click at [229, 153] on input "Suggestions" at bounding box center [229, 150] width 9 height 9
checkbox input "false"
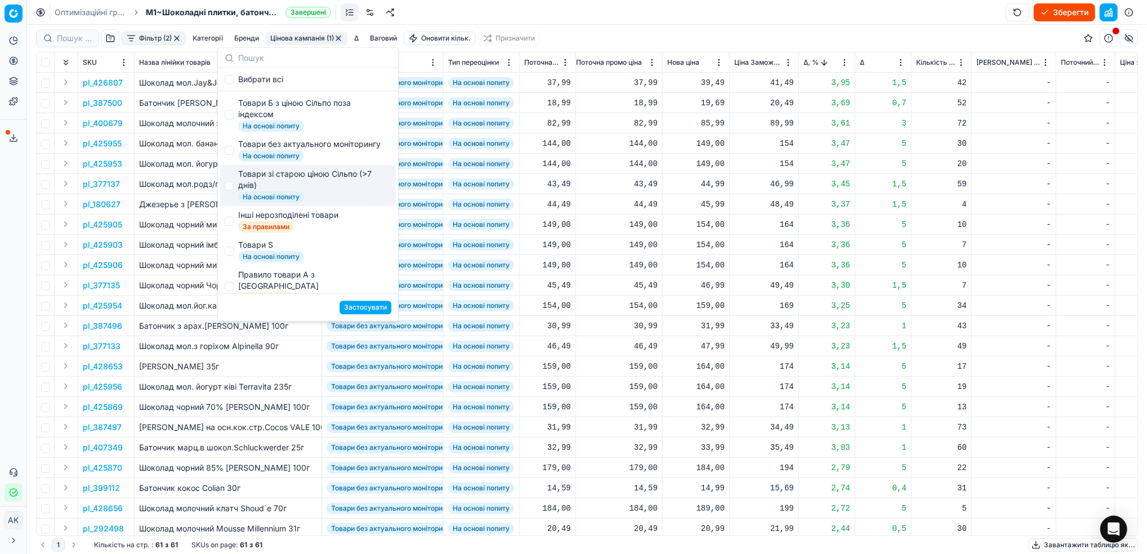
click at [231, 202] on div "Товари зі старою ціною Сільпо (>7 днів) На основі попиту" at bounding box center [308, 185] width 176 height 41
checkbox input "true"
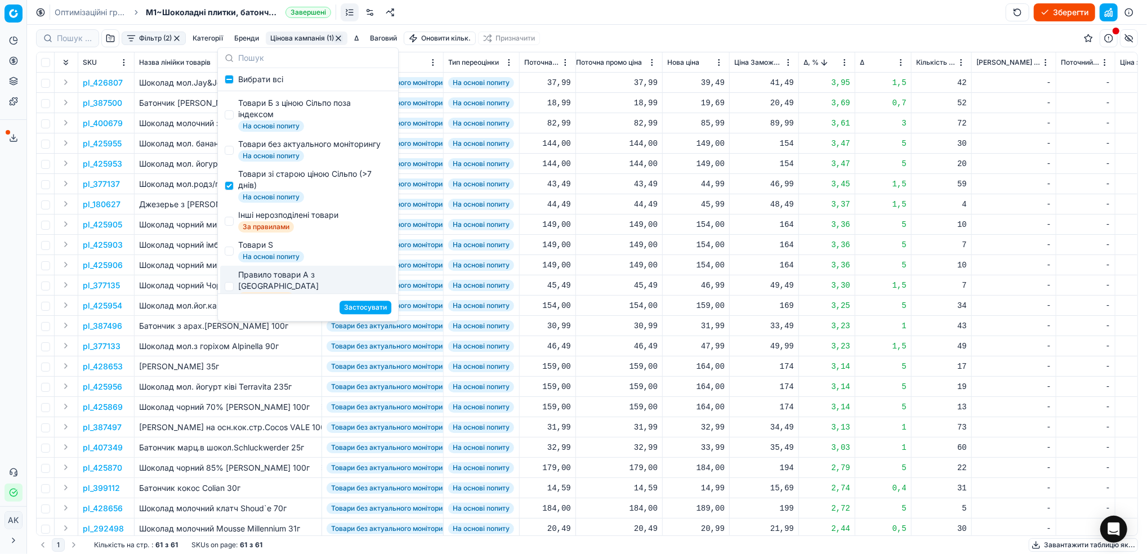
click at [373, 308] on button "Застосувати" at bounding box center [366, 308] width 52 height 14
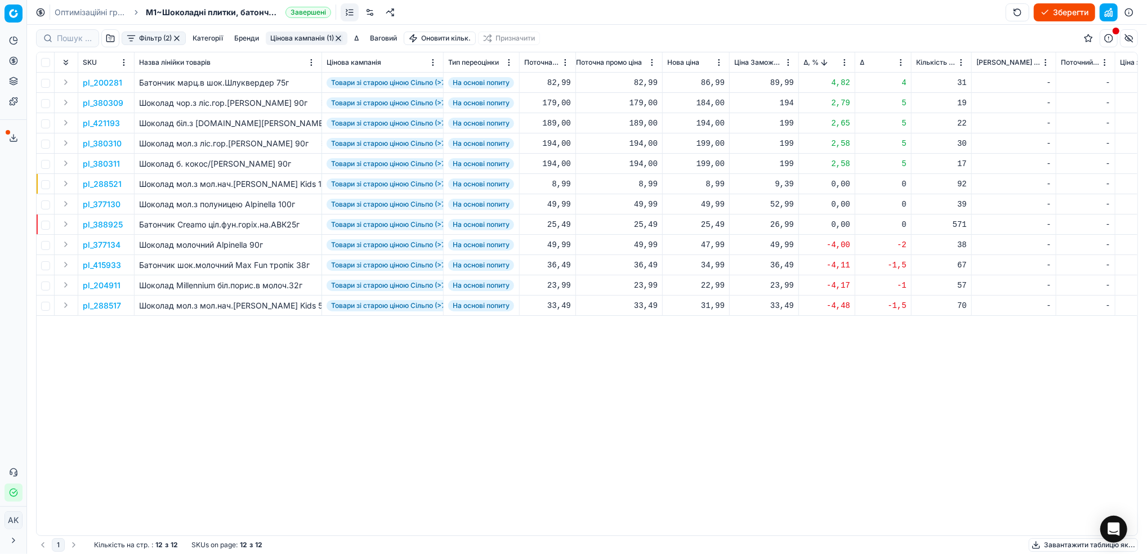
click at [106, 81] on p "pl_200281" at bounding box center [102, 82] width 39 height 11
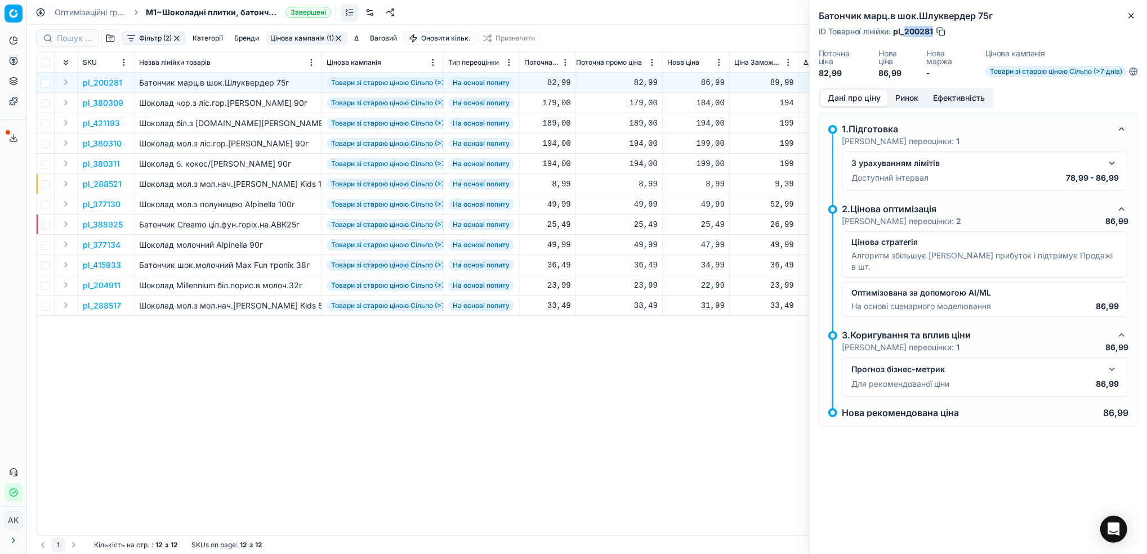
drag, startPoint x: 932, startPoint y: 33, endPoint x: 904, endPoint y: 35, distance: 28.3
click at [904, 35] on span "pl_200281" at bounding box center [913, 31] width 40 height 11
click at [1129, 16] on icon "button" at bounding box center [1131, 15] width 9 height 9
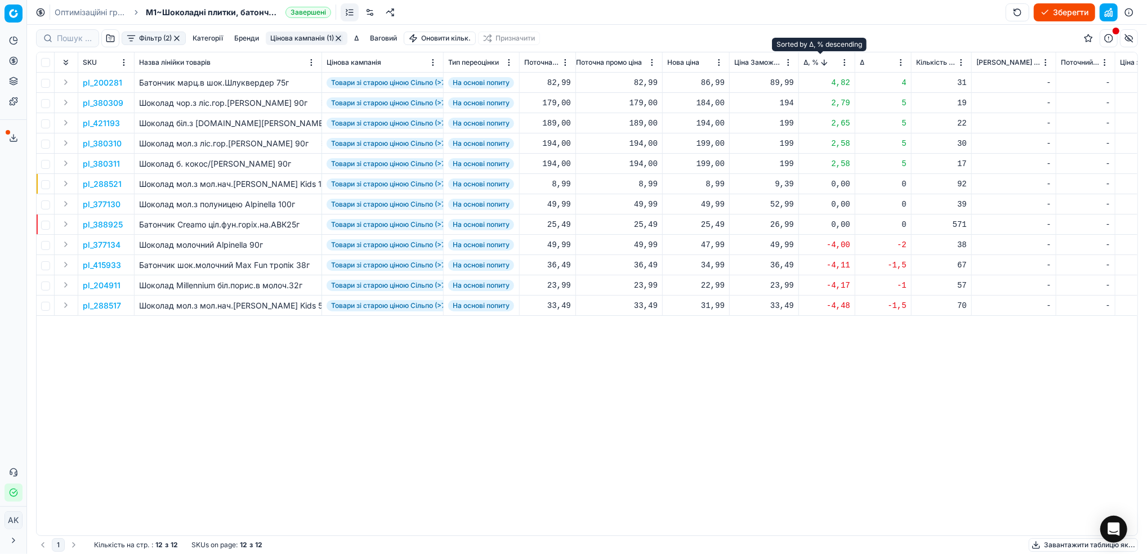
click at [823, 64] on button "Sorted by Δ, % descending" at bounding box center [824, 62] width 11 height 11
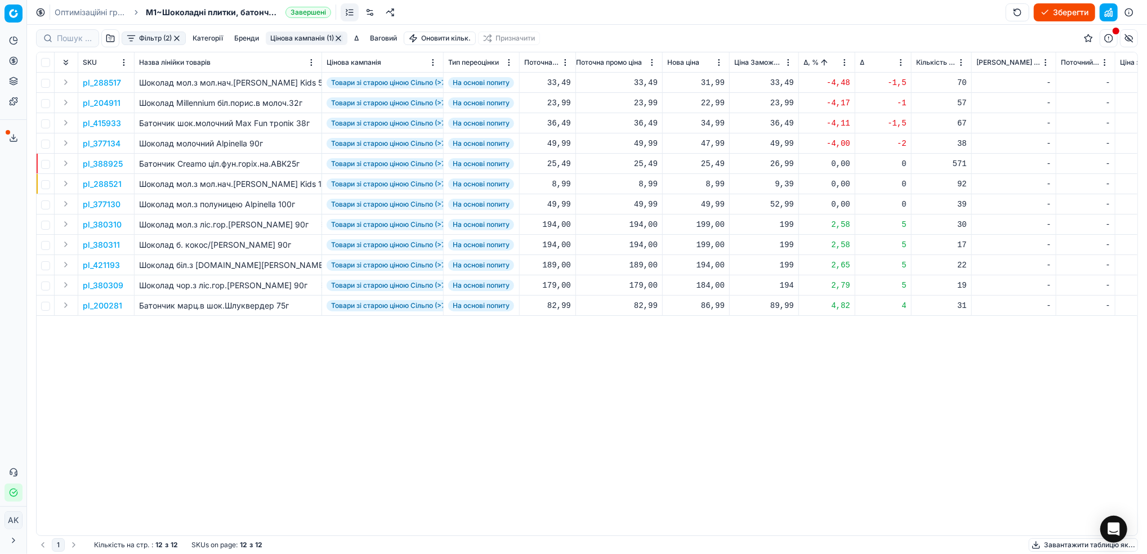
click at [105, 82] on p "pl_288517" at bounding box center [102, 82] width 38 height 11
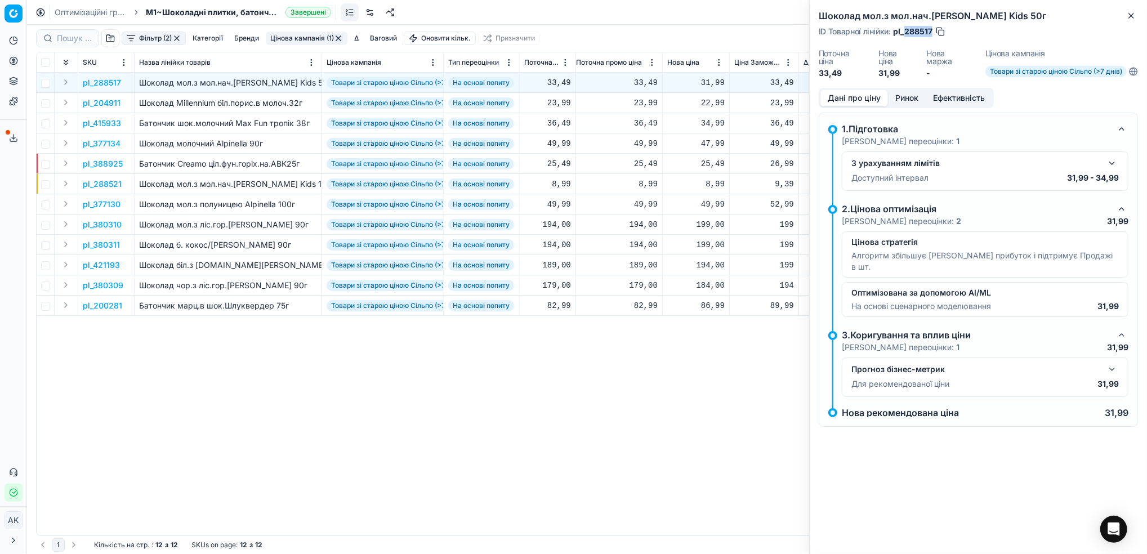
drag, startPoint x: 933, startPoint y: 28, endPoint x: 905, endPoint y: 32, distance: 28.4
click at [905, 32] on div "ID Товарної лінійки : pl_288517" at bounding box center [882, 31] width 127 height 11
drag, startPoint x: 908, startPoint y: 27, endPoint x: 572, endPoint y: 405, distance: 506.5
click at [566, 412] on div "pl_288517 Шоколад мол.з мол.нач.Любімов Kids 50г Товари зі старою ціною Сільпо …" at bounding box center [271, 304] width 1101 height 463
click at [903, 101] on button "Ринок" at bounding box center [907, 98] width 38 height 16
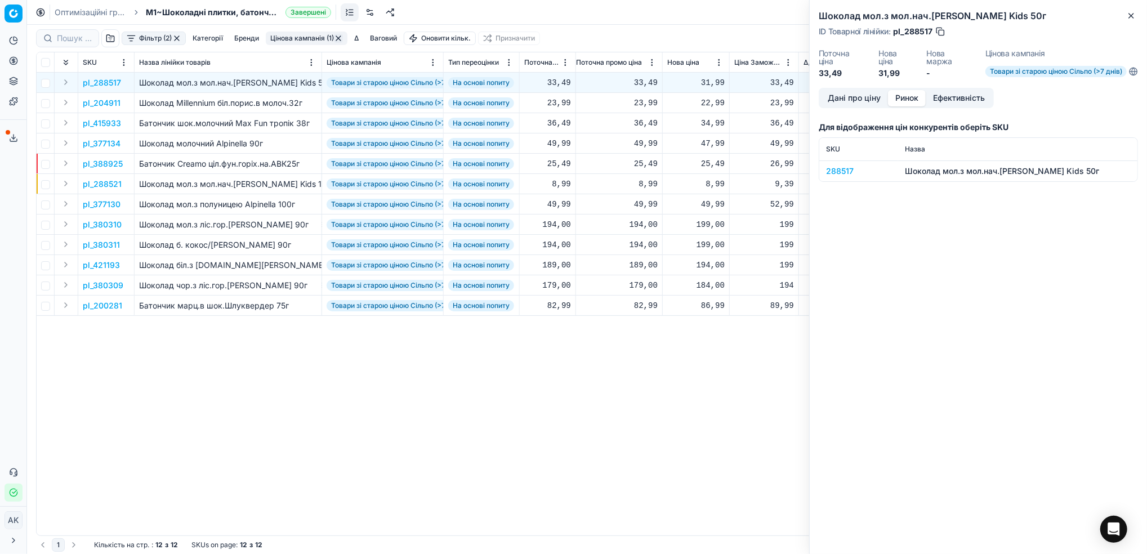
click at [840, 171] on div "288517" at bounding box center [858, 171] width 65 height 11
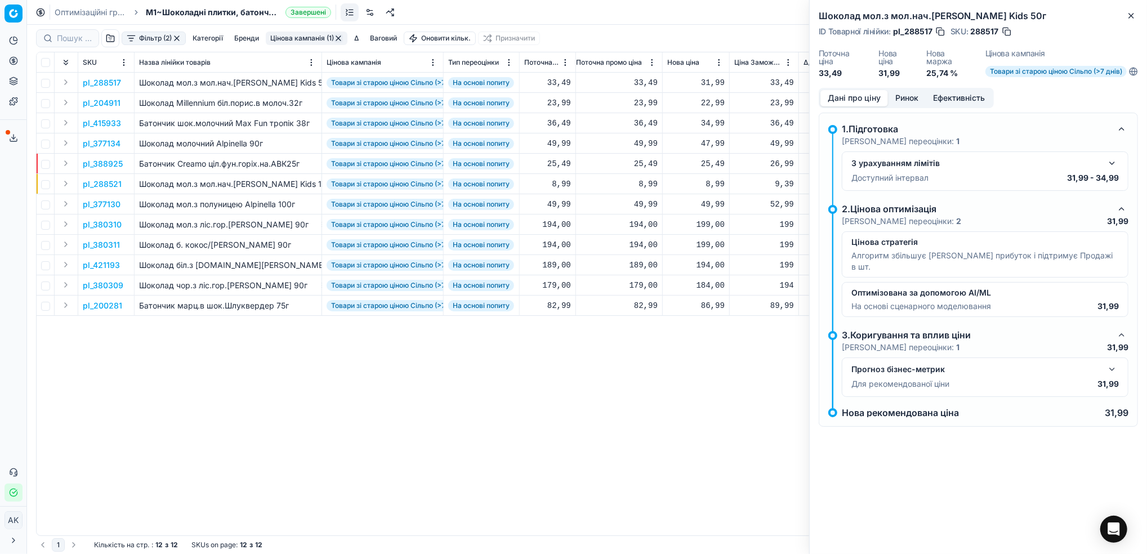
click at [850, 105] on button "Дані про ціну" at bounding box center [854, 98] width 68 height 16
click at [1137, 14] on button "Close" at bounding box center [1131, 16] width 14 height 14
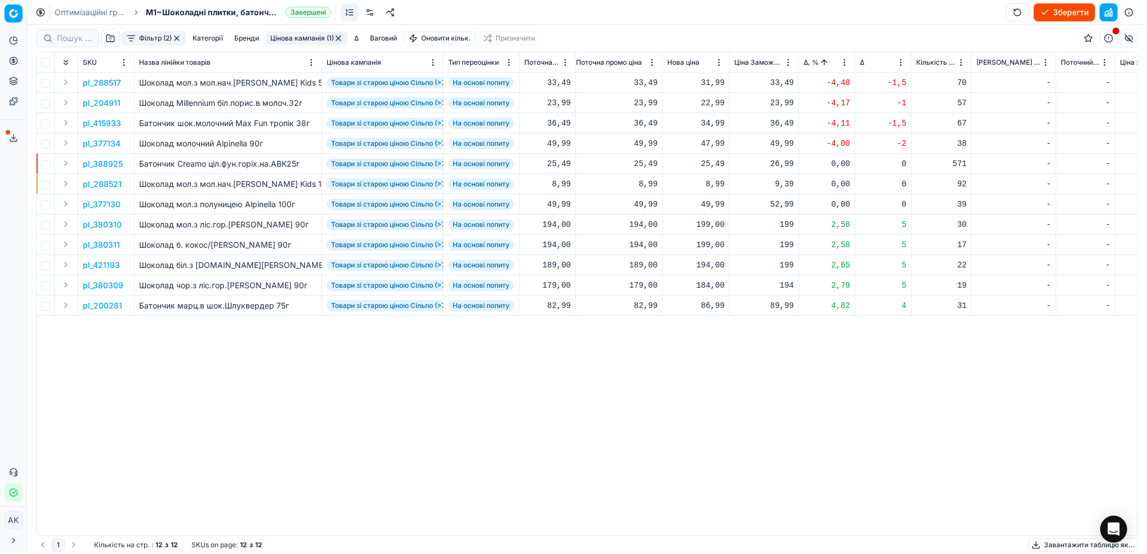
click at [101, 81] on p "pl_288517" at bounding box center [102, 82] width 38 height 11
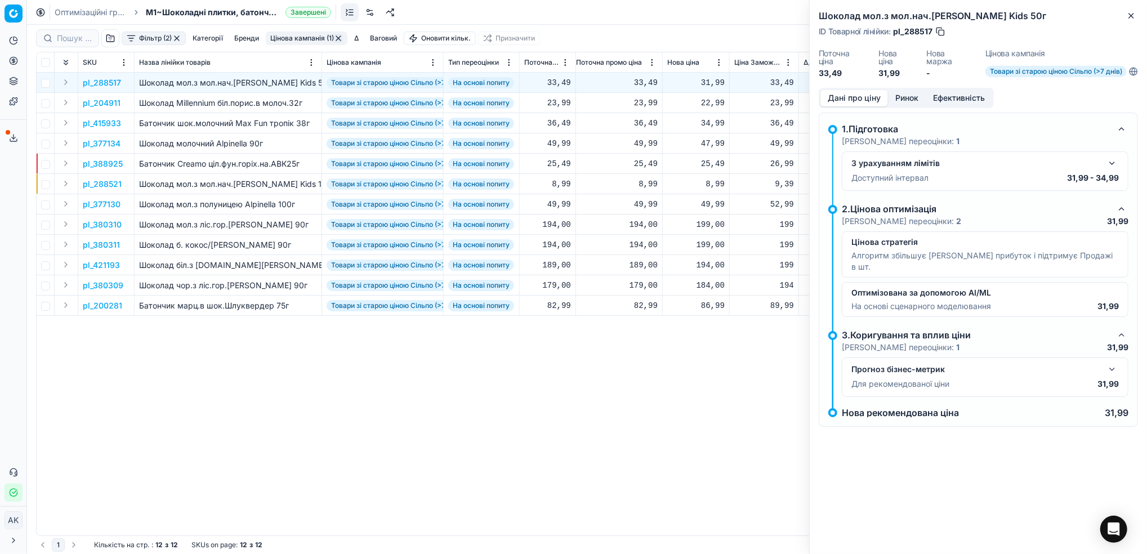
click at [899, 98] on button "Ринок" at bounding box center [907, 98] width 38 height 16
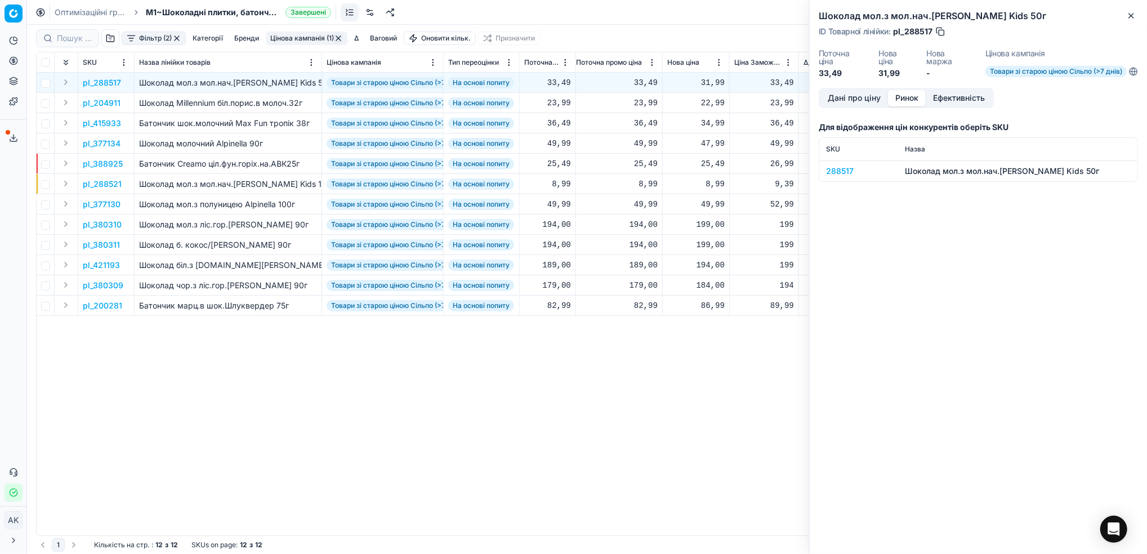
click at [835, 173] on div "288517" at bounding box center [858, 171] width 65 height 11
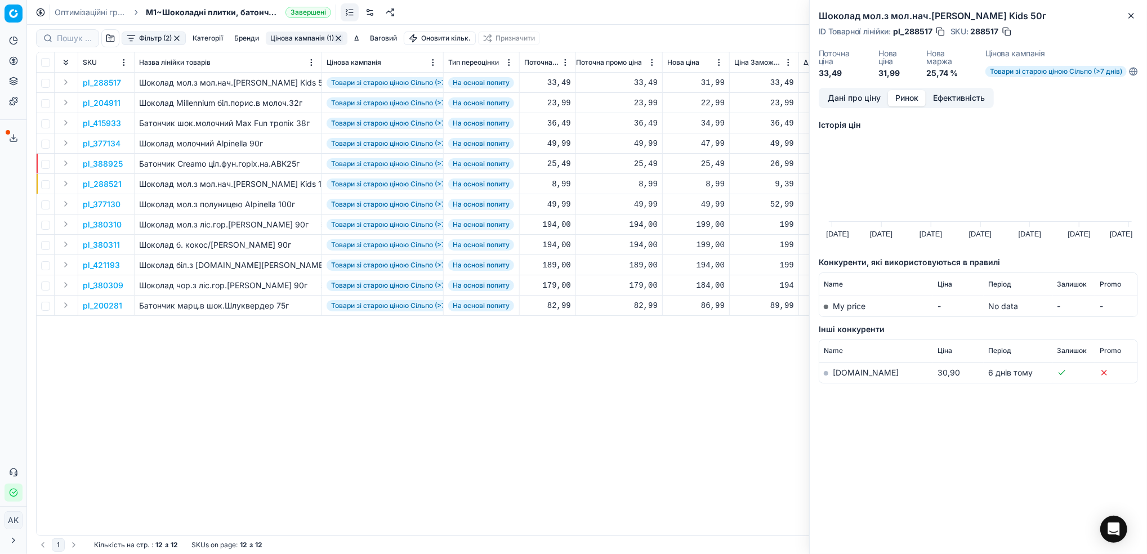
click at [1114, 16] on h2 "Шоколад мол.з мол.нач.Любімов Kids 50г" at bounding box center [978, 16] width 319 height 14
click at [1123, 16] on h2 "Шоколад мол.з мол.нач.Любімов Kids 50г" at bounding box center [978, 16] width 319 height 14
click at [1137, 17] on button "Close" at bounding box center [1131, 16] width 14 height 14
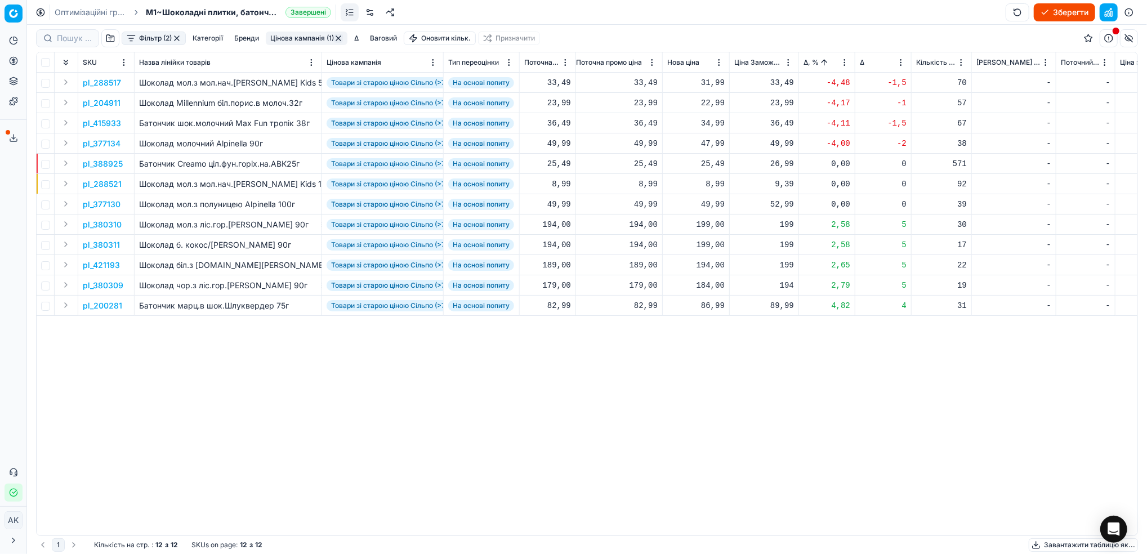
click at [288, 42] on button "Цінова кампанія (1)" at bounding box center [307, 39] width 82 height 14
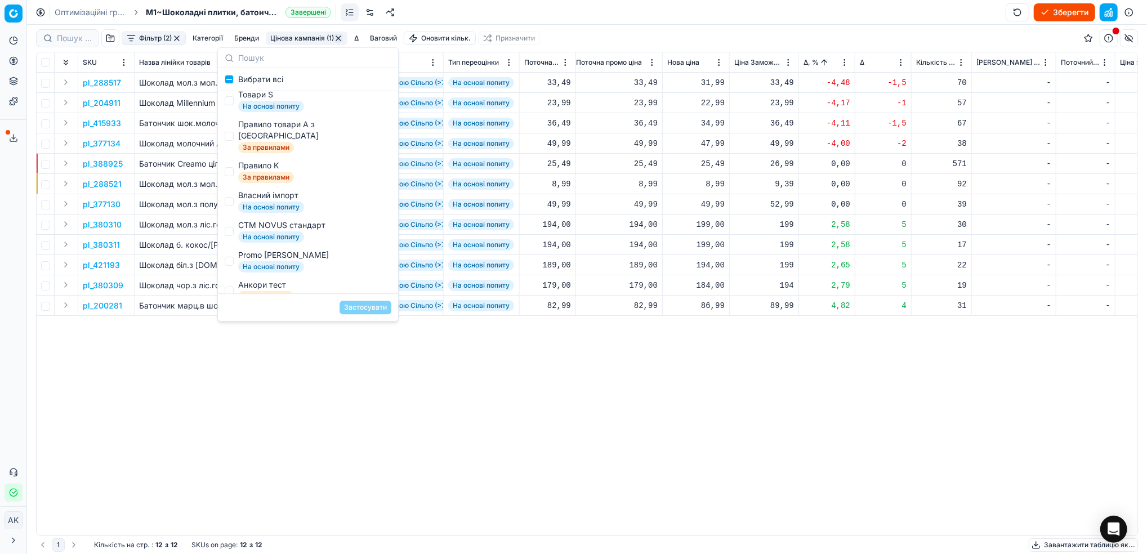
scroll to position [75, 0]
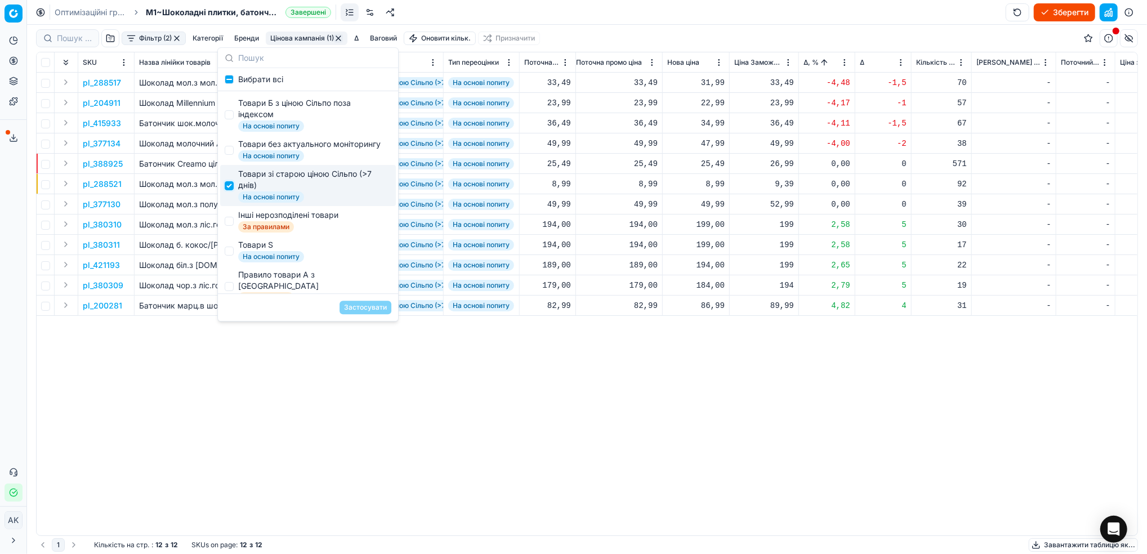
click at [229, 190] on input "Suggestions" at bounding box center [229, 185] width 9 height 9
checkbox input "false"
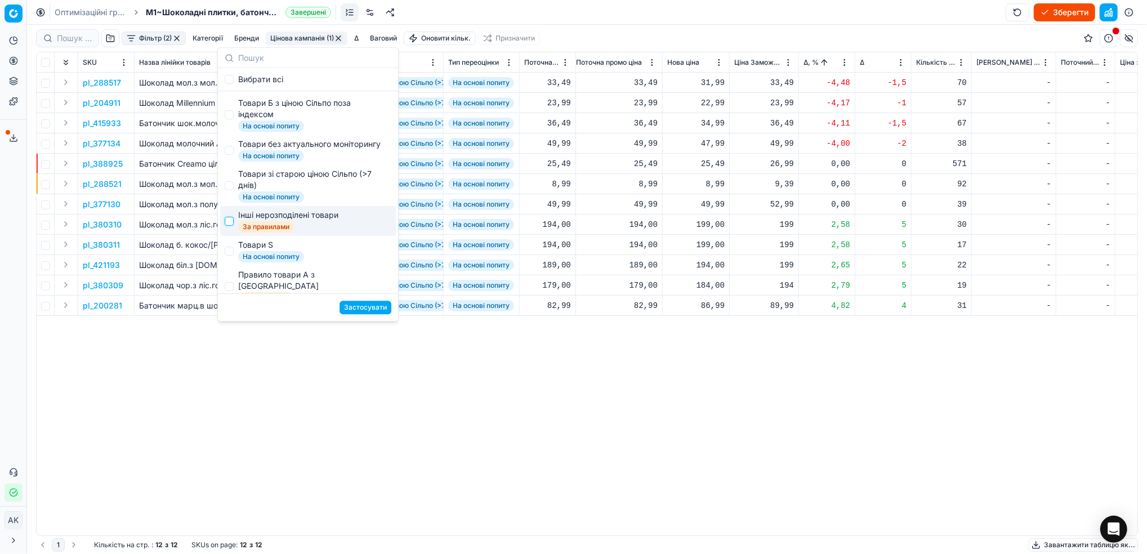
click at [231, 226] on input "Suggestions" at bounding box center [229, 221] width 9 height 9
checkbox input "true"
click at [382, 307] on button "Застосувати" at bounding box center [366, 308] width 52 height 14
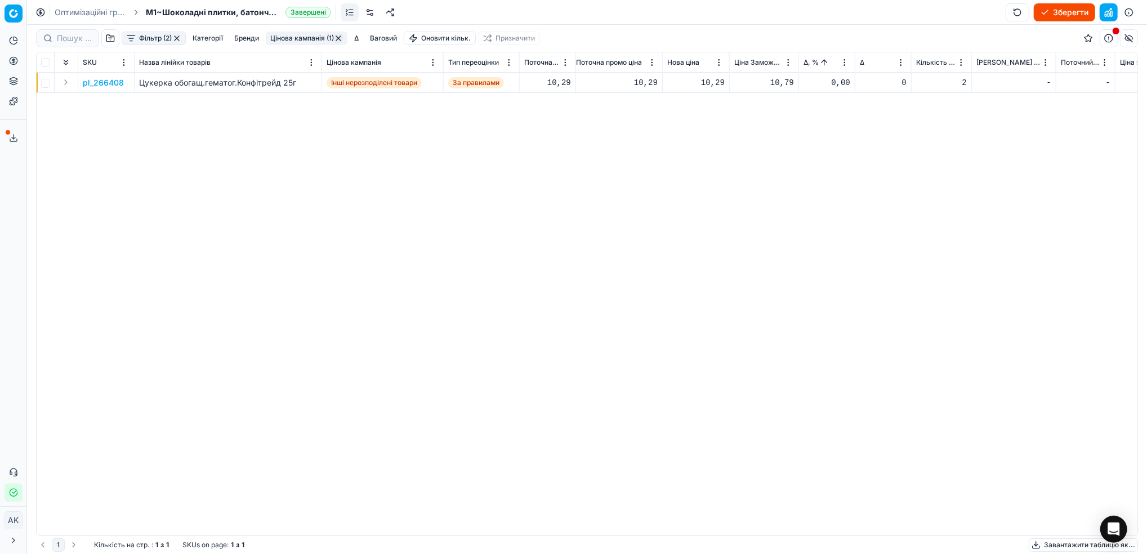
click at [338, 37] on button "button" at bounding box center [338, 38] width 9 height 9
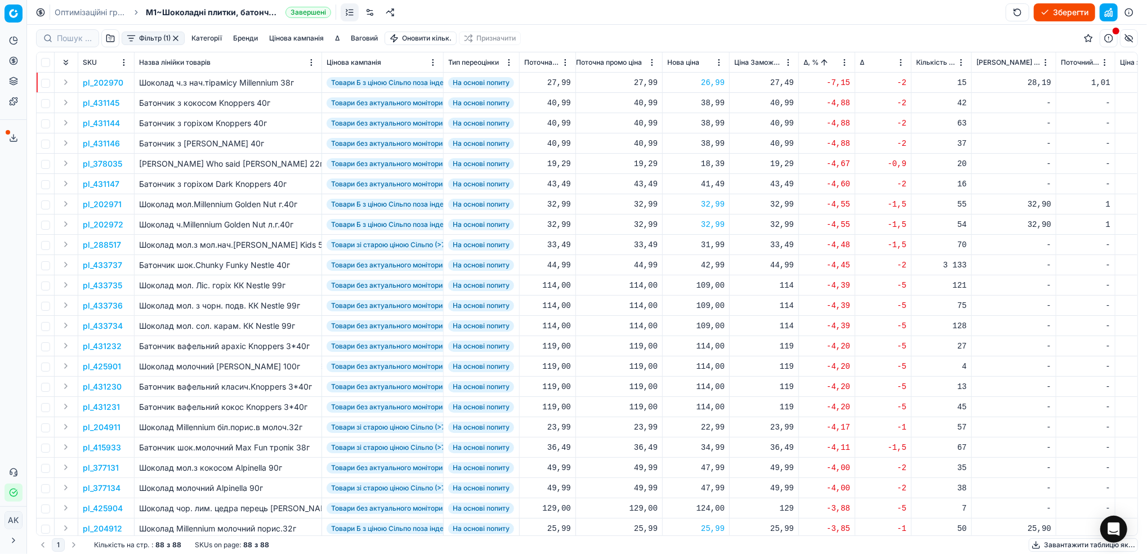
click at [1066, 10] on button "Зберегти" at bounding box center [1064, 12] width 61 height 18
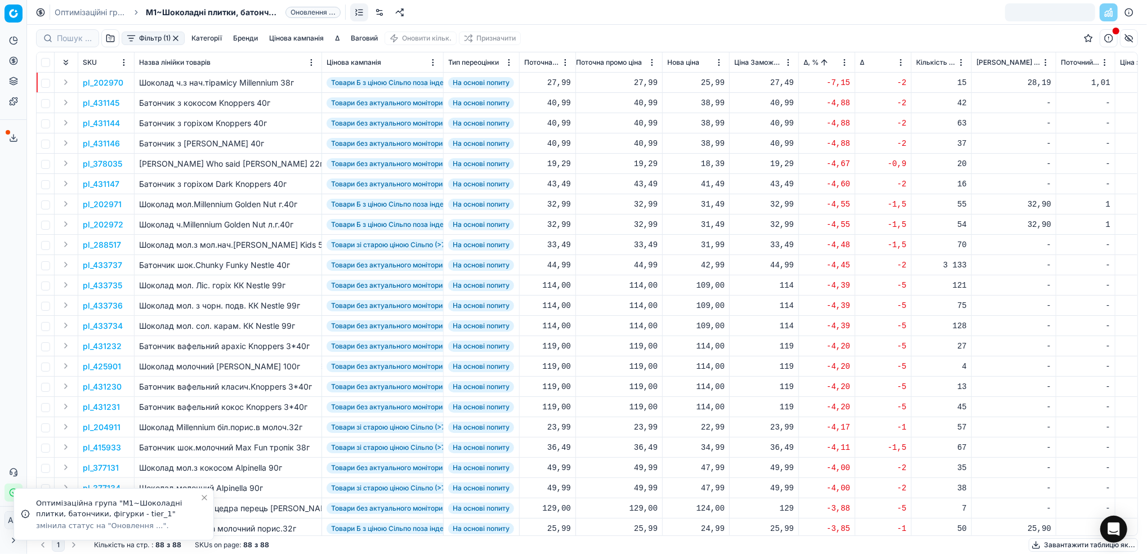
click at [64, 11] on link "Оптимізаційні групи" at bounding box center [91, 12] width 72 height 11
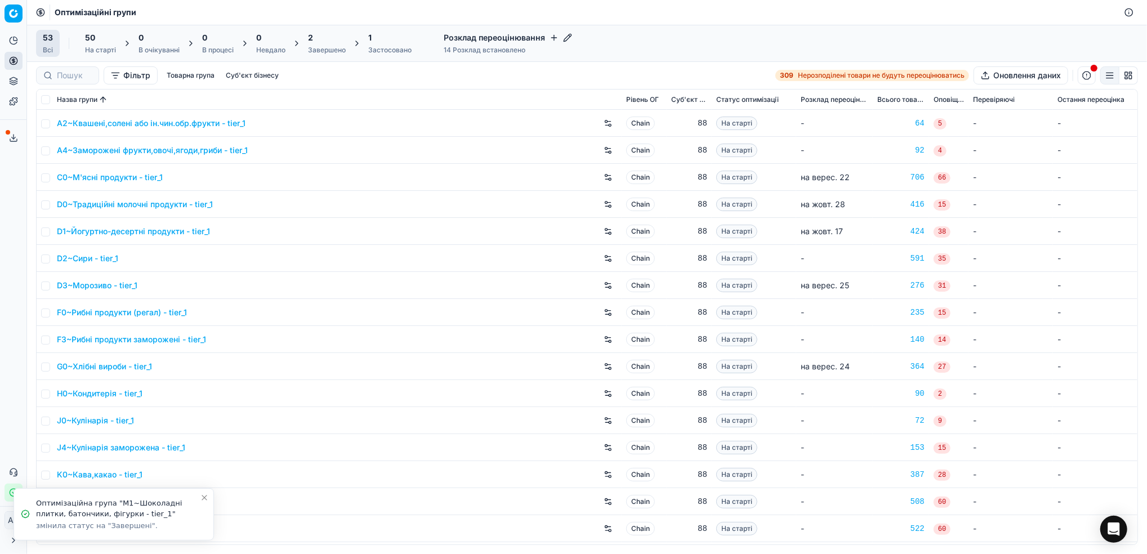
click at [326, 46] on div "Завершено" at bounding box center [327, 50] width 38 height 9
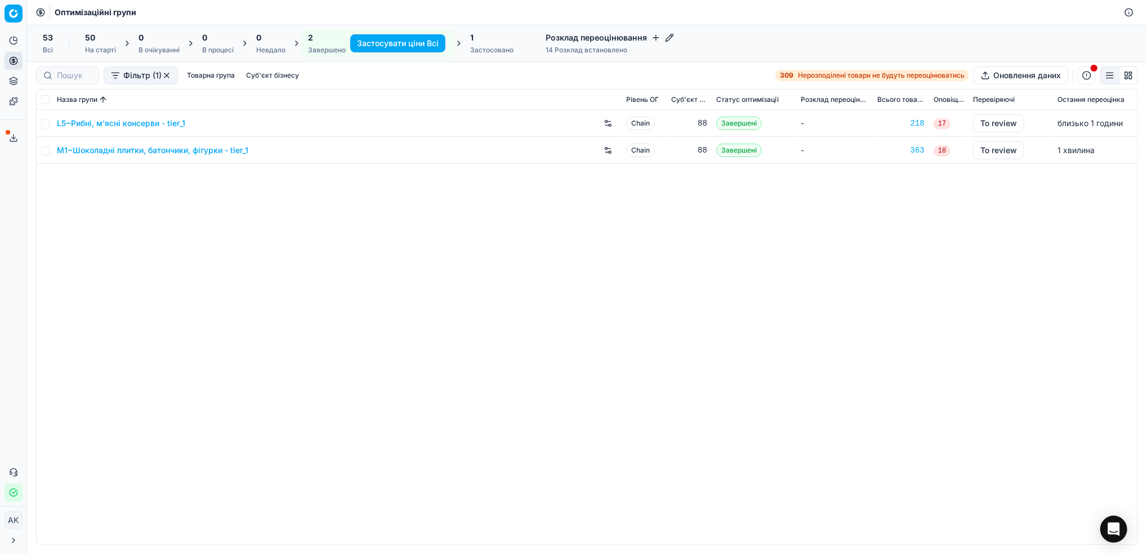
click at [310, 37] on span "2" at bounding box center [310, 37] width 5 height 11
click at [114, 122] on link "L5~Рибні, м'ясні консерви - tier_1" at bounding box center [121, 123] width 128 height 11
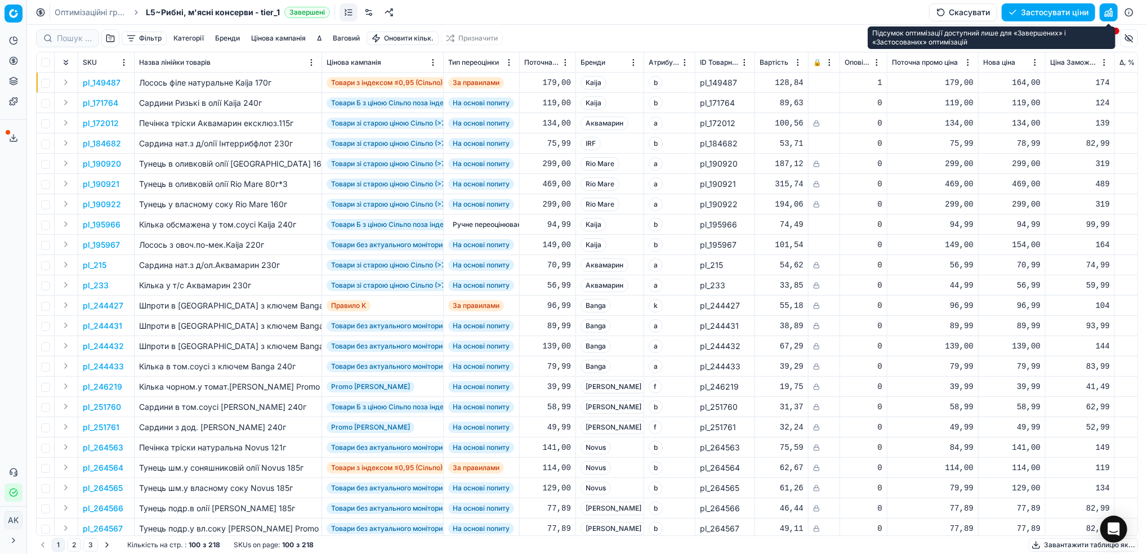
click at [1108, 16] on button "button" at bounding box center [1109, 12] width 18 height 18
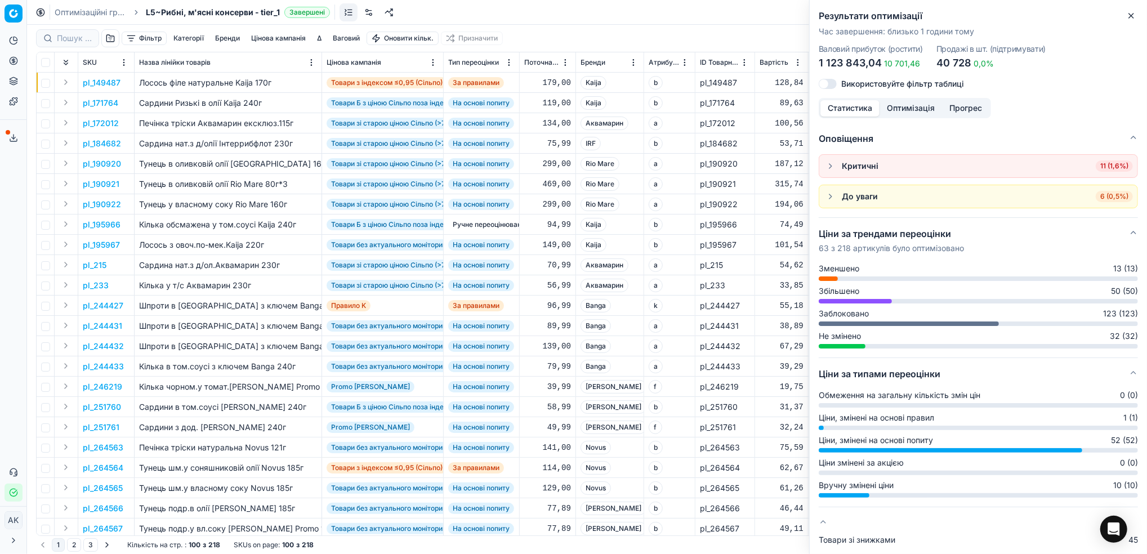
click at [1128, 18] on icon "button" at bounding box center [1131, 15] width 9 height 9
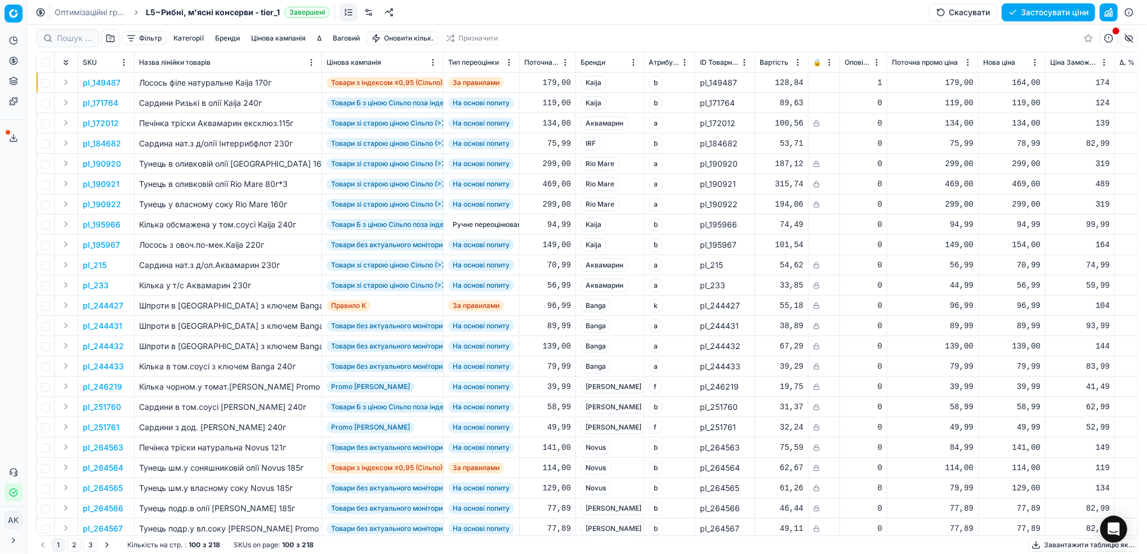
click at [1032, 14] on button "Застосувати ціни" at bounding box center [1048, 12] width 93 height 18
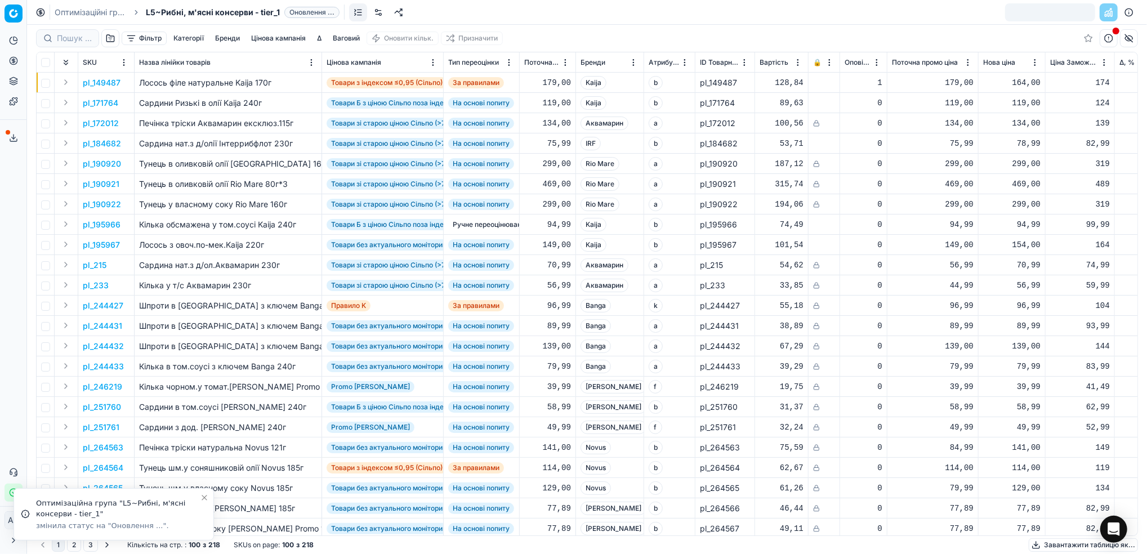
drag, startPoint x: 70, startPoint y: 8, endPoint x: 123, endPoint y: 30, distance: 57.6
click at [70, 8] on link "Оптимізаційні групи" at bounding box center [91, 12] width 72 height 11
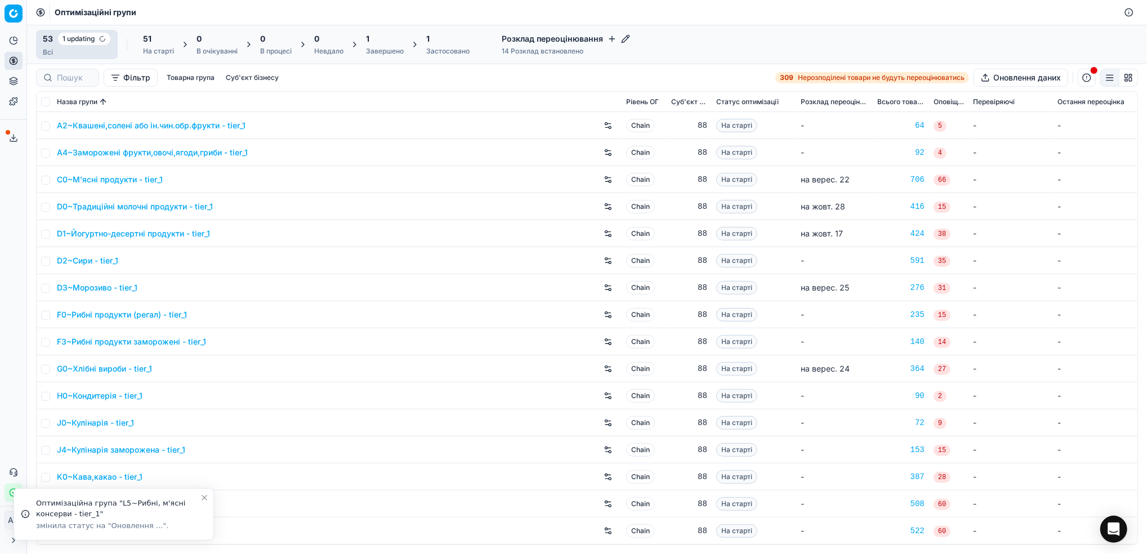
click at [372, 50] on div "Завершено" at bounding box center [385, 51] width 38 height 9
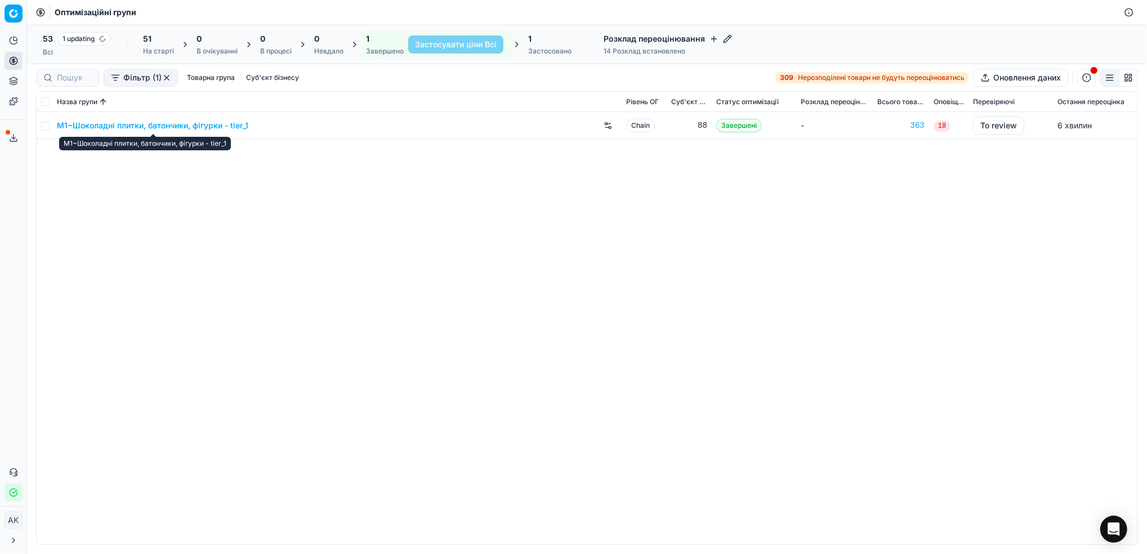
click at [121, 124] on link "M1~Шоколадні плитки, батончики, фігурки - tier_1" at bounding box center [152, 125] width 191 height 11
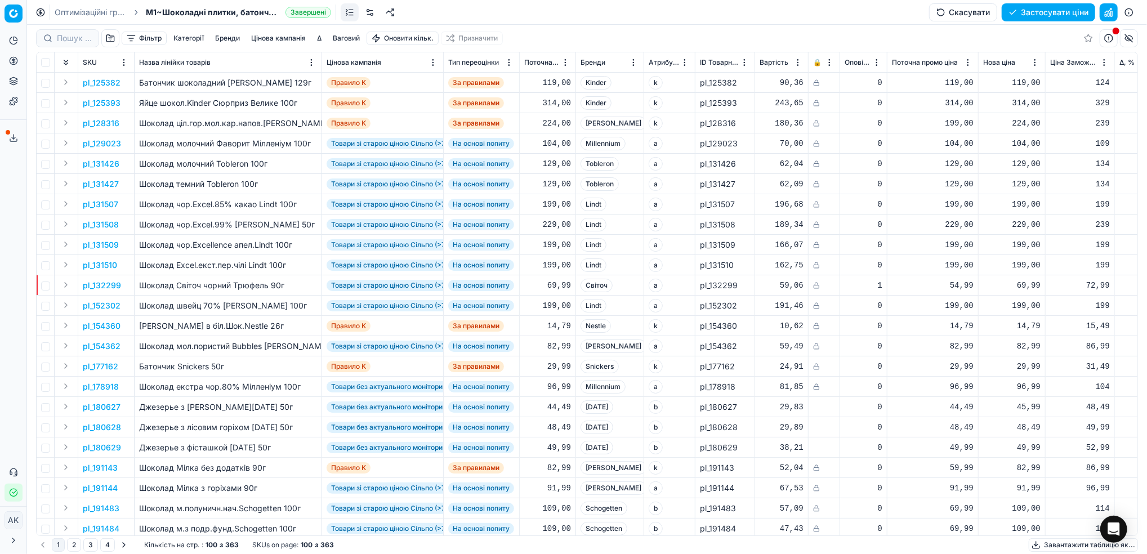
click at [1113, 14] on button "button" at bounding box center [1109, 12] width 18 height 18
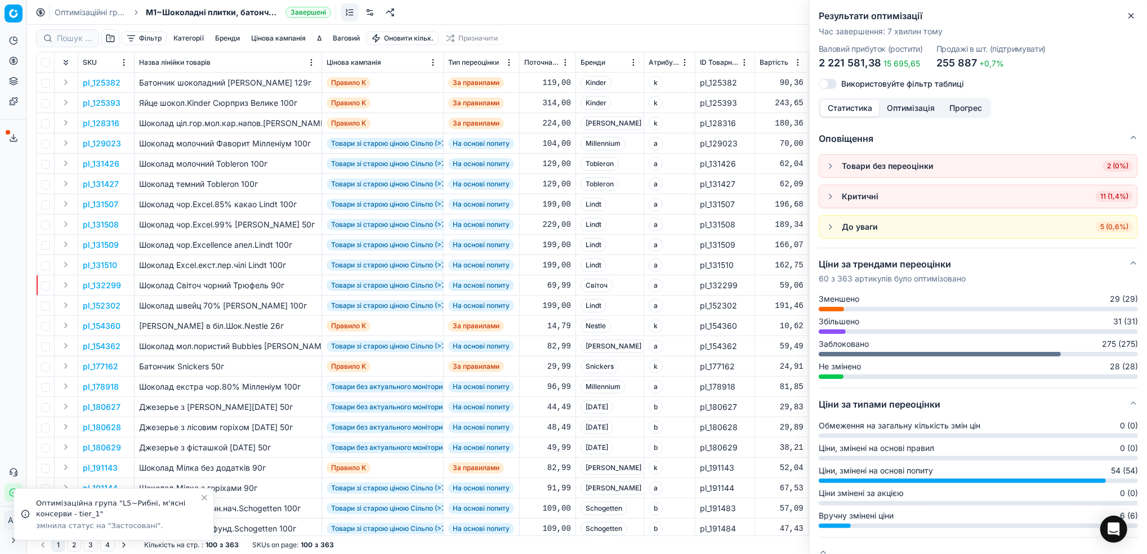
click at [1133, 16] on icon "button" at bounding box center [1131, 15] width 9 height 9
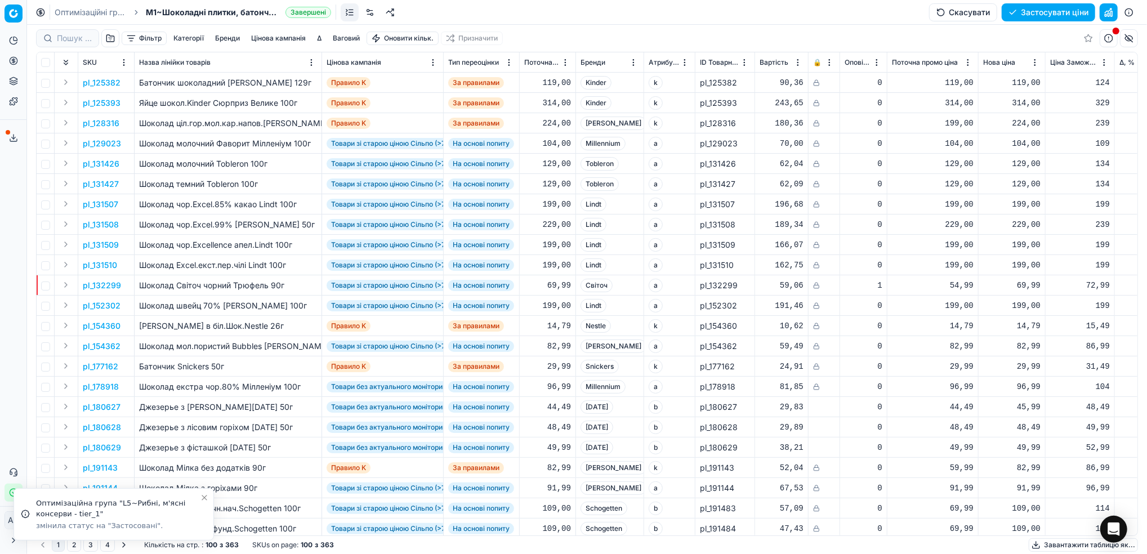
click at [1039, 15] on button "Застосувати ціни" at bounding box center [1048, 12] width 93 height 18
click at [95, 10] on link "Оптимізаційні групи" at bounding box center [91, 12] width 72 height 11
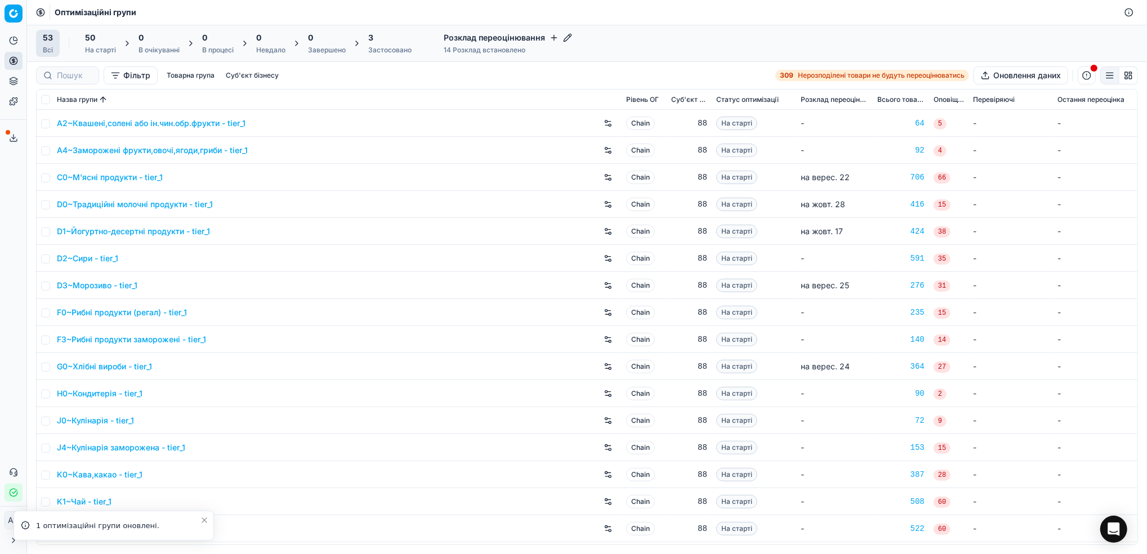
click at [381, 50] on div "Застосовано" at bounding box center [389, 50] width 43 height 9
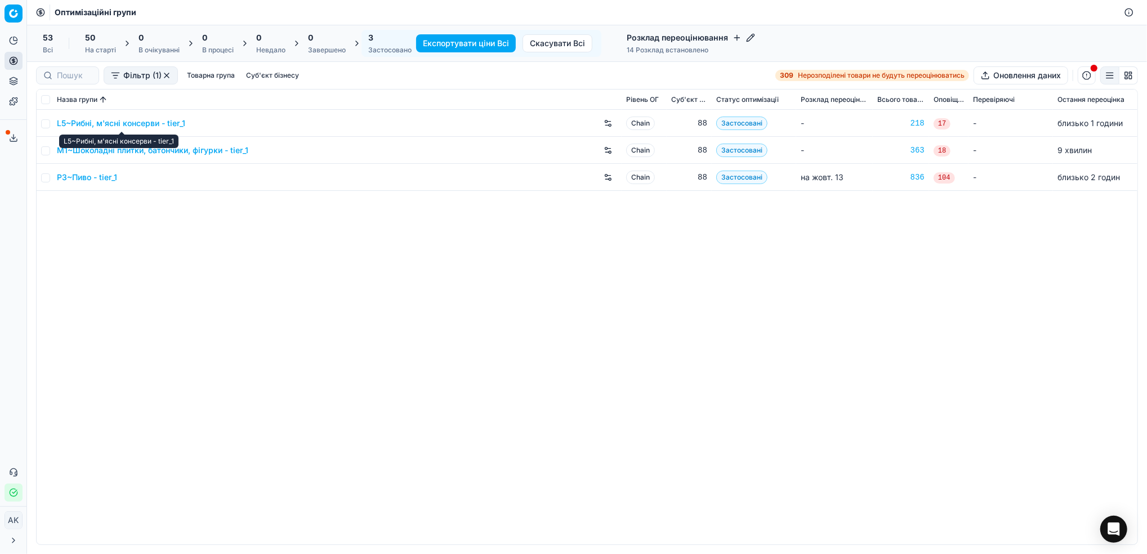
click at [111, 123] on link "L5~Рибні, м'ясні консерви - tier_1" at bounding box center [121, 123] width 128 height 11
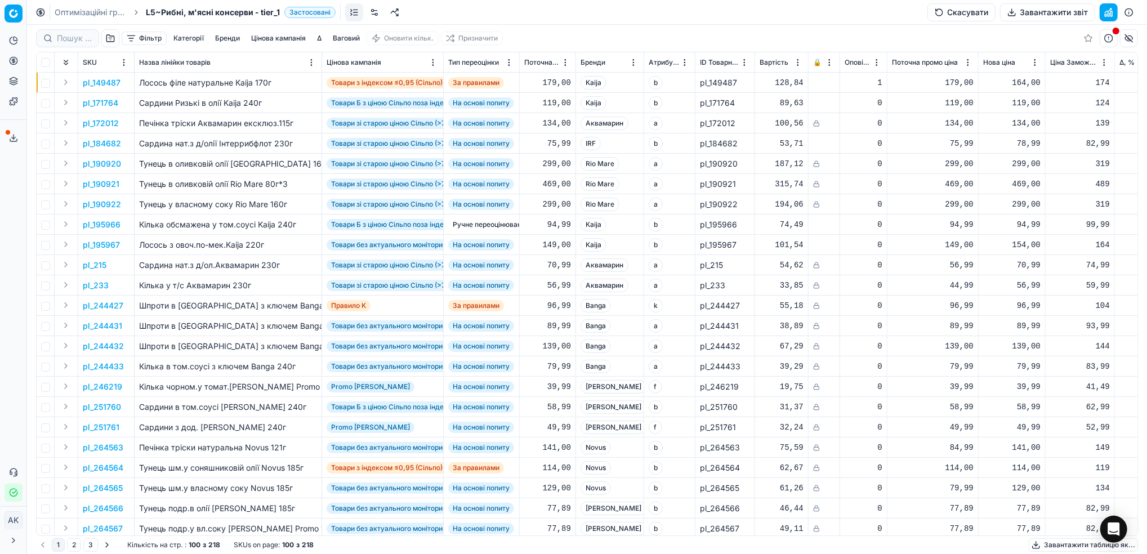
click at [1024, 11] on button "Завантажити звіт" at bounding box center [1047, 12] width 95 height 18
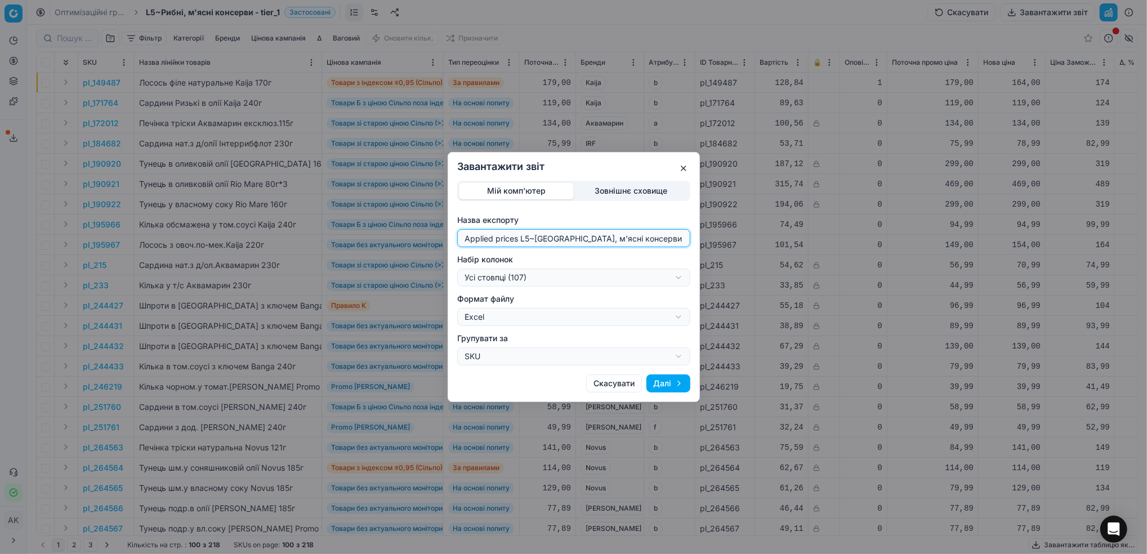
drag, startPoint x: 528, startPoint y: 239, endPoint x: 434, endPoint y: 242, distance: 93.5
click at [434, 242] on div "Завантажити звіт Мій комп'ютер Зовнішнє сховище Назва експорту Applied prices L…" at bounding box center [573, 277] width 1147 height 554
type input "20251013~[GEOGRAPHIC_DATA], м'ясні консерви - tier_1"
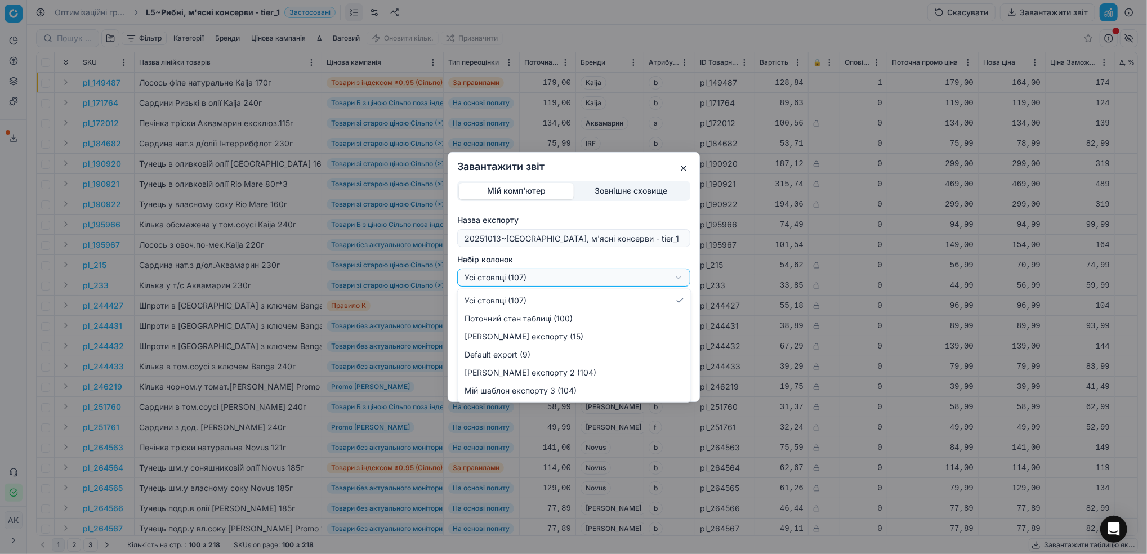
click at [681, 275] on div "Завантажити звіт Мій комп'ютер Зовнішнє сховище Назва експорту 20251013~Рибні, …" at bounding box center [573, 277] width 1147 height 554
select select "custom"
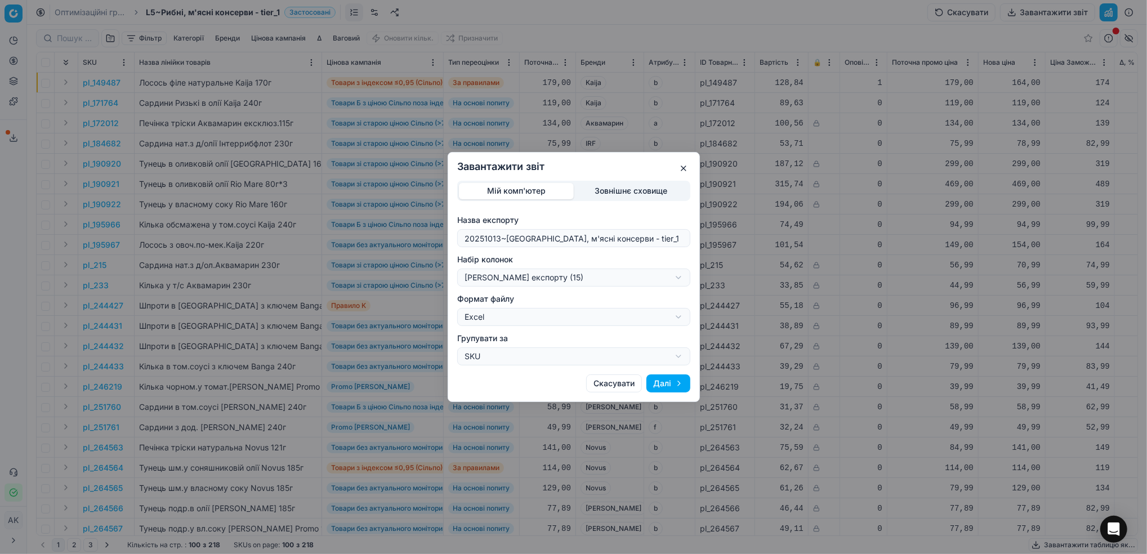
click at [671, 381] on button "Далі" at bounding box center [668, 383] width 44 height 18
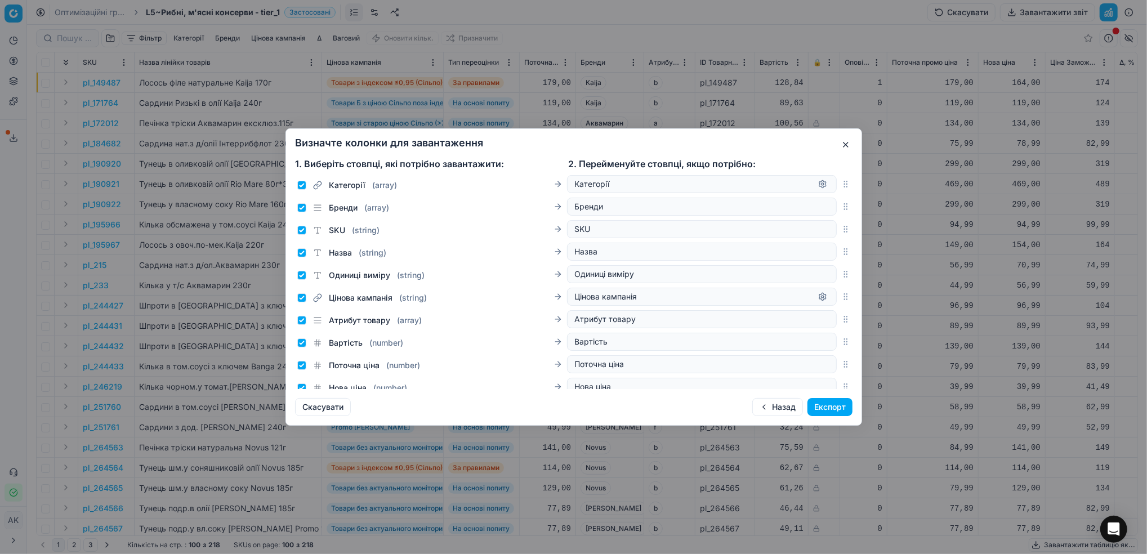
click at [827, 407] on button "Експорт" at bounding box center [829, 407] width 45 height 18
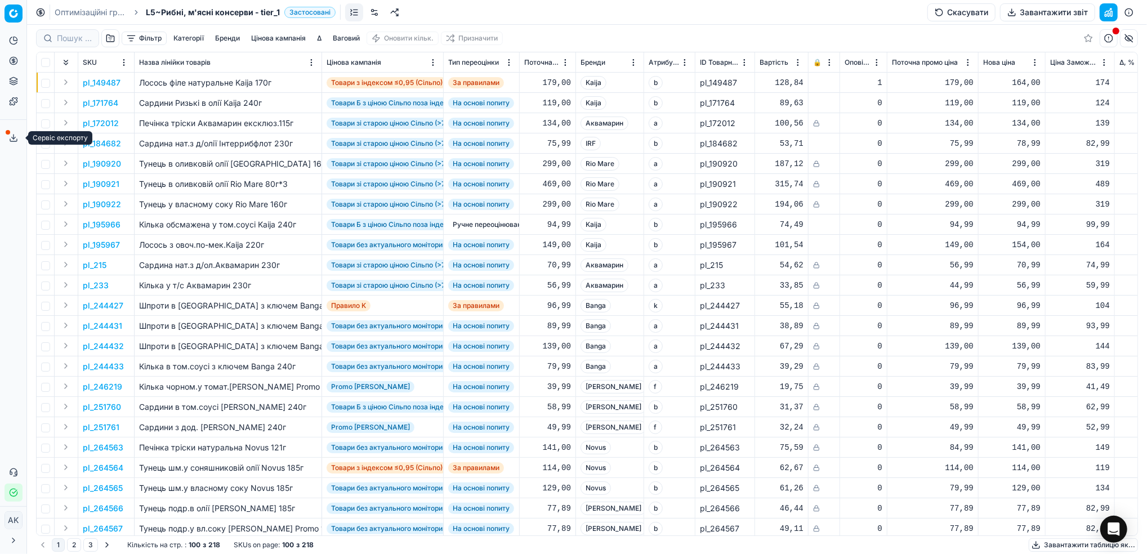
click at [14, 135] on icon at bounding box center [13, 137] width 9 height 9
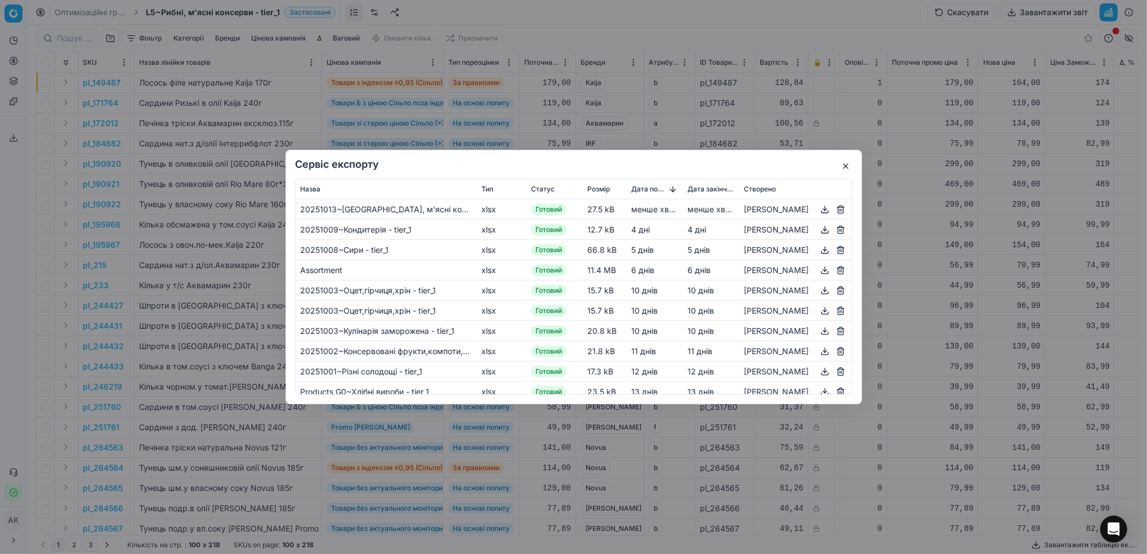
click at [823, 209] on button "button" at bounding box center [825, 210] width 14 height 14
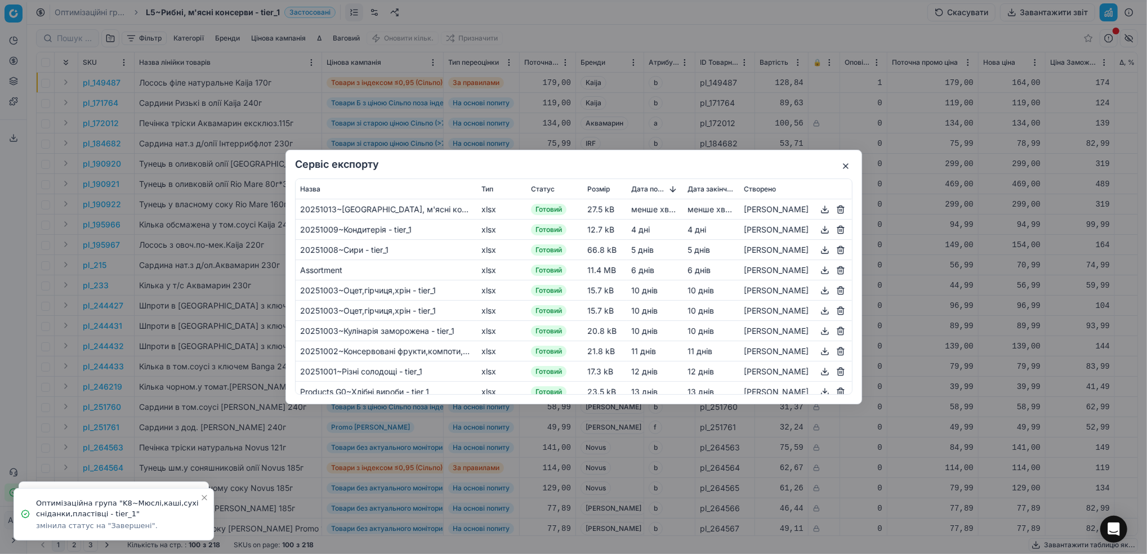
click at [847, 163] on button "button" at bounding box center [846, 166] width 14 height 14
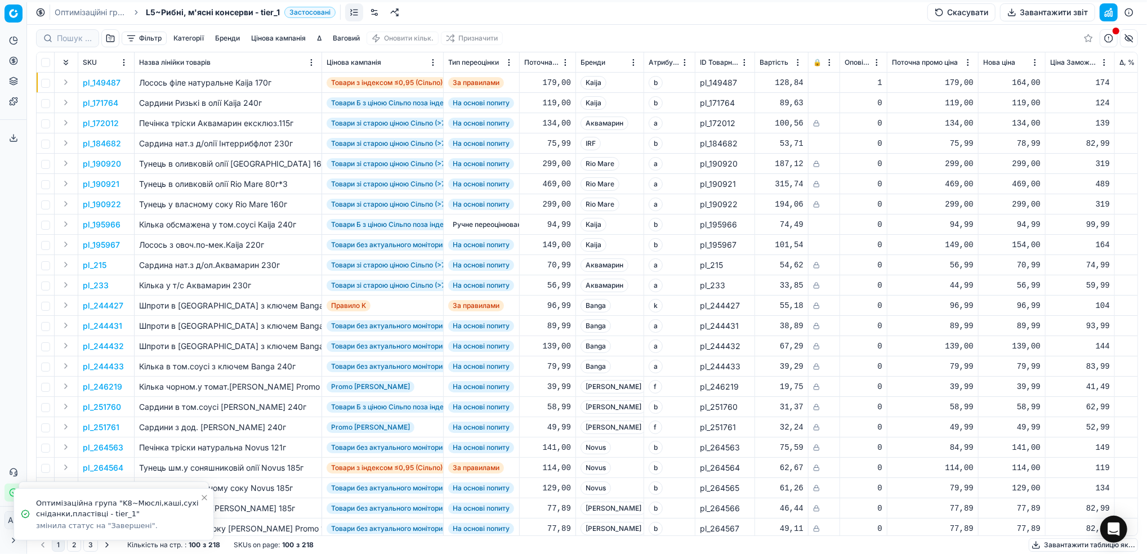
click at [62, 14] on link "Оптимізаційні групи" at bounding box center [91, 12] width 72 height 11
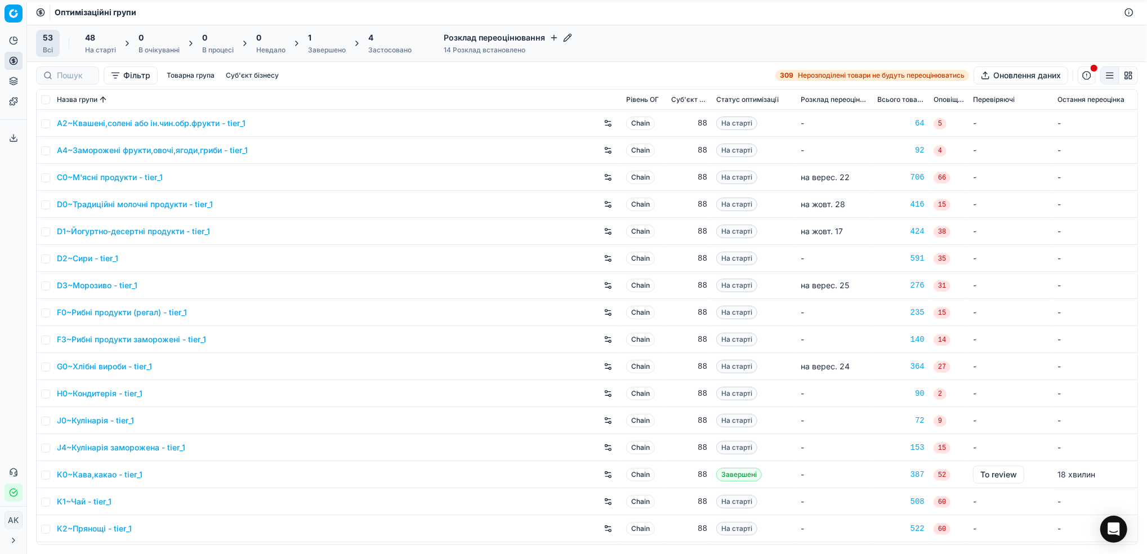
click at [326, 51] on div "Завершено" at bounding box center [327, 50] width 38 height 9
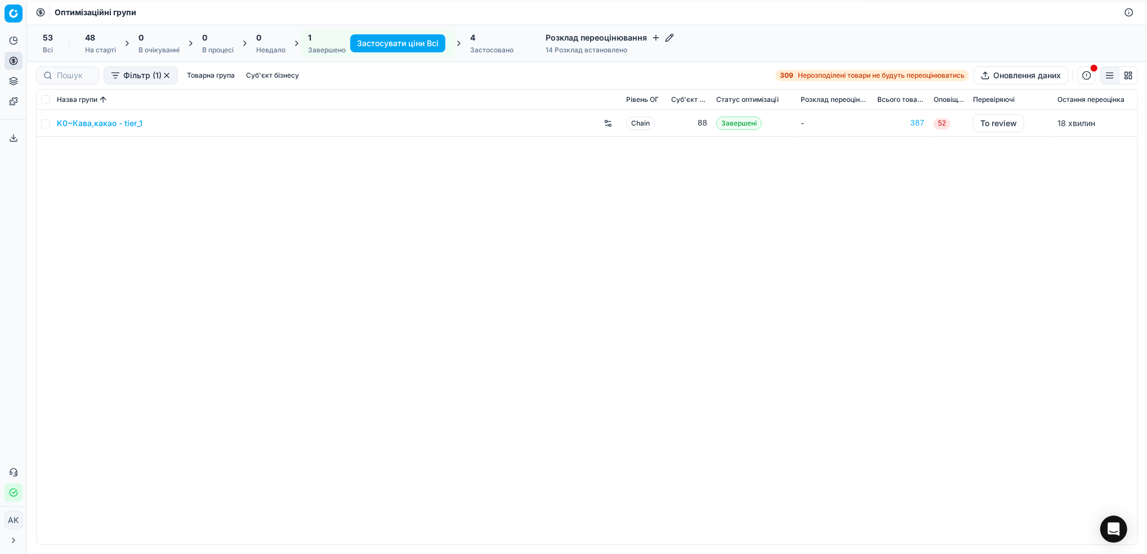
click at [488, 51] on div "Застосовано" at bounding box center [491, 50] width 43 height 9
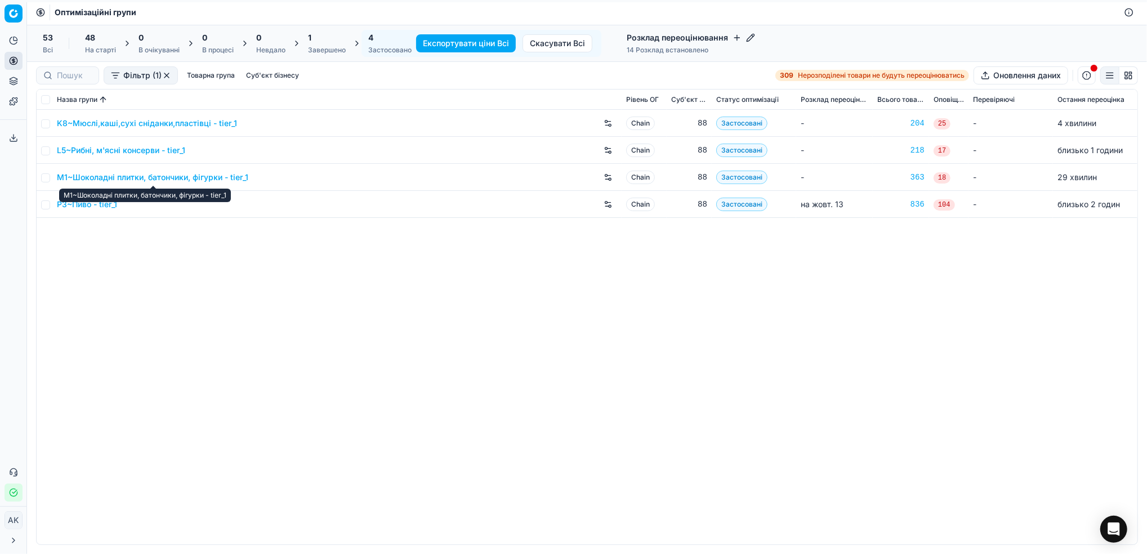
click at [142, 177] on link "M1~Шоколадні плитки, батончики, фігурки - tier_1" at bounding box center [152, 177] width 191 height 11
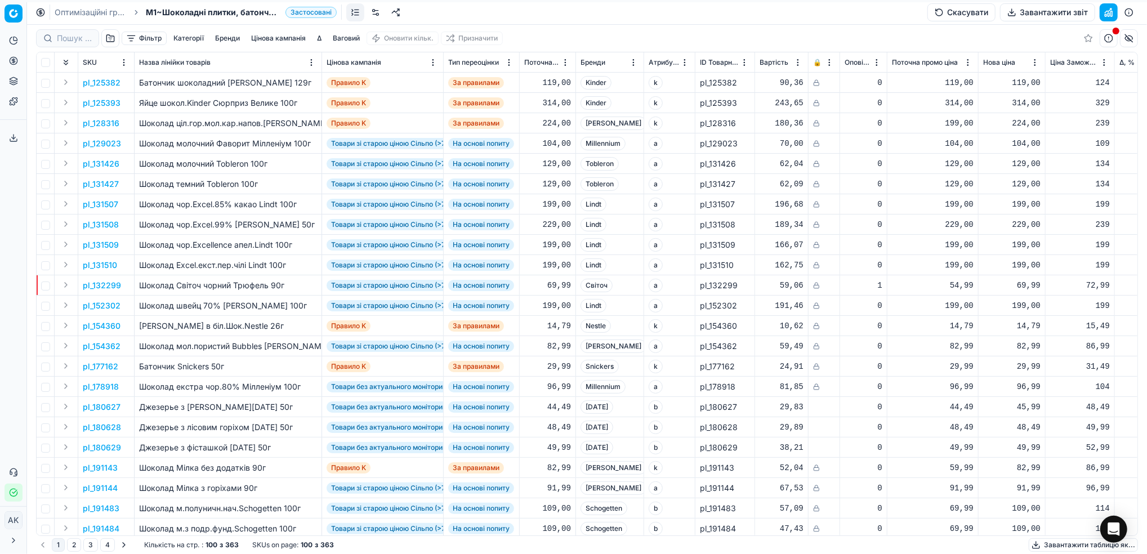
click at [1033, 15] on button "Завантажити звіт" at bounding box center [1047, 12] width 95 height 18
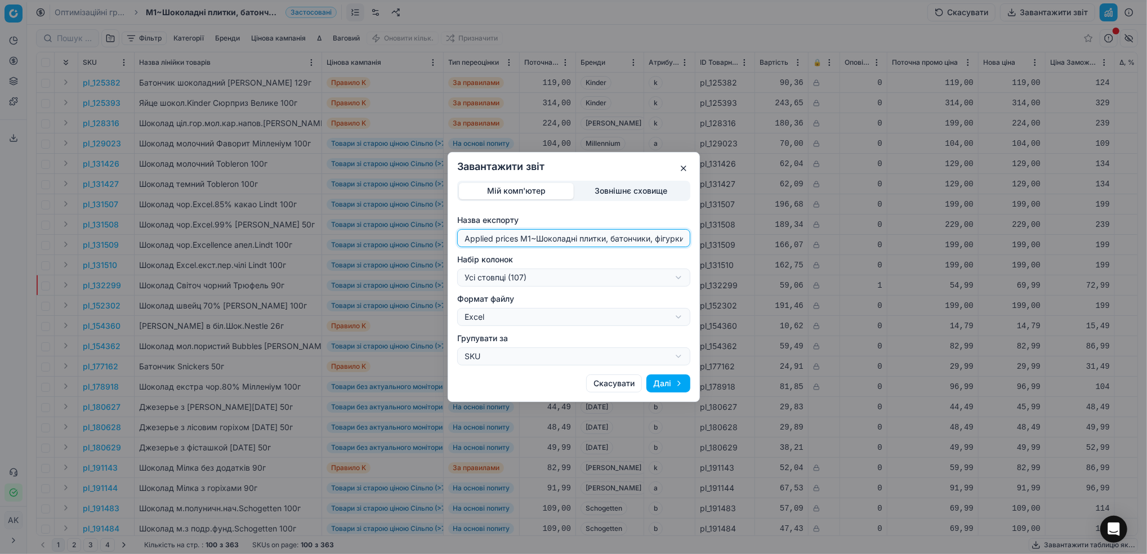
drag, startPoint x: 530, startPoint y: 235, endPoint x: 446, endPoint y: 239, distance: 84.0
click at [446, 239] on div "Завантажити звіт Мій комп'ютер Зовнішнє сховище Назва експорту Applied prices M…" at bounding box center [573, 277] width 1147 height 554
type input "20251013~Шоколадні плитки, батончики, фігурки - tier_1"
click at [680, 280] on div "Завантажити звіт Мій комп'ютер Зовнішнє сховище Назва експорту 20251013~Шоколад…" at bounding box center [573, 277] width 1147 height 554
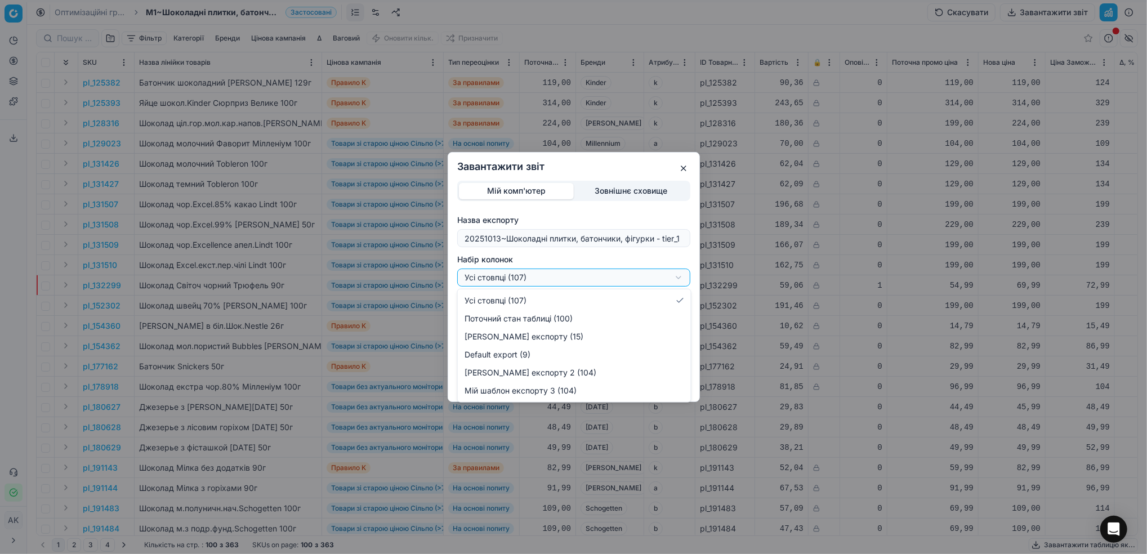
select select "custom"
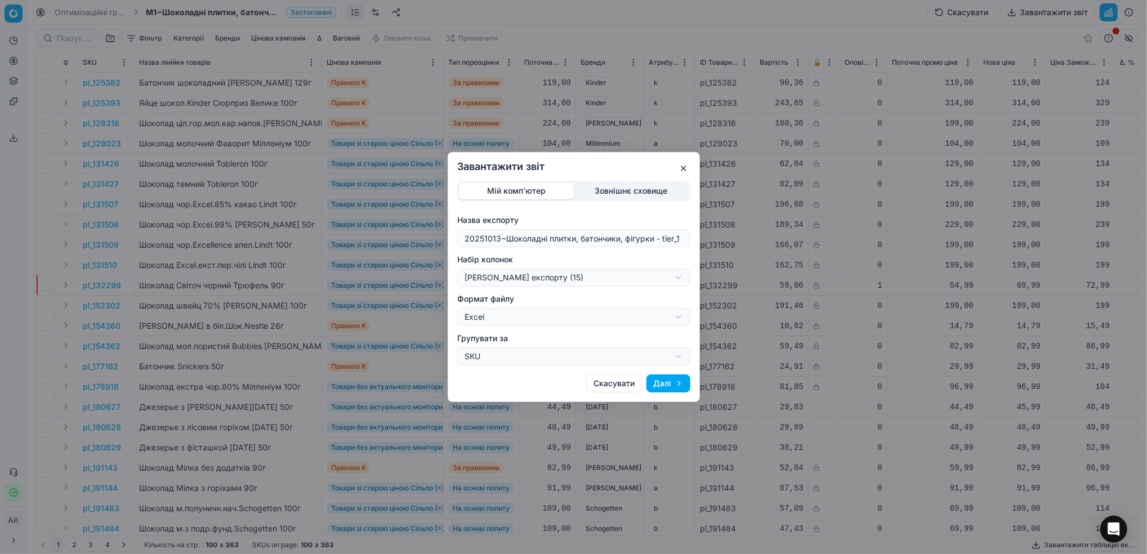
click at [669, 378] on button "Далі" at bounding box center [668, 383] width 44 height 18
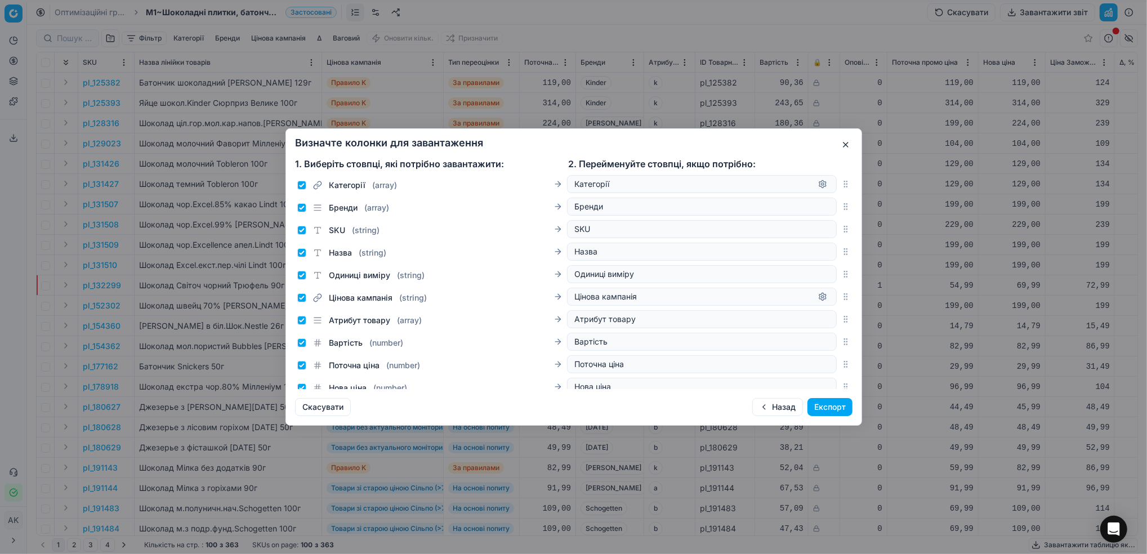
click at [839, 405] on button "Експорт" at bounding box center [829, 407] width 45 height 18
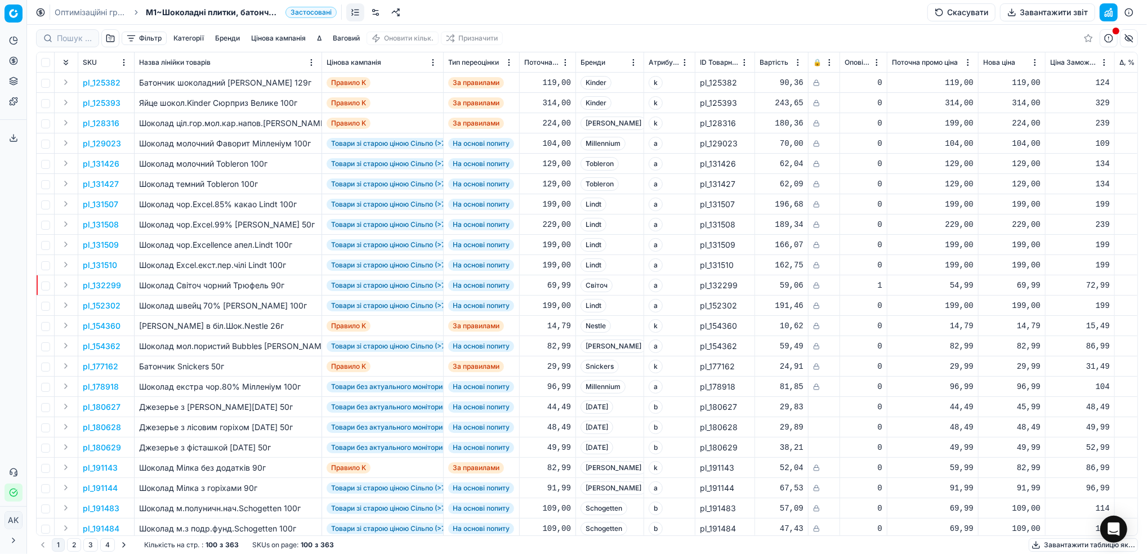
click at [12, 137] on icon at bounding box center [14, 138] width 4 height 2
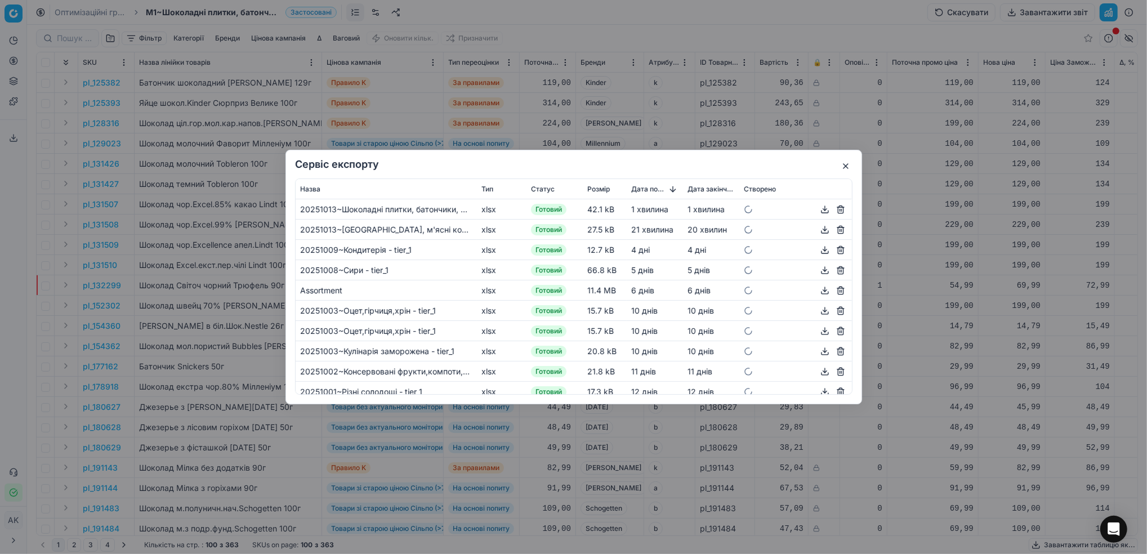
click at [818, 208] on button "button" at bounding box center [825, 210] width 14 height 14
